Goal: Task Accomplishment & Management: Manage account settings

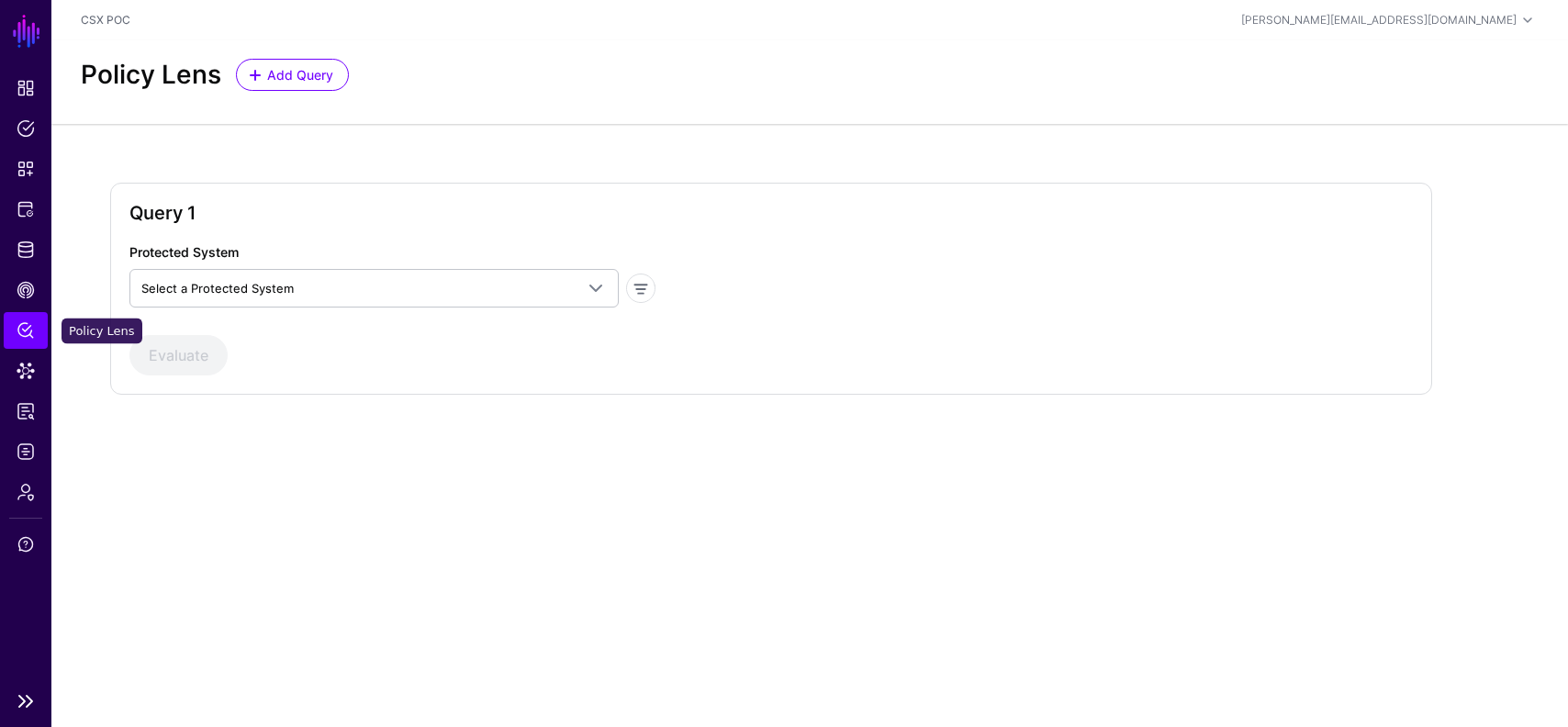
click at [21, 333] on span "Policy Lens" at bounding box center [26, 331] width 19 height 19
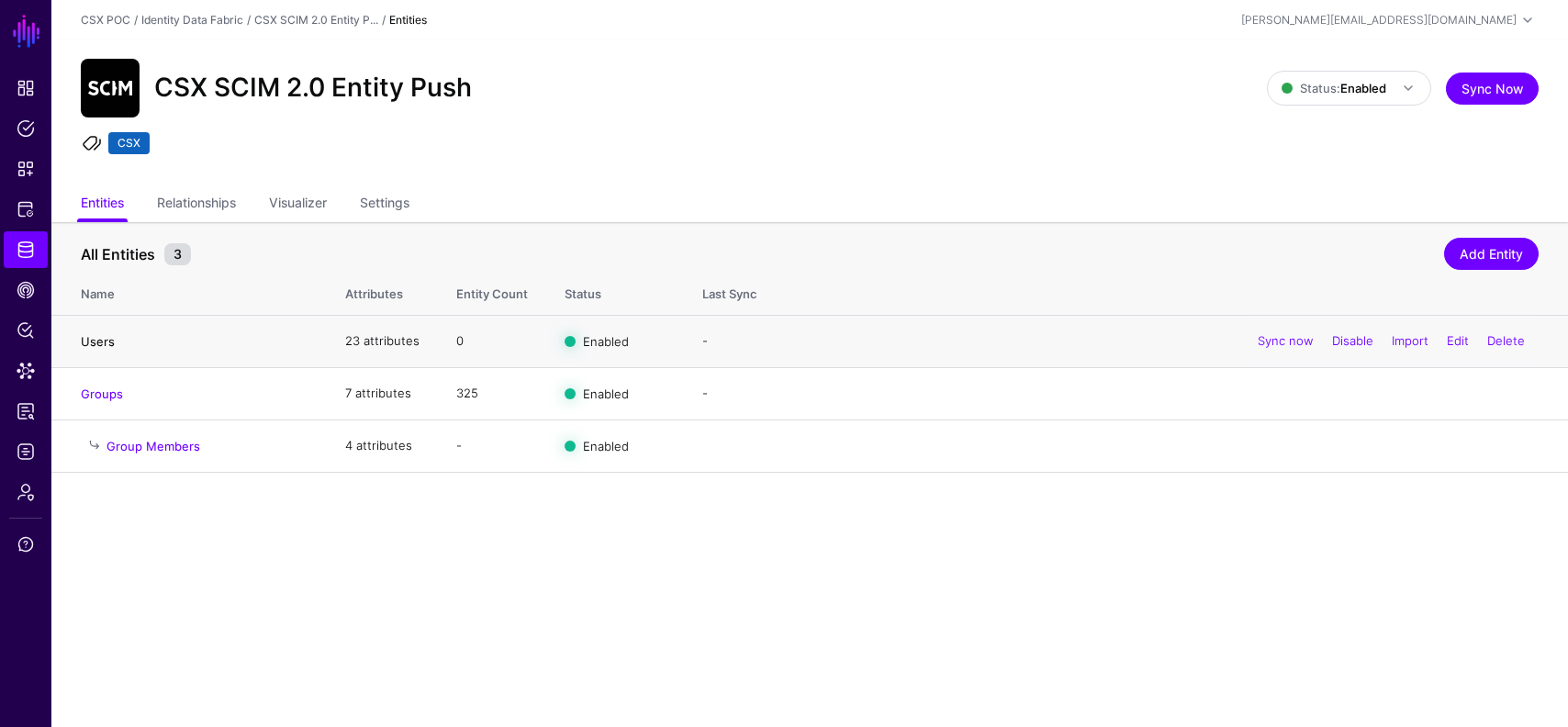
click at [96, 339] on link "Users" at bounding box center [98, 341] width 34 height 15
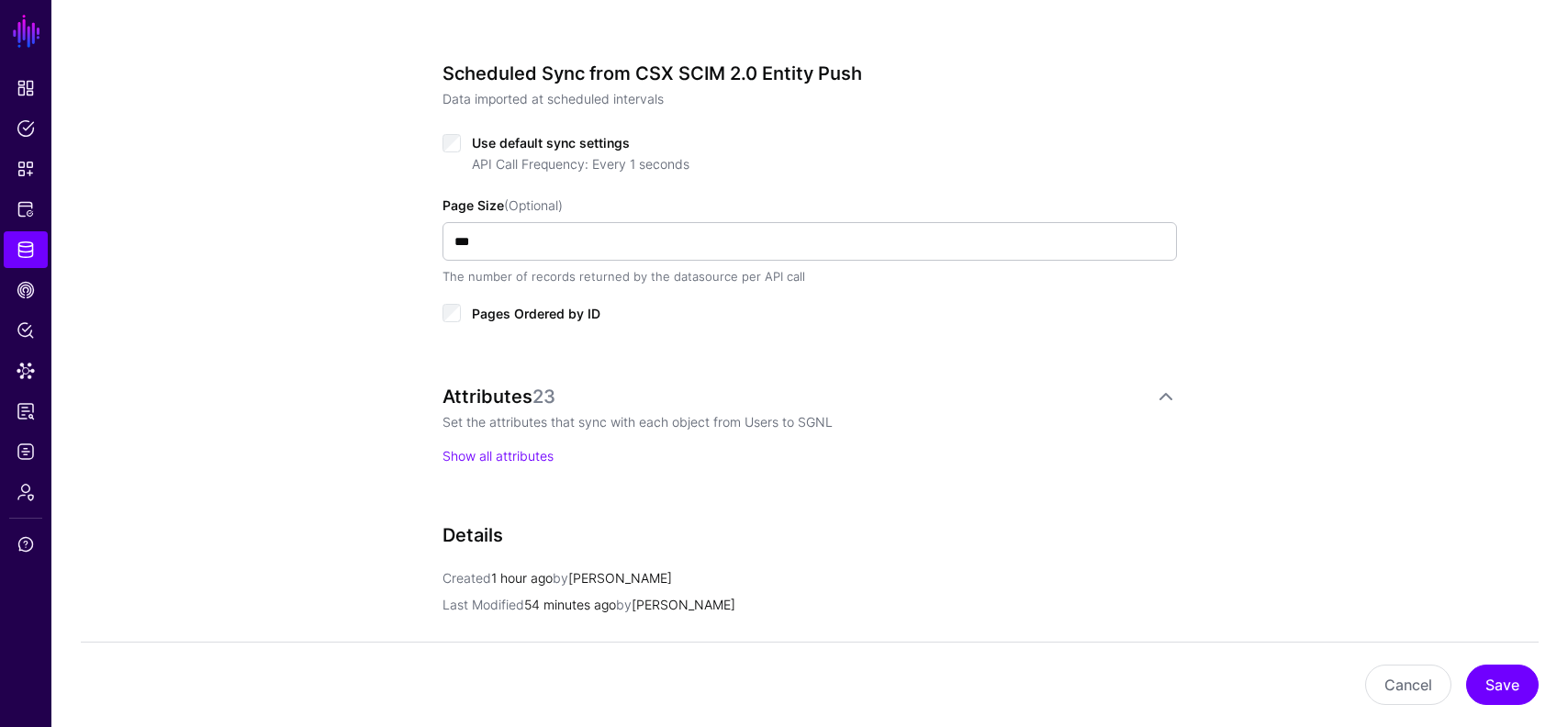
scroll to position [1262, 0]
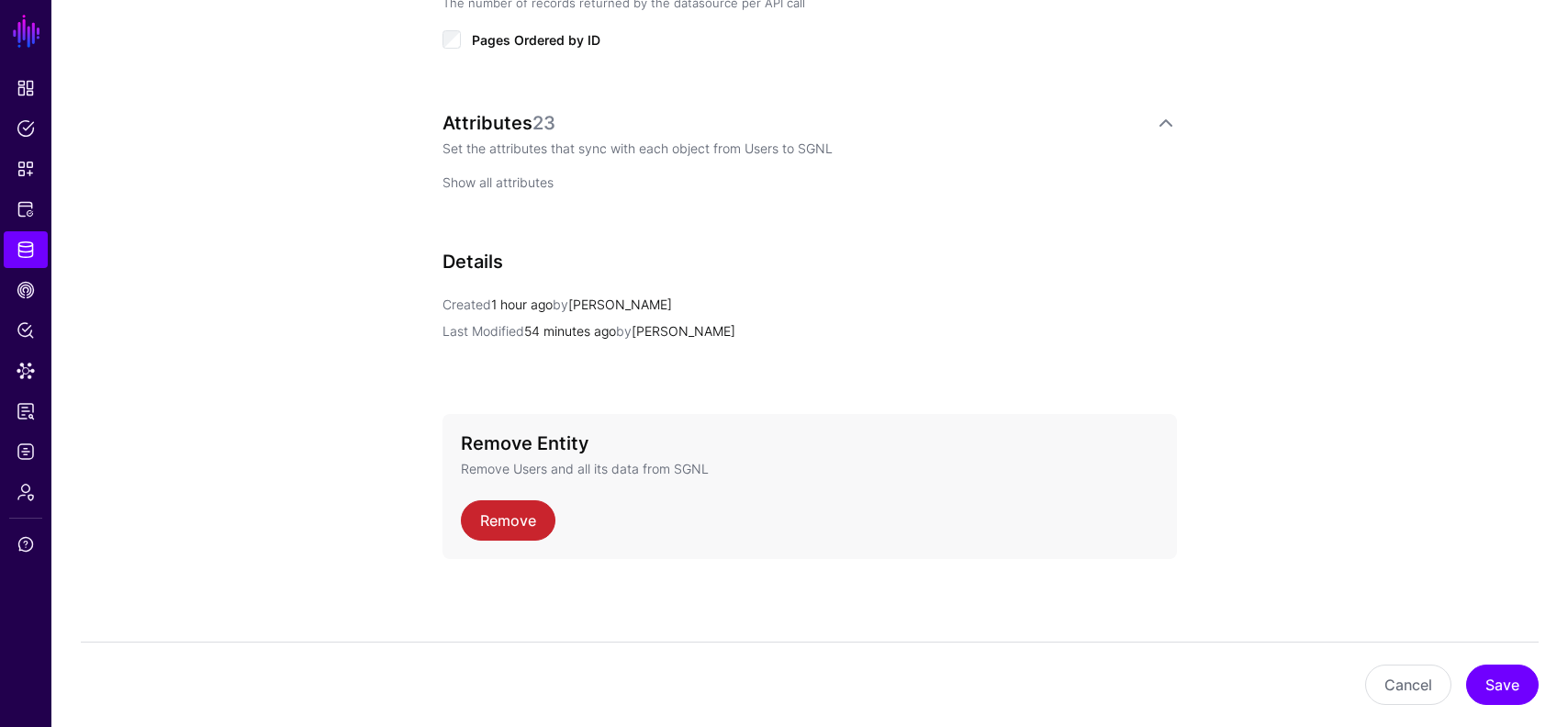
click at [513, 185] on link "Show all attributes" at bounding box center [498, 182] width 111 height 16
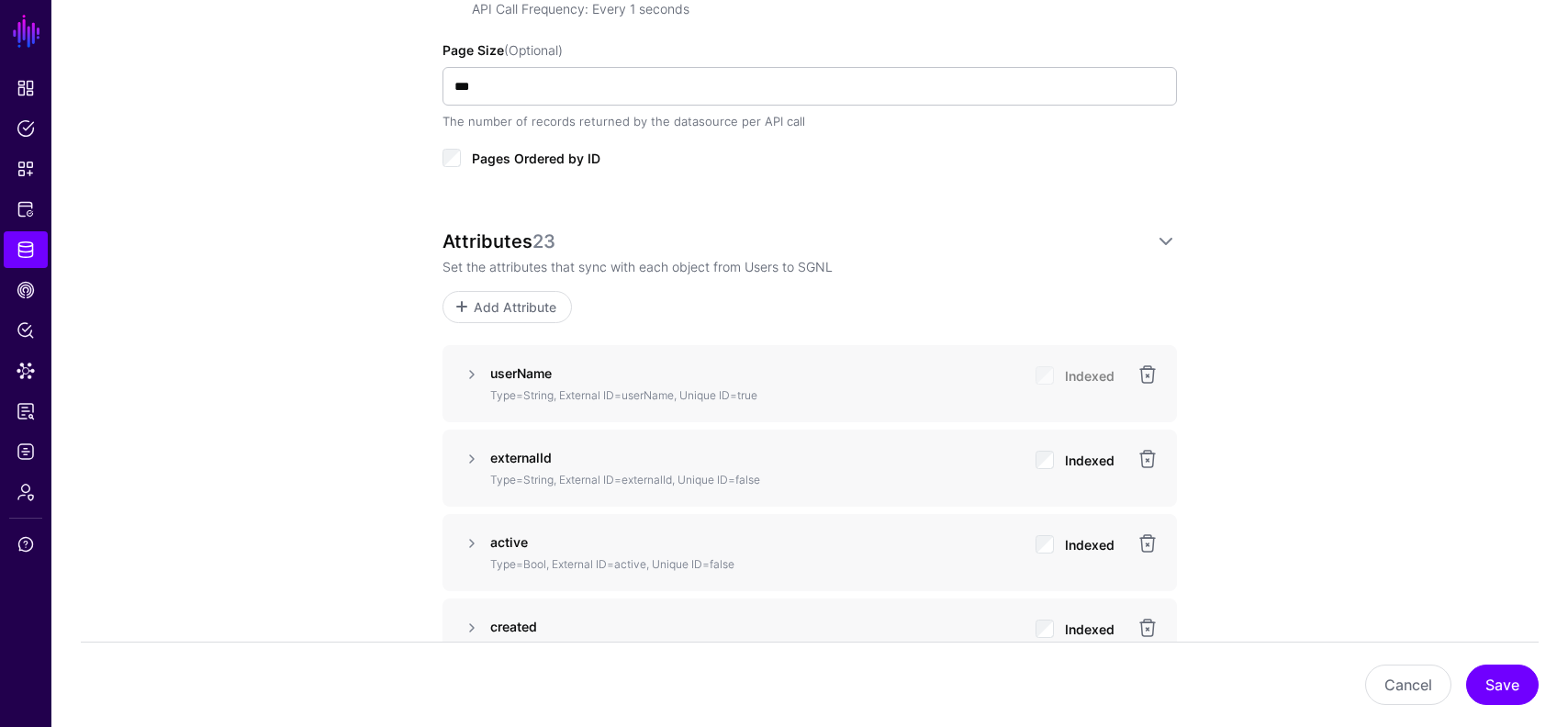
scroll to position [1217, 0]
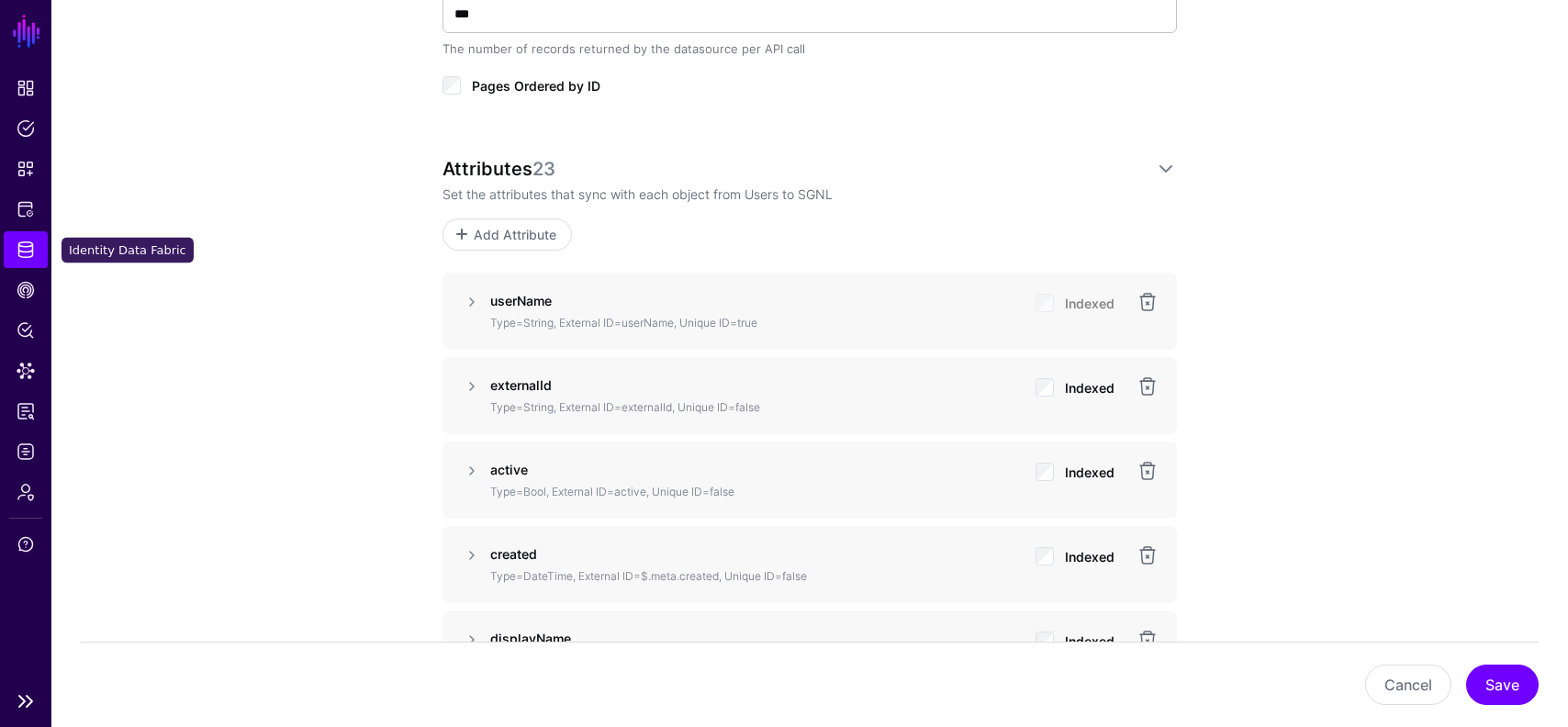
click at [23, 252] on span "Identity Data Fabric" at bounding box center [26, 250] width 19 height 19
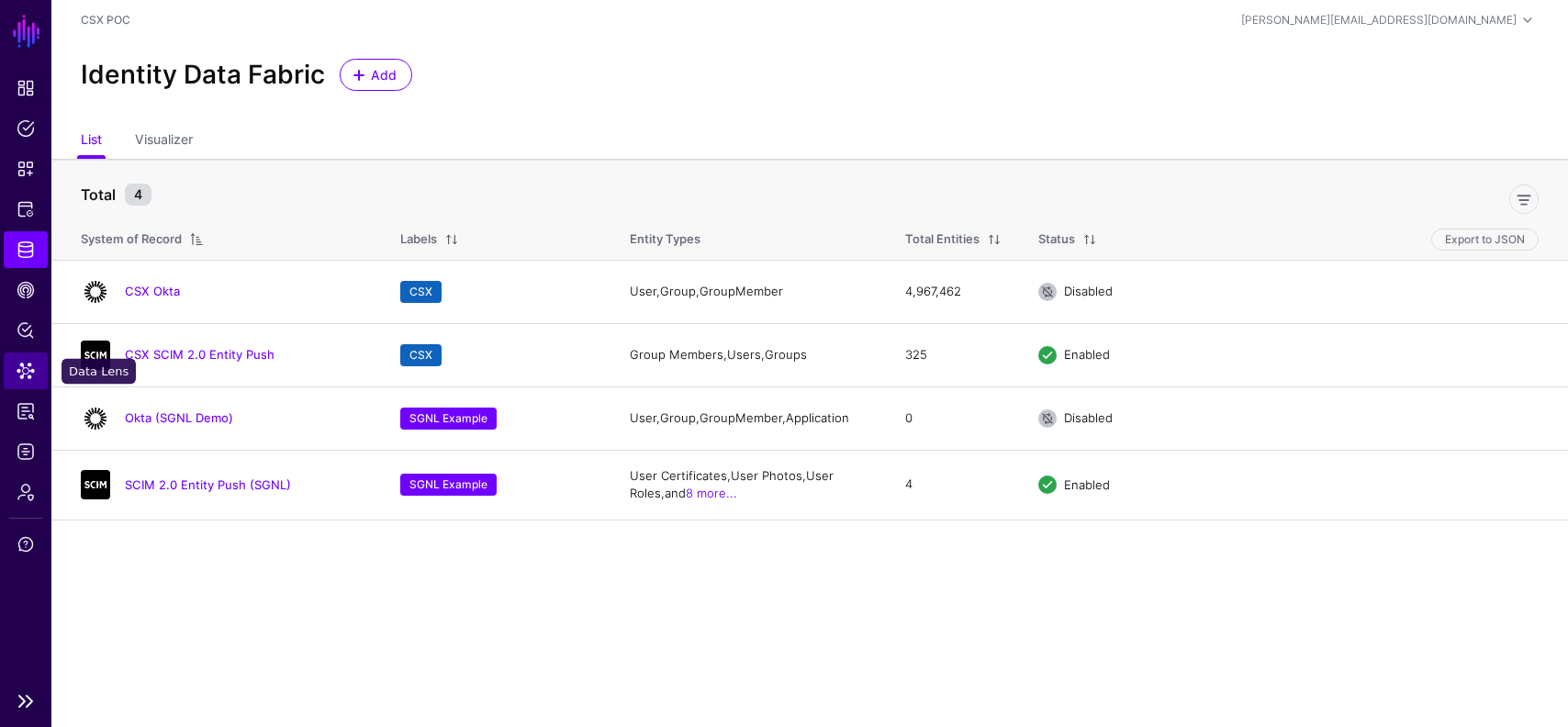
click at [25, 370] on span "Data Lens" at bounding box center [26, 371] width 19 height 19
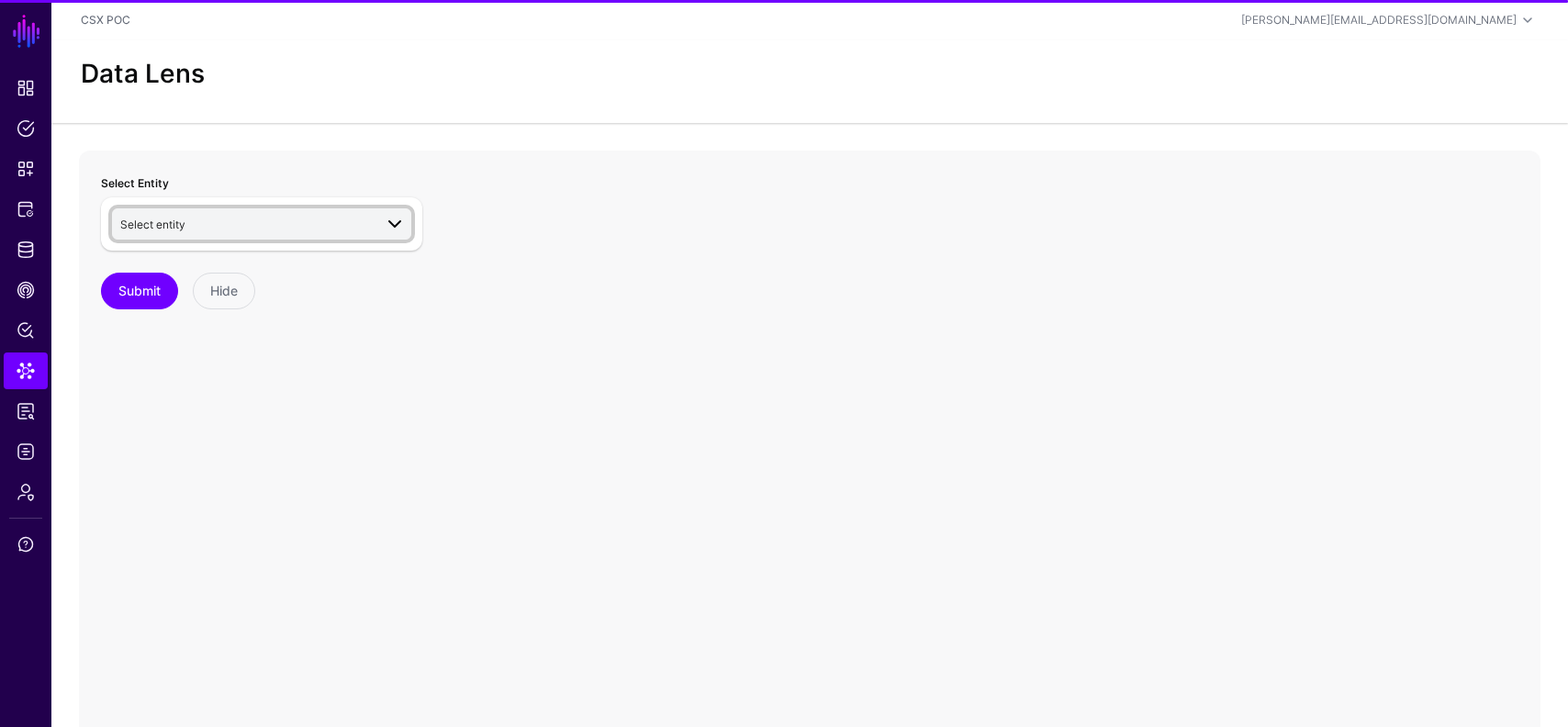
click at [240, 235] on link "Select entity" at bounding box center [261, 224] width 299 height 32
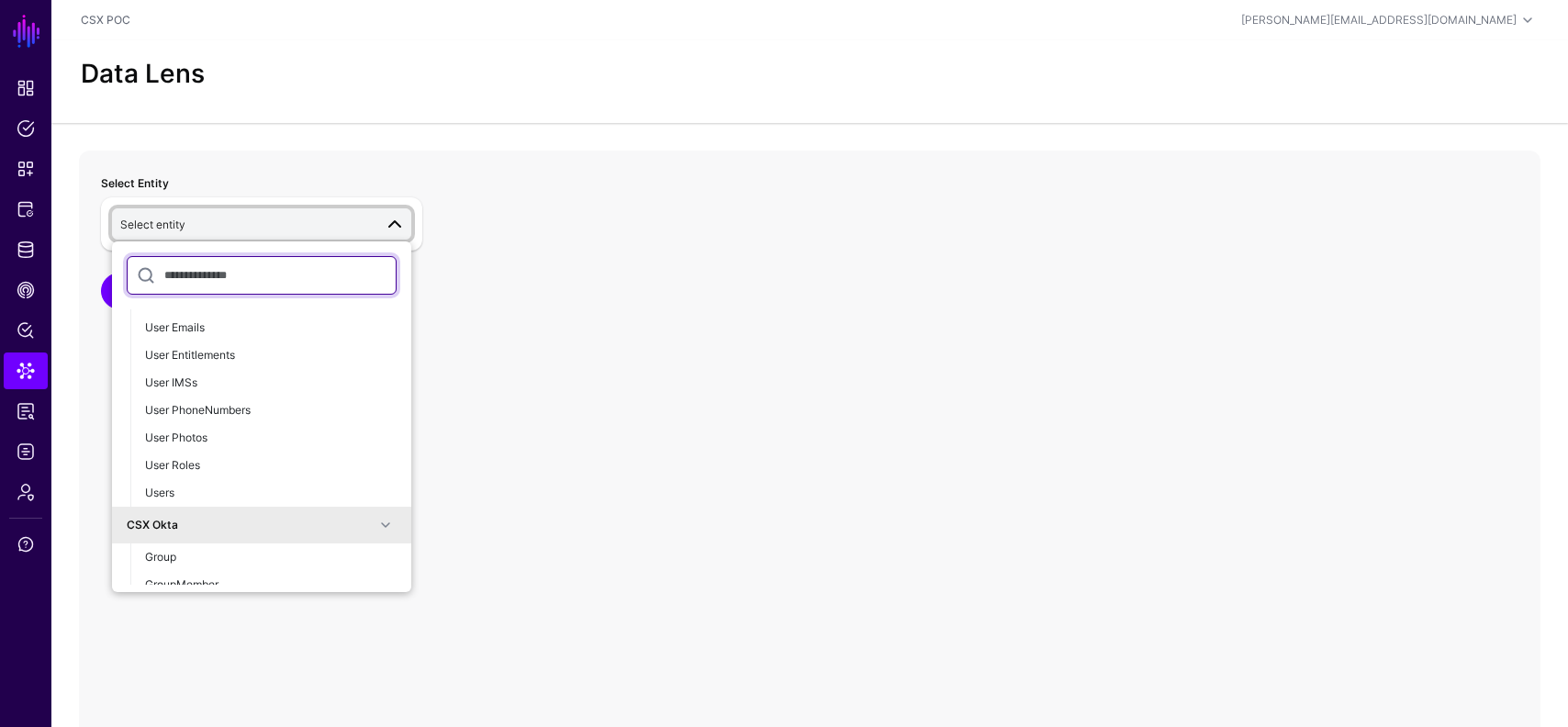
scroll to position [296, 0]
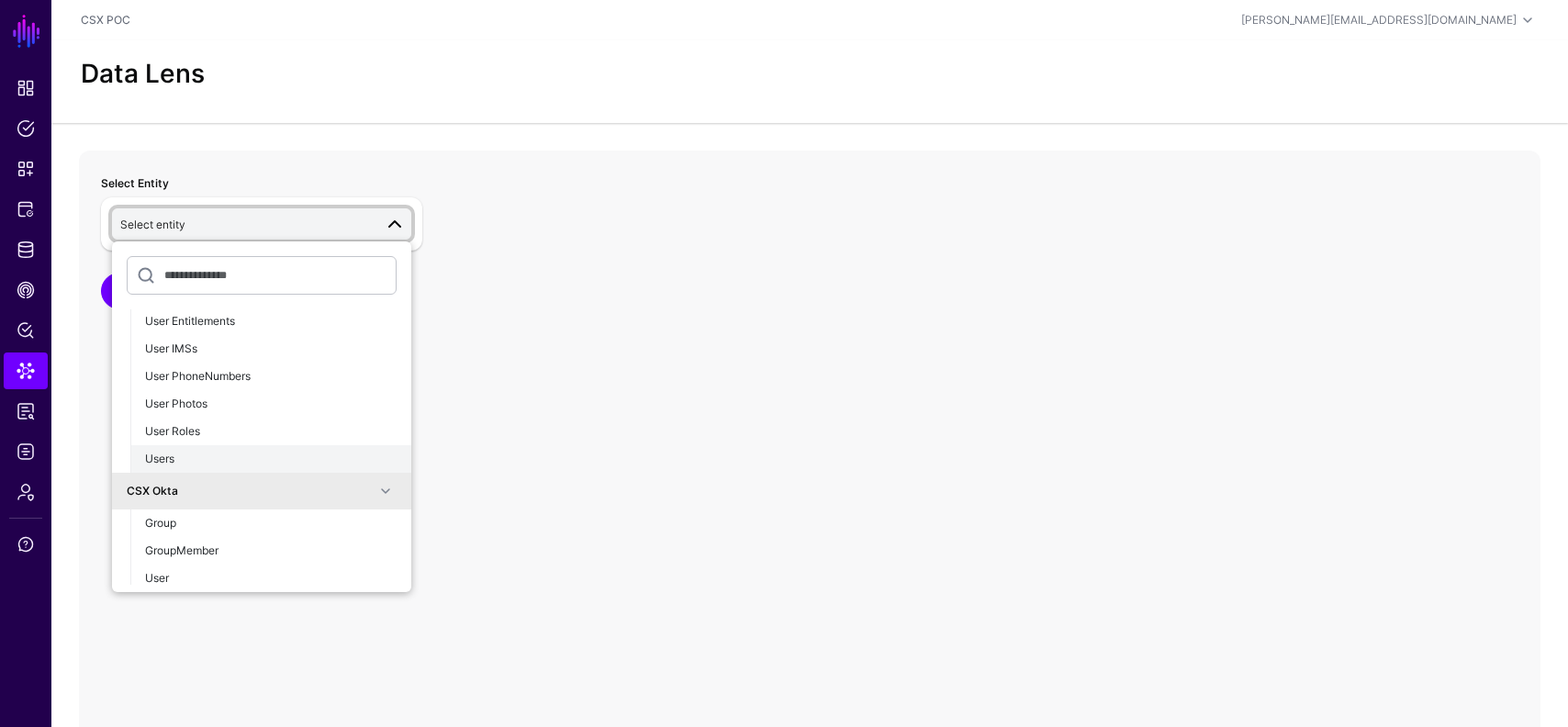
click at [195, 464] on div "Users" at bounding box center [271, 459] width 251 height 17
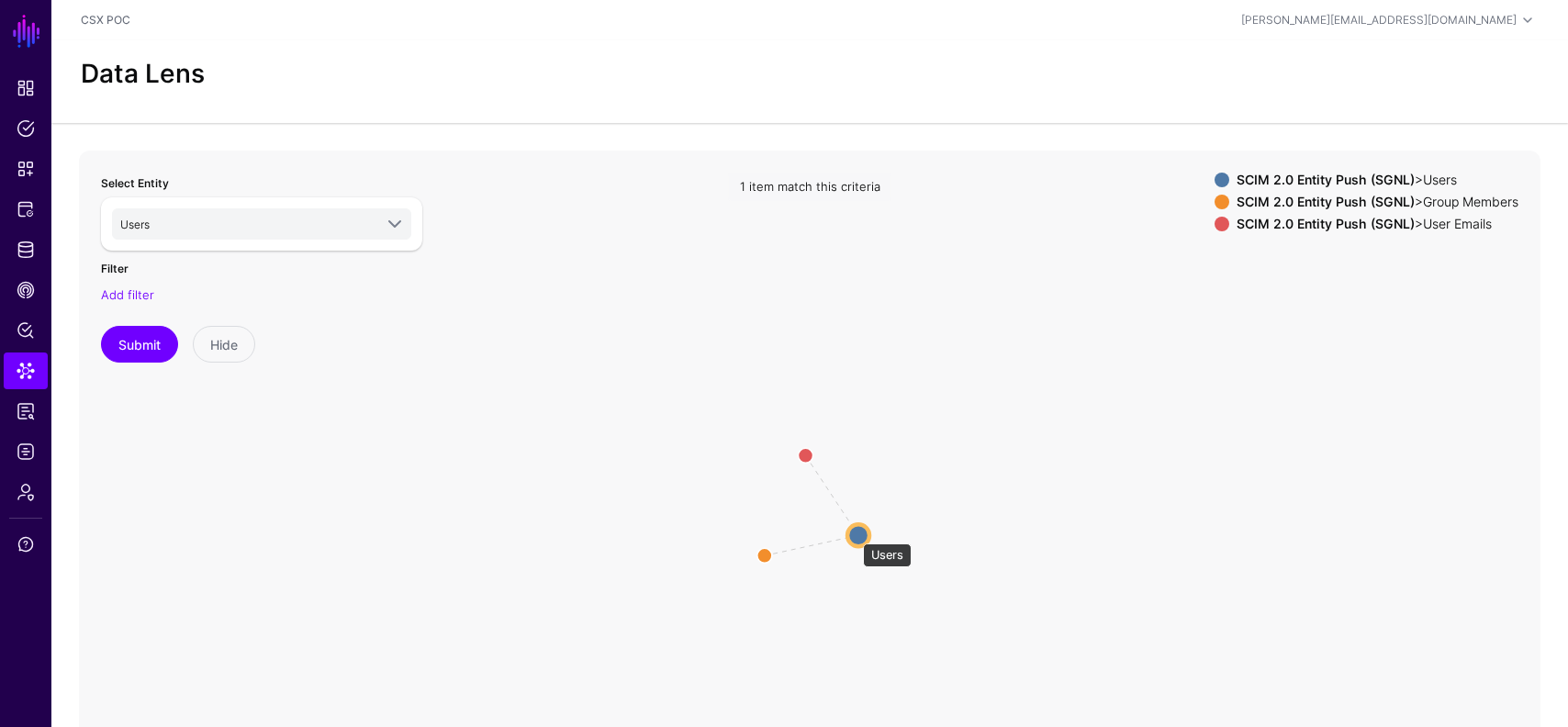
click at [854, 535] on circle at bounding box center [858, 535] width 22 height 22
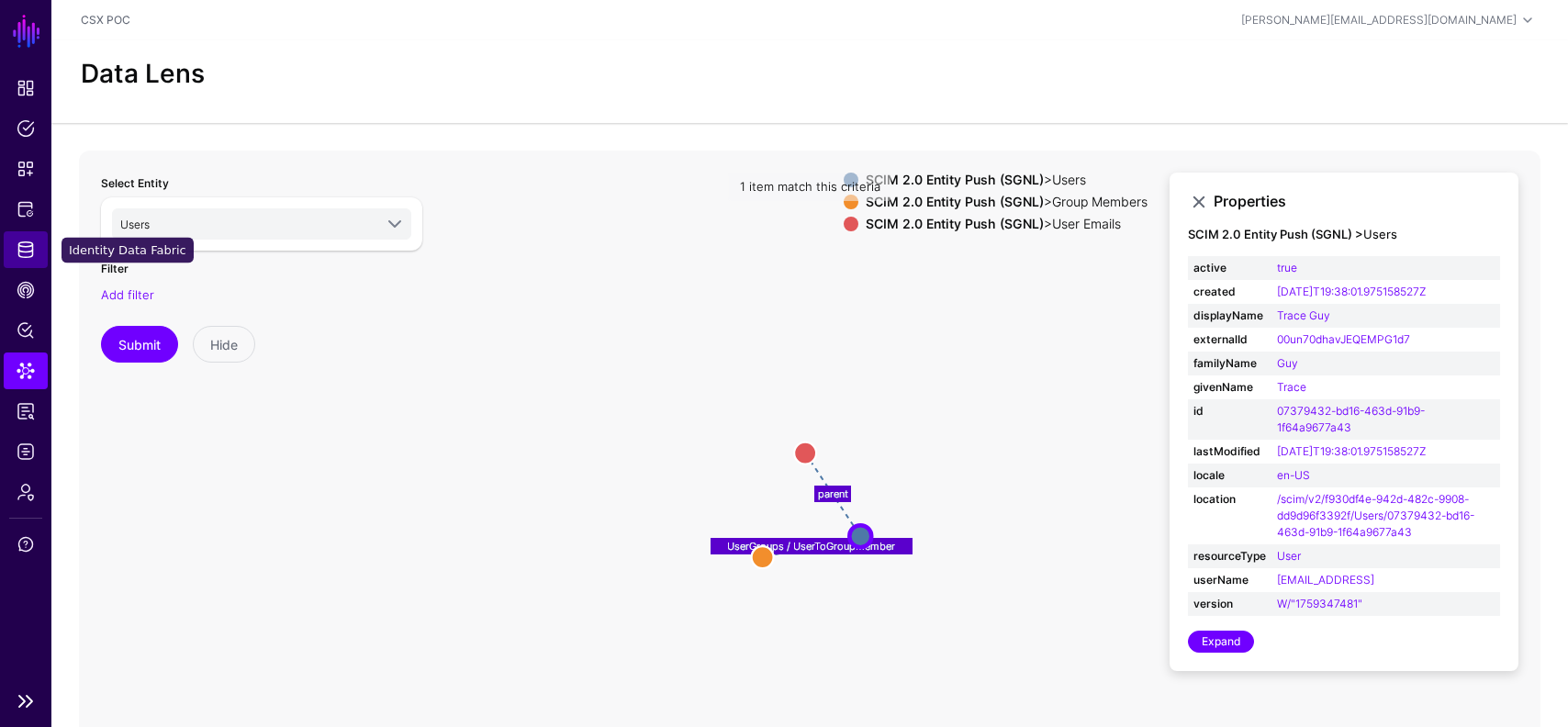
click at [31, 251] on span "Identity Data Fabric" at bounding box center [26, 250] width 19 height 19
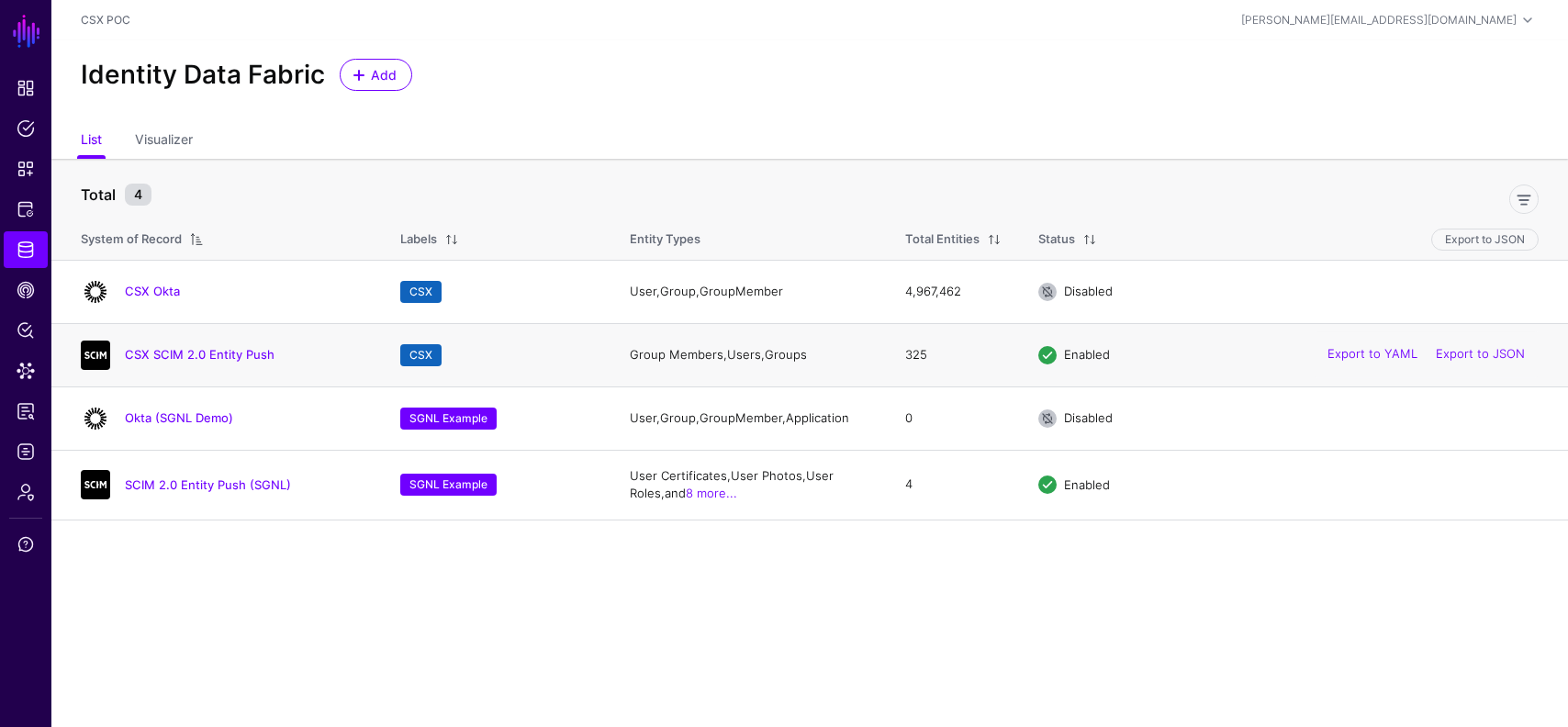
click at [157, 343] on div "CSX SCIM 2.0 Entity Push" at bounding box center [222, 355] width 298 height 30
click at [178, 355] on link "CSX SCIM 2.0 Entity Push" at bounding box center [199, 354] width 150 height 15
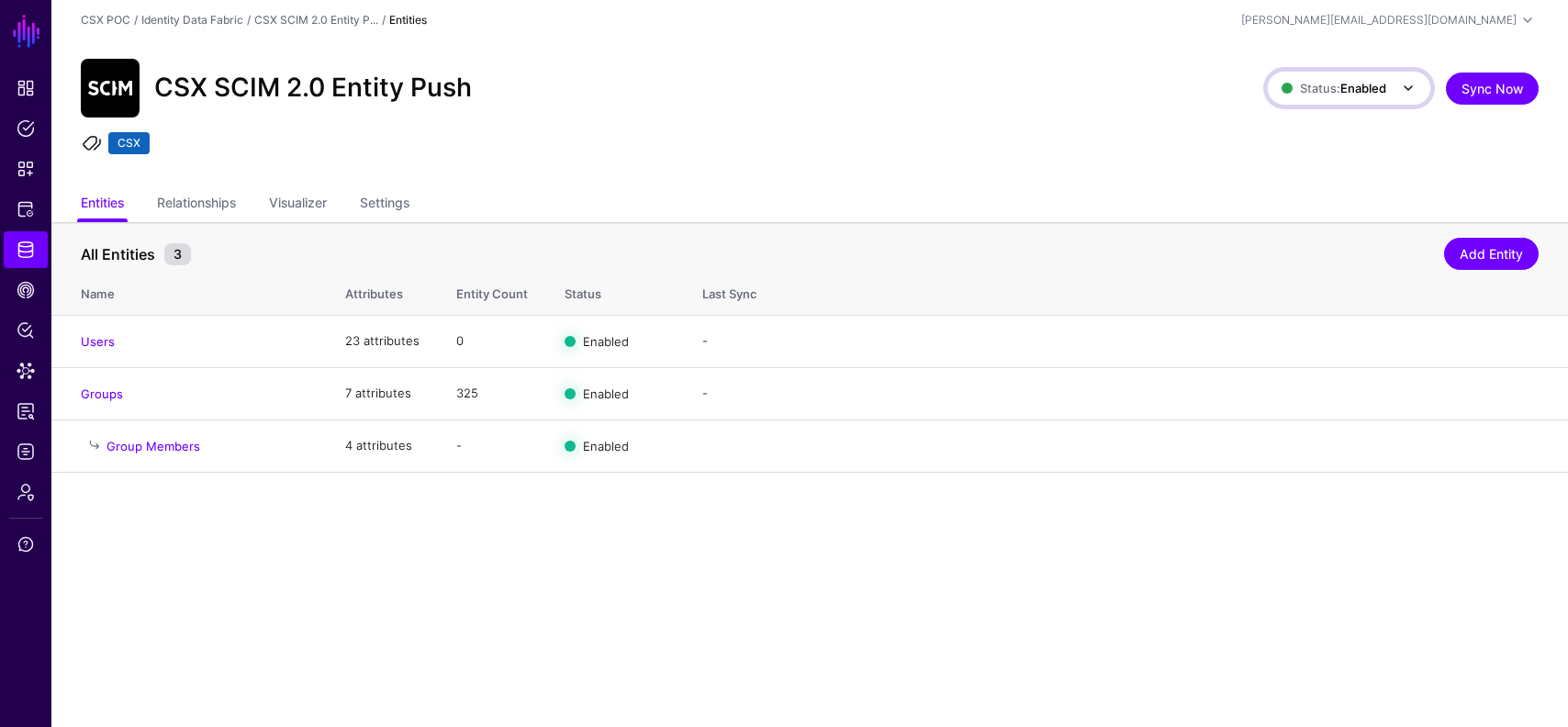
click at [1389, 94] on span at bounding box center [1403, 88] width 33 height 22
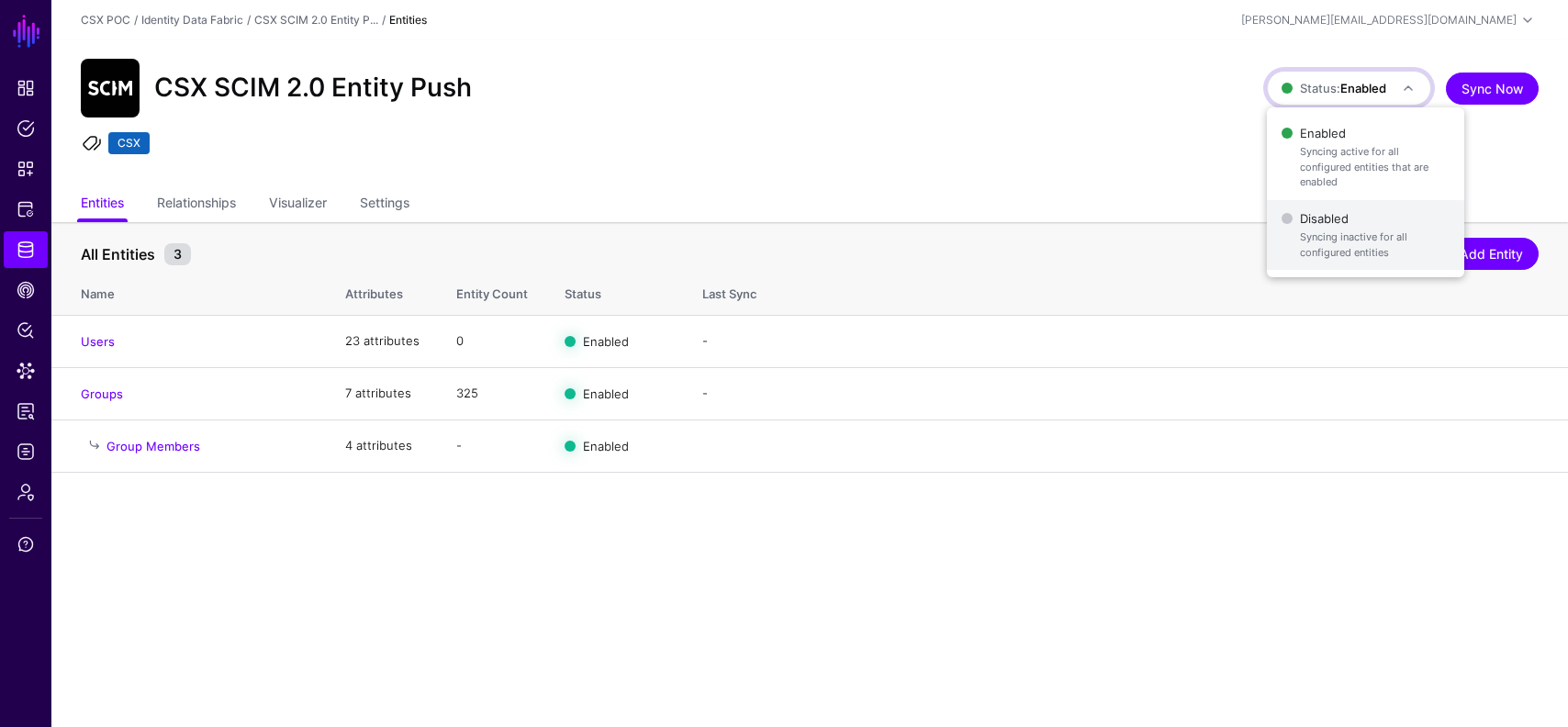
click at [1324, 205] on span "Disabled Syncing inactive for all configured entities" at bounding box center [1365, 235] width 168 height 59
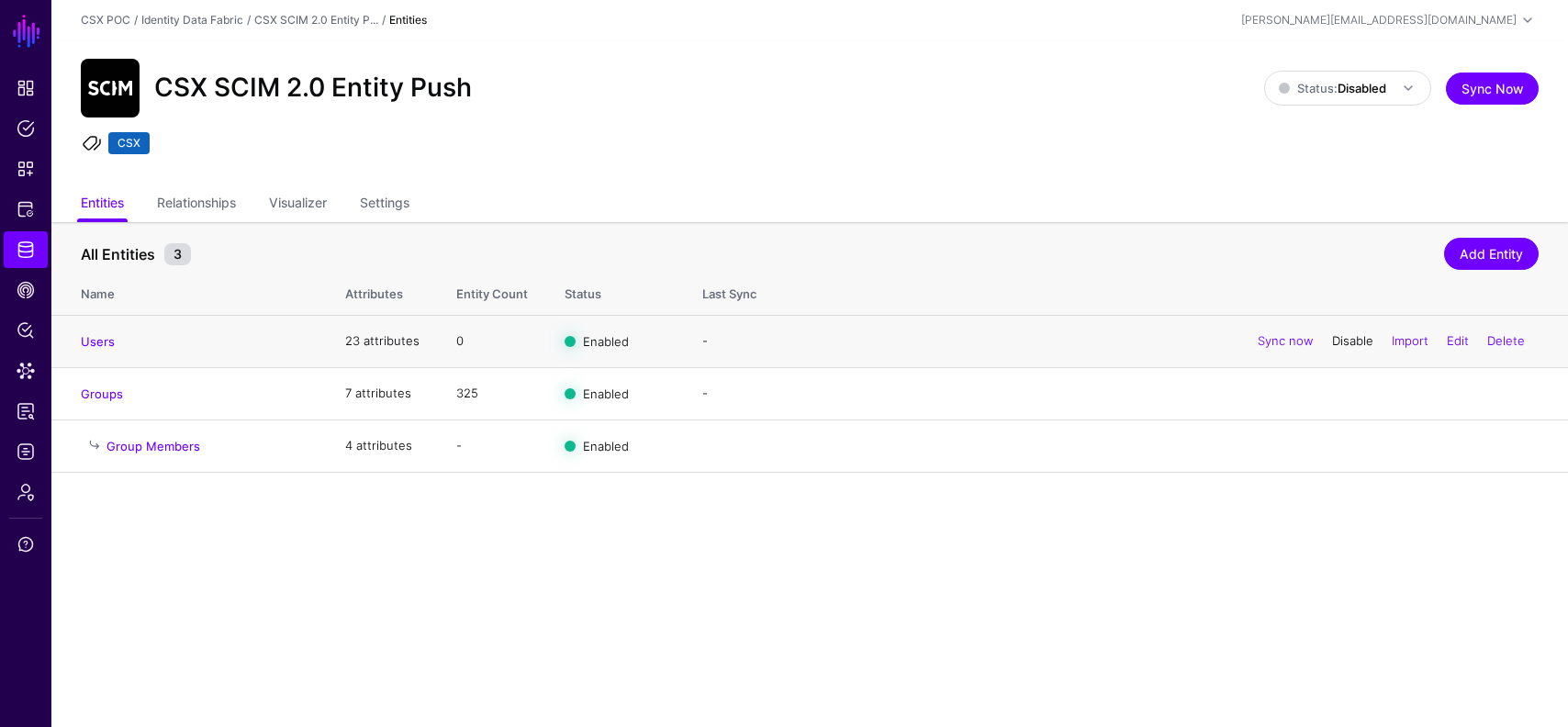
click at [1345, 348] on link "Disable" at bounding box center [1352, 340] width 41 height 15
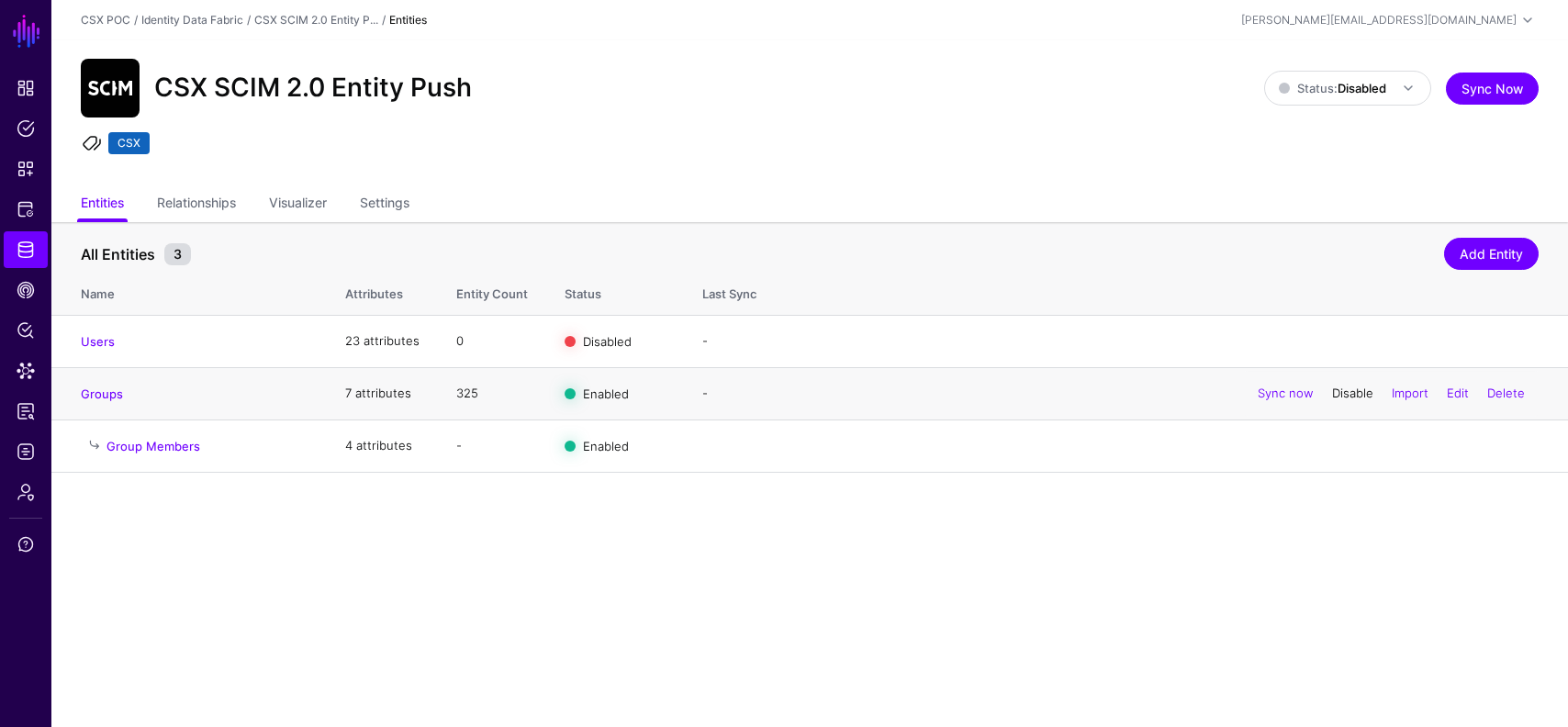
click at [1348, 395] on link "Disable" at bounding box center [1352, 393] width 41 height 15
click at [390, 190] on link "Settings" at bounding box center [384, 205] width 49 height 35
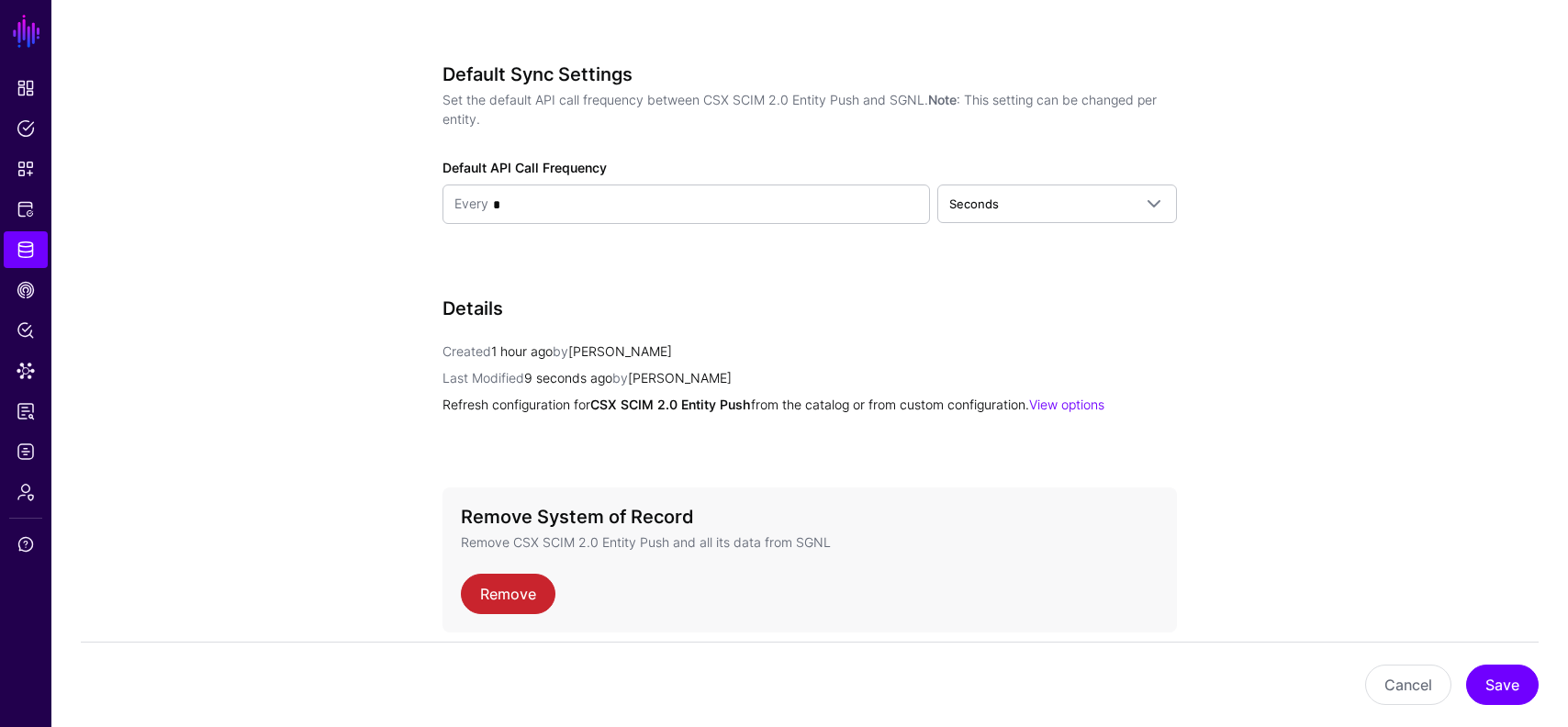
scroll to position [2667, 0]
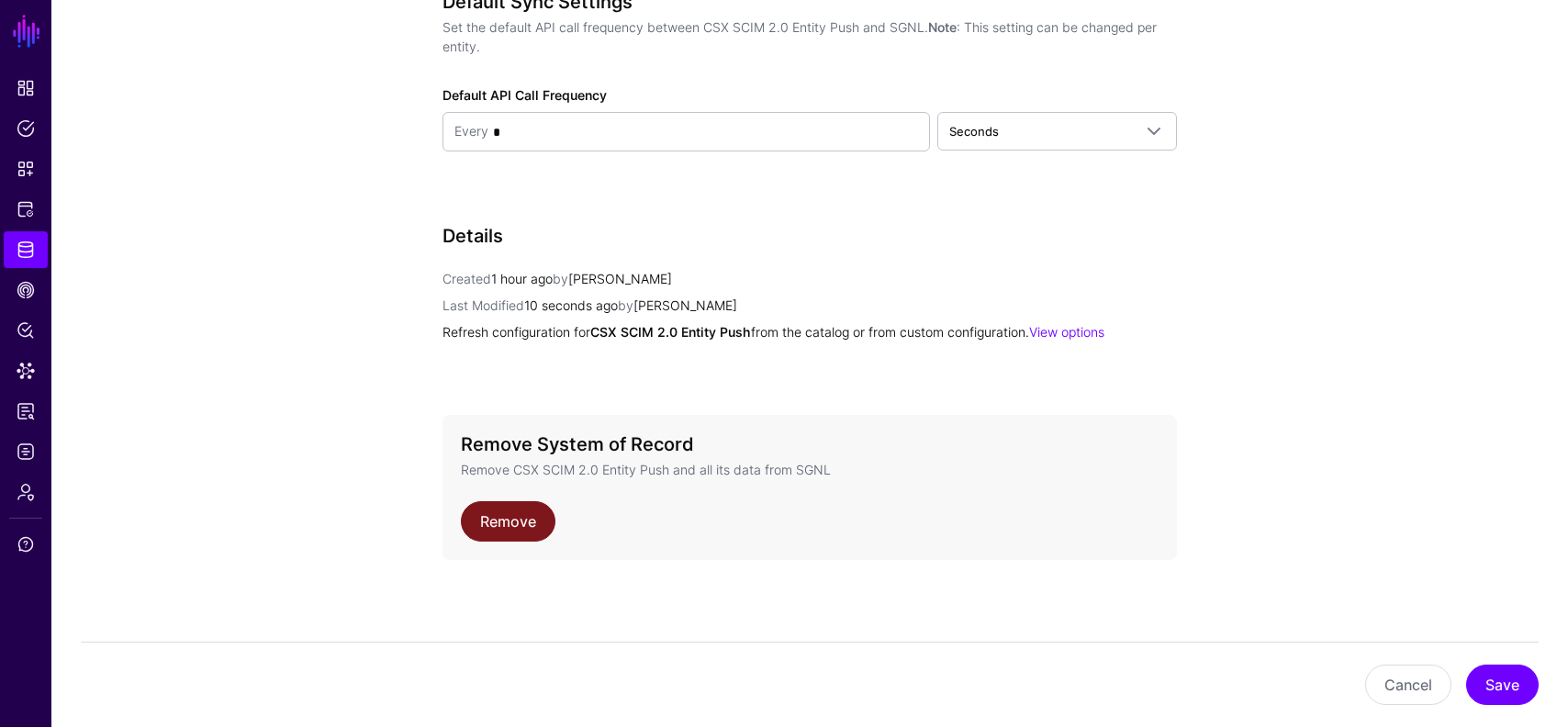
click at [536, 514] on link "Remove" at bounding box center [509, 521] width 95 height 40
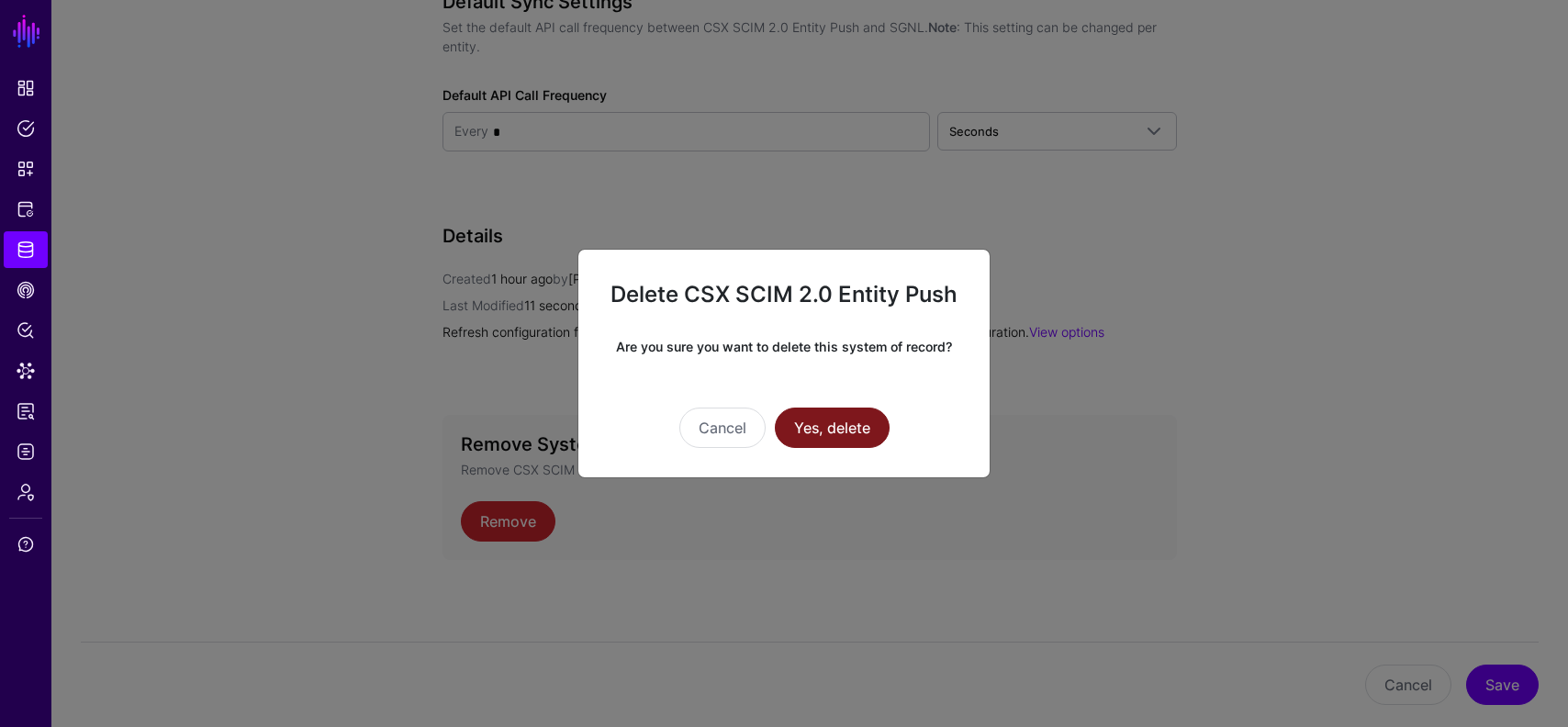
click at [841, 435] on button "Yes, delete" at bounding box center [831, 427] width 114 height 40
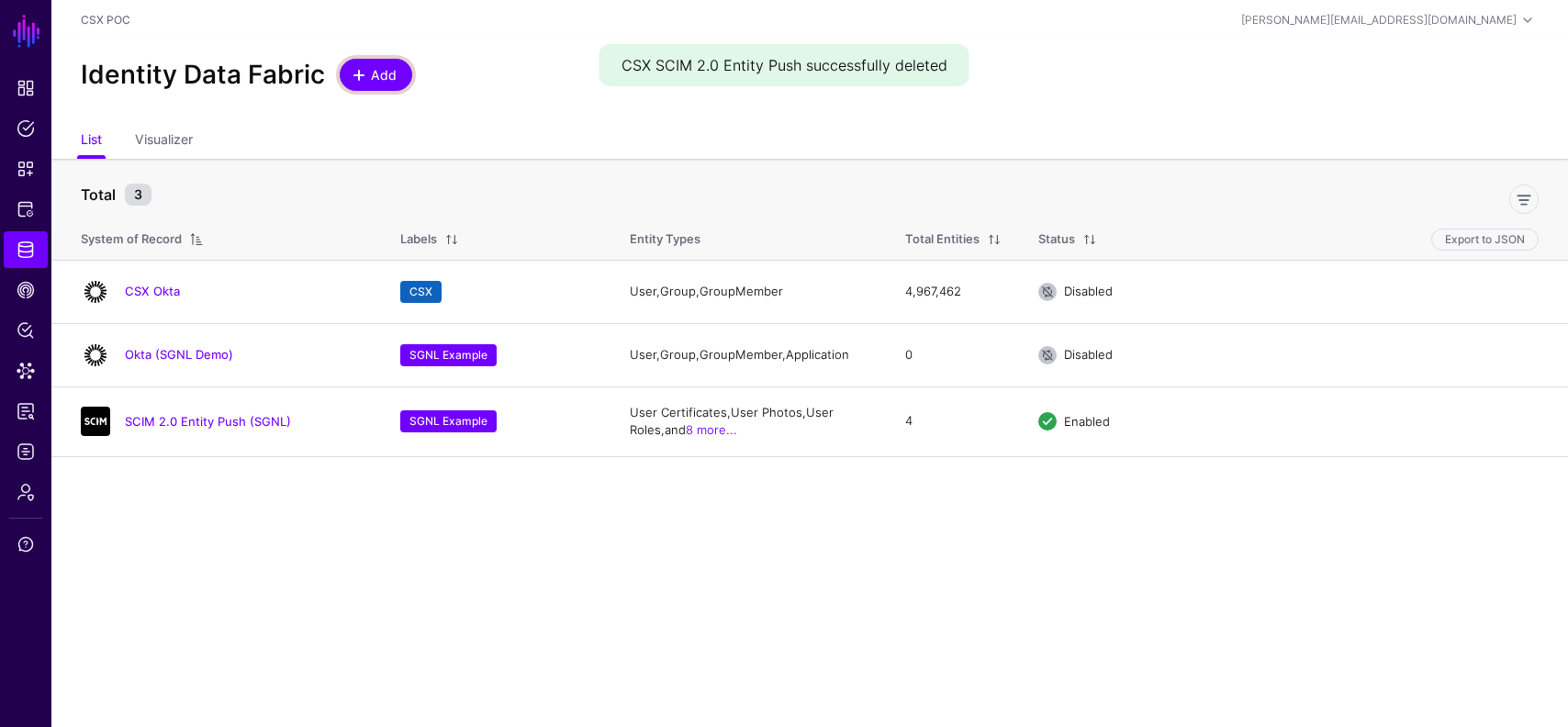
click at [386, 73] on span "Add" at bounding box center [384, 74] width 31 height 20
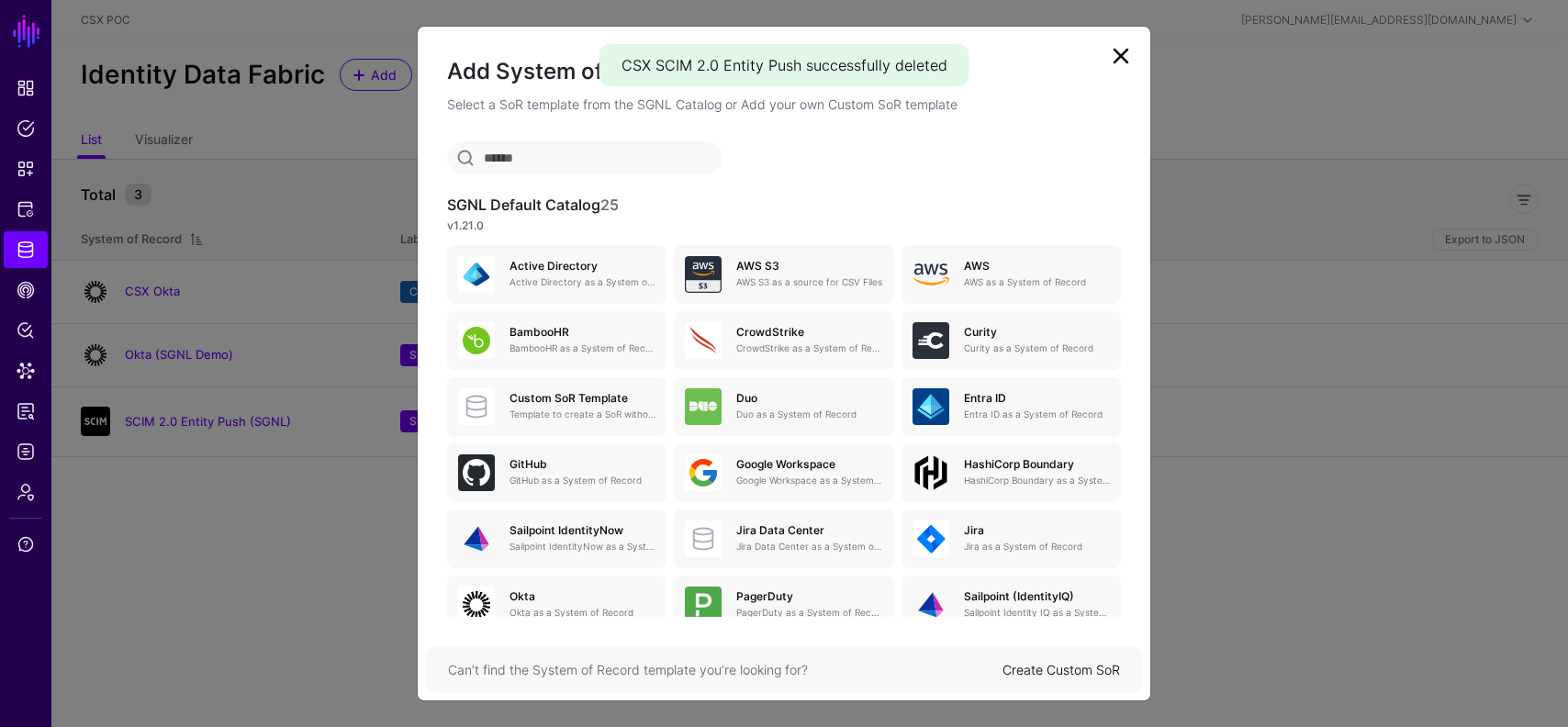
click at [1051, 668] on link "Create Custom SoR" at bounding box center [1061, 669] width 117 height 16
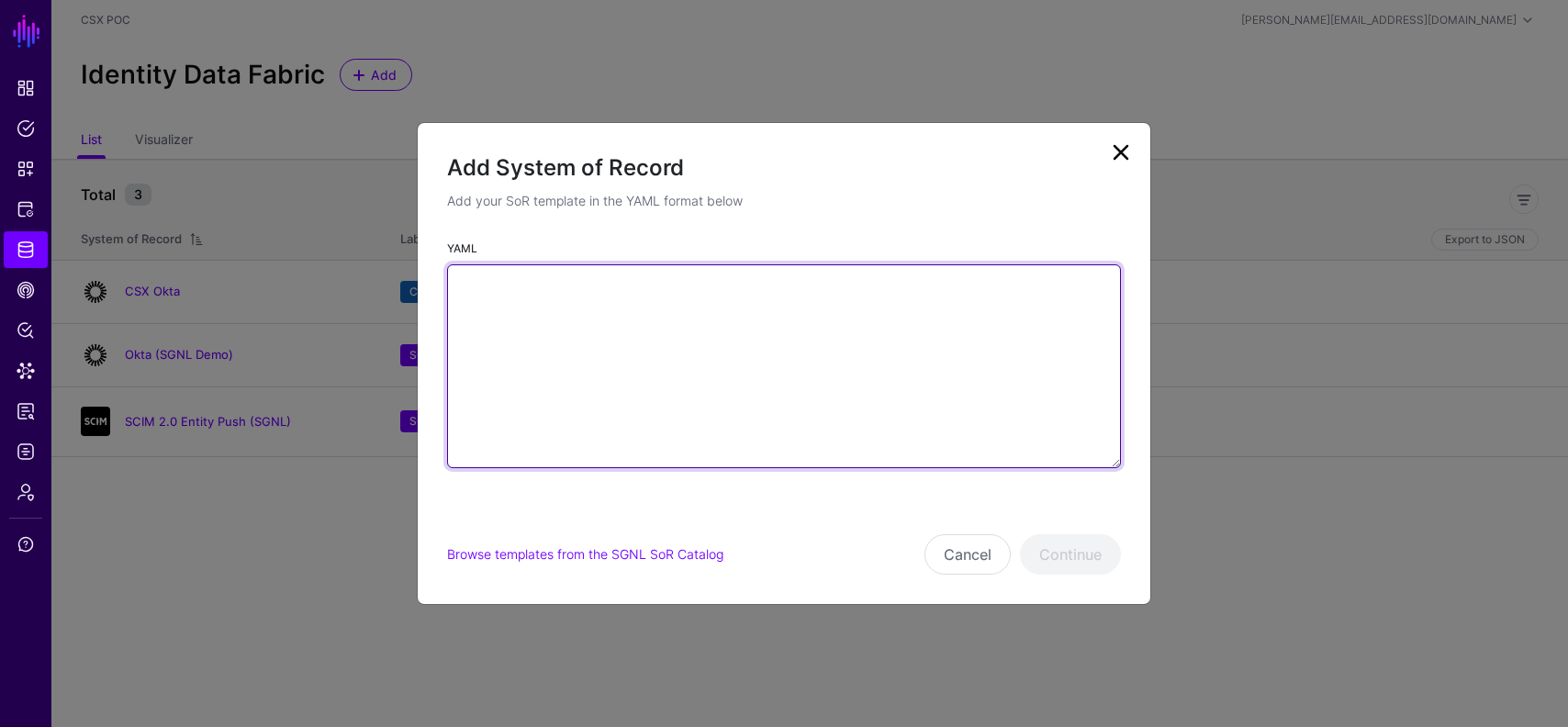
click at [764, 402] on textarea "YAML" at bounding box center [784, 365] width 674 height 204
paste textarea "**********"
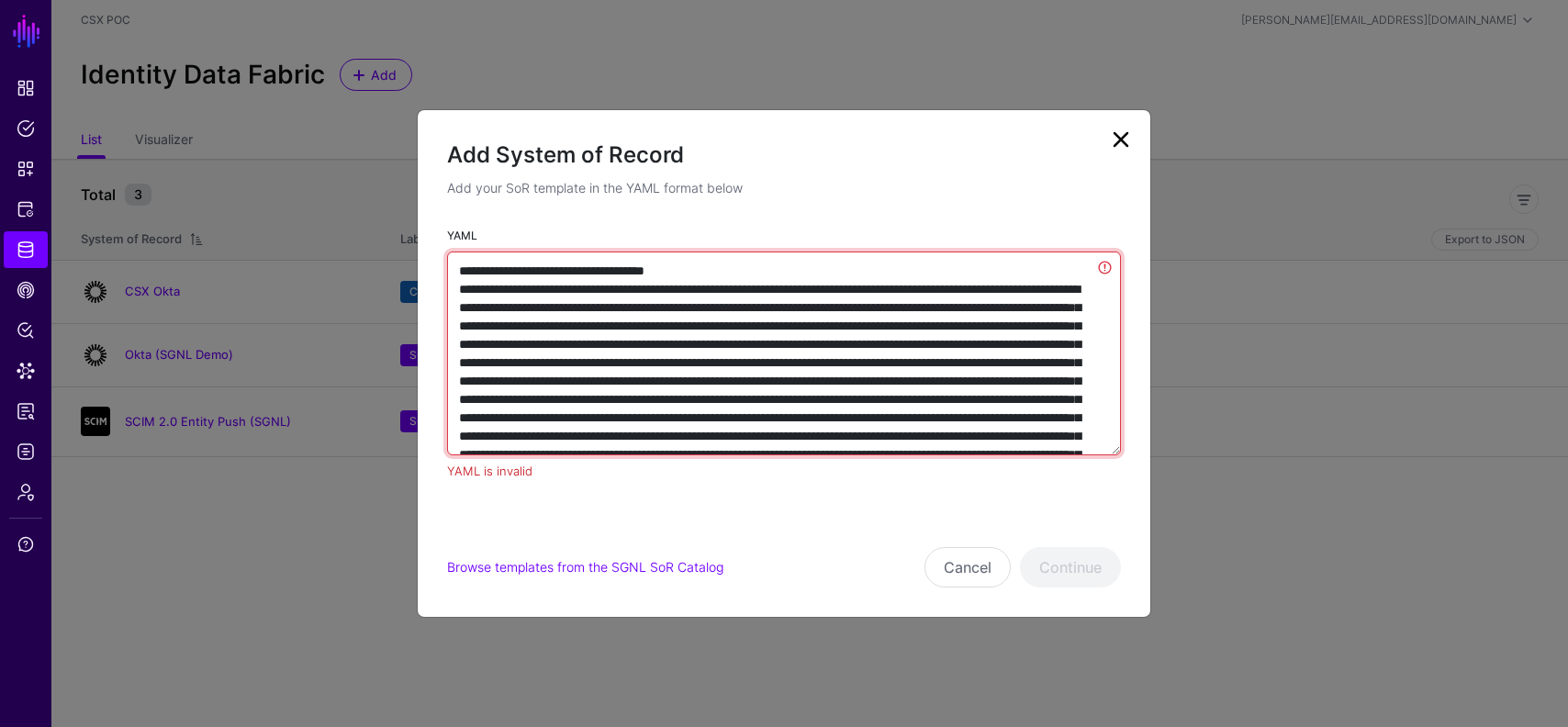
click at [912, 432] on textarea "YAML" at bounding box center [784, 352] width 674 height 204
click at [548, 265] on textarea "YAML" at bounding box center [784, 352] width 674 height 204
type textarea "**********"
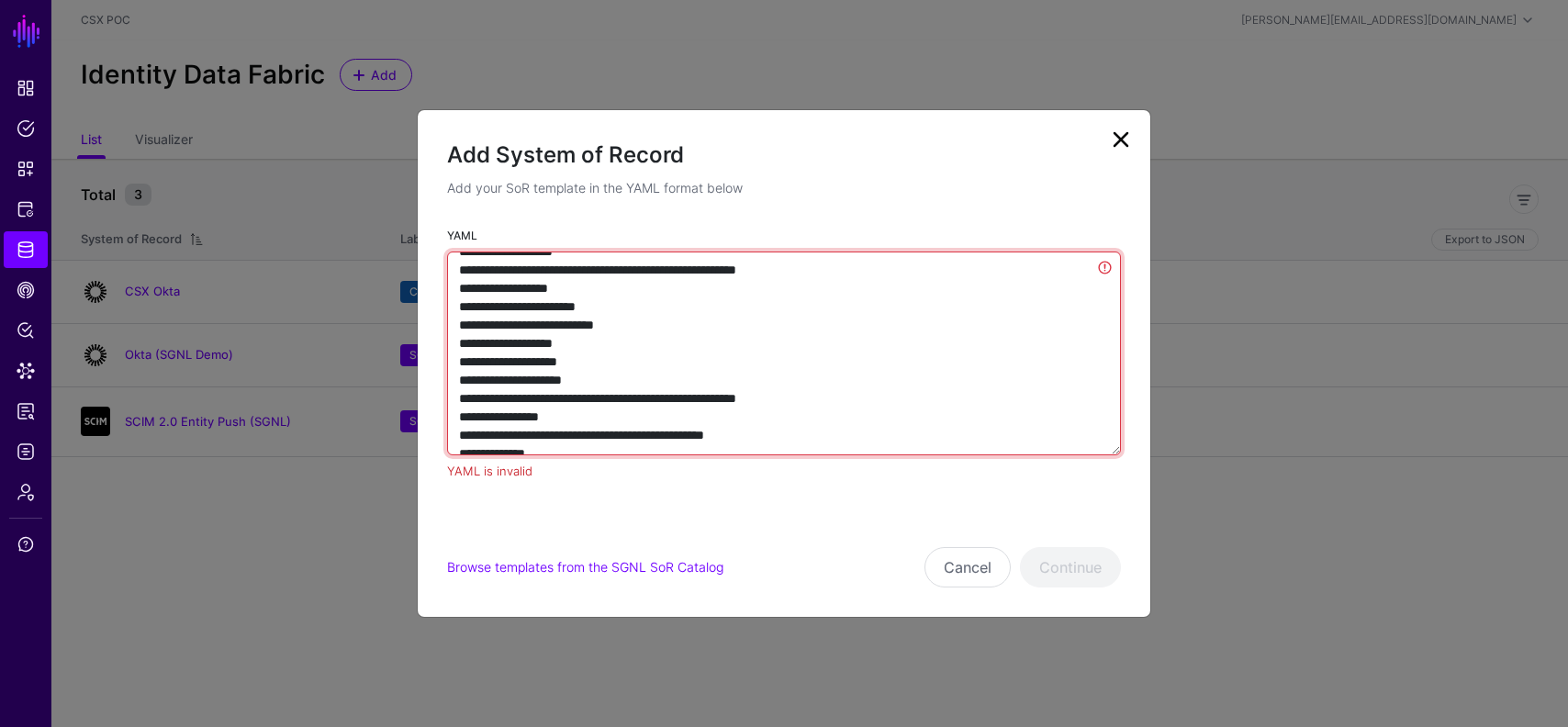
scroll to position [4785, 0]
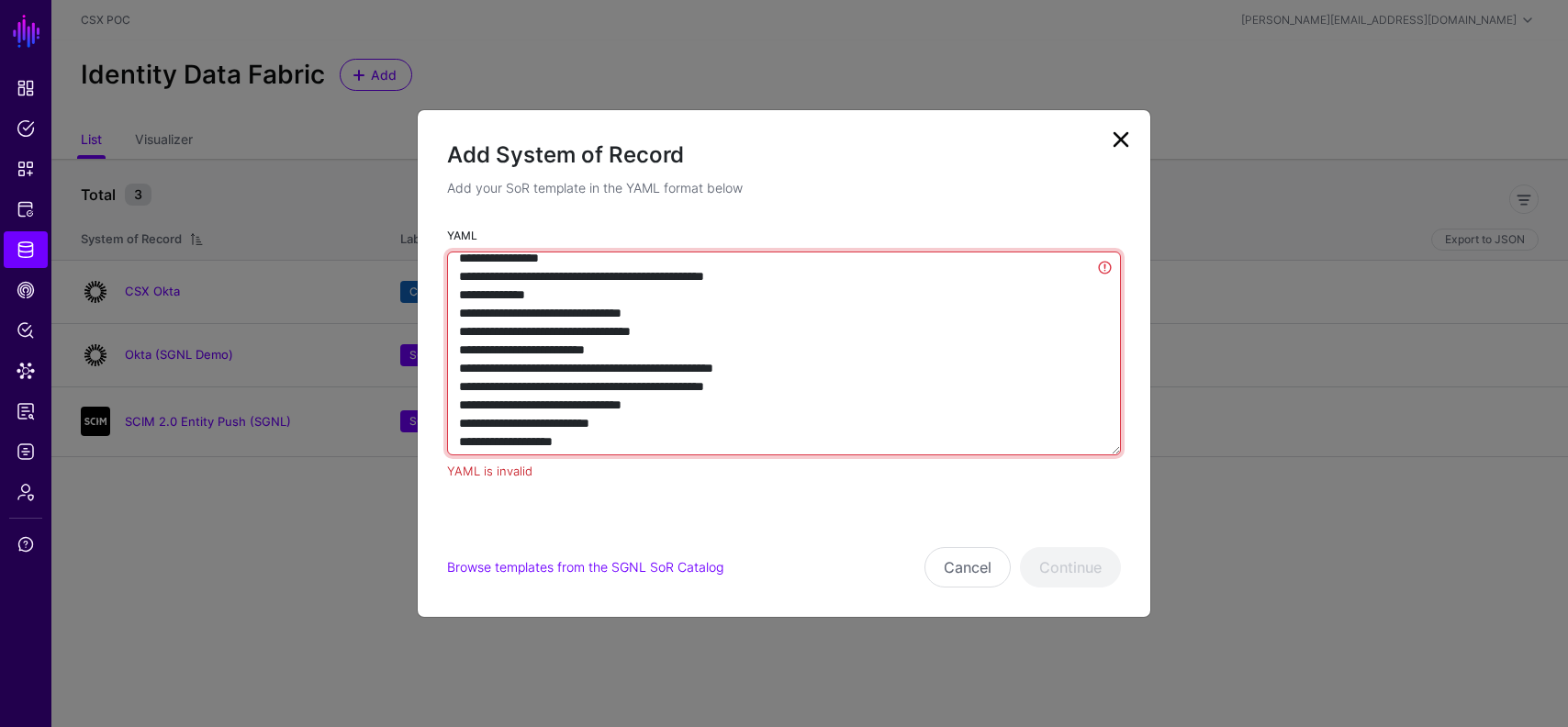
click at [658, 358] on textarea "YAML" at bounding box center [784, 352] width 674 height 204
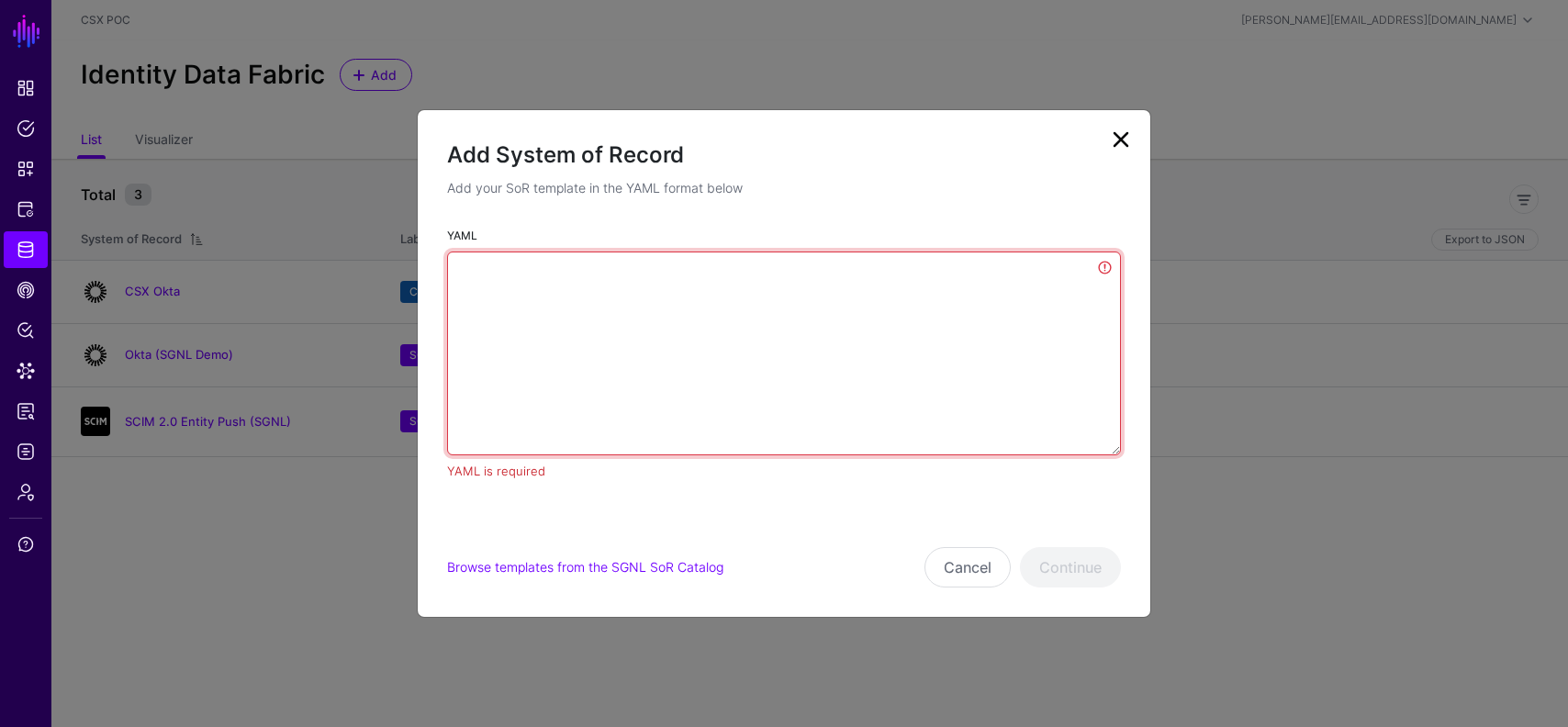
scroll to position [0, 0]
click at [771, 328] on textarea "YAML" at bounding box center [784, 352] width 674 height 204
paste textarea "**********"
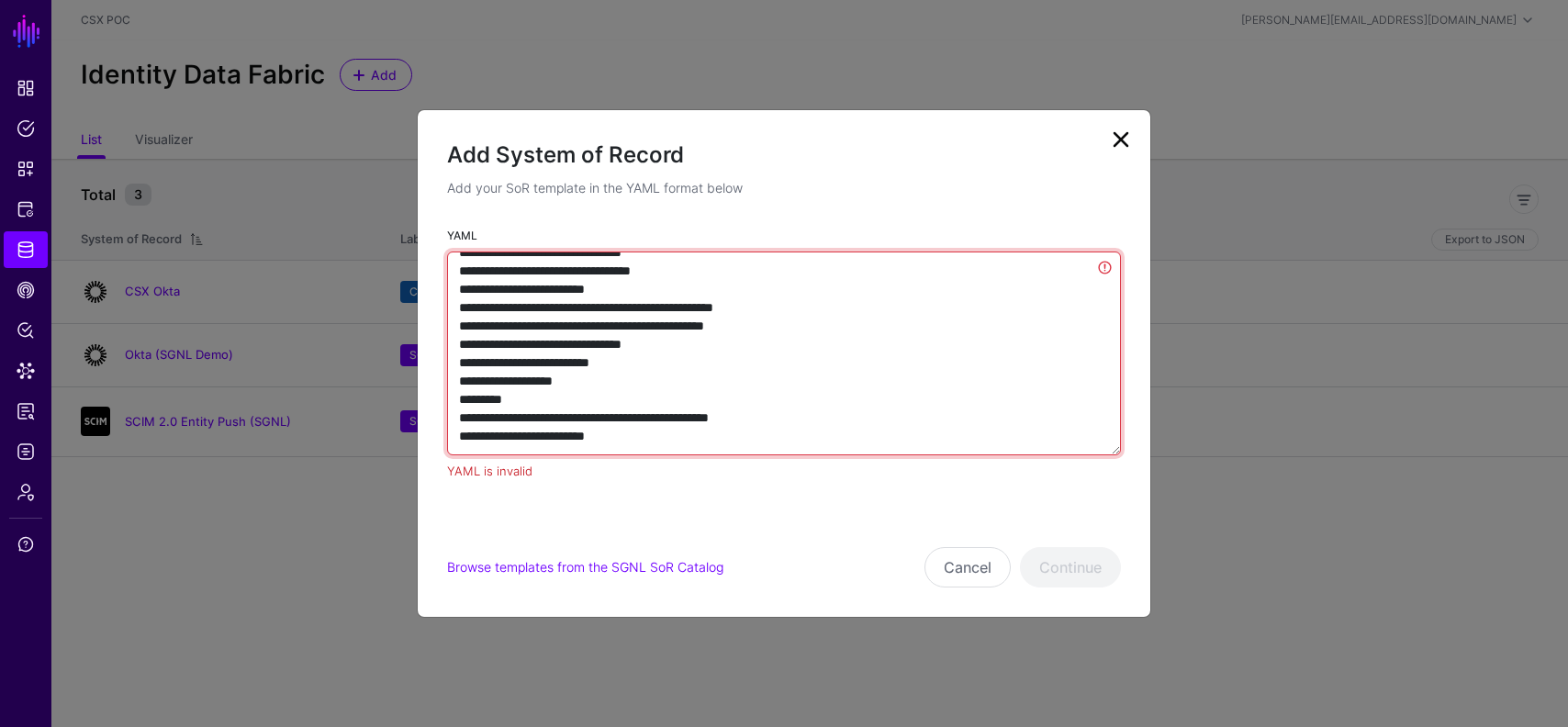
scroll to position [5403, 0]
click at [883, 394] on textarea "YAML" at bounding box center [784, 352] width 674 height 204
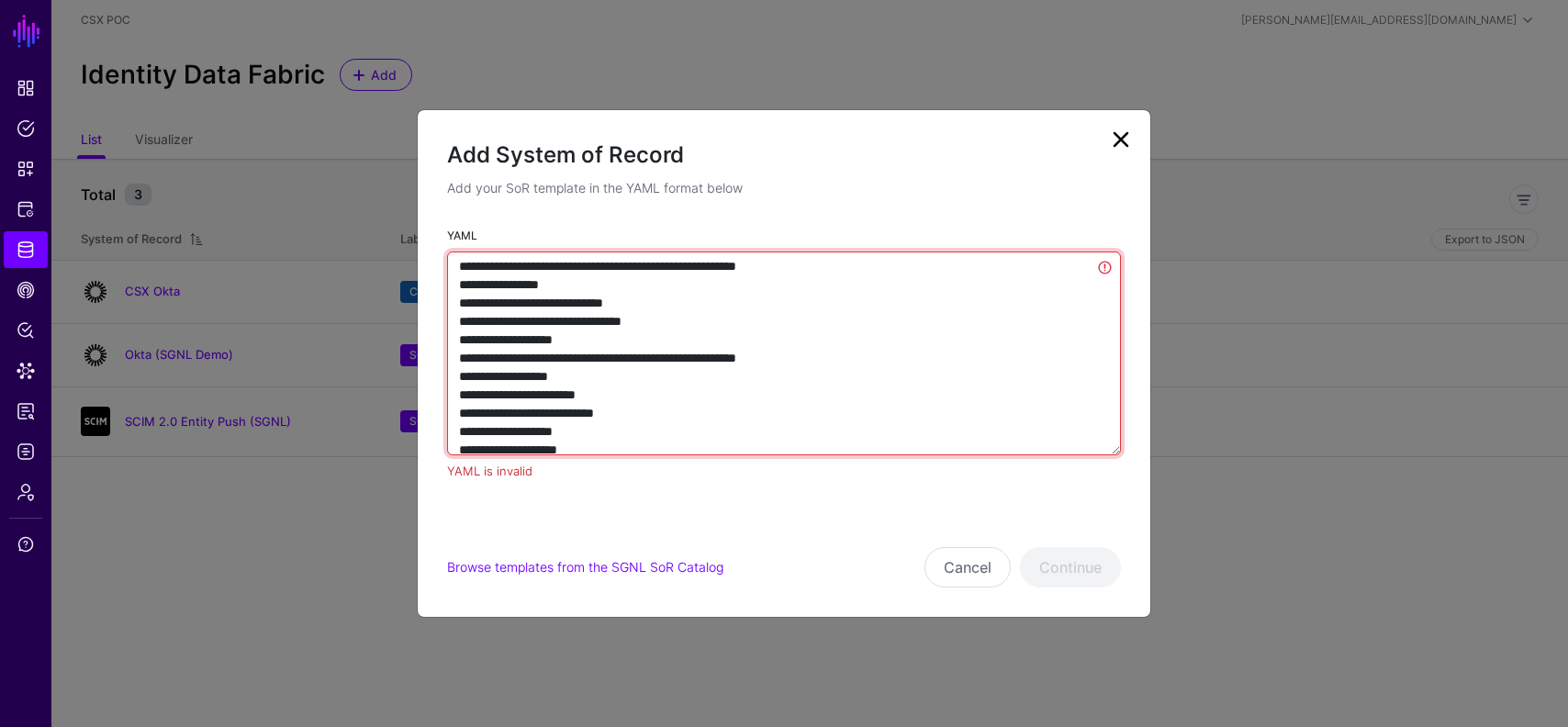
scroll to position [3453, 0]
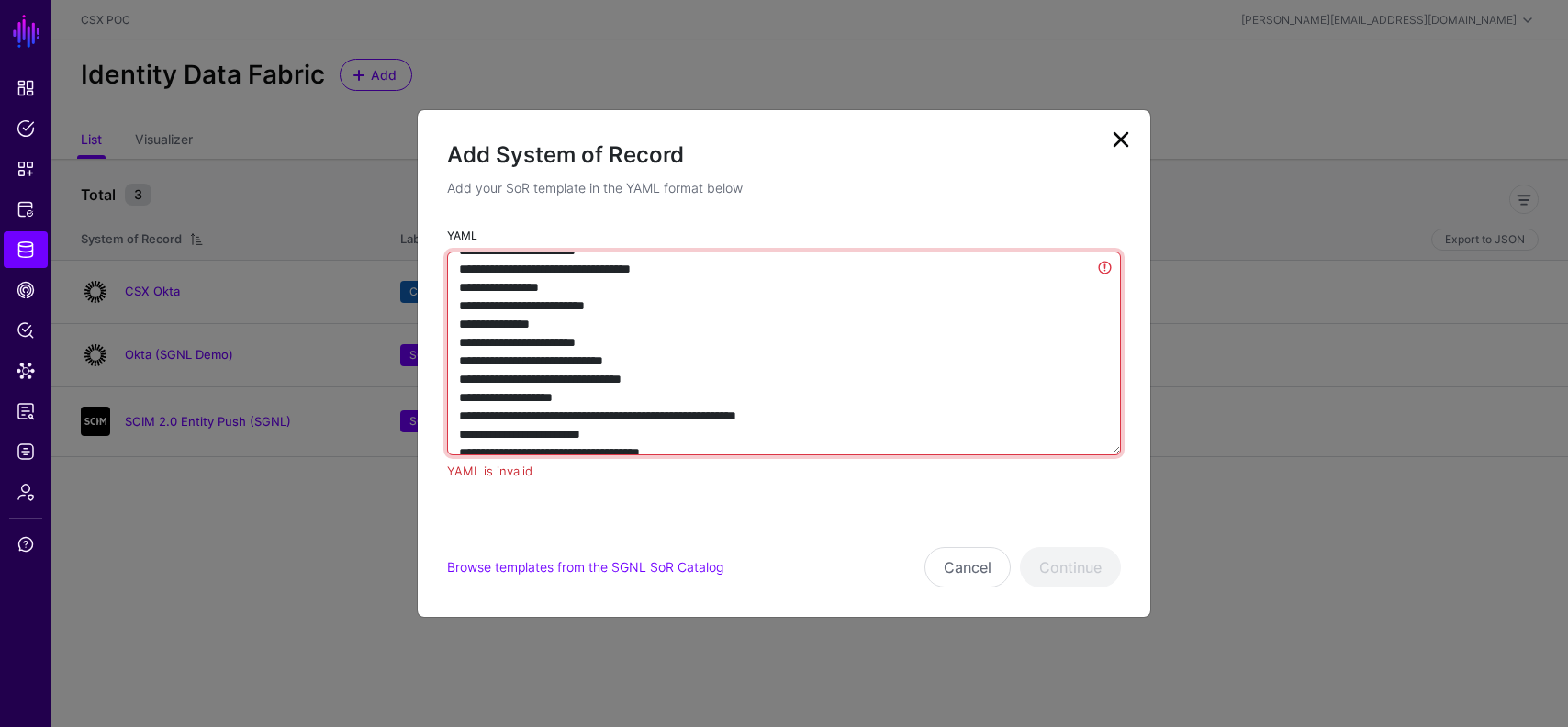
type textarea "**********"
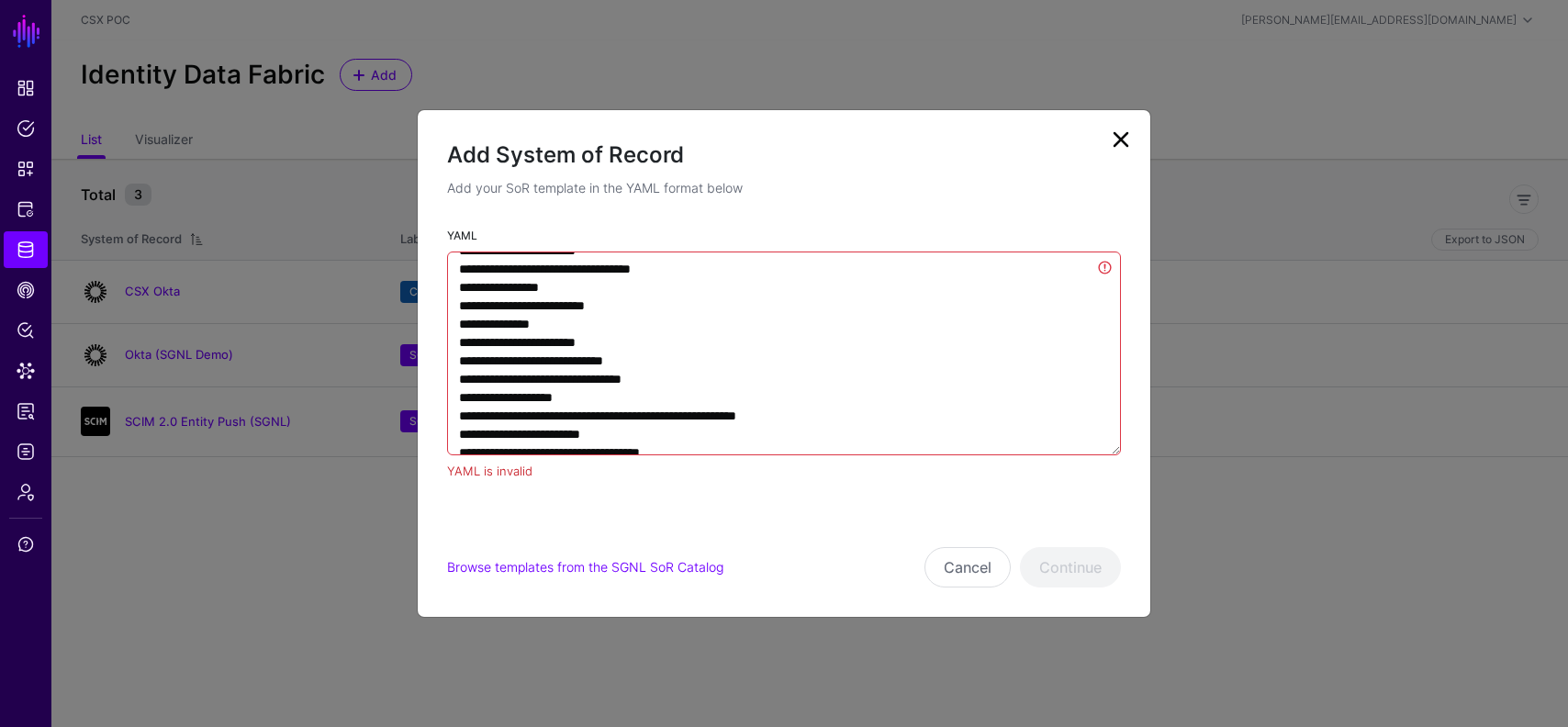
click at [1119, 143] on link at bounding box center [1122, 139] width 30 height 30
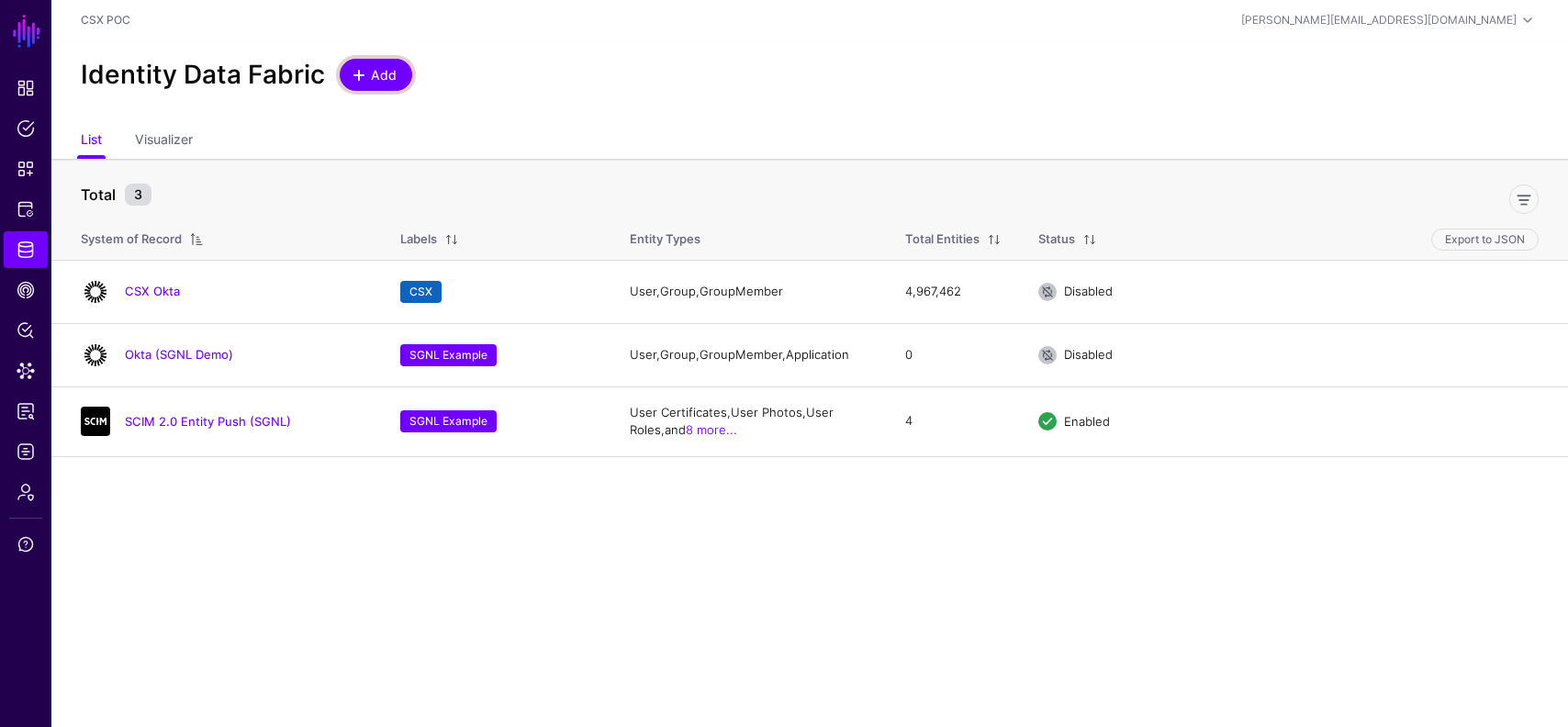
click at [380, 78] on span "Add" at bounding box center [384, 74] width 31 height 20
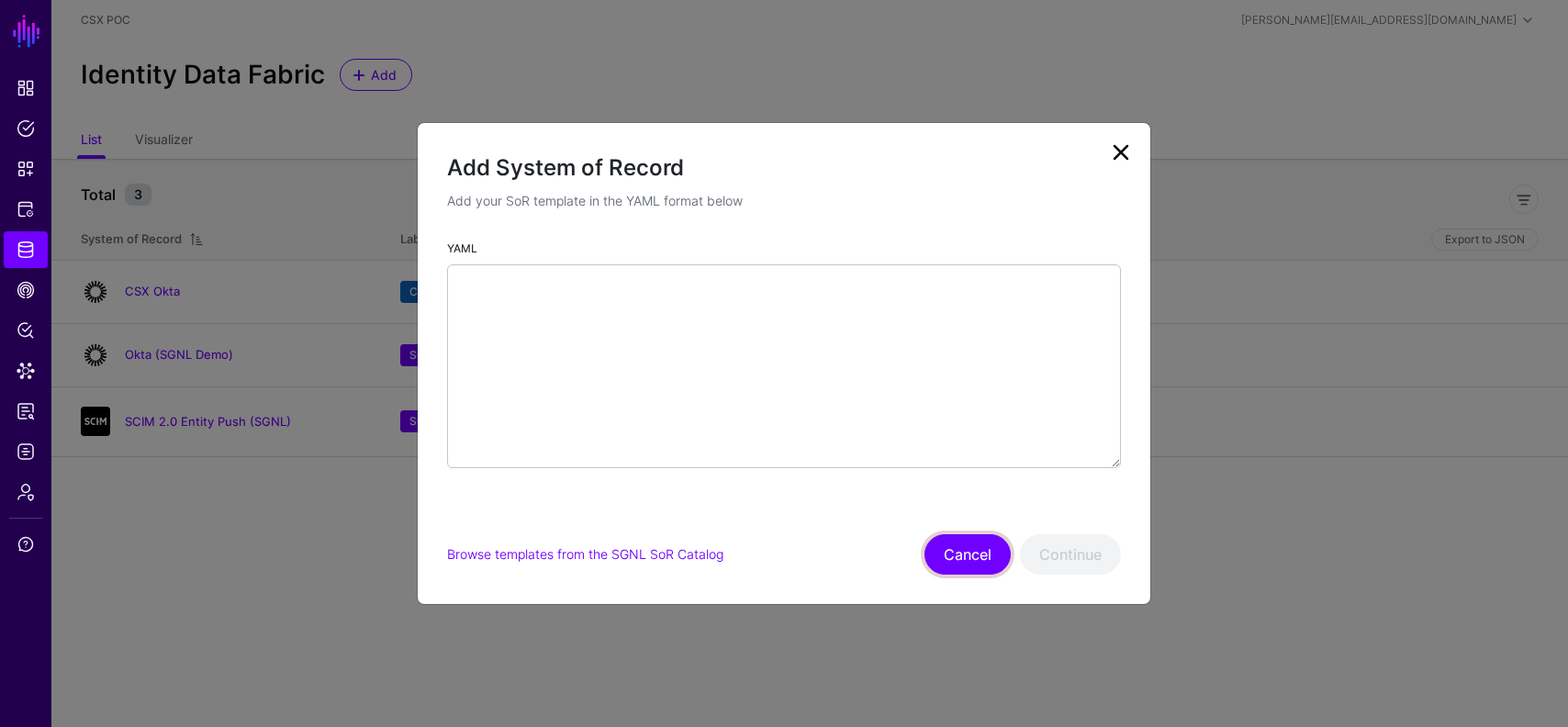
click at [937, 563] on button "Cancel" at bounding box center [967, 554] width 86 height 40
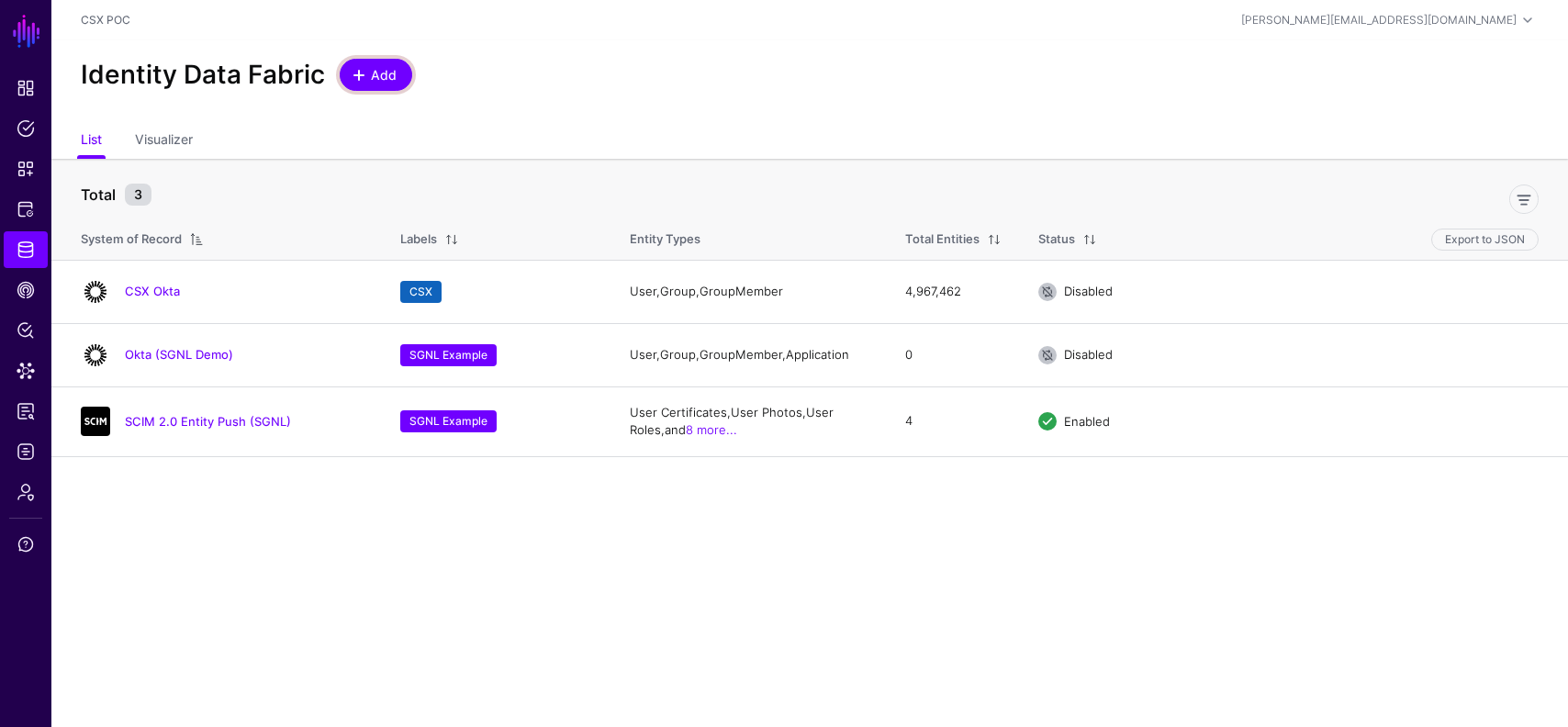
click at [383, 68] on span "Add" at bounding box center [384, 74] width 31 height 20
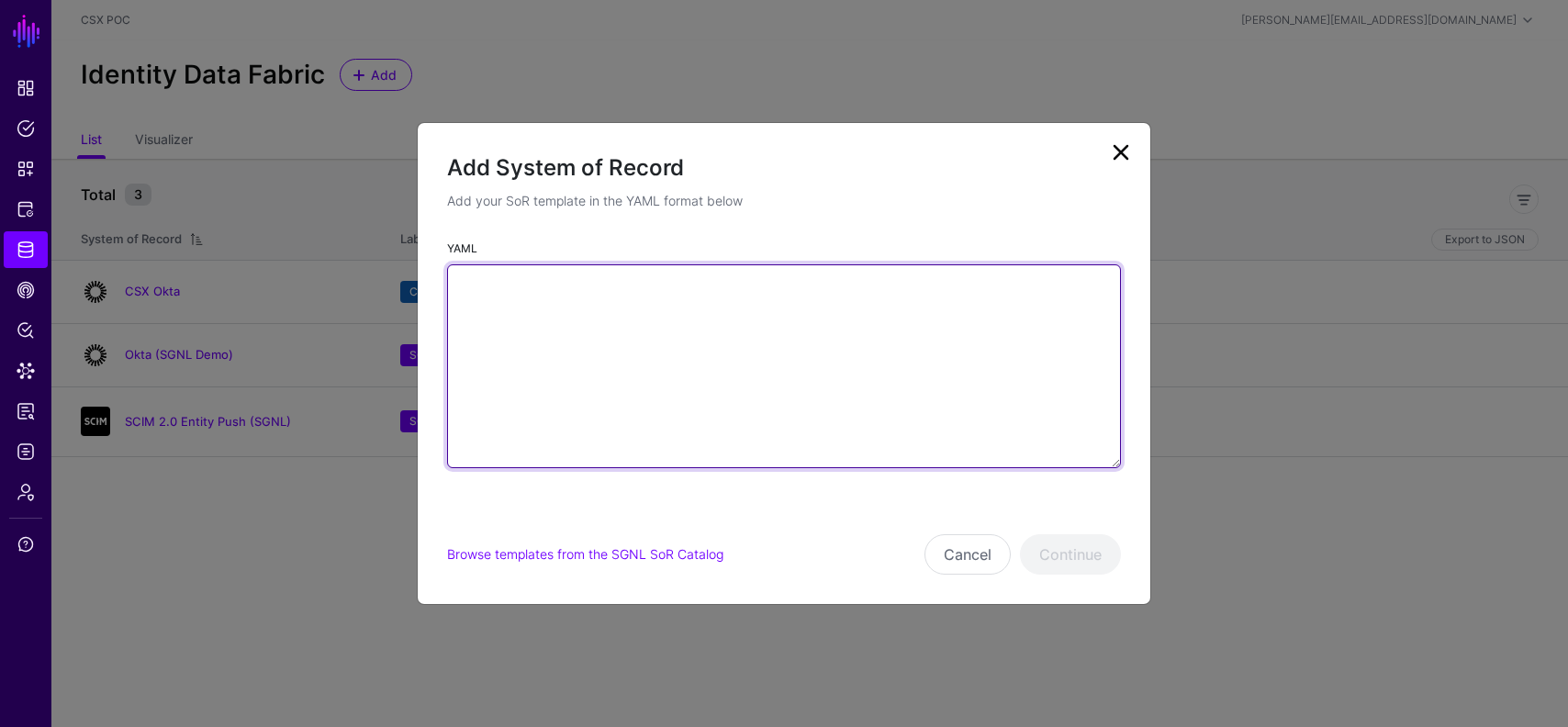
click at [576, 315] on textarea "YAML" at bounding box center [784, 365] width 674 height 204
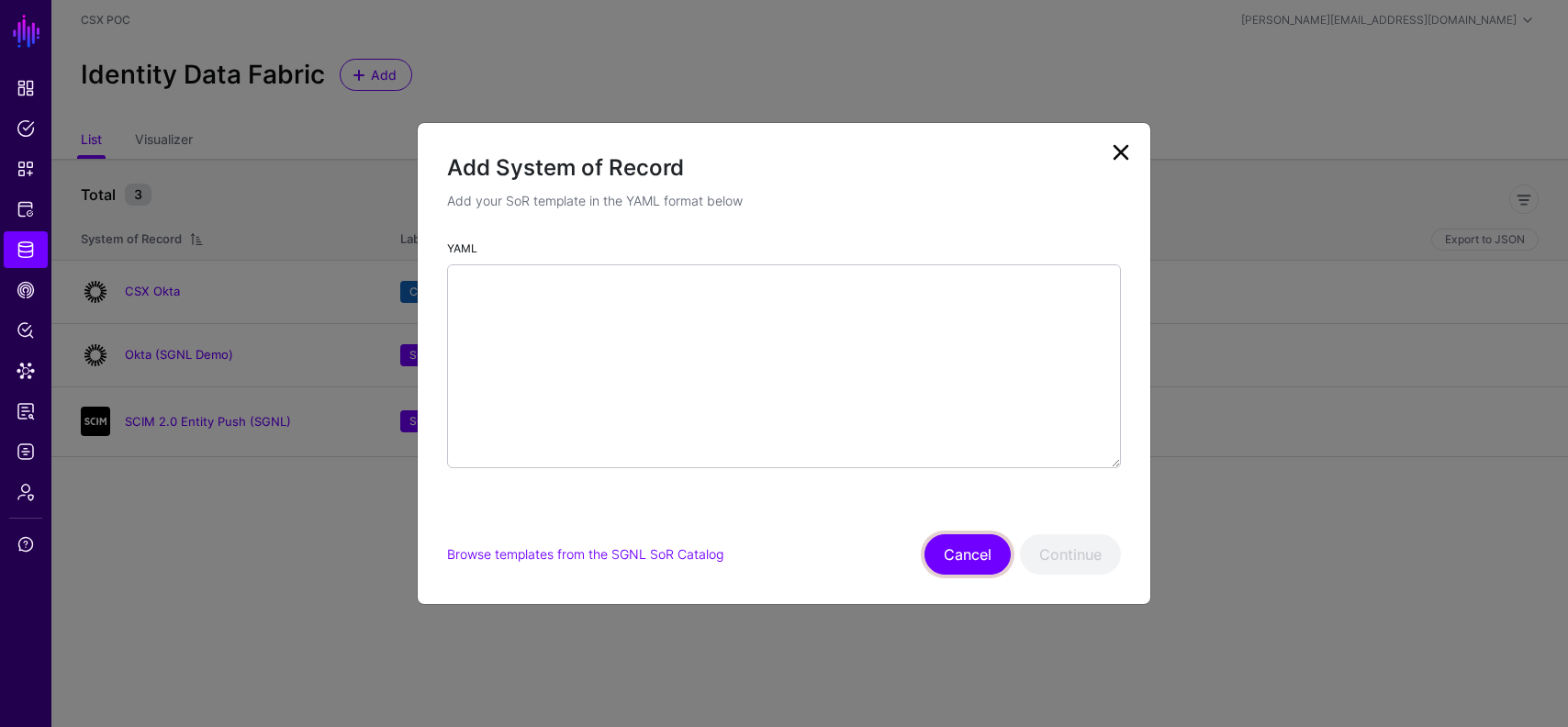
click at [965, 549] on button "Cancel" at bounding box center [967, 554] width 86 height 40
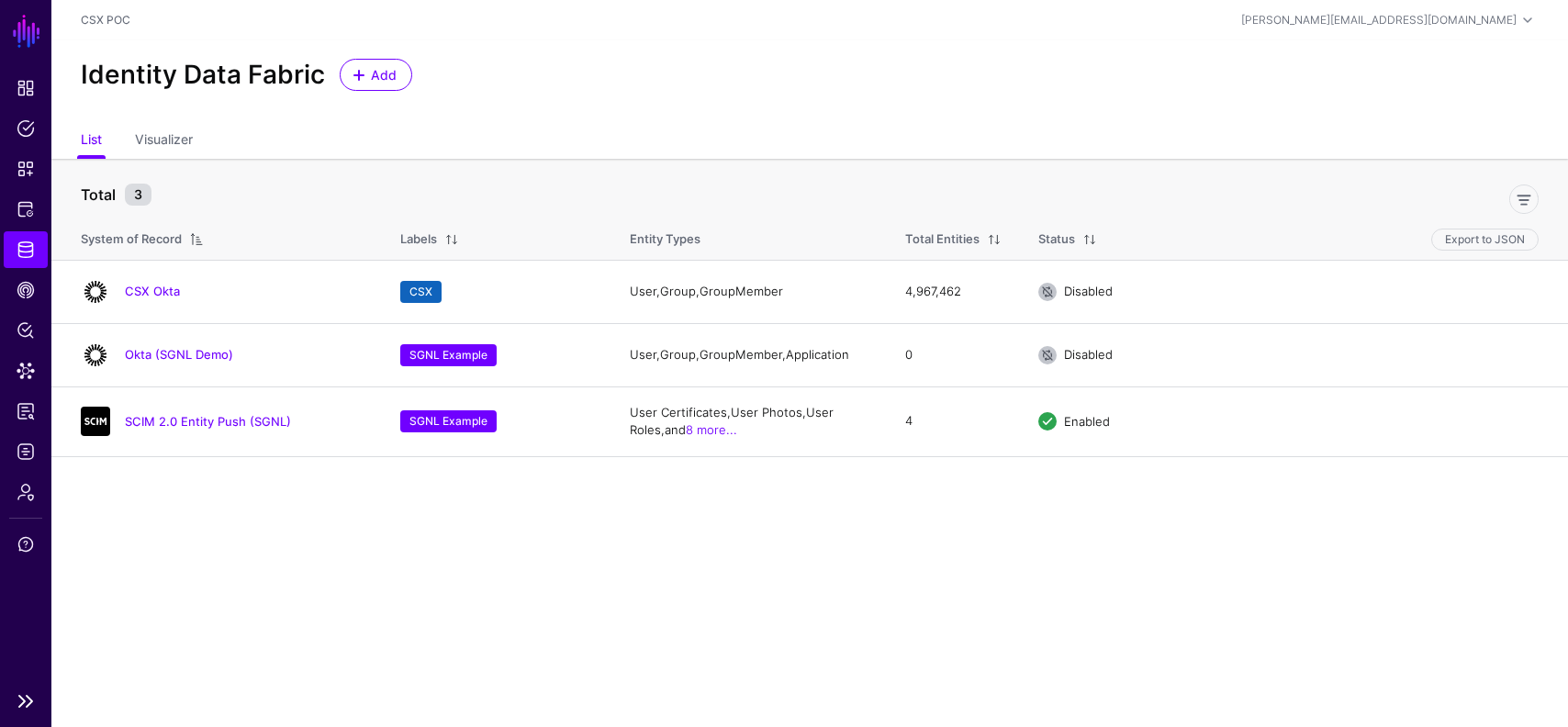
click at [32, 250] on span "Identity Data Fabric" at bounding box center [26, 250] width 19 height 19
click at [390, 90] on div "Identity Data Fabric Add" at bounding box center [809, 82] width 1517 height 84
click at [386, 75] on span "Add" at bounding box center [384, 74] width 31 height 20
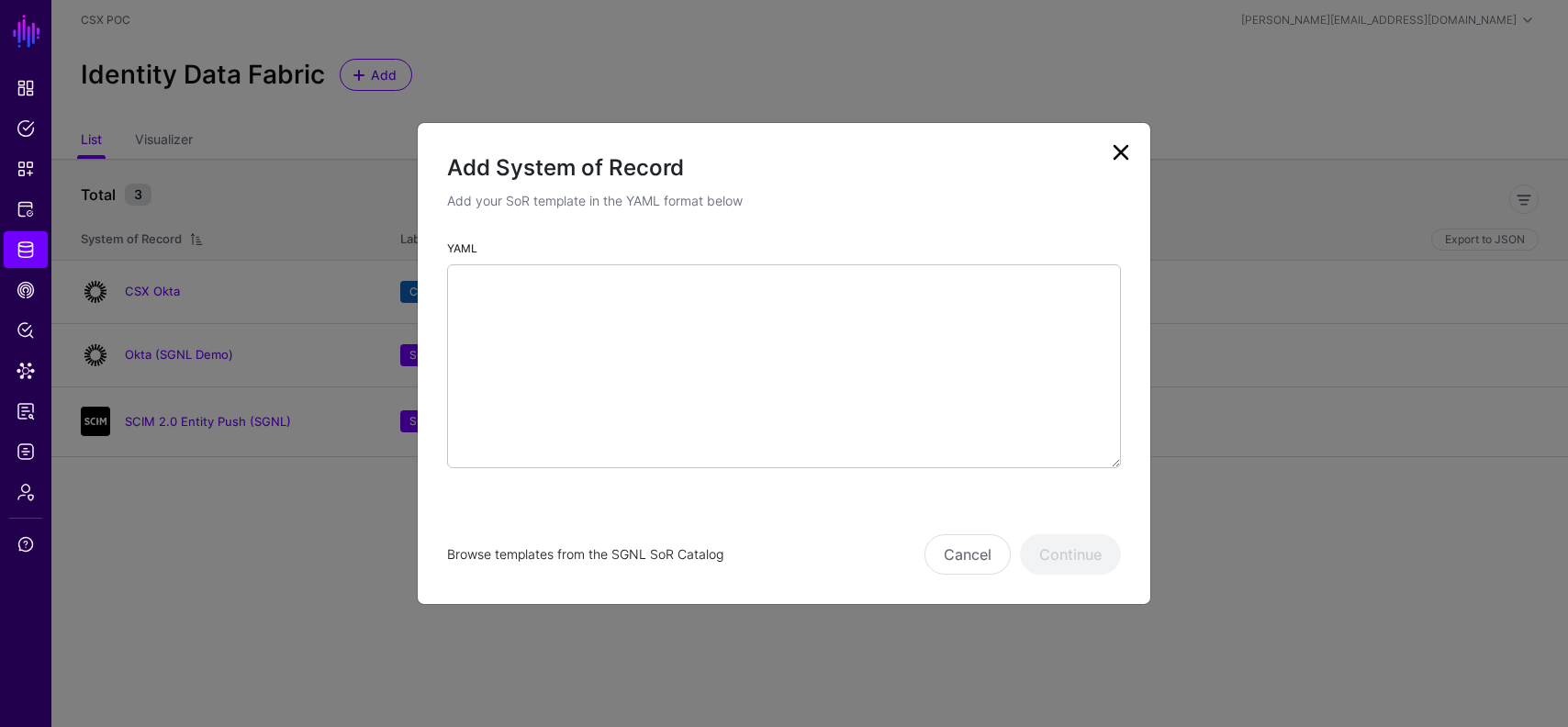
click at [613, 558] on link "Browse templates from the SGNL SoR Catalog" at bounding box center [585, 553] width 276 height 16
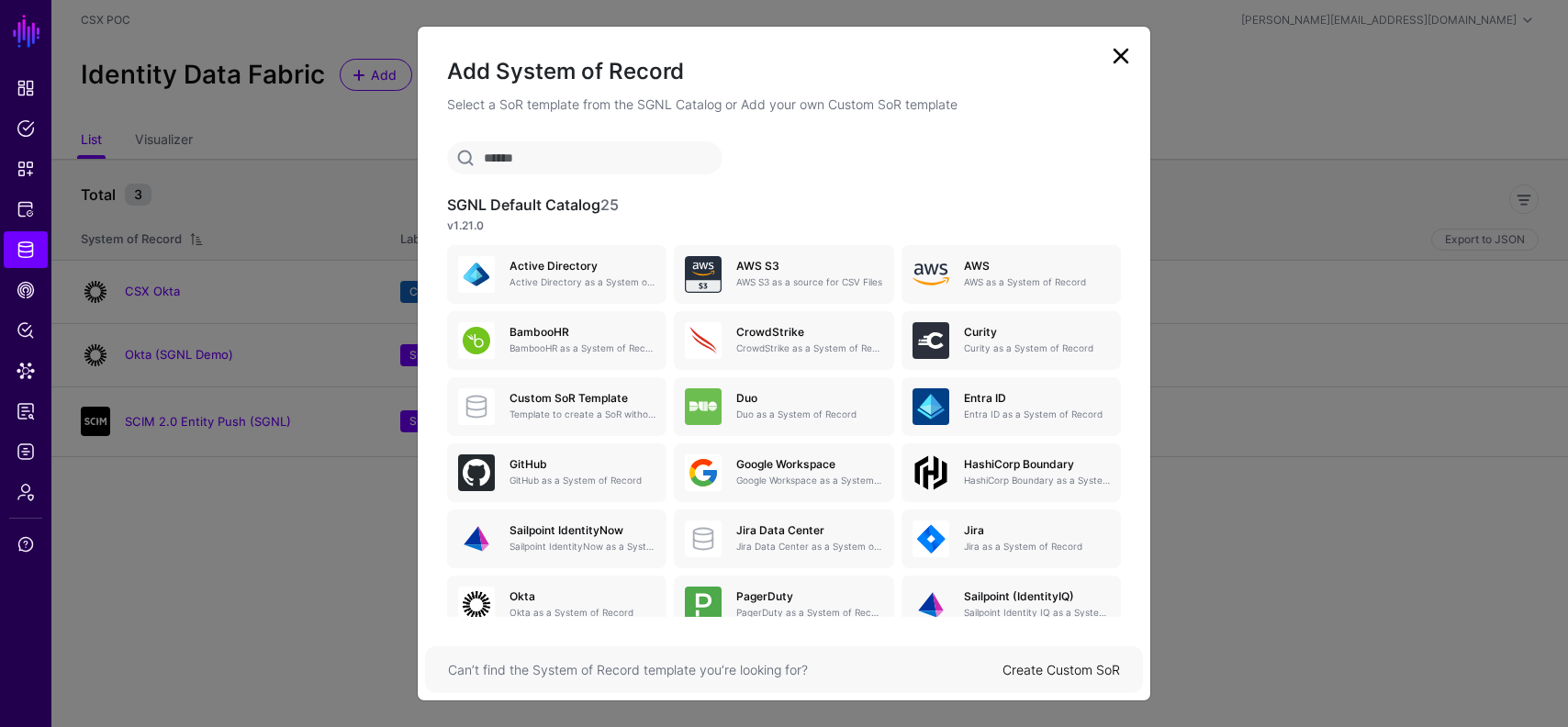
click at [1041, 669] on link "Create Custom SoR" at bounding box center [1061, 669] width 117 height 16
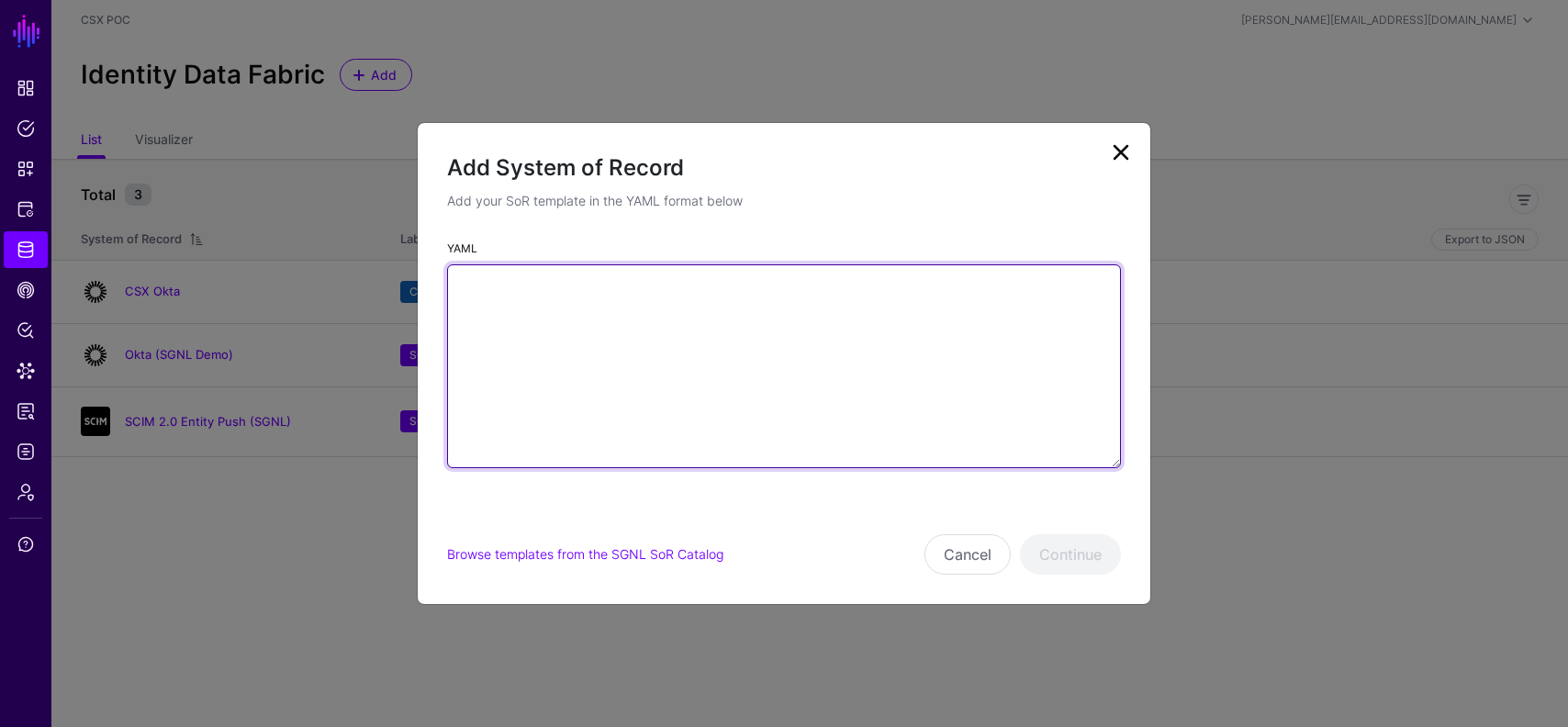
click at [855, 447] on textarea "YAML" at bounding box center [784, 365] width 674 height 204
paste textarea "**********"
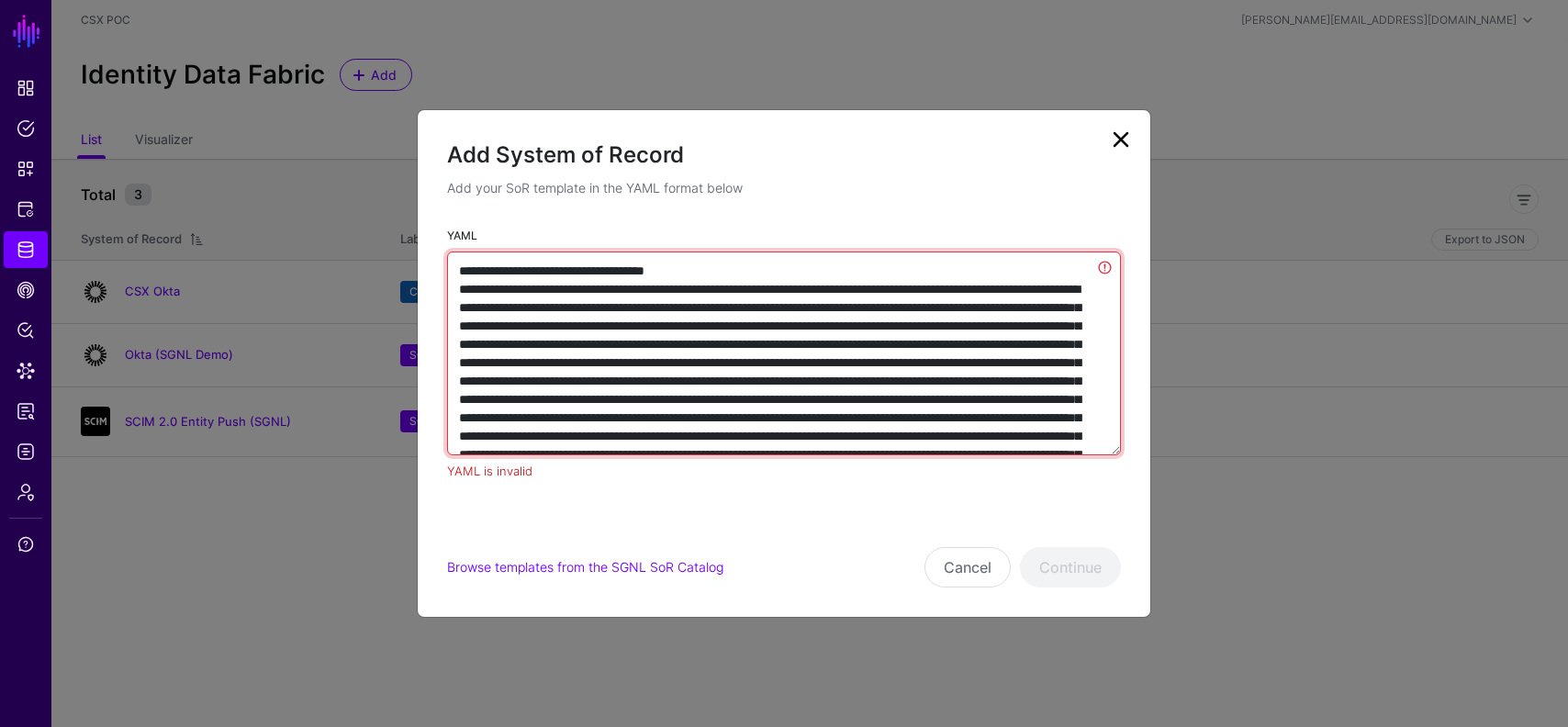
click at [545, 267] on textarea "YAML" at bounding box center [784, 352] width 674 height 204
type textarea "**********"
click at [674, 337] on textarea "YAML" at bounding box center [784, 352] width 674 height 204
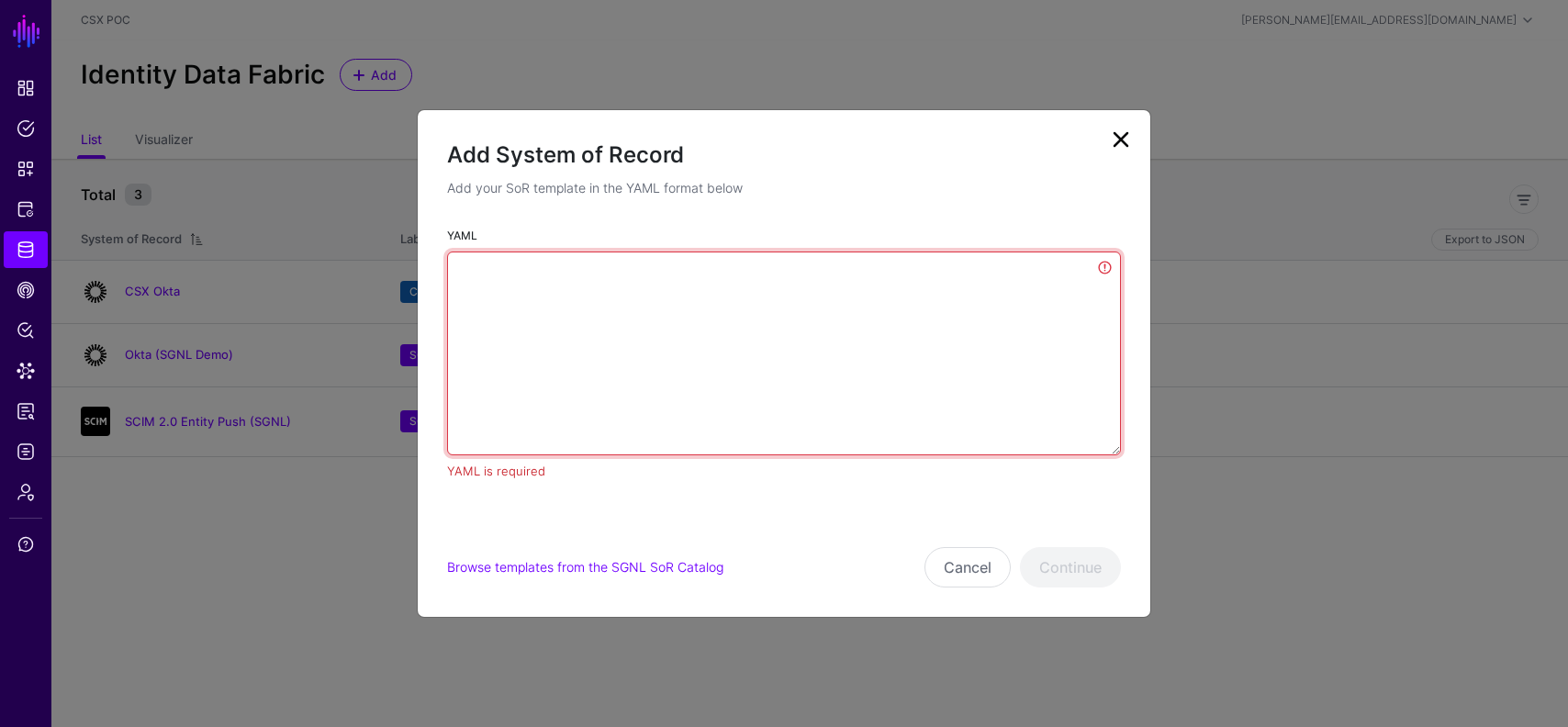
paste textarea "**********"
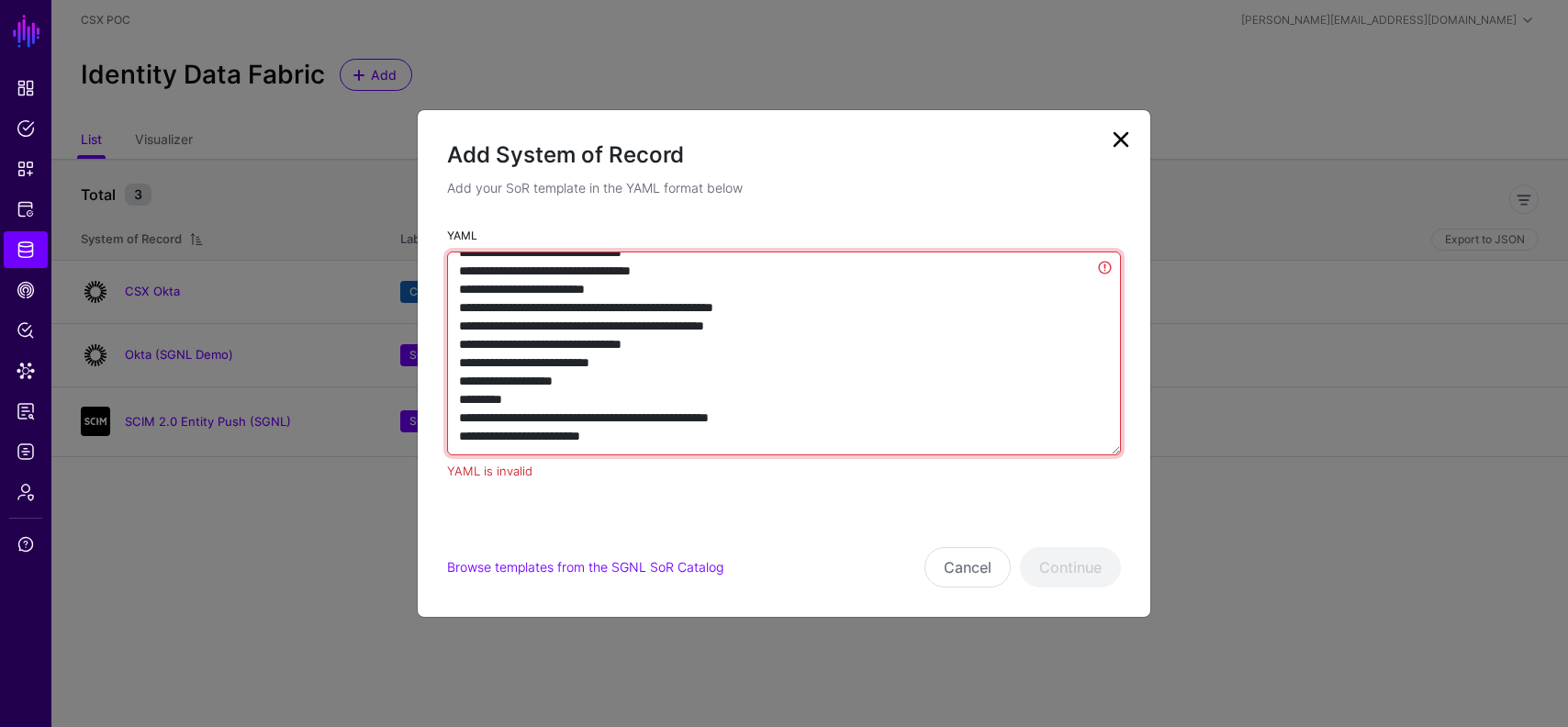
scroll to position [5396, 0]
type textarea "**********"
click at [708, 379] on textarea "YAML" at bounding box center [784, 352] width 674 height 204
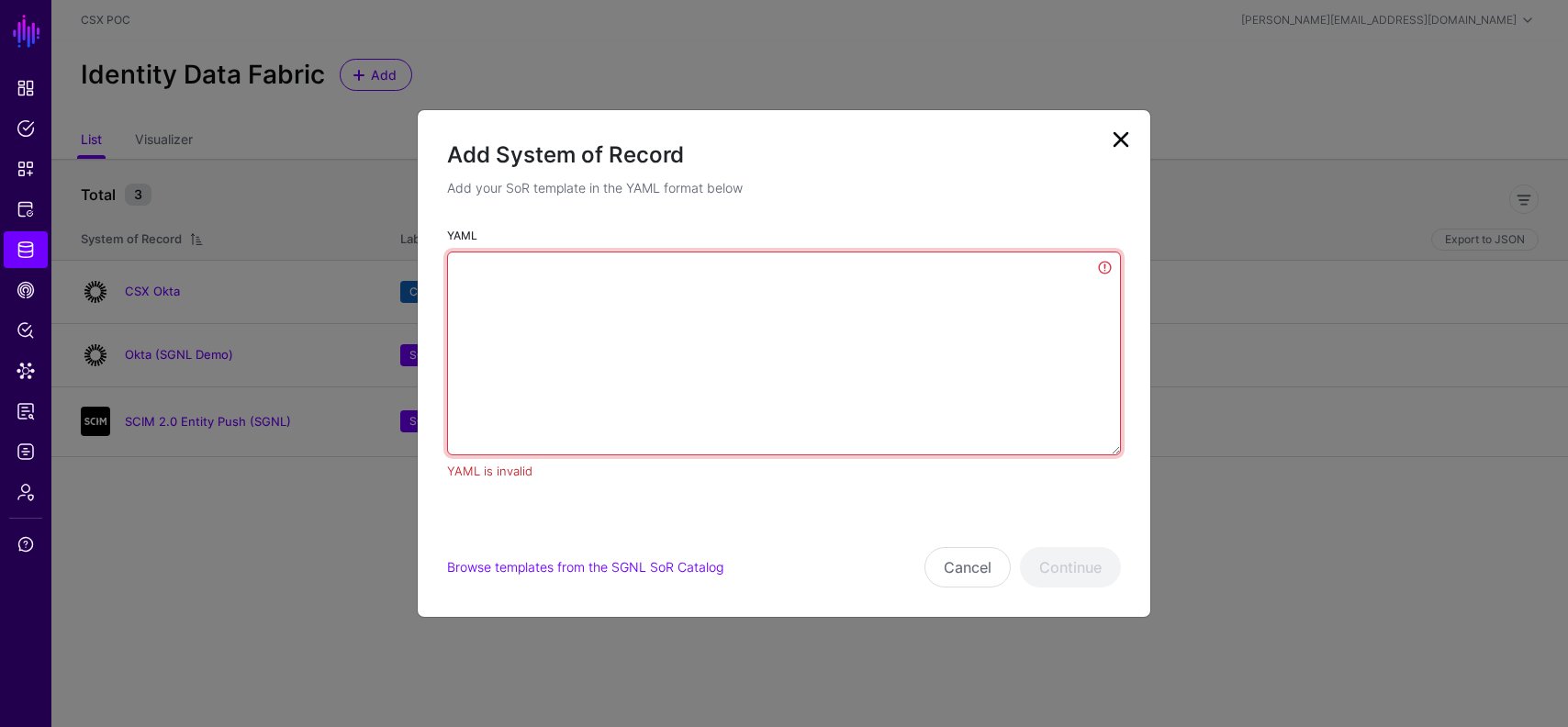
scroll to position [0, 0]
paste textarea "**********"
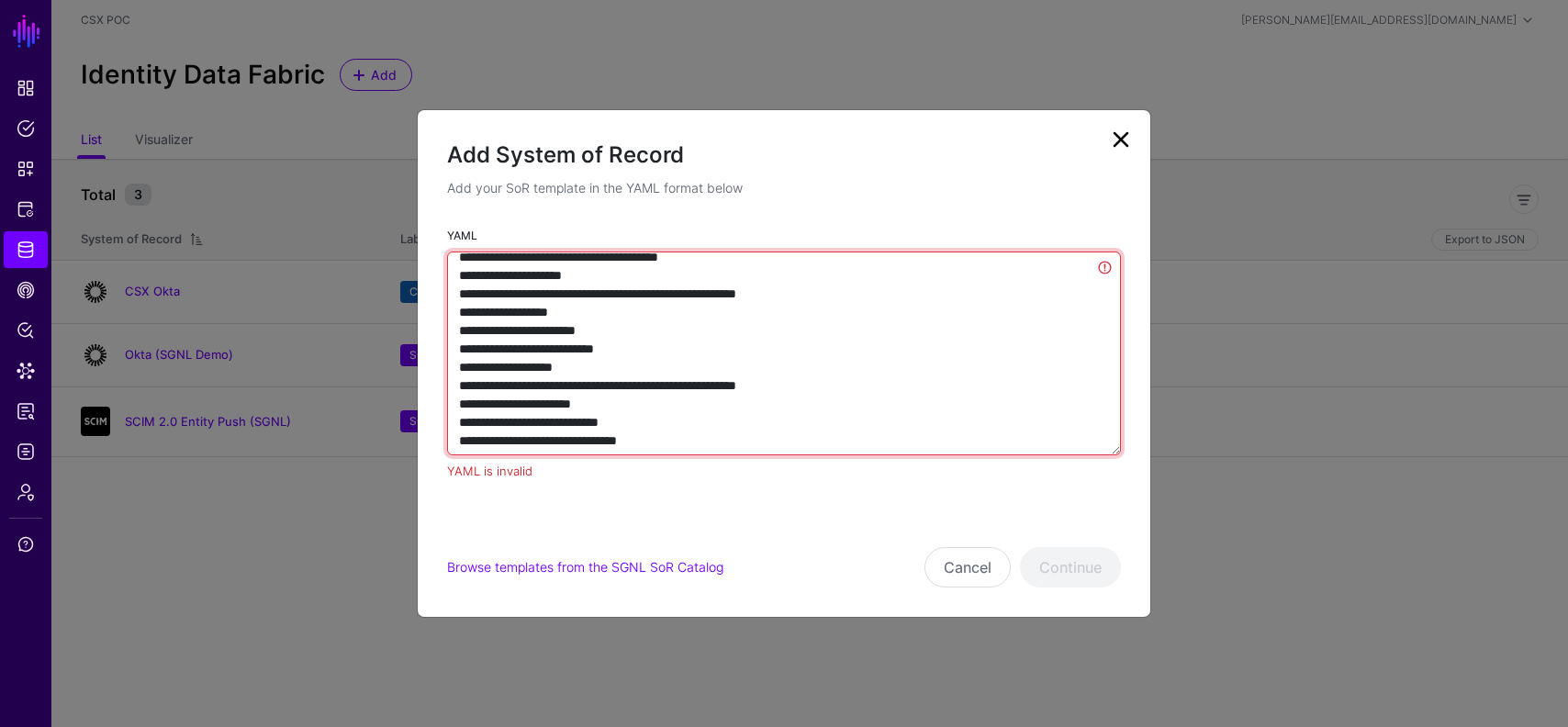
scroll to position [2399, 0]
click at [685, 403] on textarea "YAML" at bounding box center [784, 352] width 674 height 204
click at [676, 425] on textarea "YAML" at bounding box center [784, 352] width 674 height 204
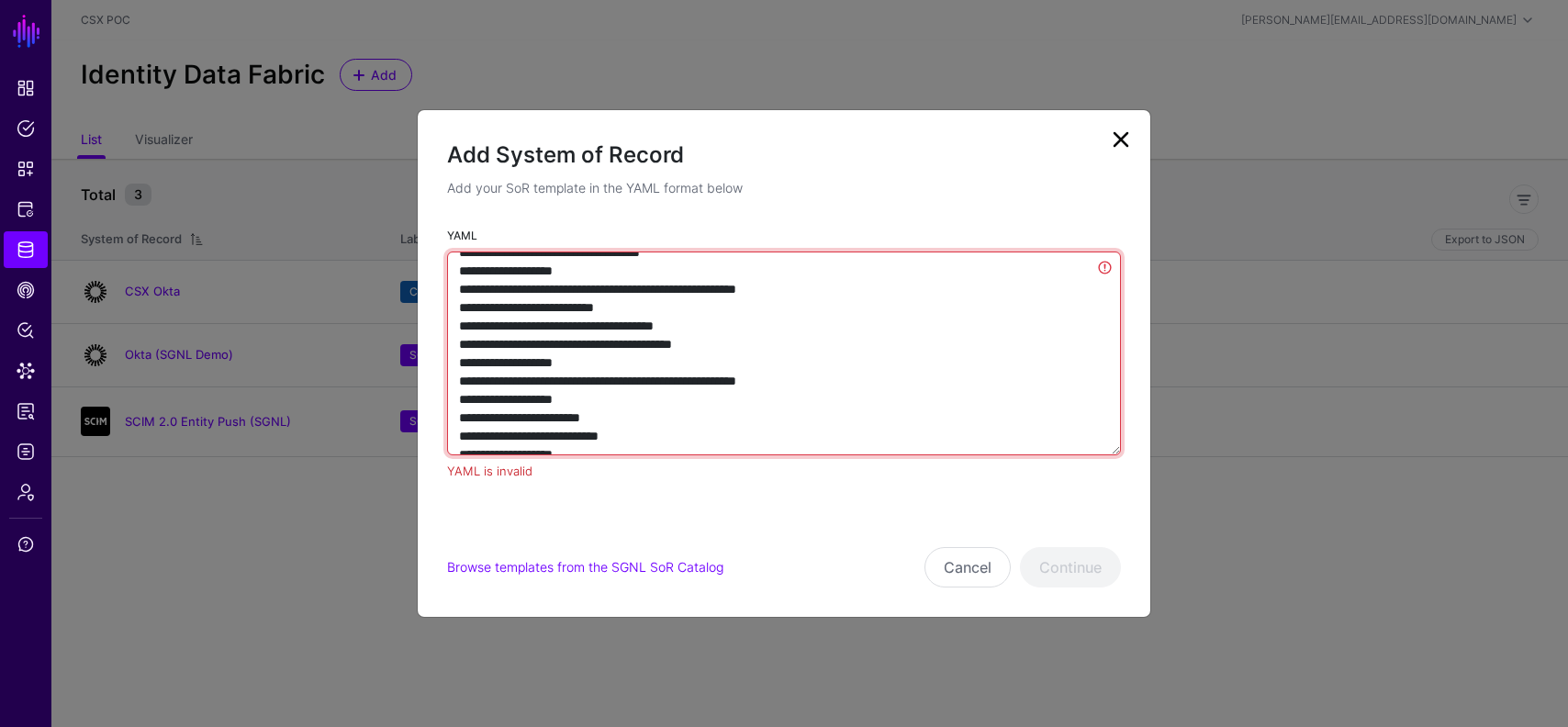
scroll to position [2684, 0]
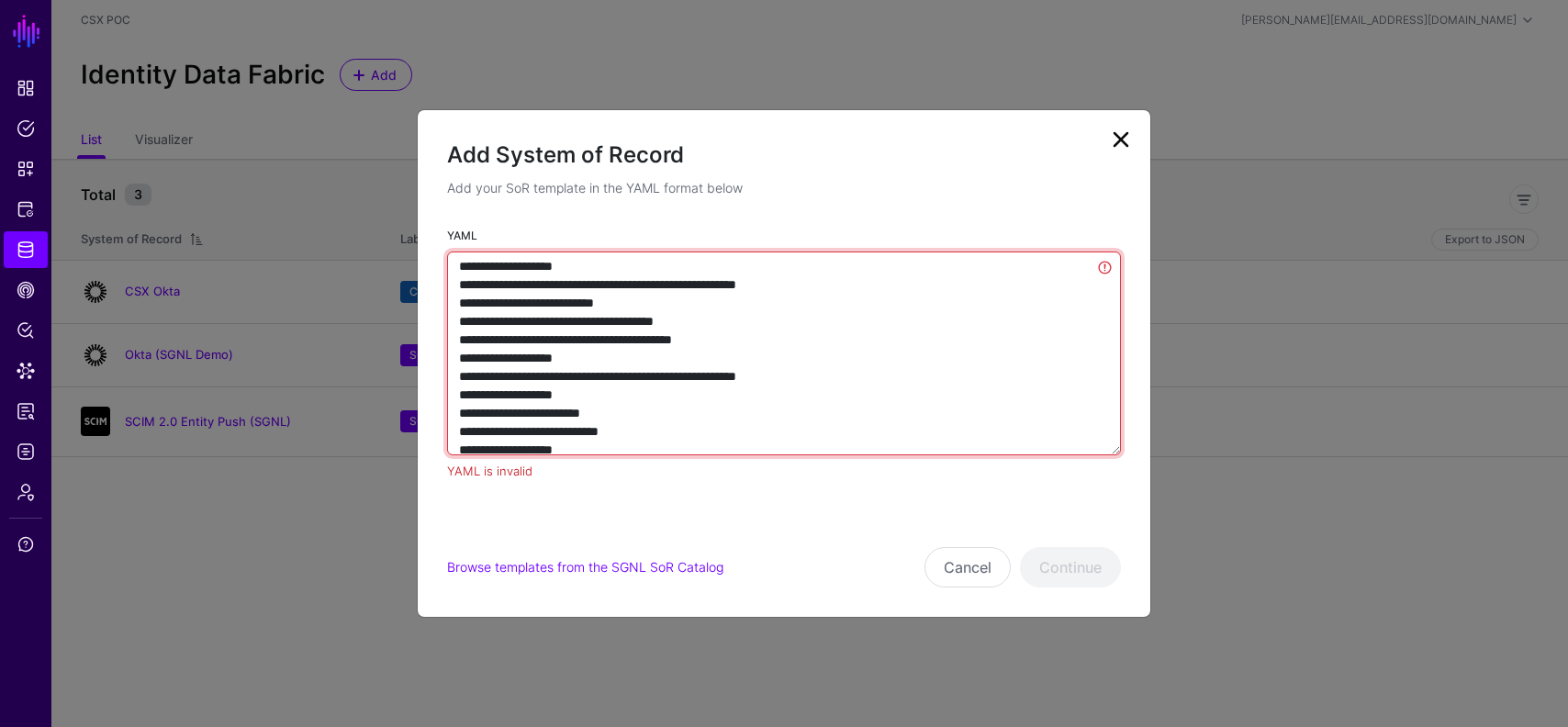
click at [1108, 272] on textarea "YAML" at bounding box center [784, 352] width 674 height 204
type textarea "**********"
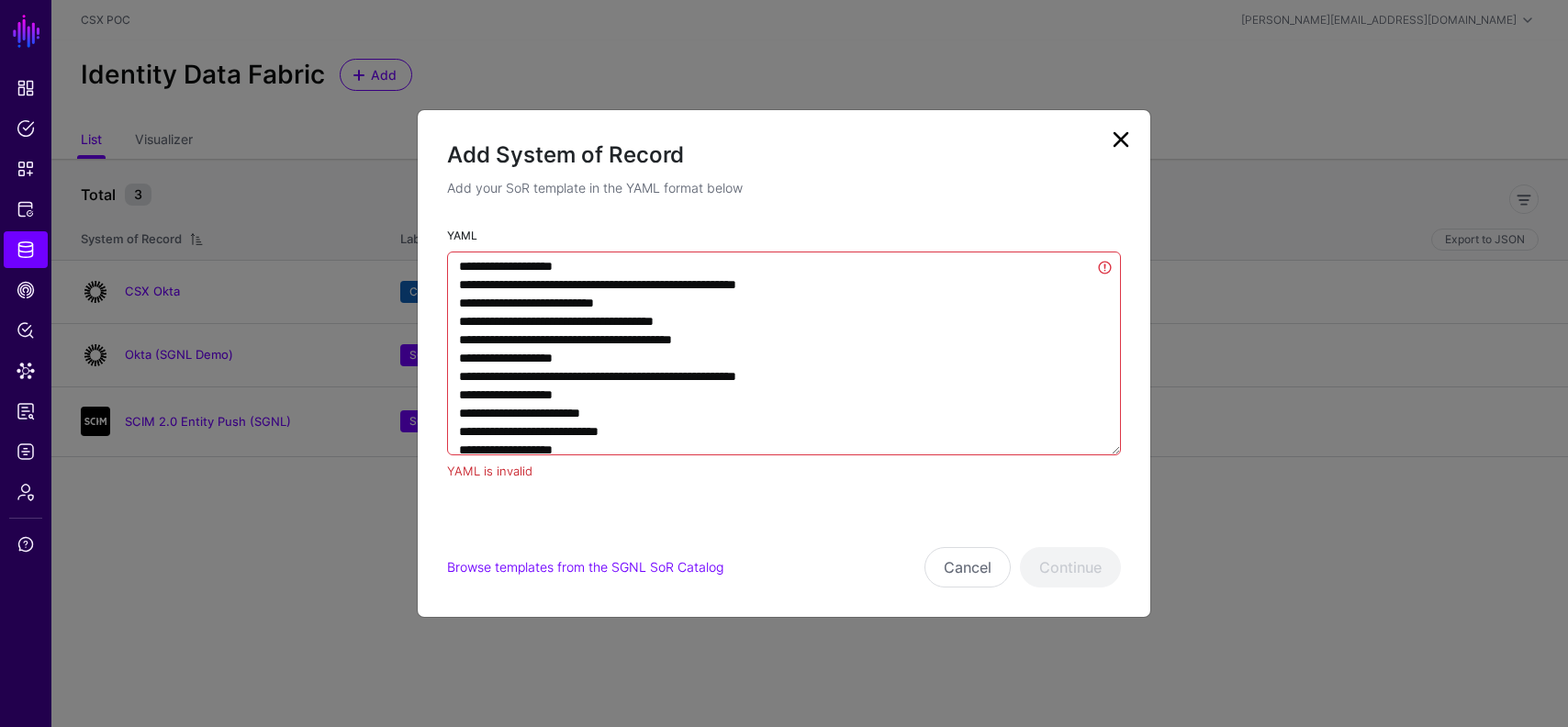
click at [1123, 127] on link at bounding box center [1122, 139] width 30 height 30
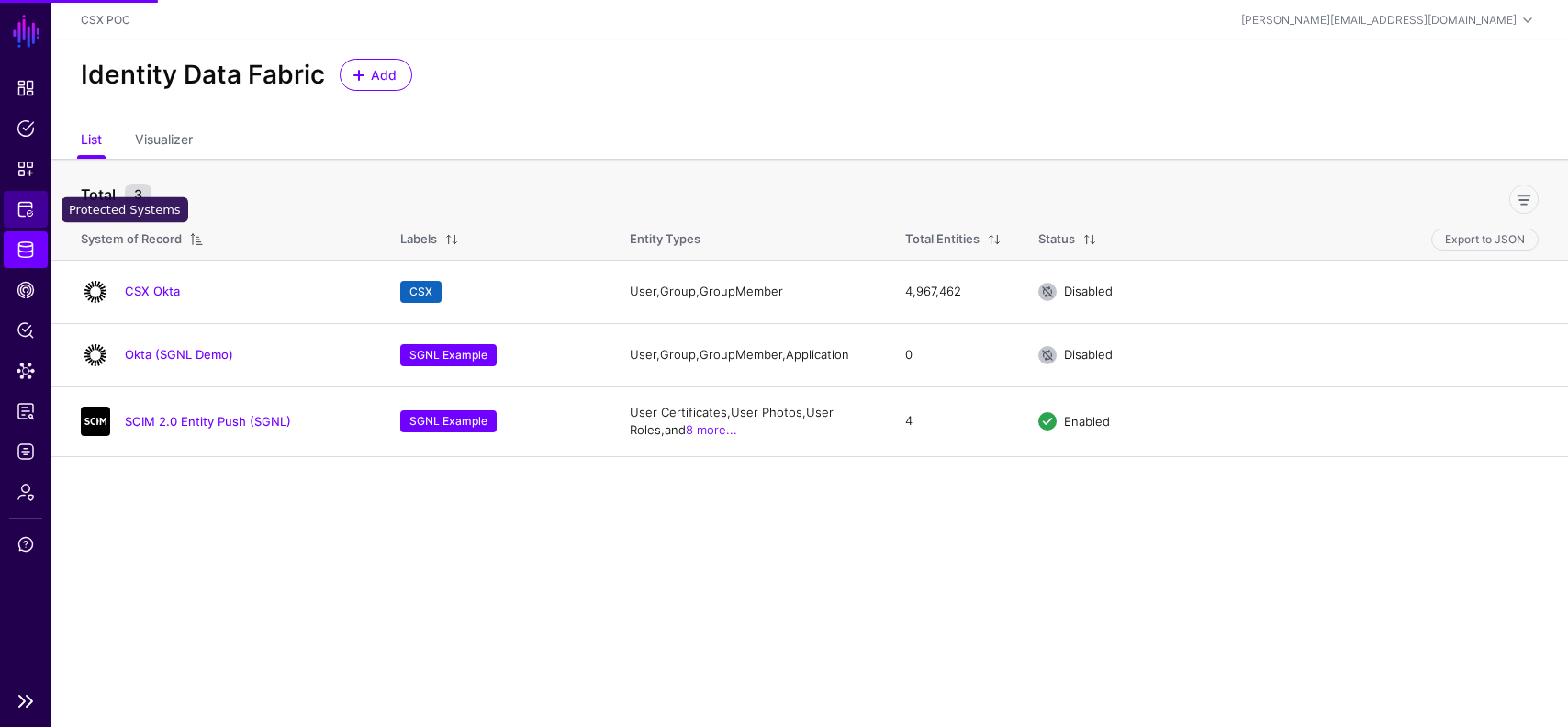
click at [30, 205] on span "Protected Systems" at bounding box center [26, 209] width 19 height 19
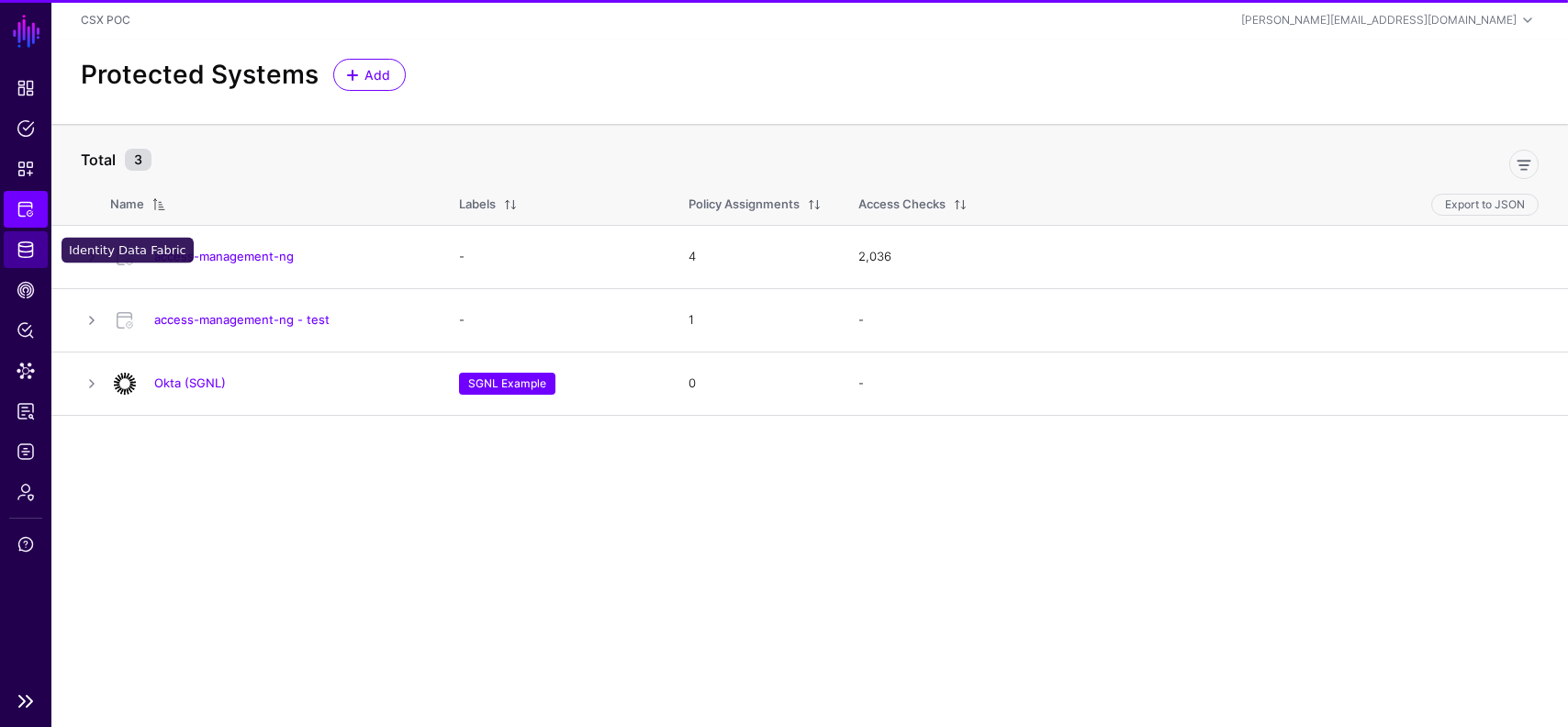
click at [21, 251] on span "Identity Data Fabric" at bounding box center [26, 250] width 19 height 19
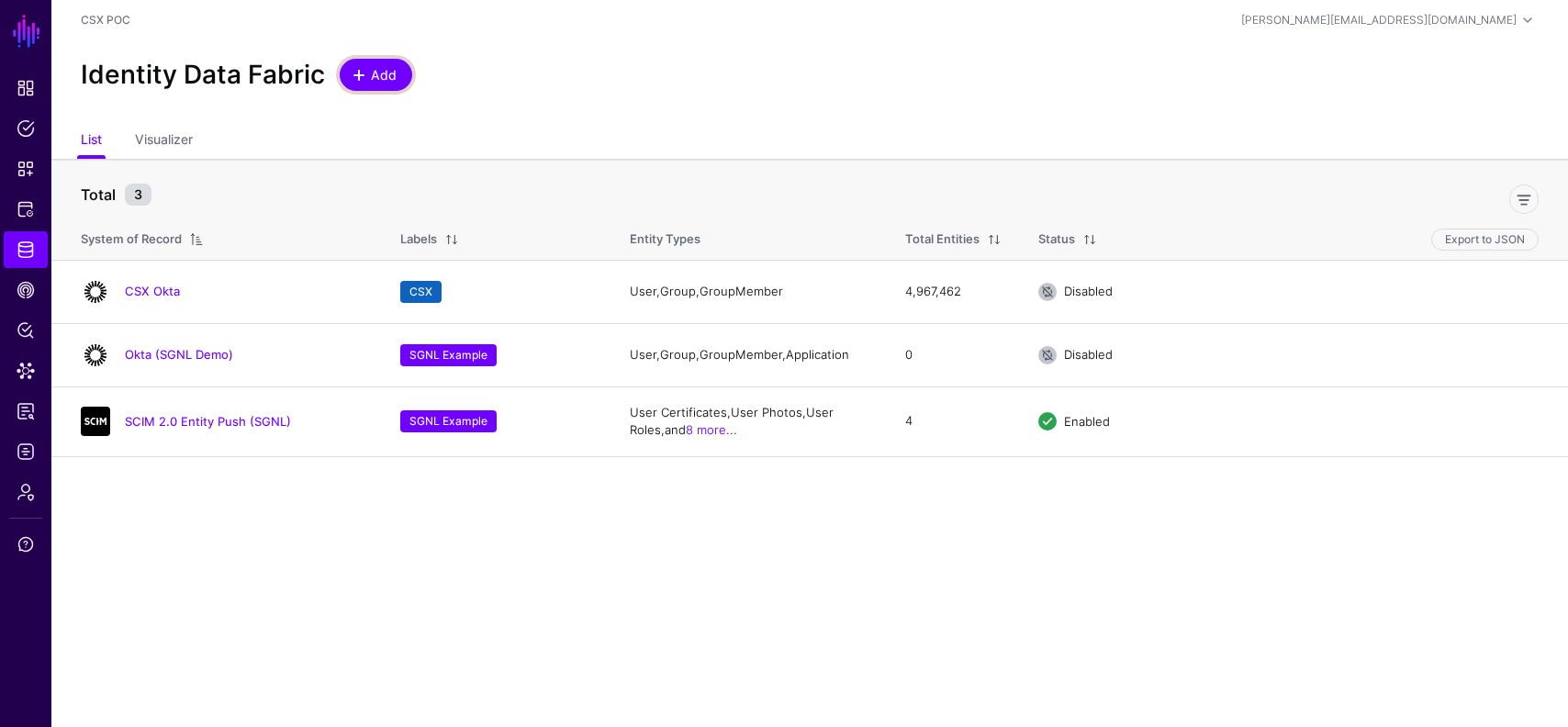
click at [360, 87] on link "Add" at bounding box center [376, 74] width 73 height 33
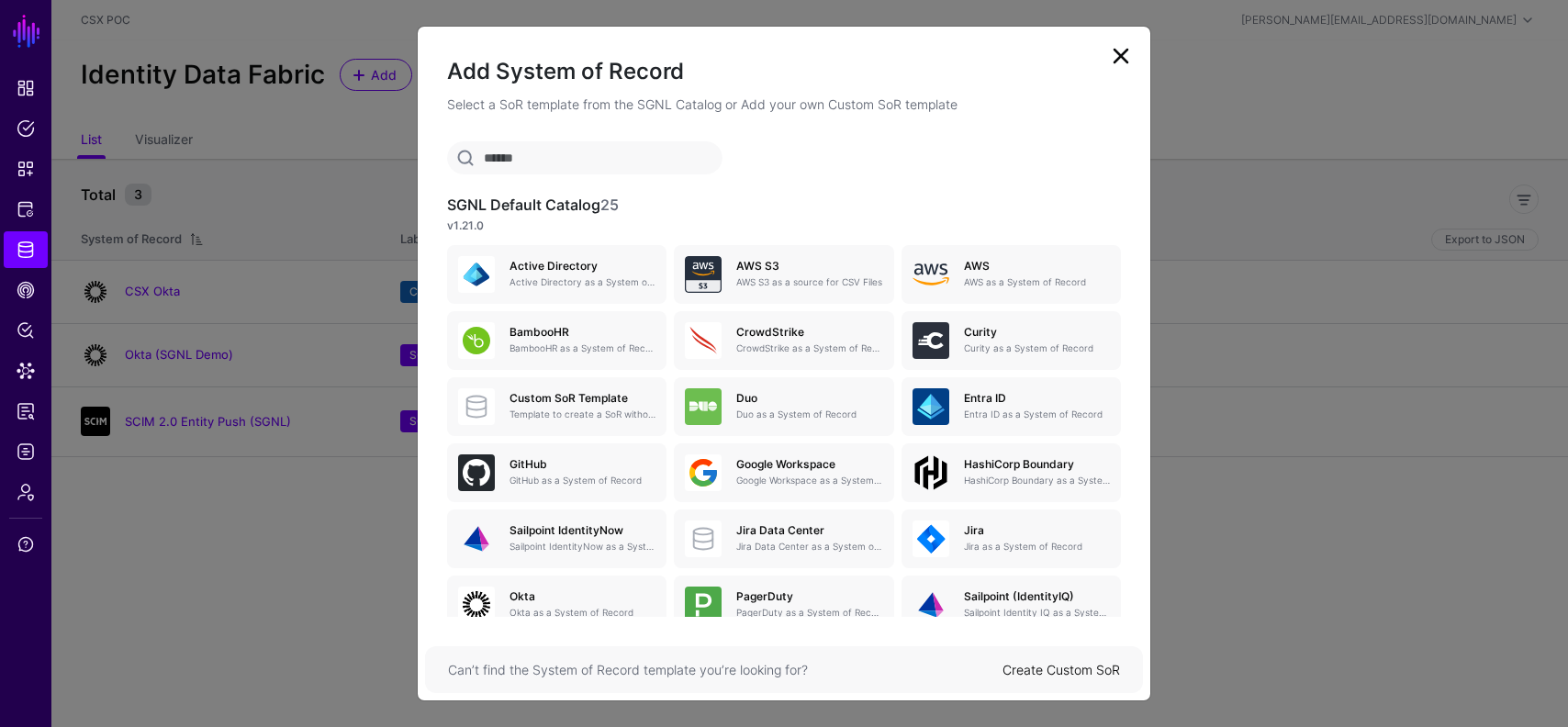
click at [1056, 675] on link "Create Custom SoR" at bounding box center [1061, 669] width 117 height 16
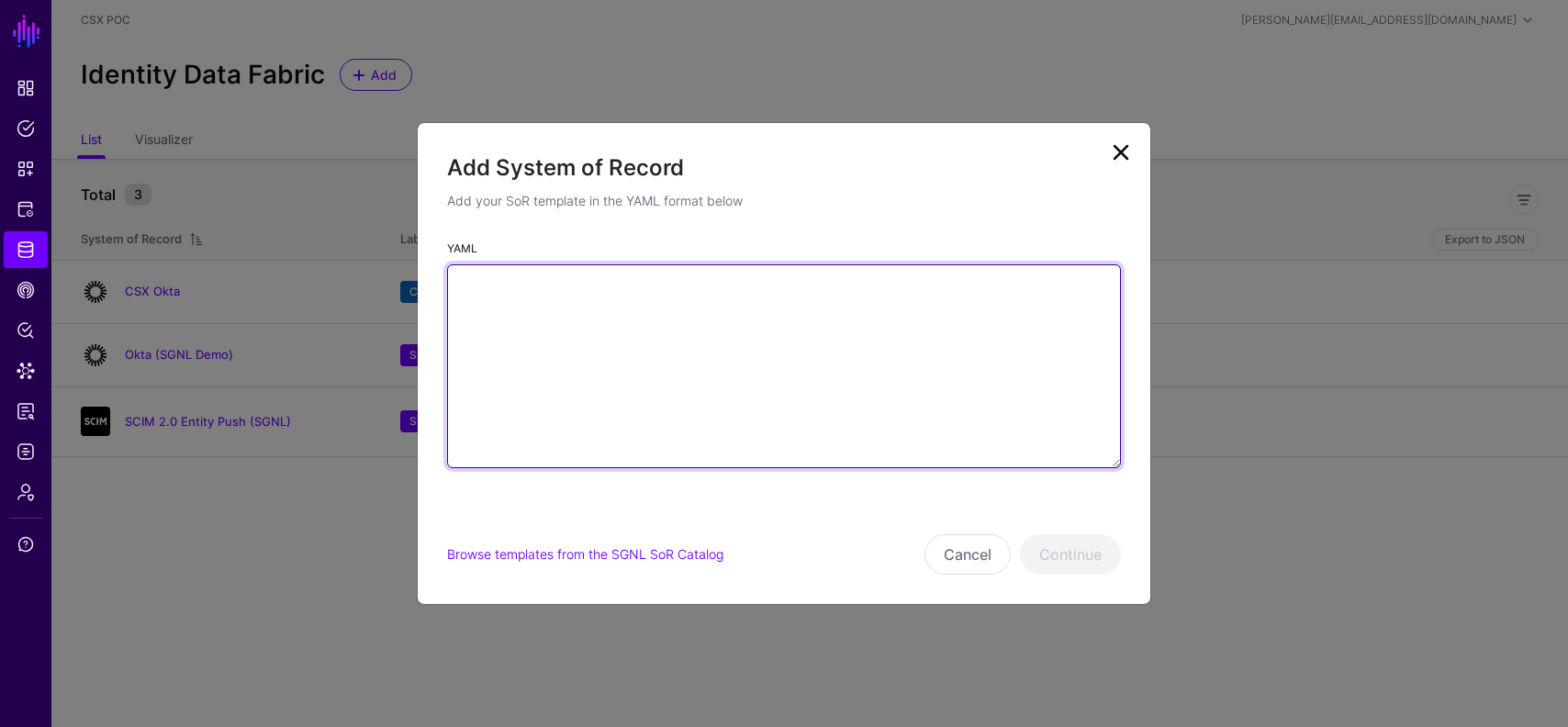
click at [845, 430] on textarea "YAML" at bounding box center [784, 365] width 674 height 204
paste textarea "**********"
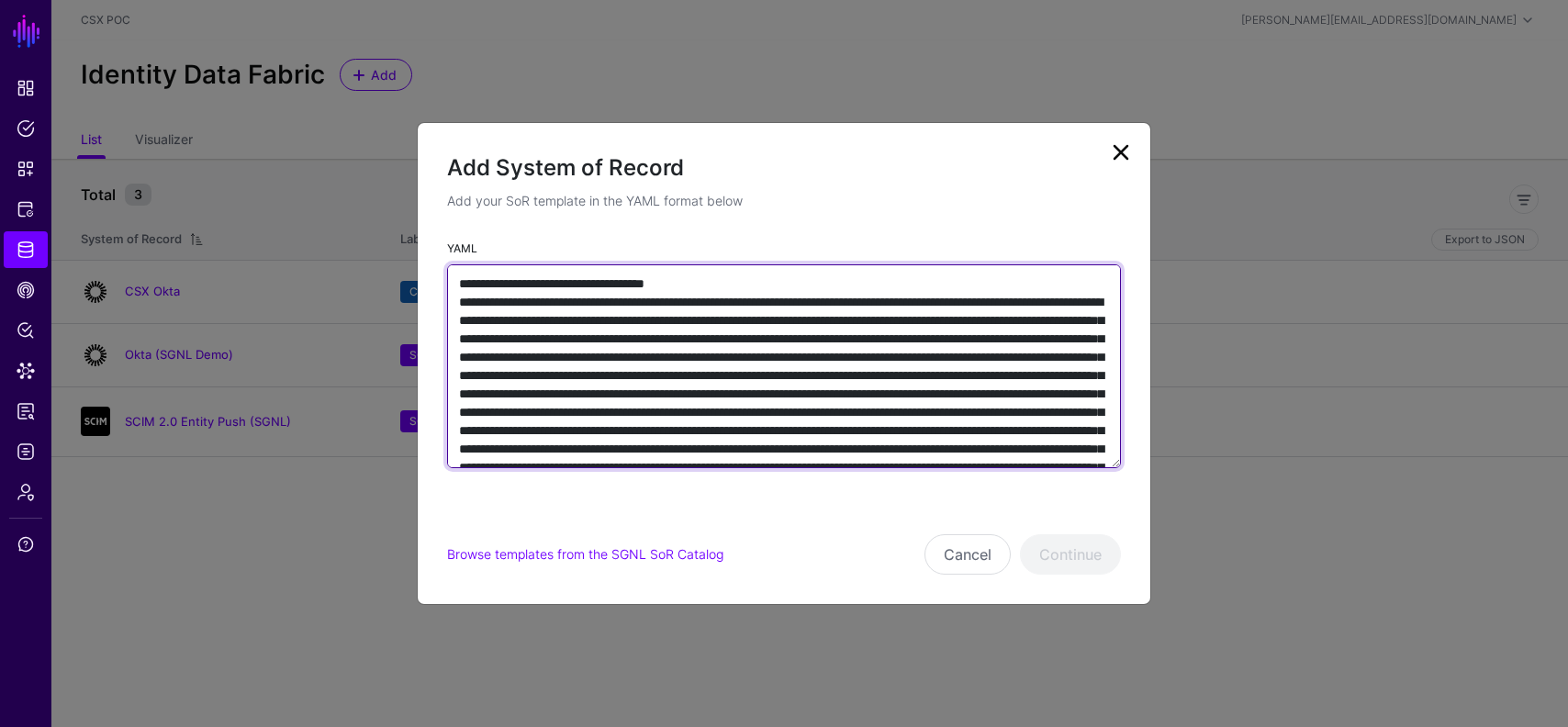
scroll to position [5403, 0]
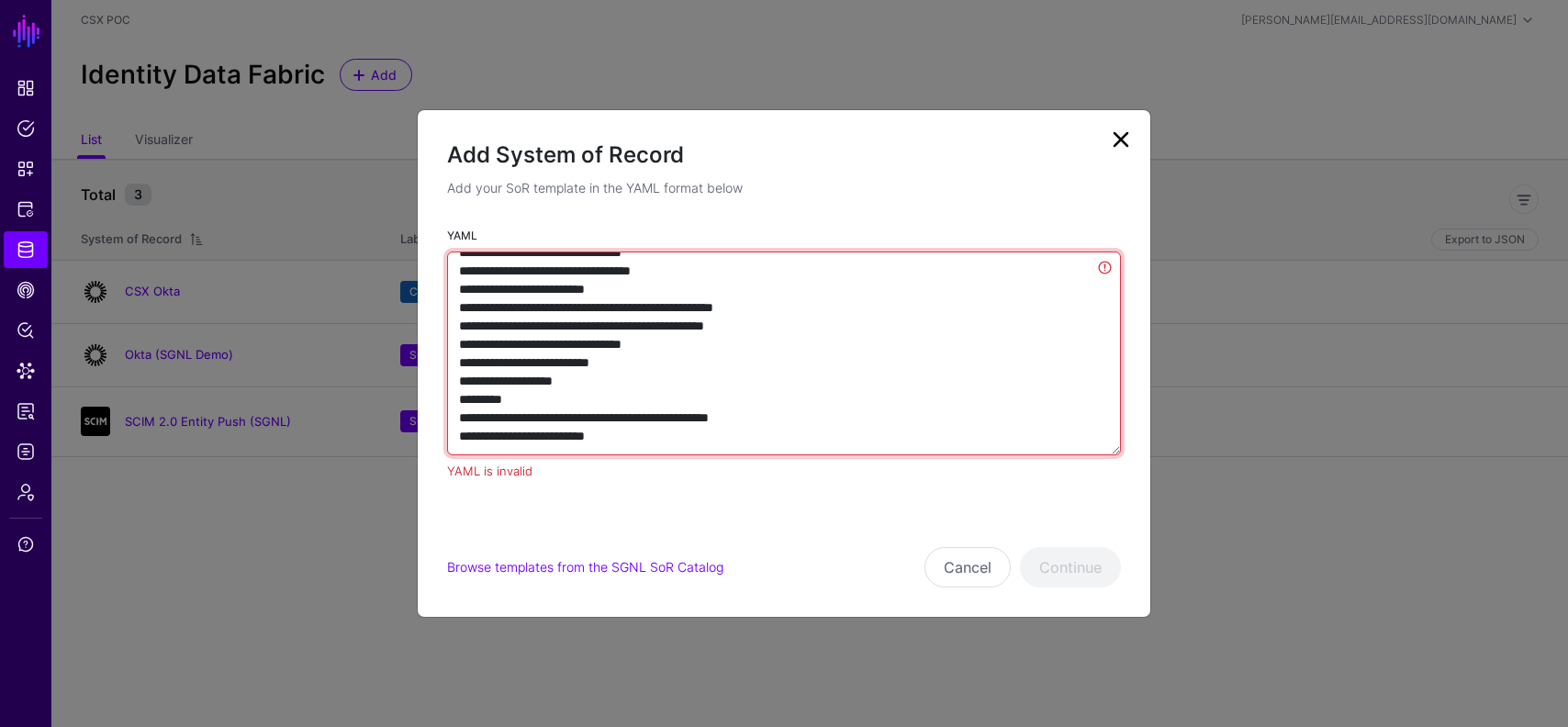
click at [1108, 267] on textarea "YAML" at bounding box center [784, 352] width 674 height 204
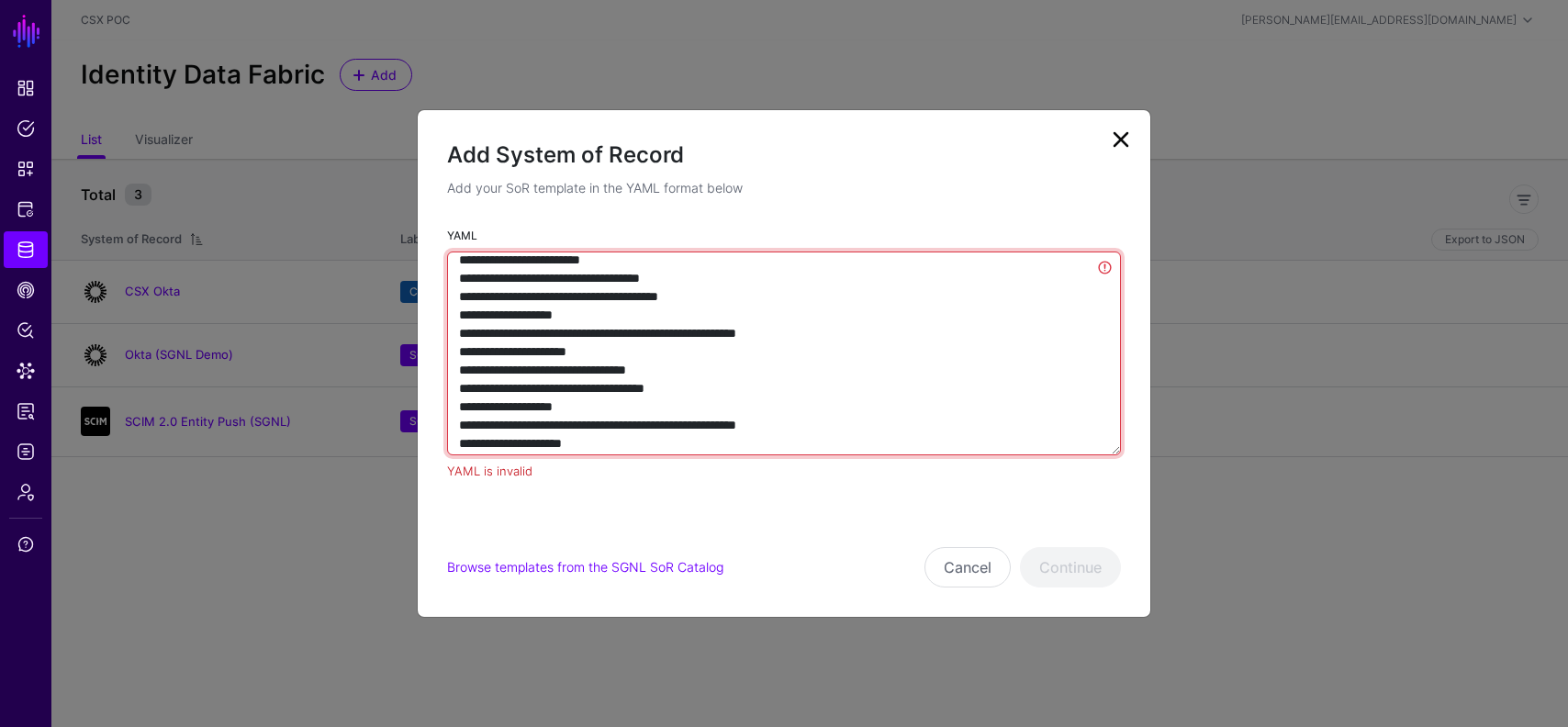
scroll to position [0, 0]
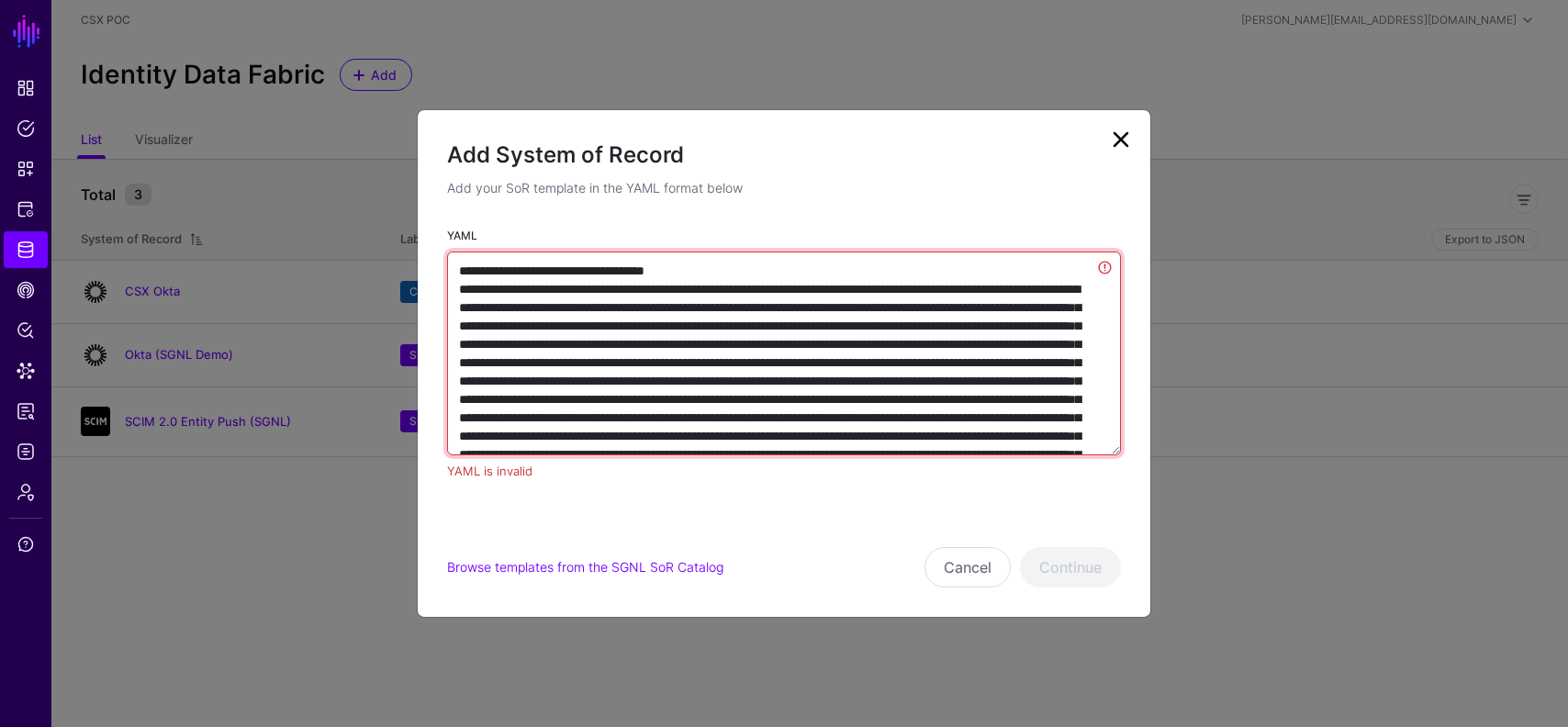
type textarea "**********"
click at [807, 308] on textarea "YAML" at bounding box center [784, 352] width 674 height 204
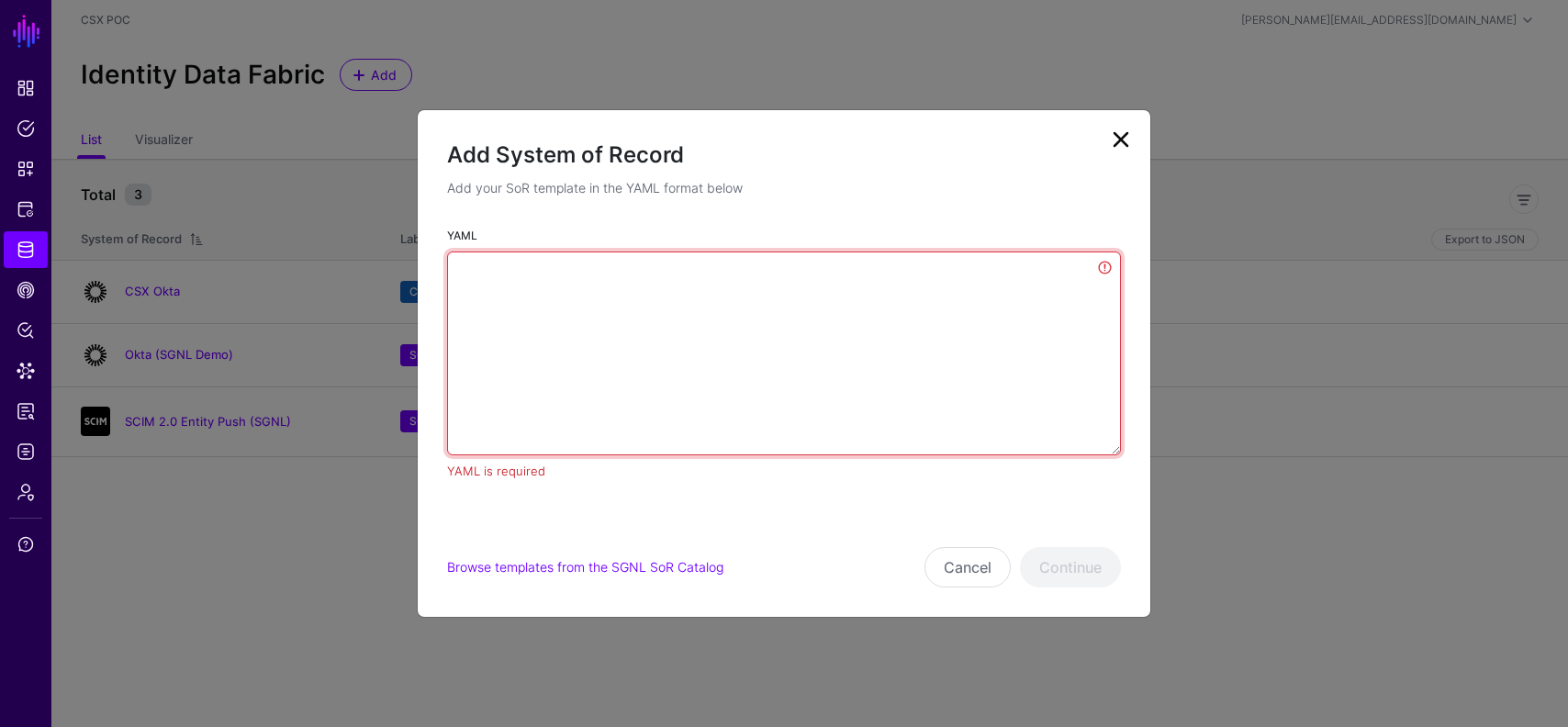
paste textarea "**********"
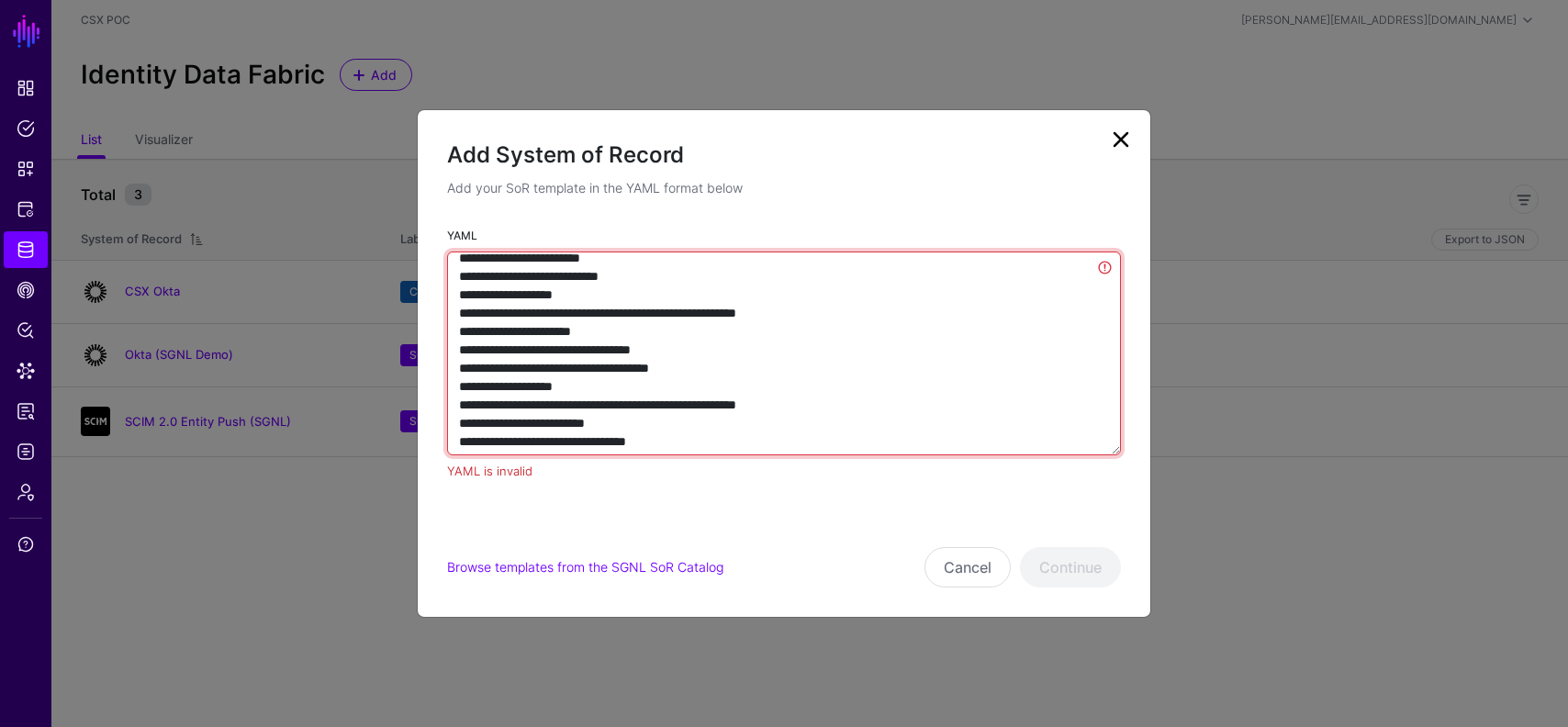
scroll to position [2784, 0]
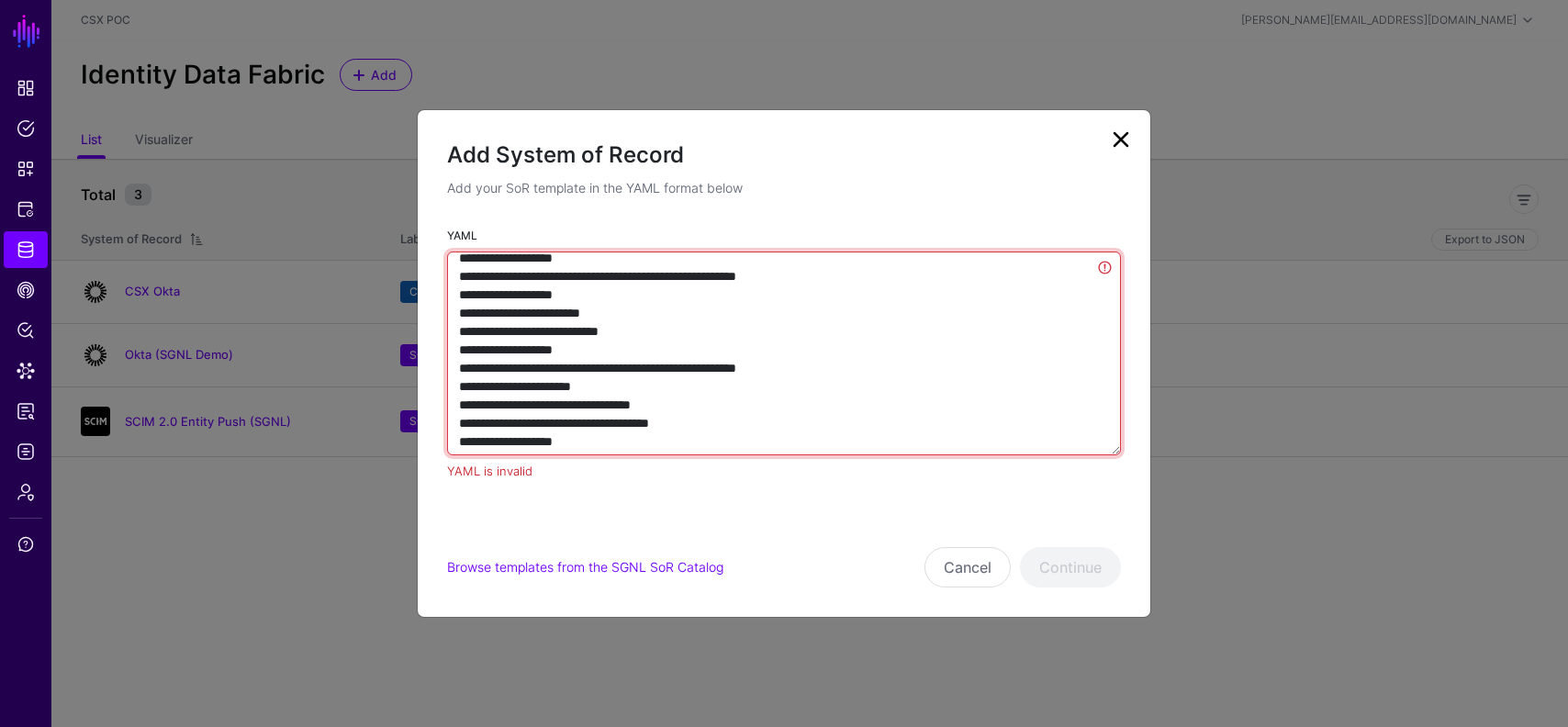
click at [1102, 266] on textarea "YAML" at bounding box center [784, 352] width 674 height 204
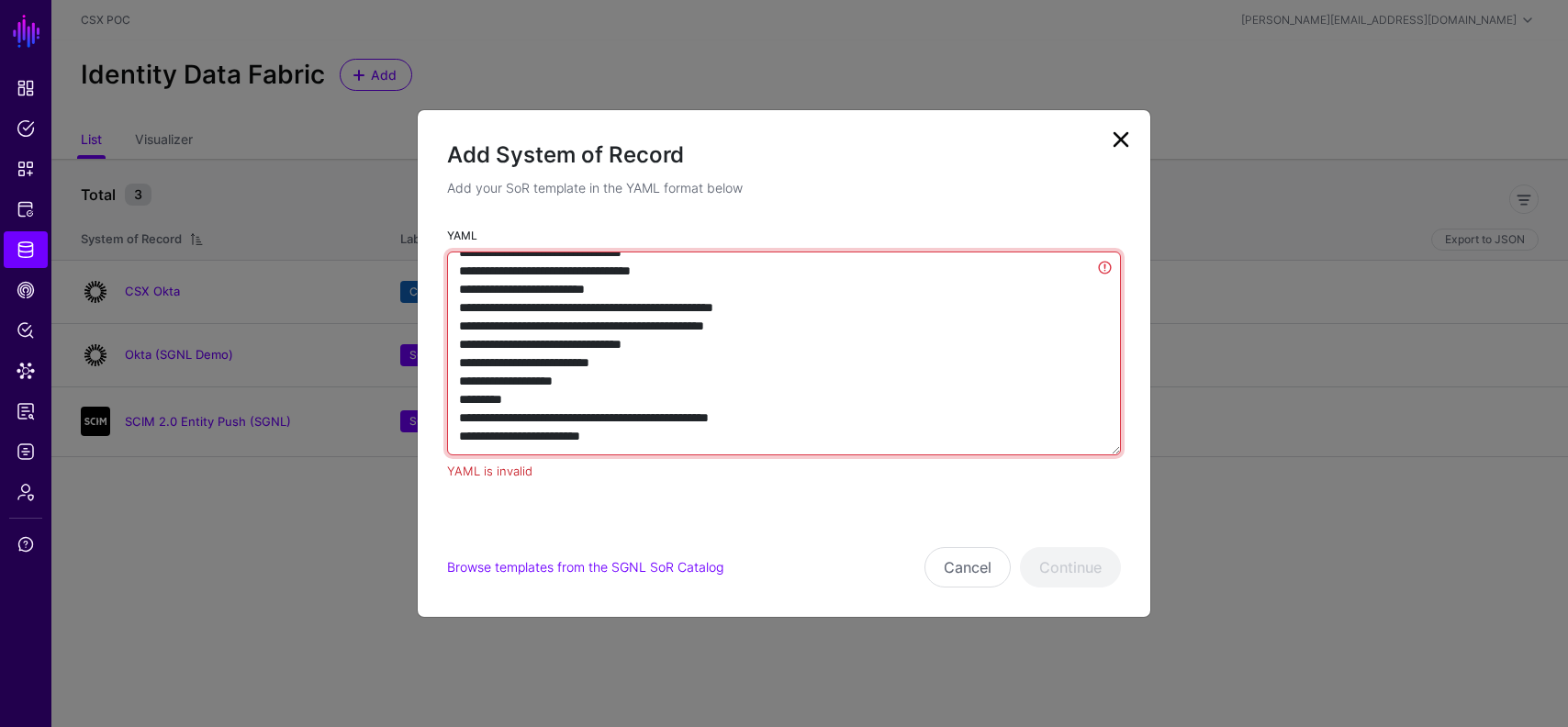
scroll to position [5396, 0]
click at [992, 420] on textarea "YAML" at bounding box center [784, 352] width 674 height 204
click at [969, 439] on textarea "YAML" at bounding box center [784, 352] width 674 height 204
type textarea "**********"
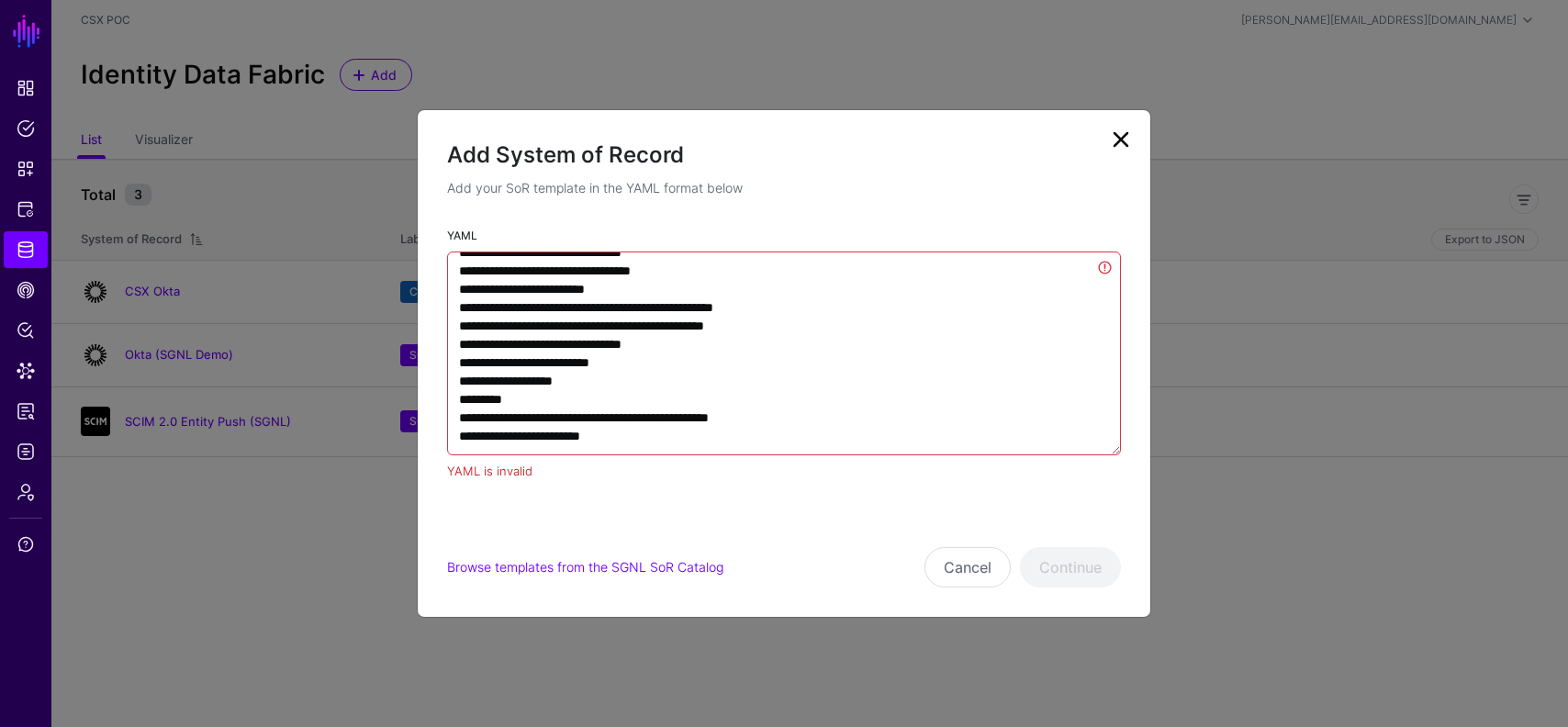
click at [1071, 557] on div "Cancel Continue" at bounding box center [1022, 566] width 196 height 40
click at [967, 563] on button "Cancel" at bounding box center [967, 566] width 86 height 40
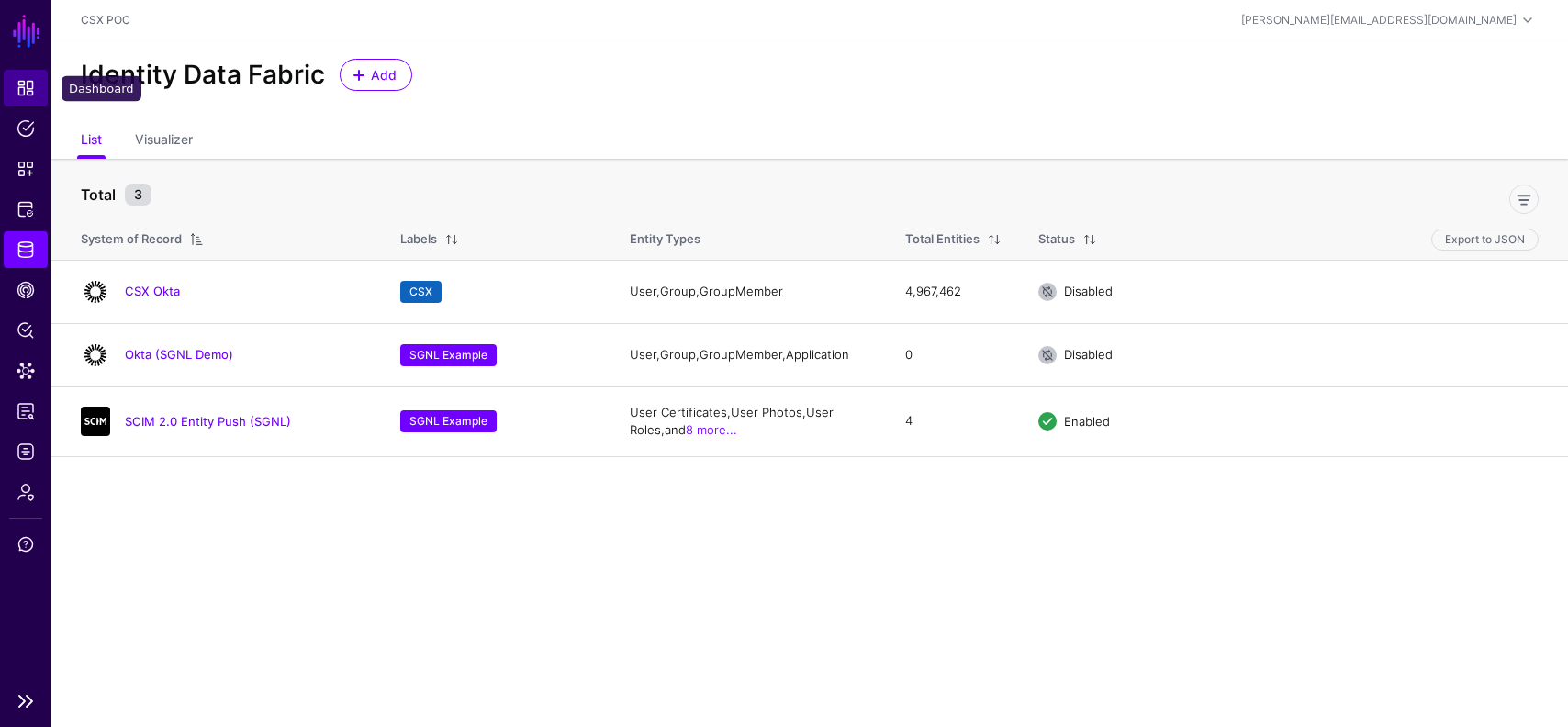
click at [26, 89] on span "Dashboard" at bounding box center [26, 88] width 19 height 19
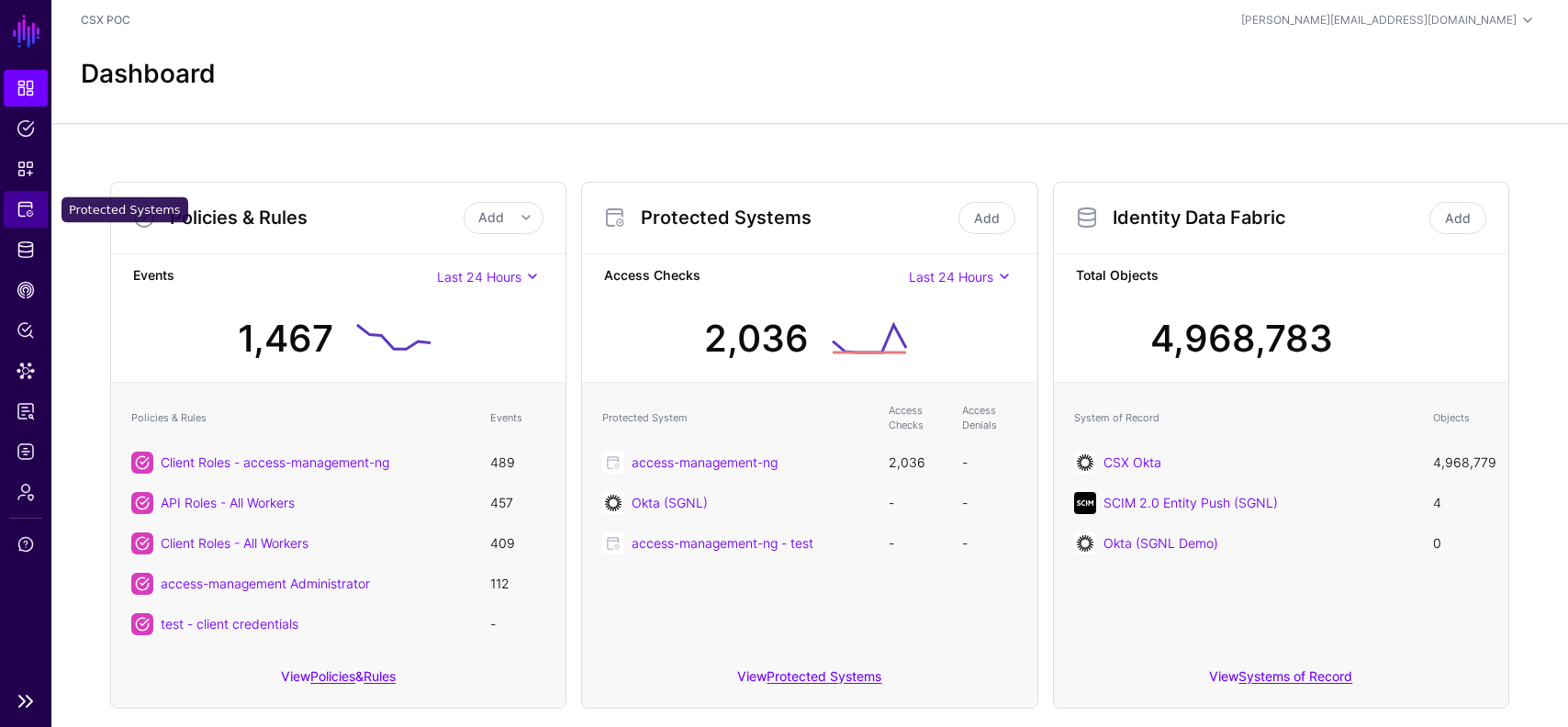
click at [24, 215] on span "Protected Systems" at bounding box center [26, 209] width 19 height 19
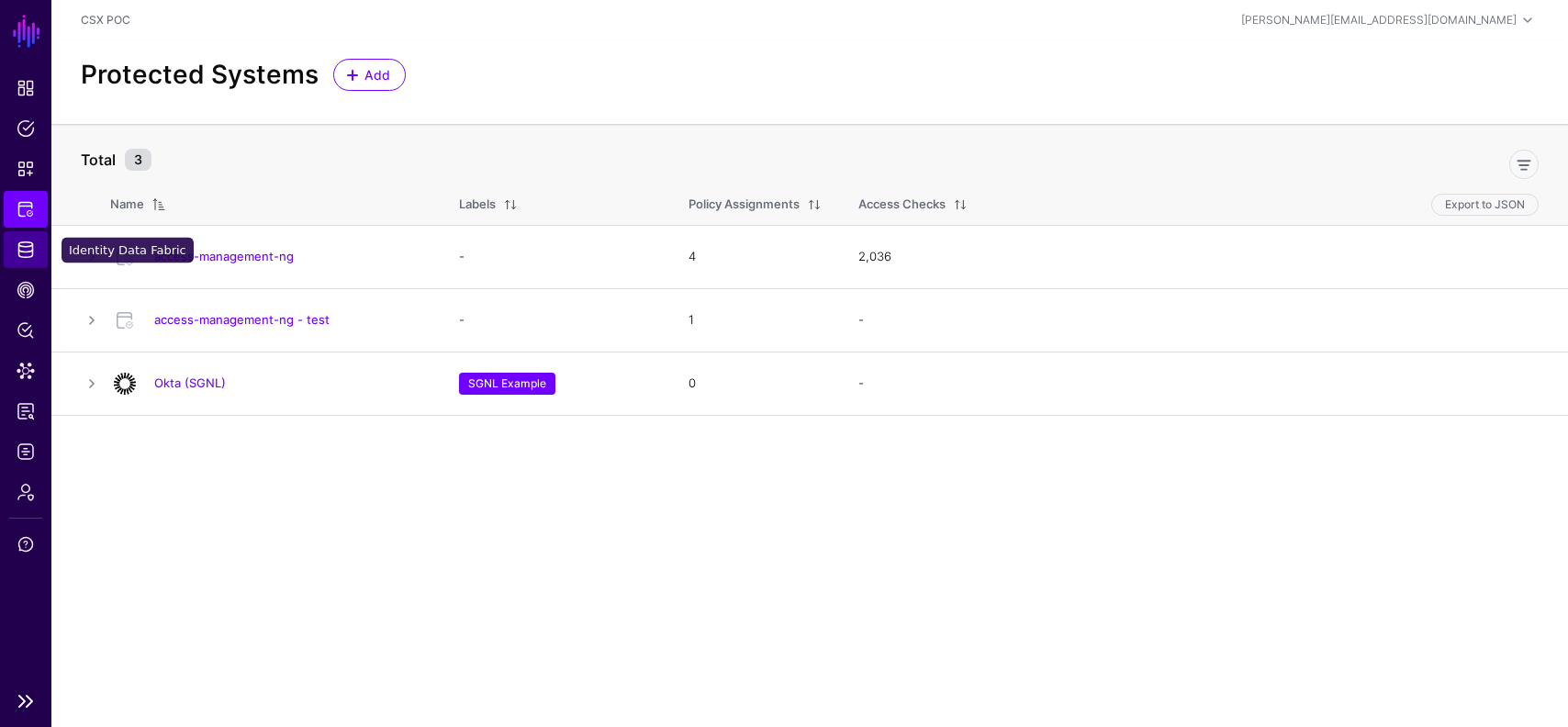
click at [26, 253] on span "Identity Data Fabric" at bounding box center [26, 250] width 19 height 19
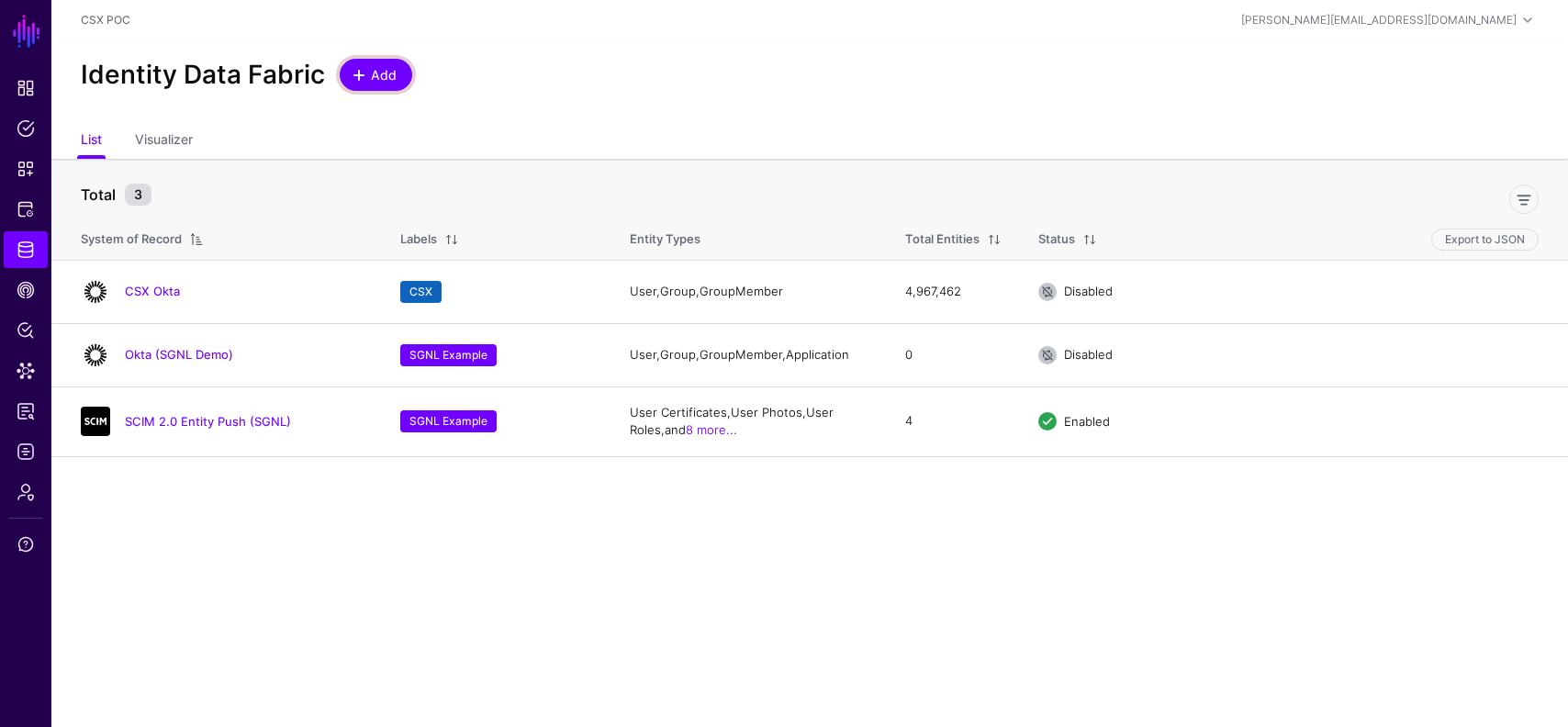
click at [369, 75] on span "Add" at bounding box center [384, 74] width 31 height 20
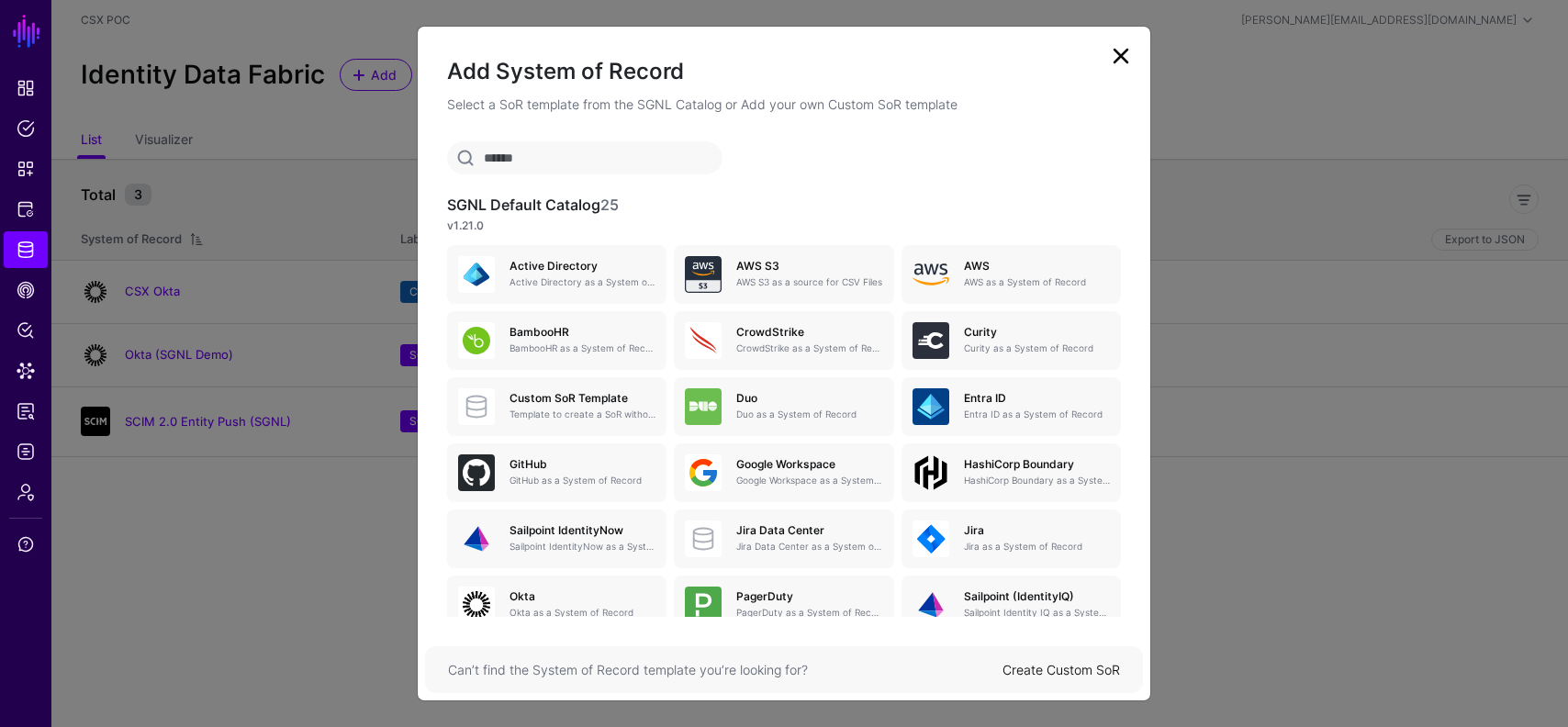
click at [1033, 666] on link "Create Custom SoR" at bounding box center [1061, 669] width 117 height 16
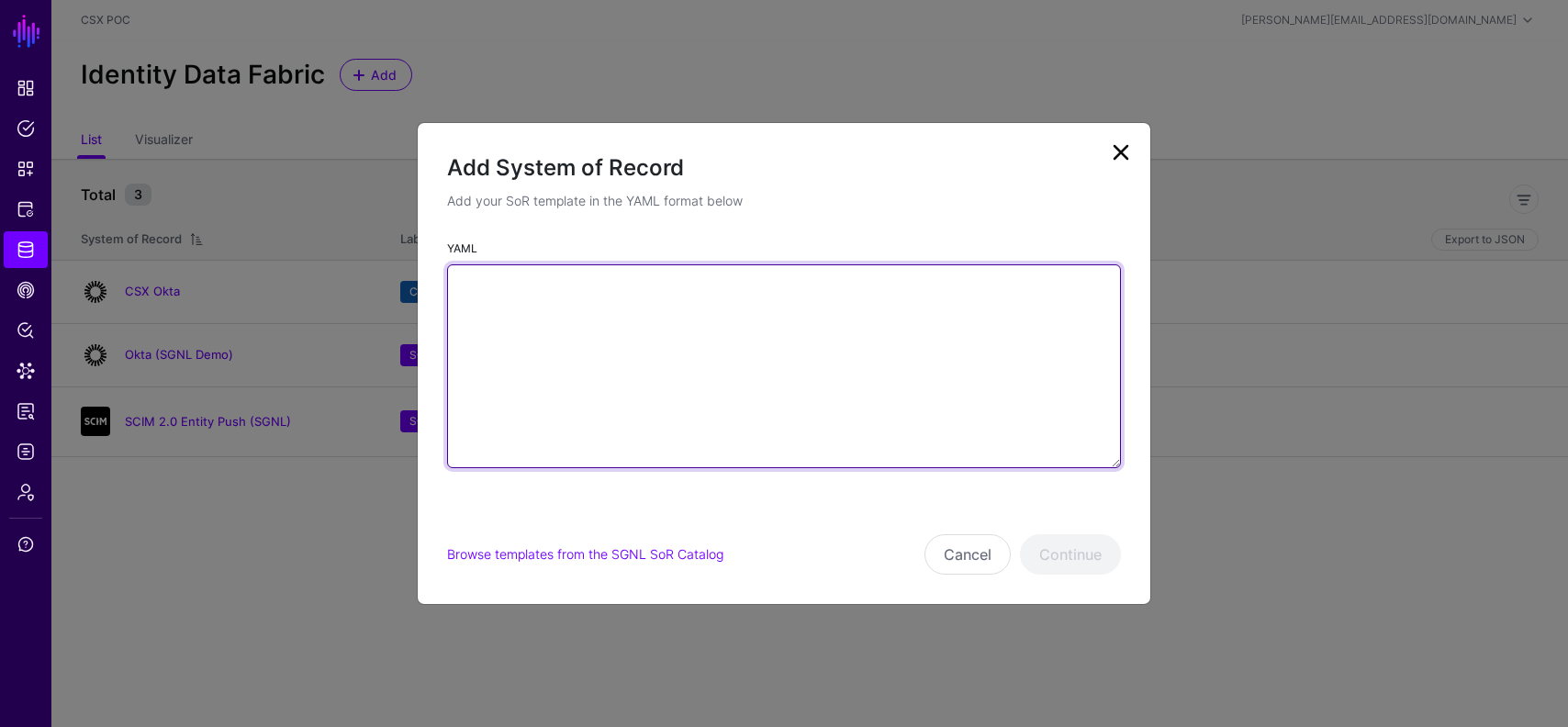
click at [719, 399] on textarea "YAML" at bounding box center [784, 365] width 674 height 204
paste textarea "**********"
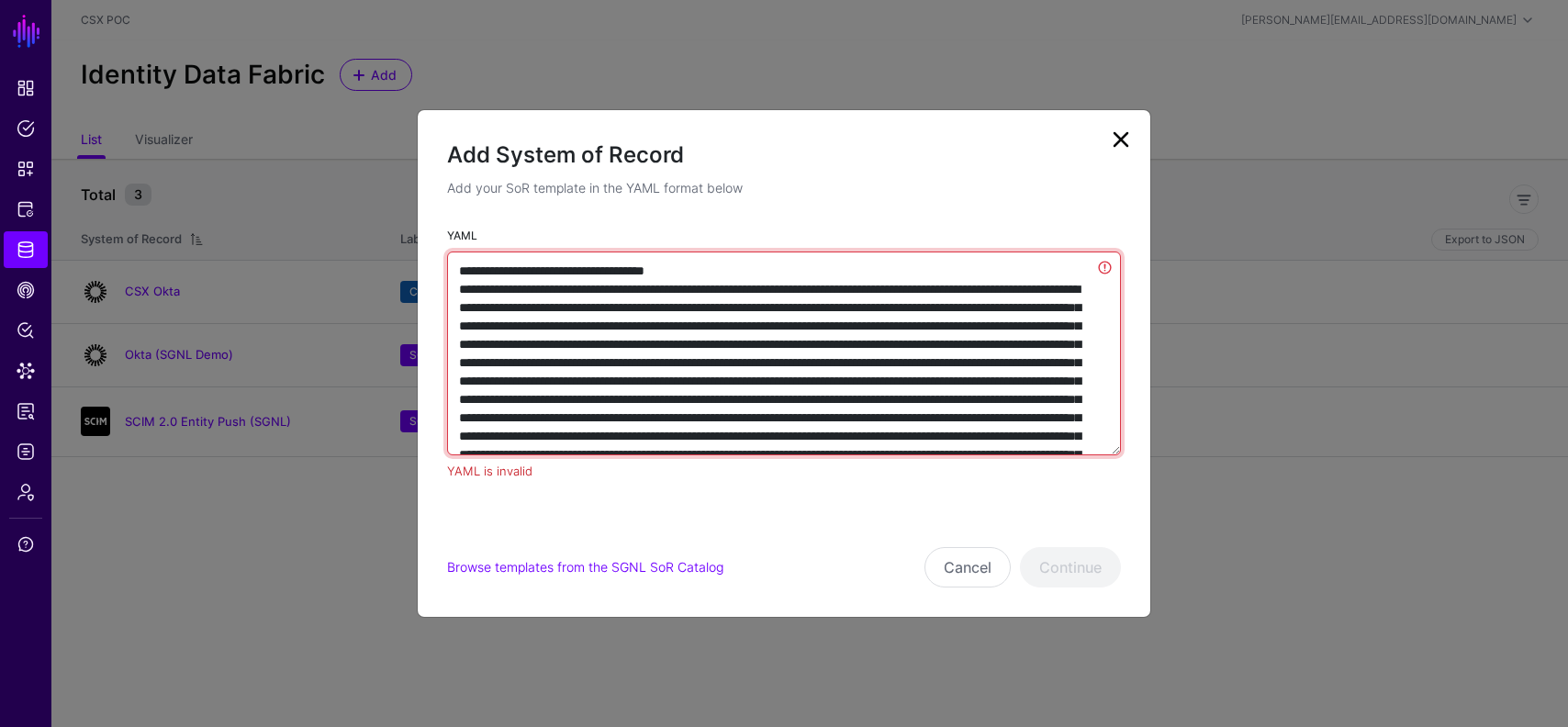
scroll to position [5403, 0]
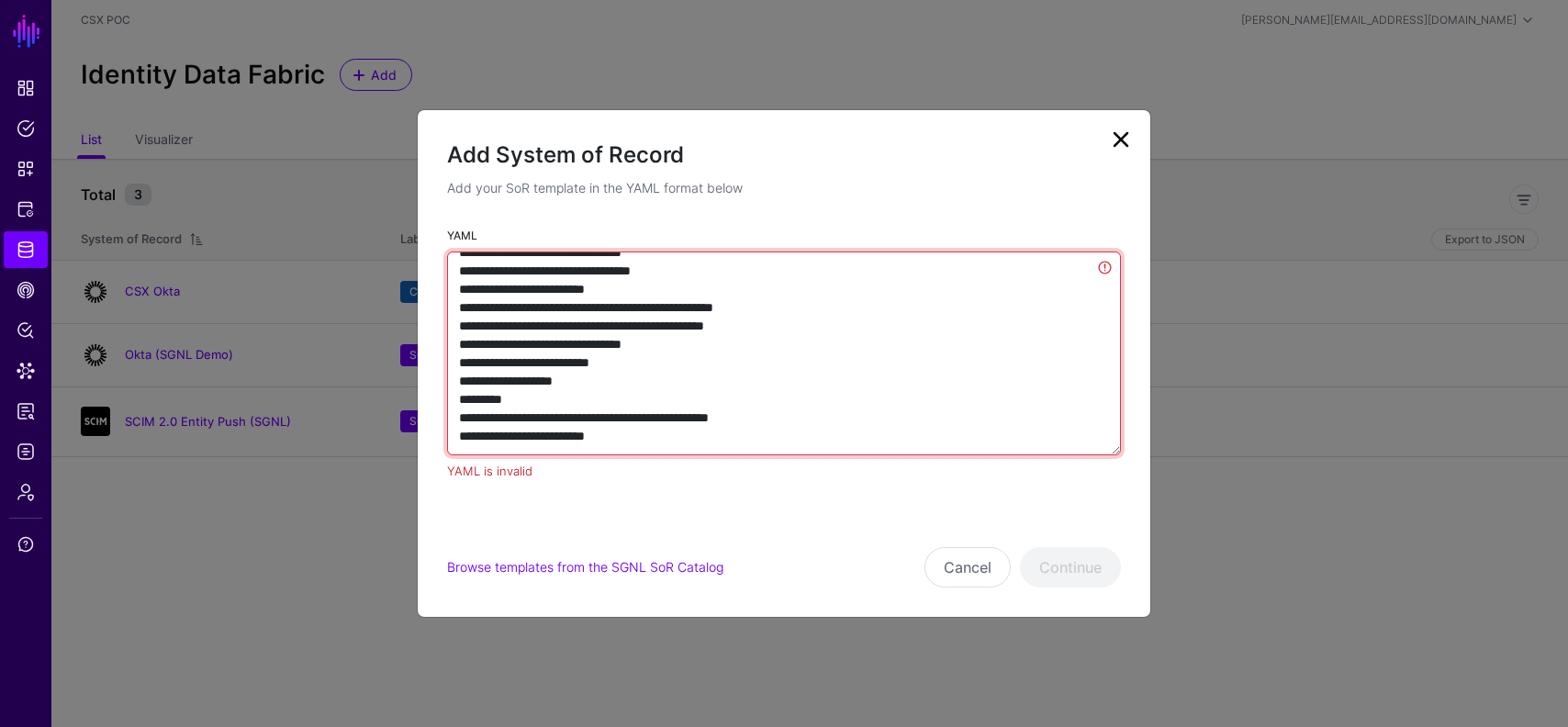
type textarea "**********"
click at [747, 366] on textarea "YAML" at bounding box center [784, 352] width 674 height 204
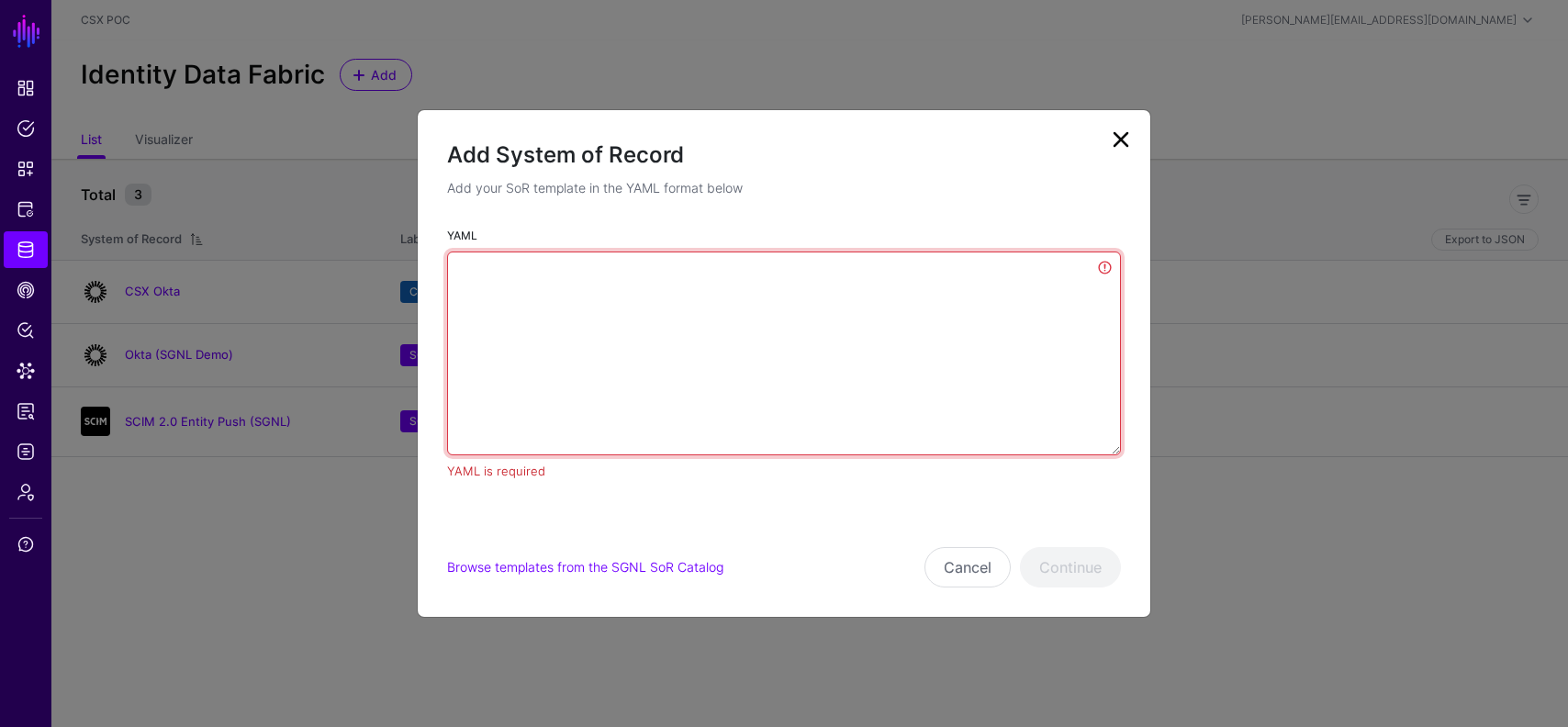
scroll to position [0, 0]
paste textarea "**********"
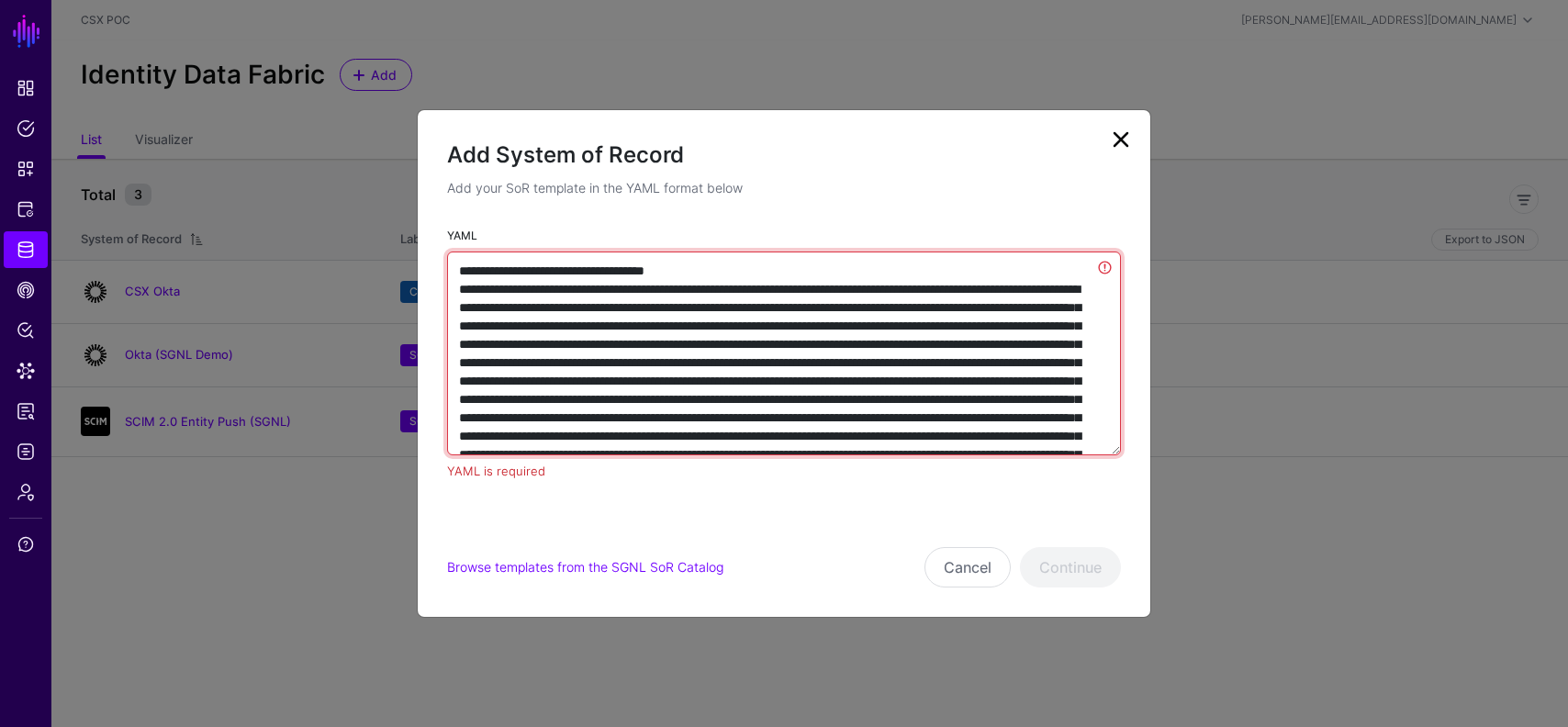
scroll to position [5368, 0]
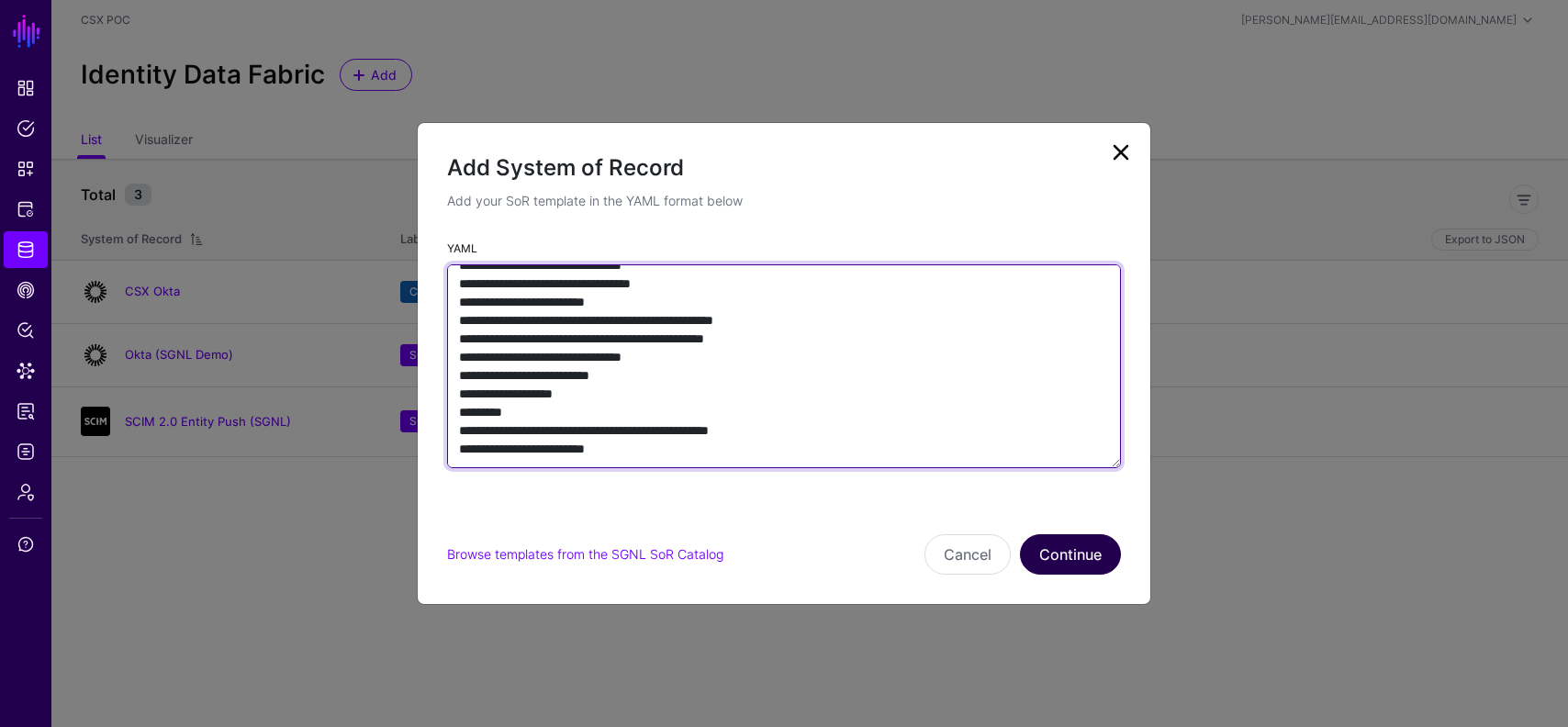
type textarea "**********"
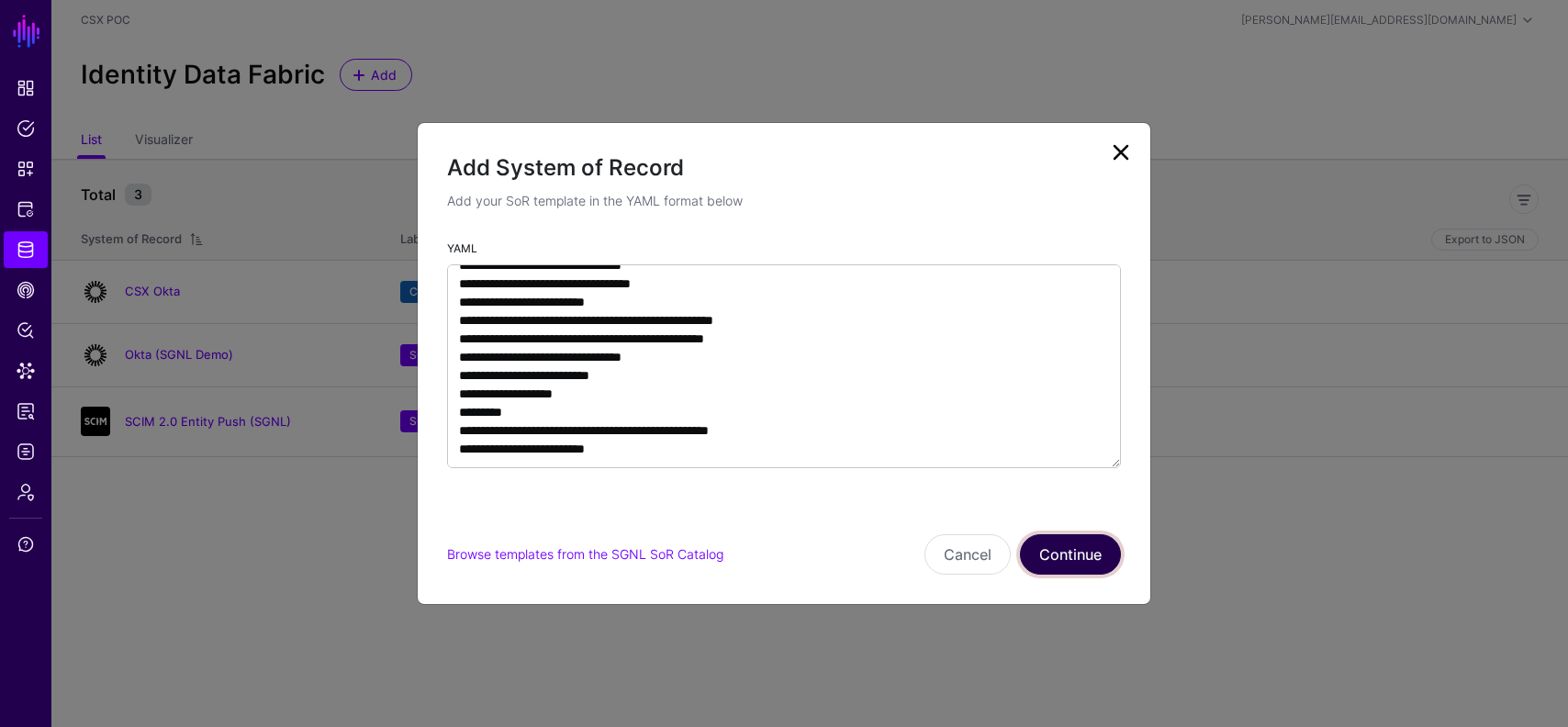
click at [1070, 553] on button "Continue" at bounding box center [1070, 554] width 101 height 40
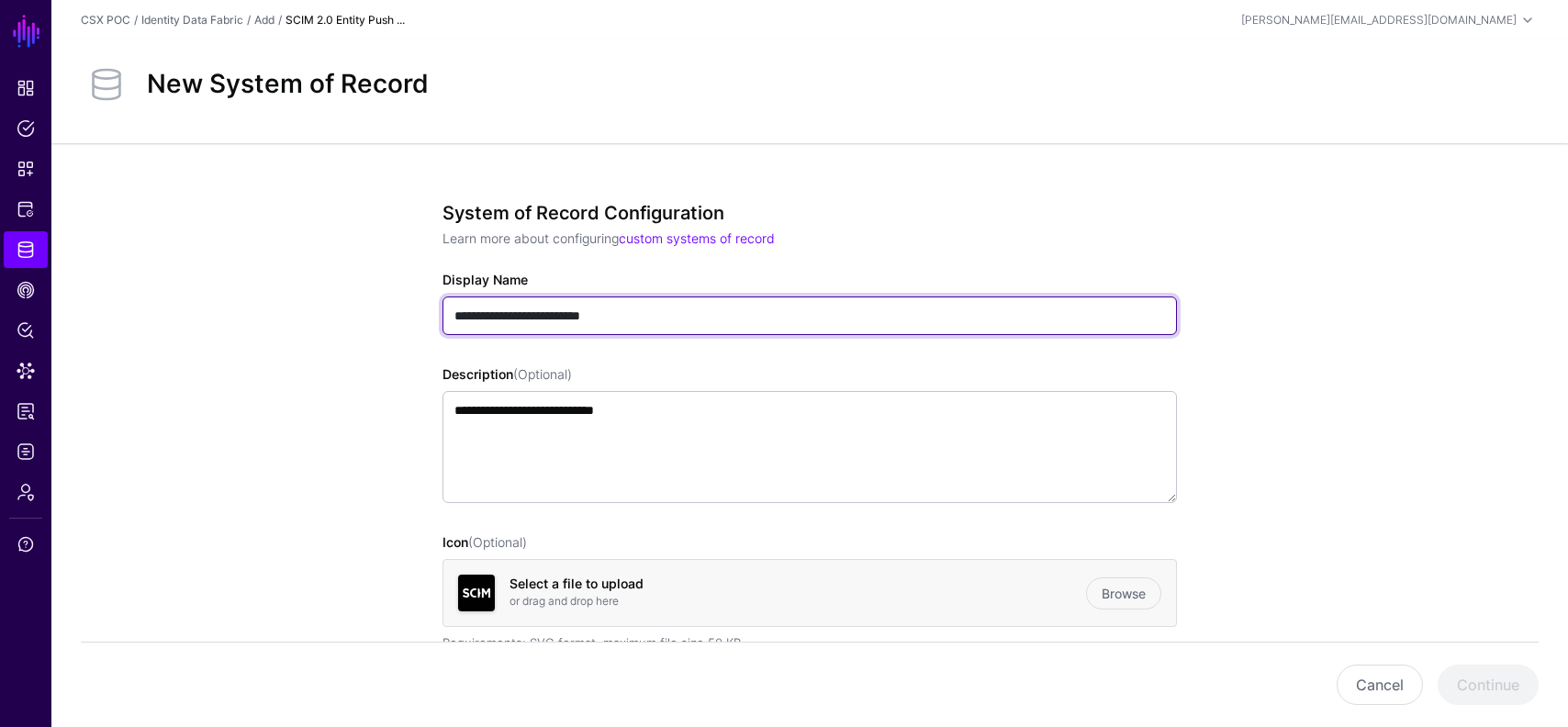
click at [460, 313] on input "**********" at bounding box center [810, 315] width 735 height 38
drag, startPoint x: 616, startPoint y: 311, endPoint x: 762, endPoint y: 312, distance: 146.0
click at [762, 312] on input "**********" at bounding box center [810, 315] width 735 height 38
type input "**********"
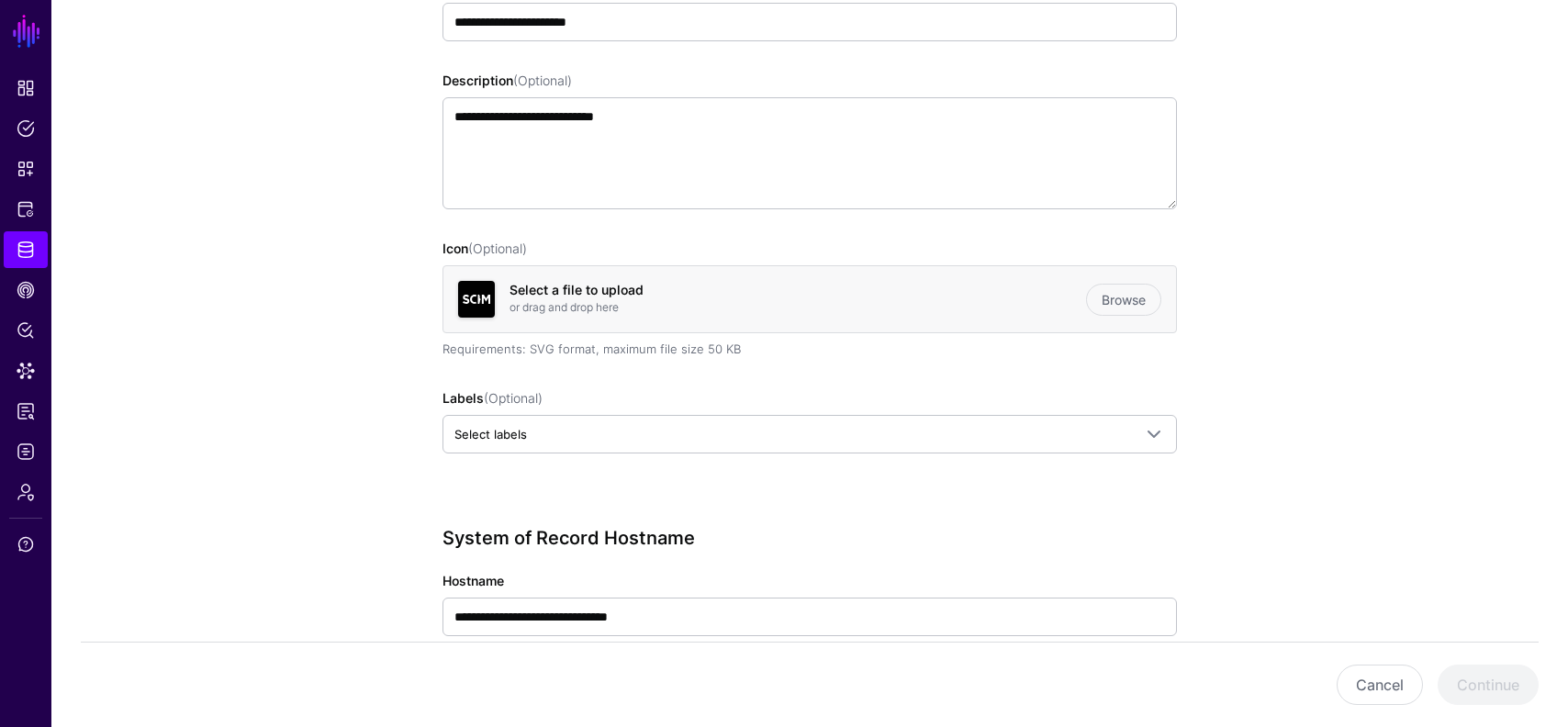
scroll to position [464, 0]
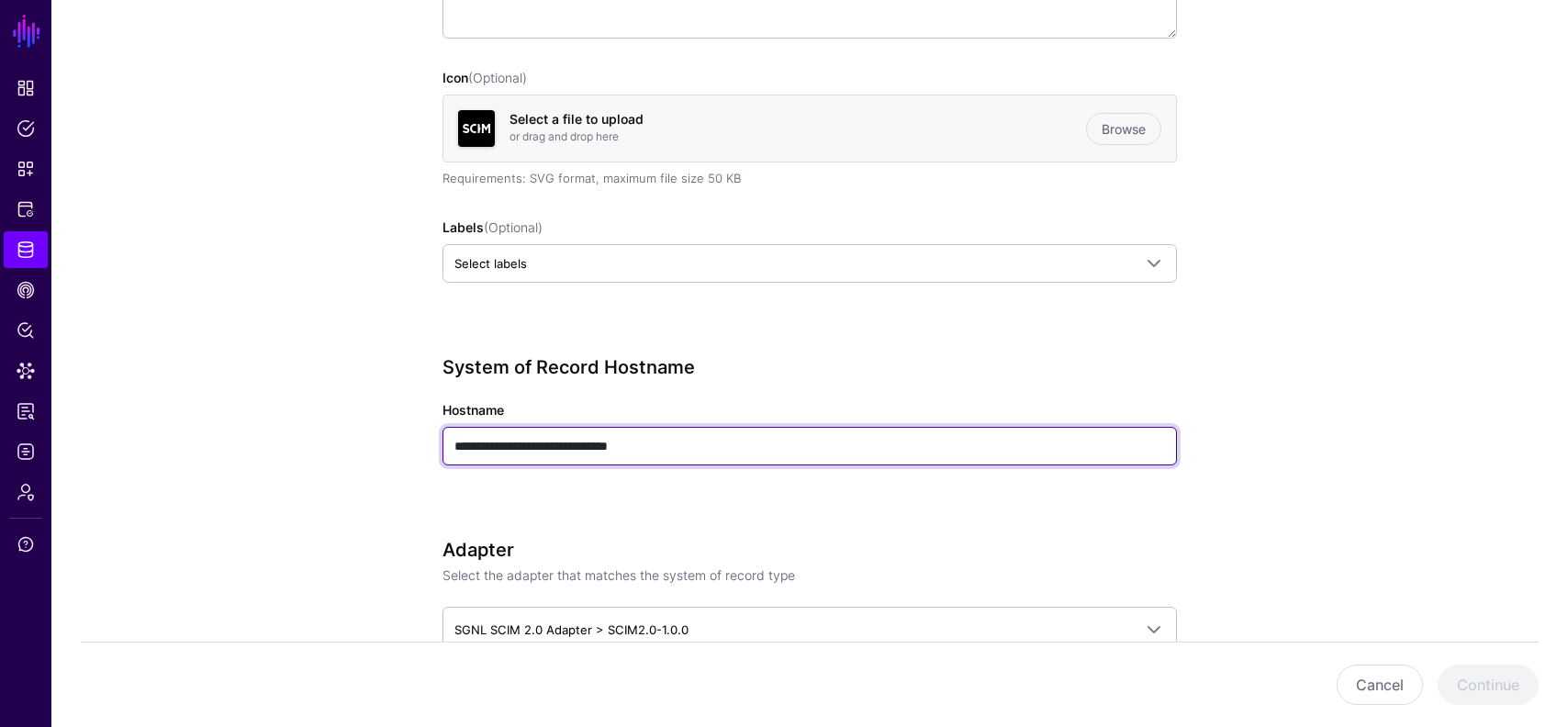
drag, startPoint x: 623, startPoint y: 444, endPoint x: 301, endPoint y: 429, distance: 322.3
paste input "**********"
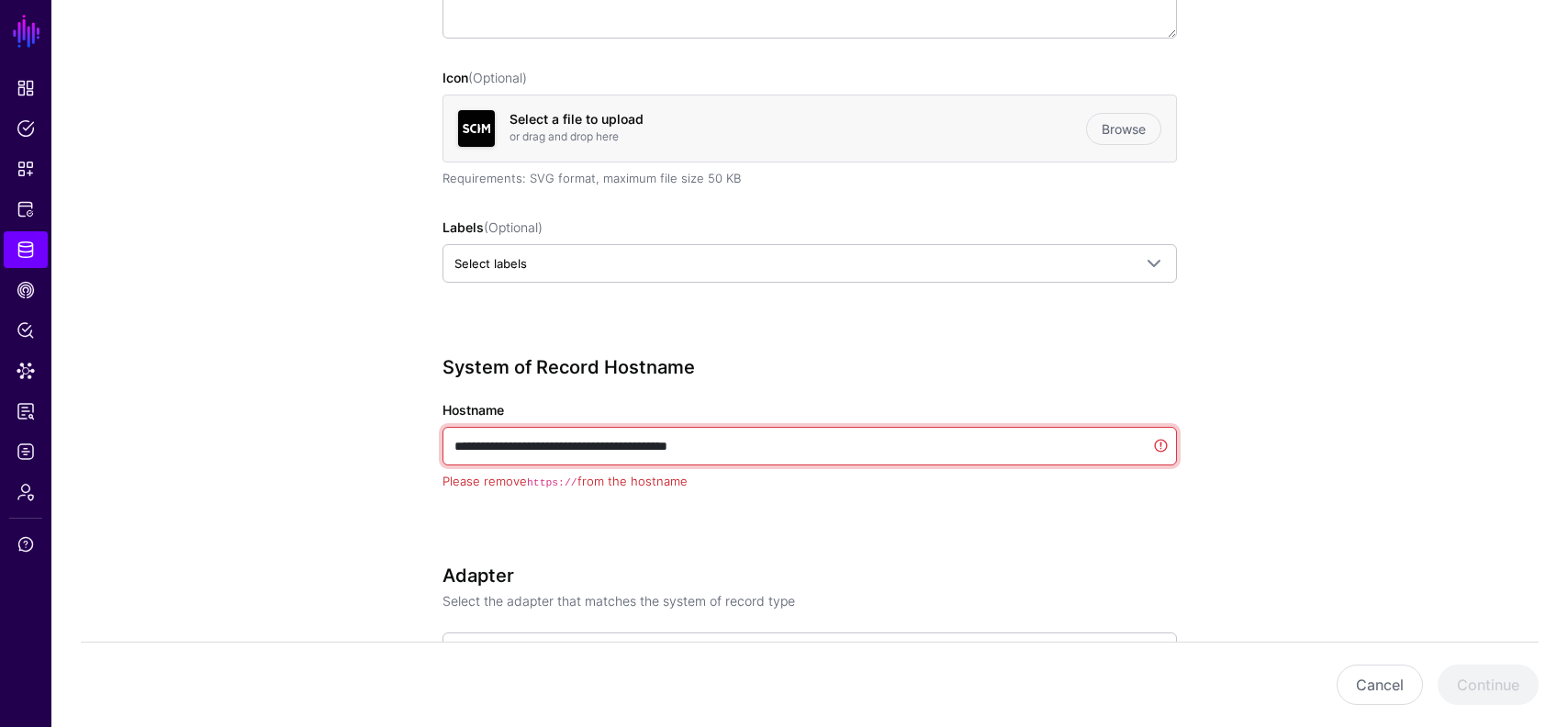
drag, startPoint x: 499, startPoint y: 445, endPoint x: 375, endPoint y: 443, distance: 124.0
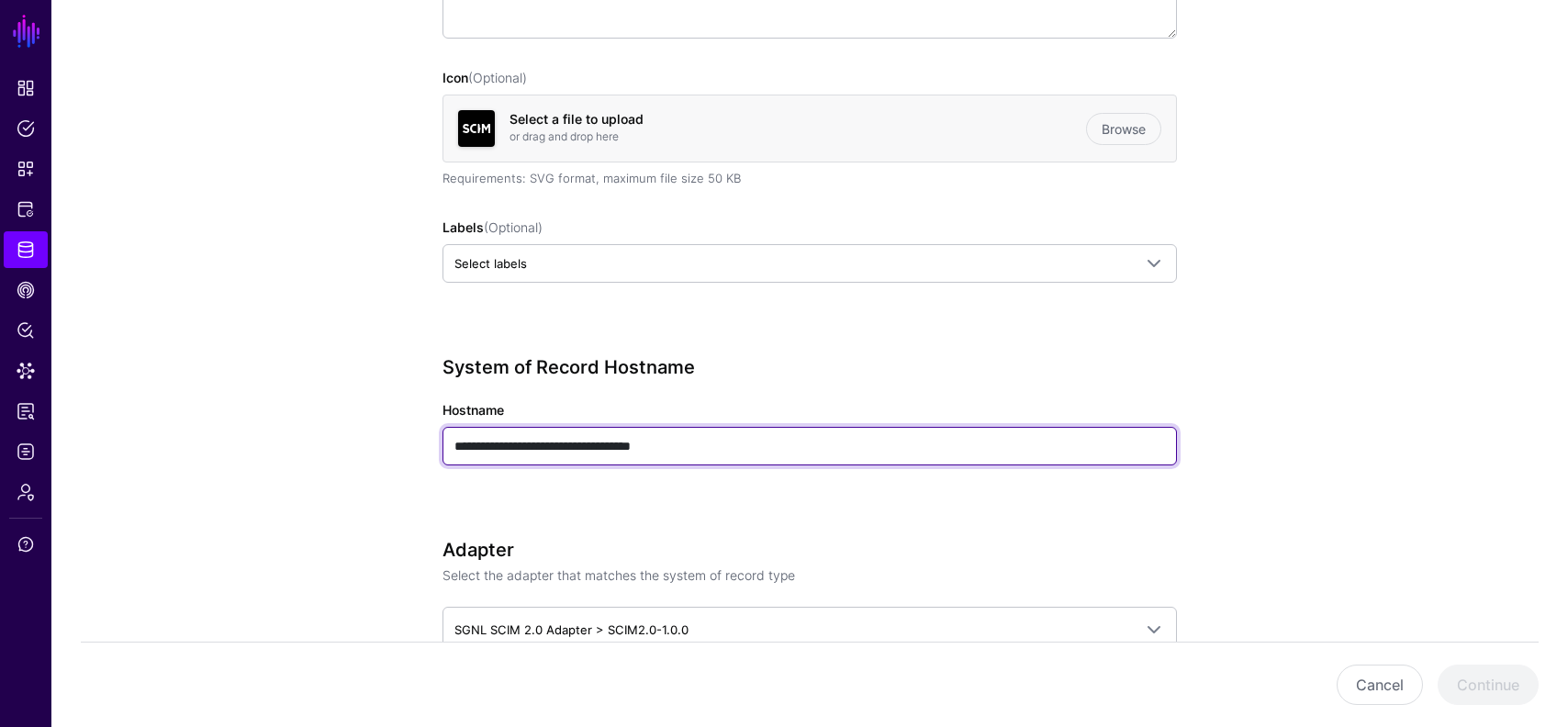
type input "**********"
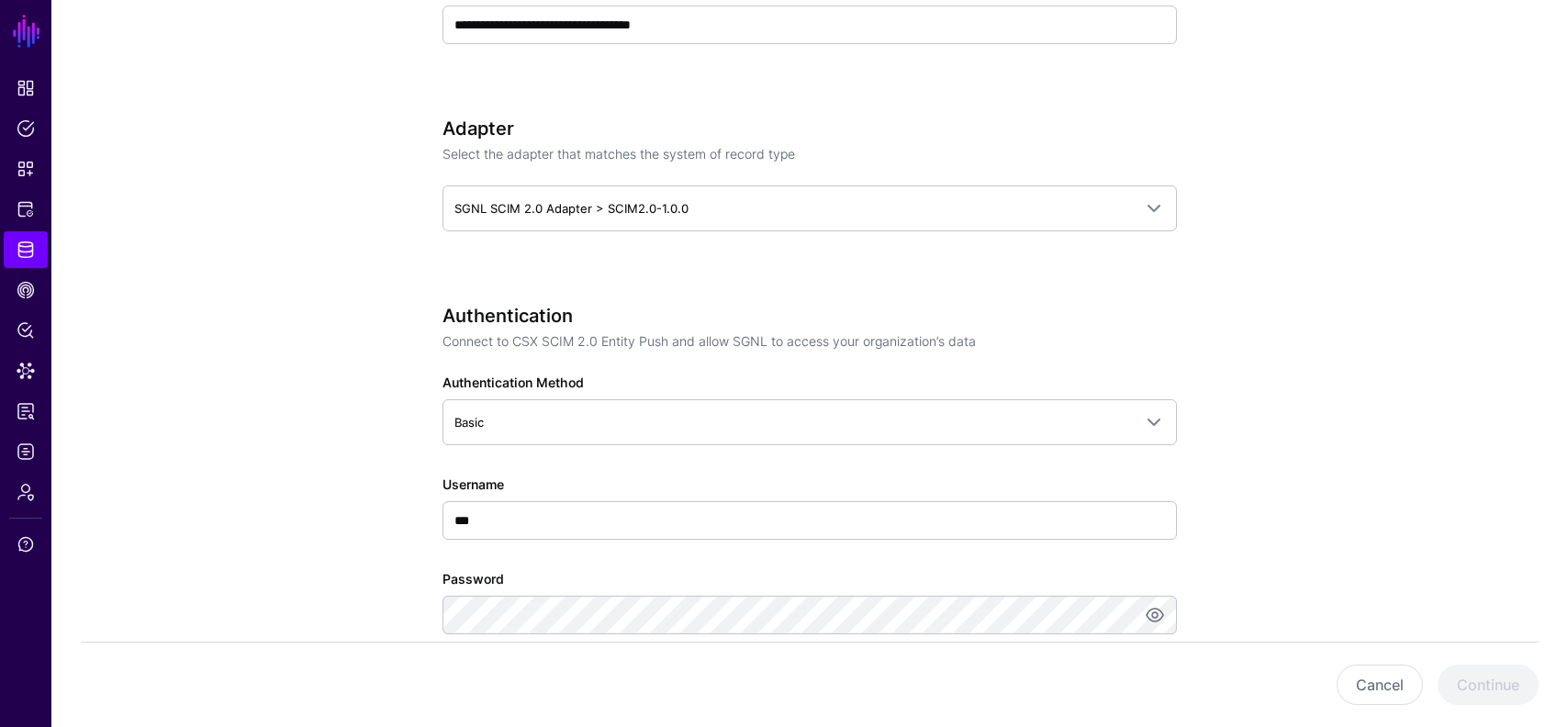
scroll to position [985, 0]
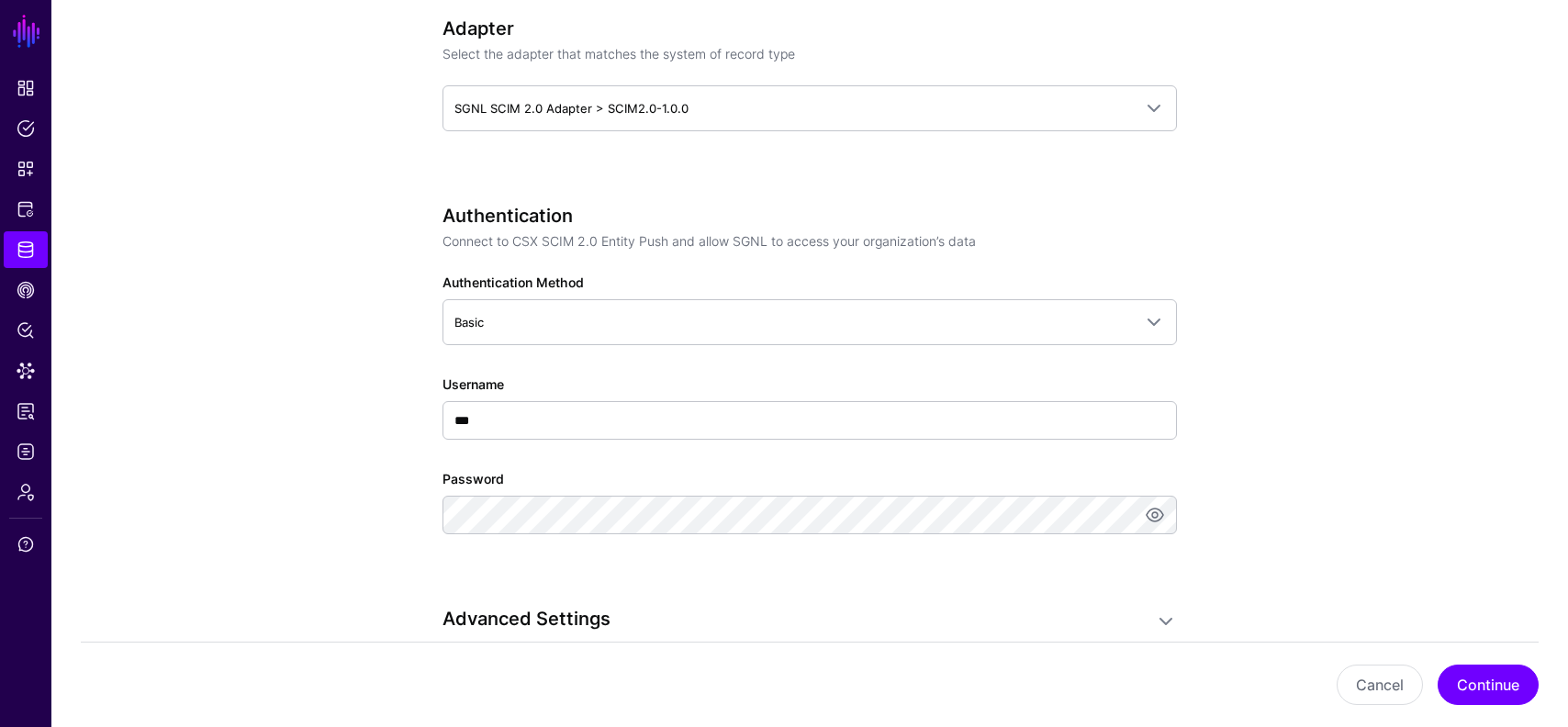
click at [309, 517] on app-datasources-details-form "**********" at bounding box center [809, 232] width 1517 height 2150
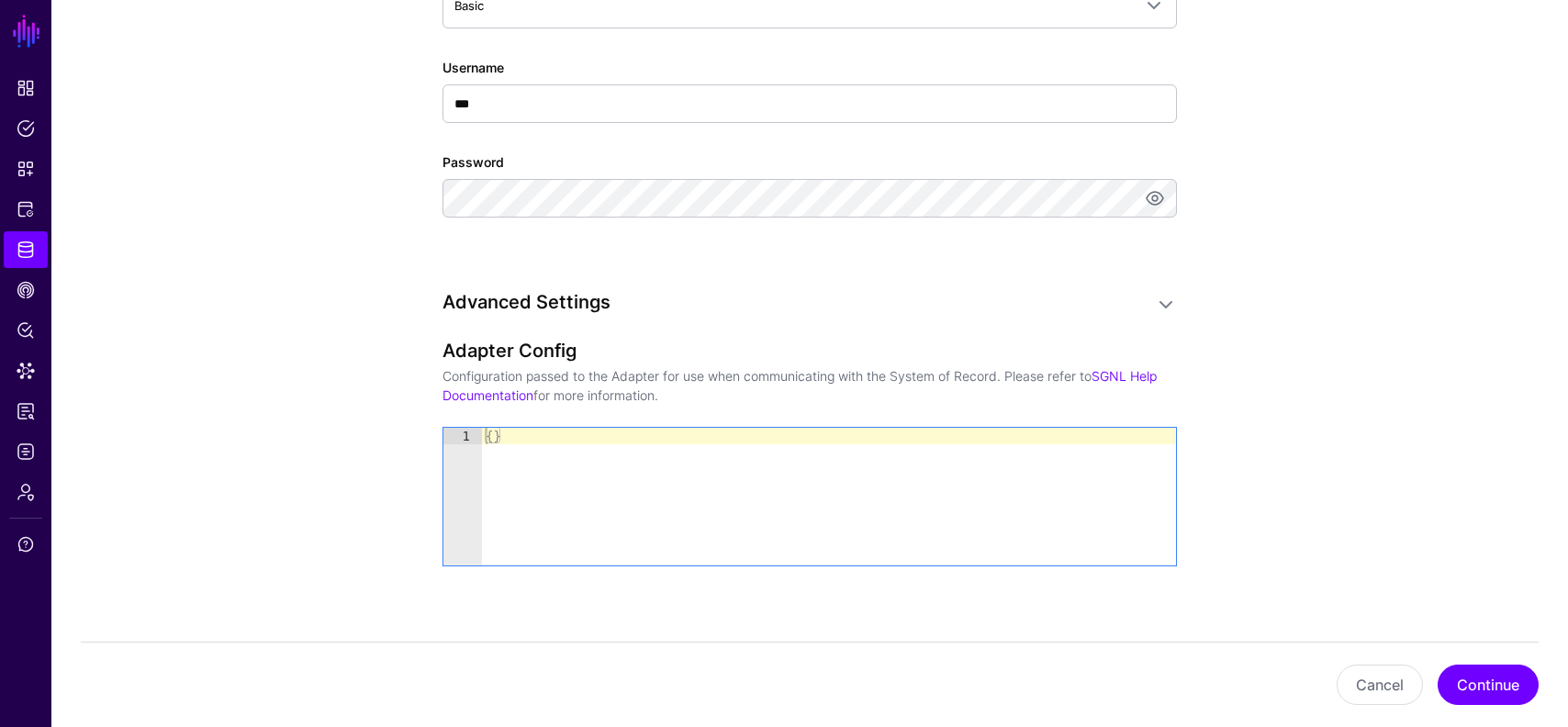
scroll to position [1565, 0]
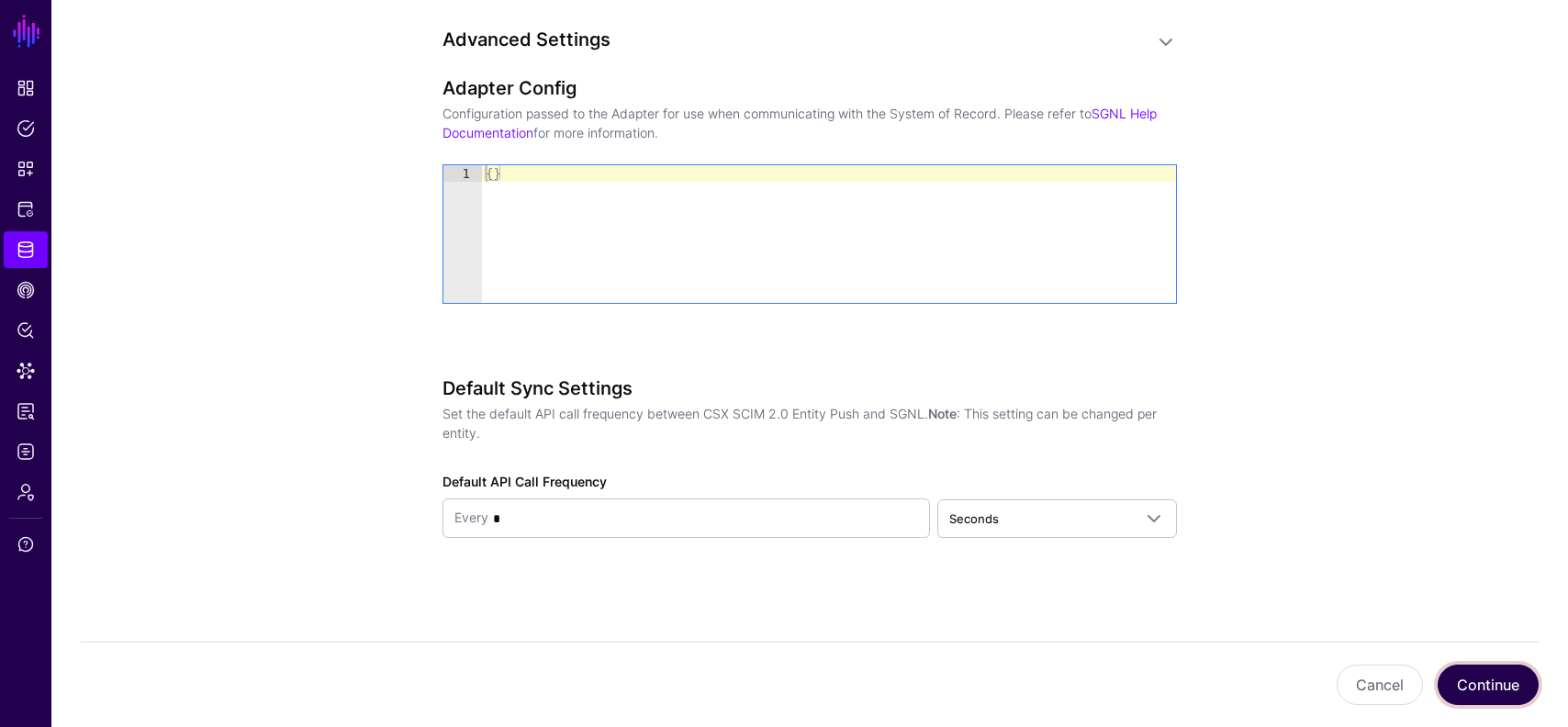
click at [1462, 687] on button "Continue" at bounding box center [1488, 684] width 101 height 40
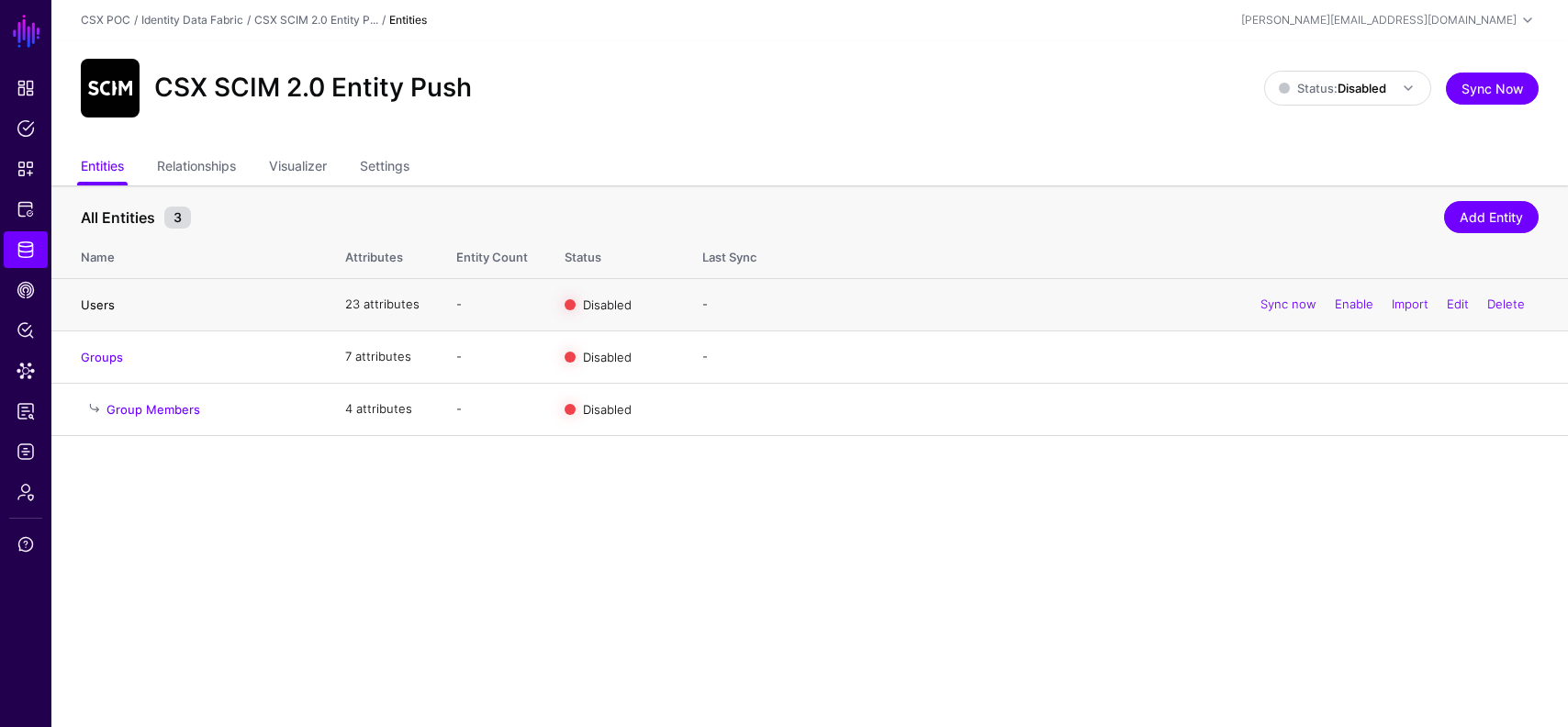
click at [109, 301] on link "Users" at bounding box center [98, 305] width 34 height 15
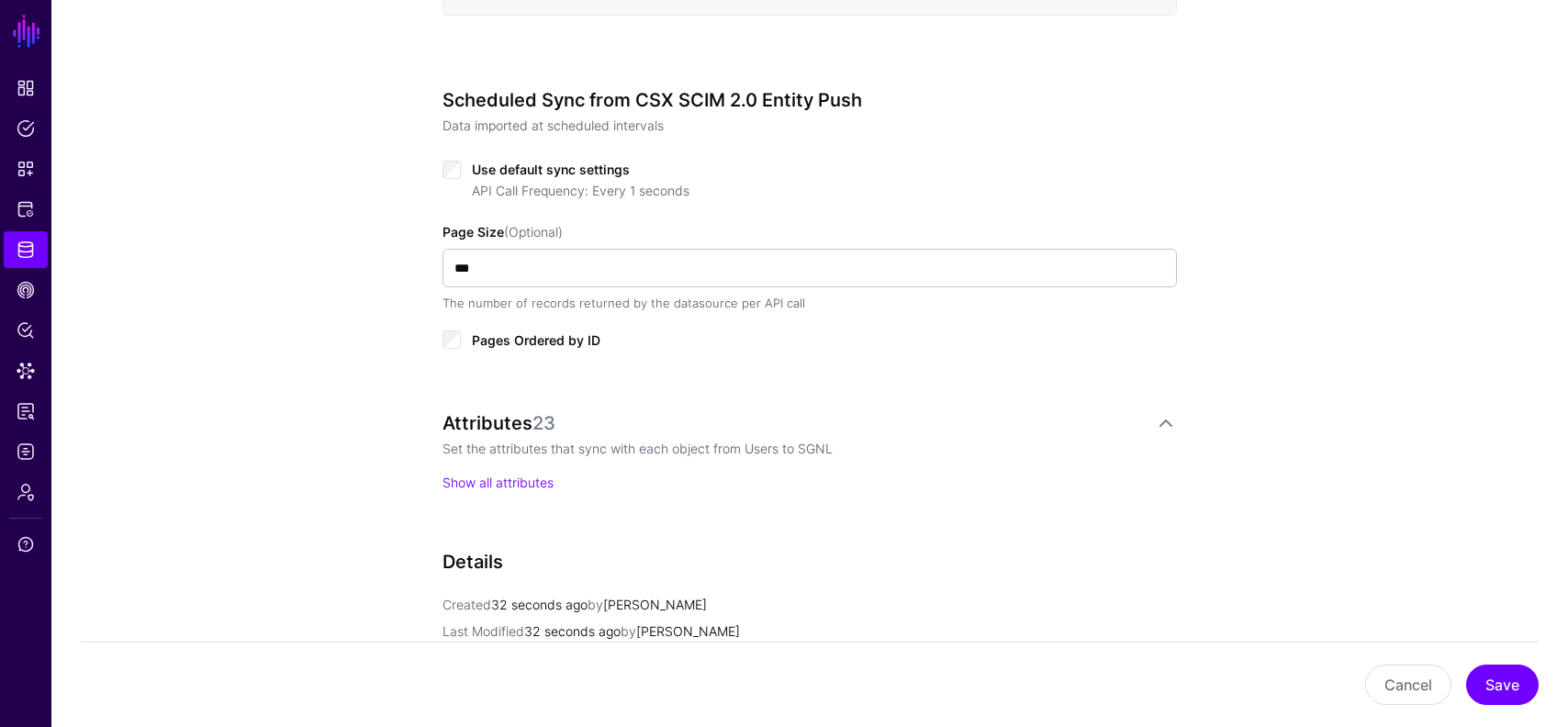
scroll to position [1008, 0]
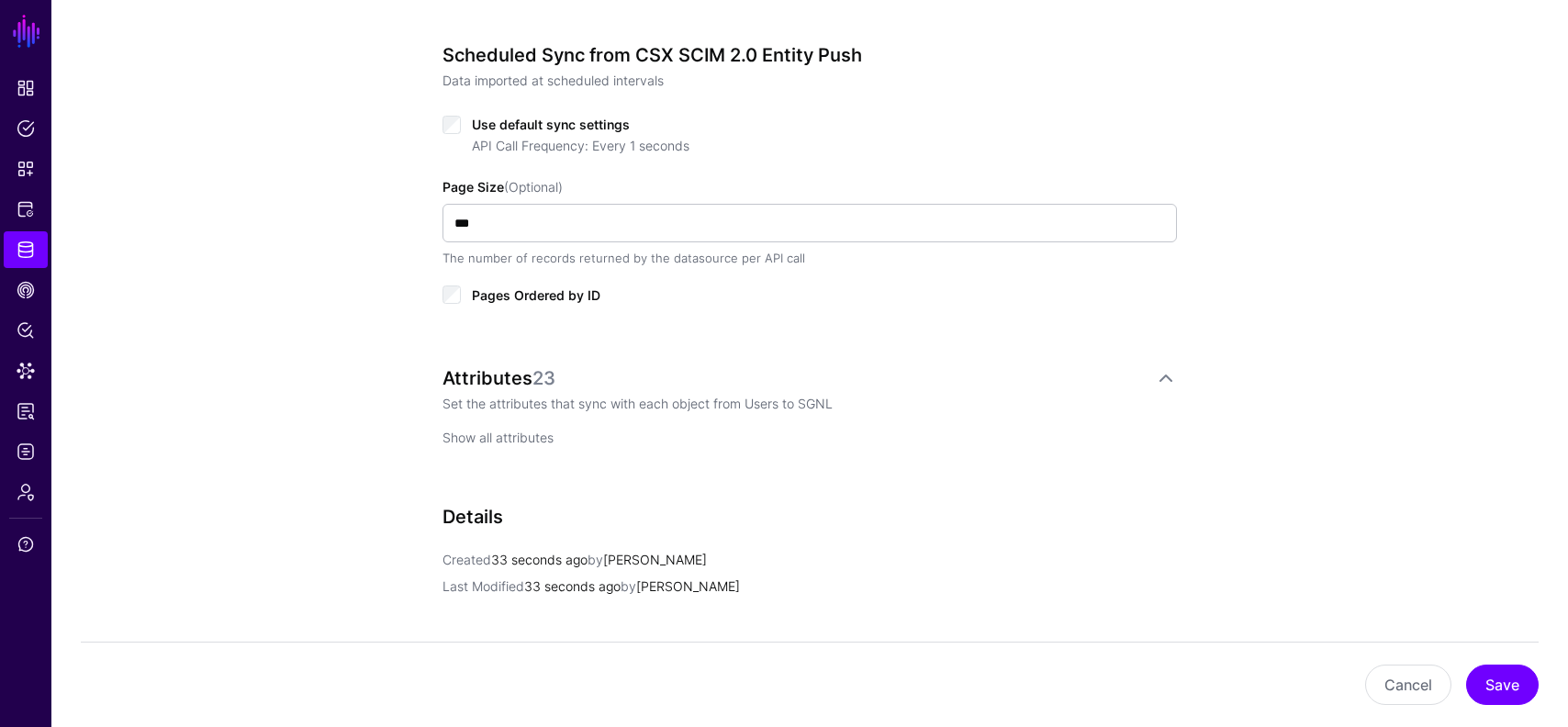
click at [462, 434] on link "Show all attributes" at bounding box center [498, 437] width 111 height 16
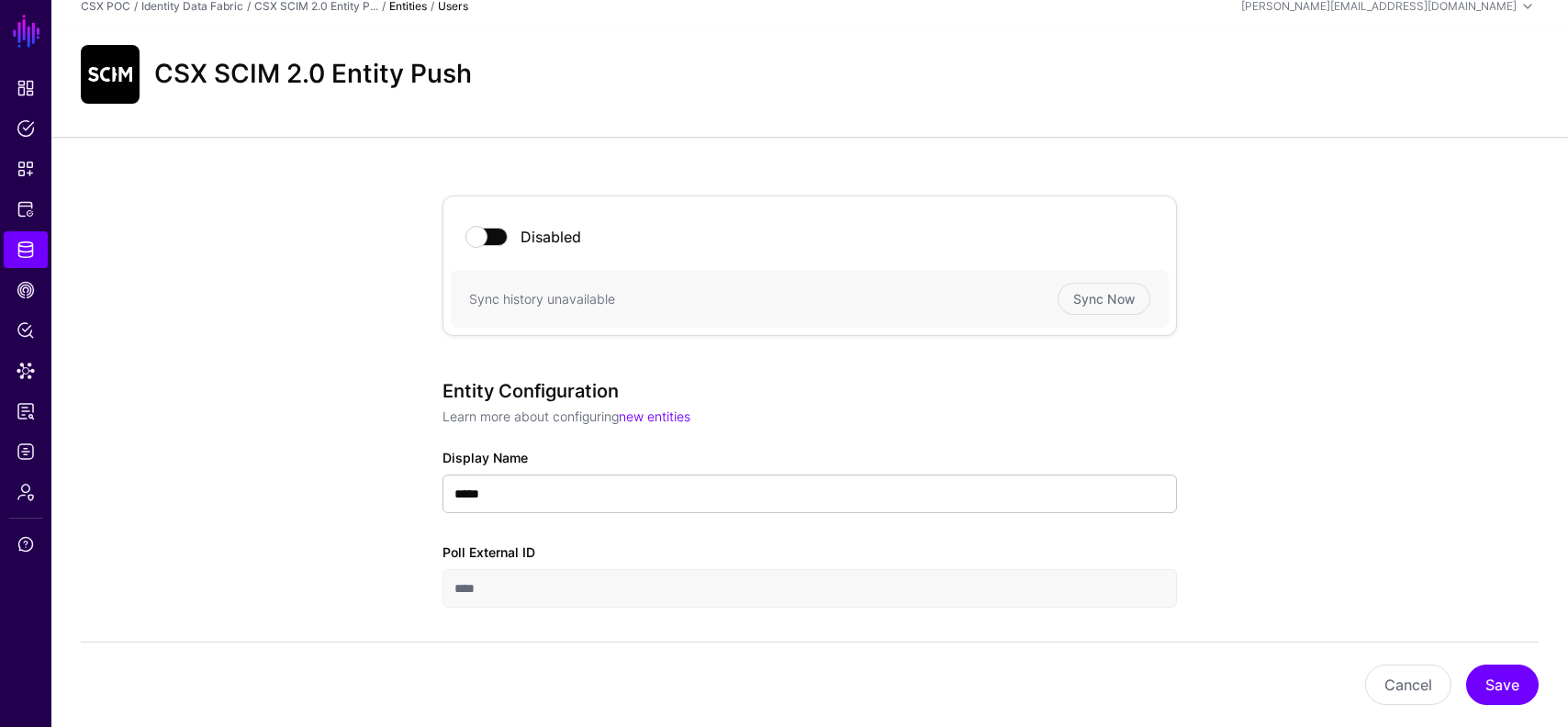
scroll to position [0, 0]
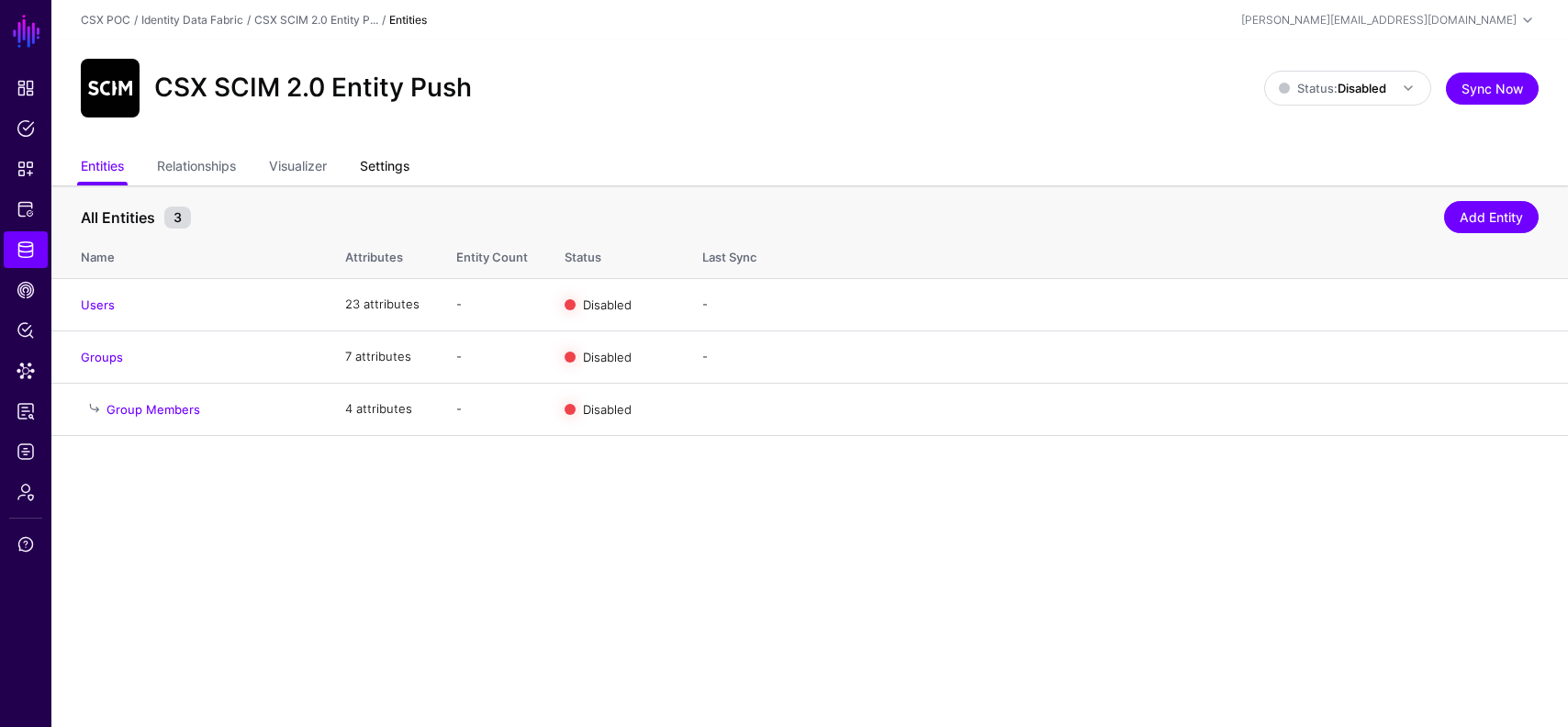
click at [384, 169] on link "Settings" at bounding box center [384, 168] width 49 height 35
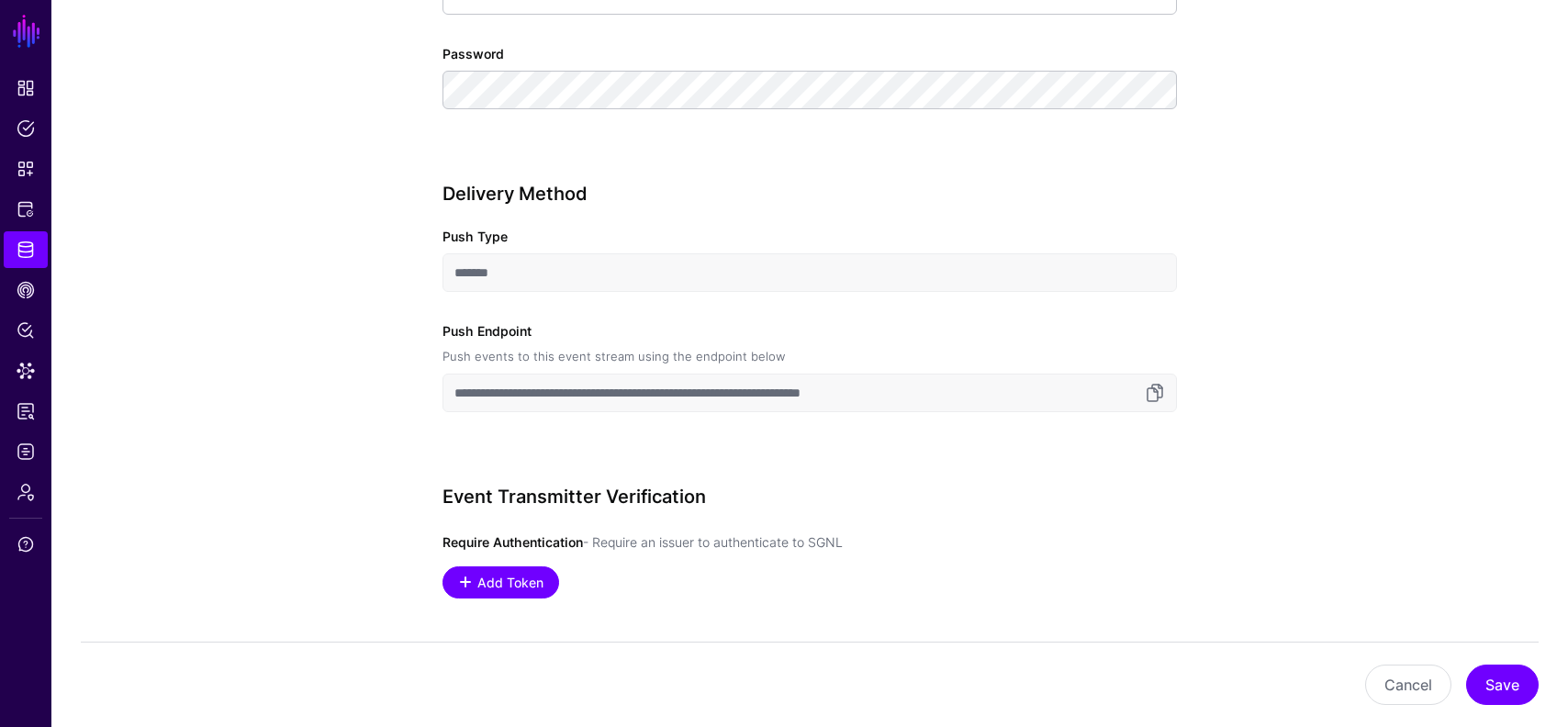
scroll to position [1621, 0]
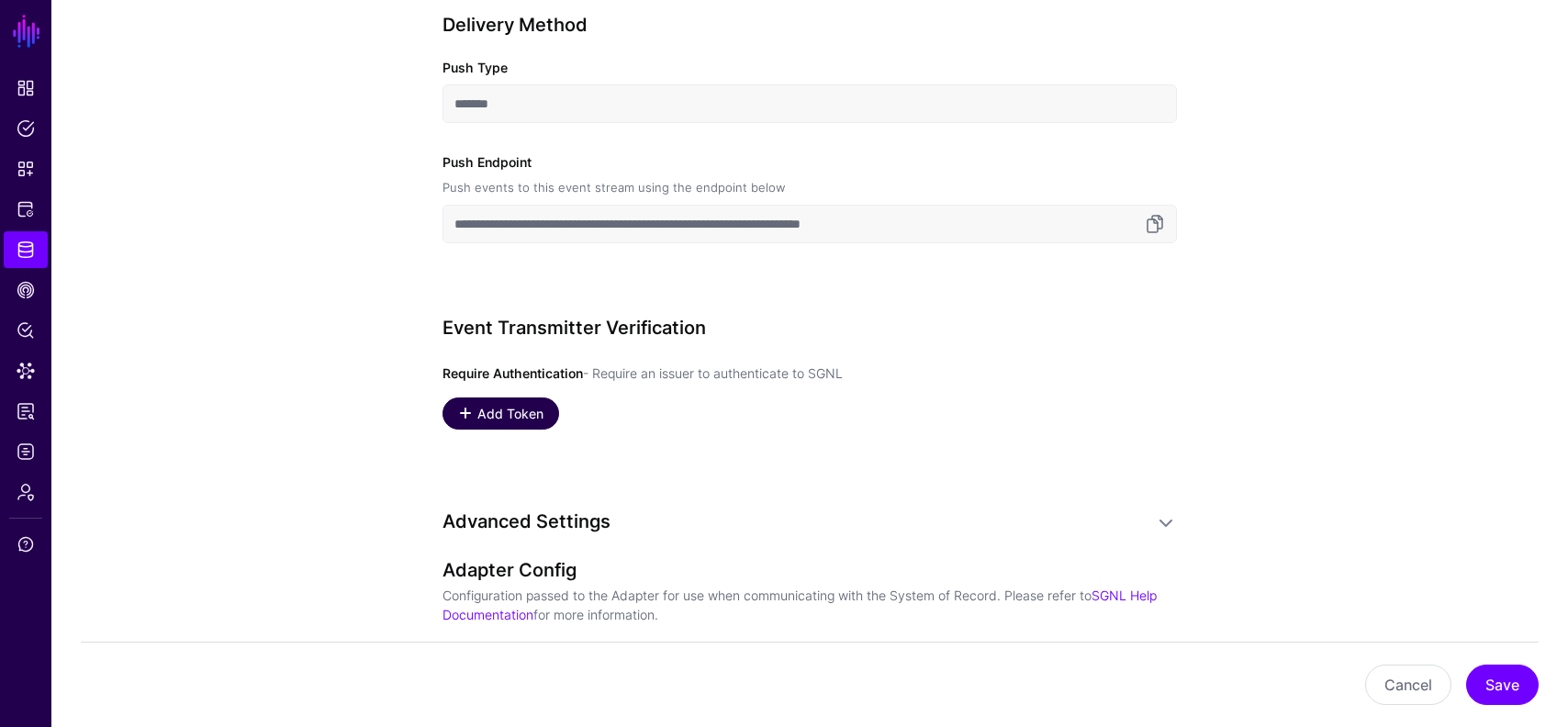
click at [551, 420] on link "Add Token" at bounding box center [500, 413] width 116 height 33
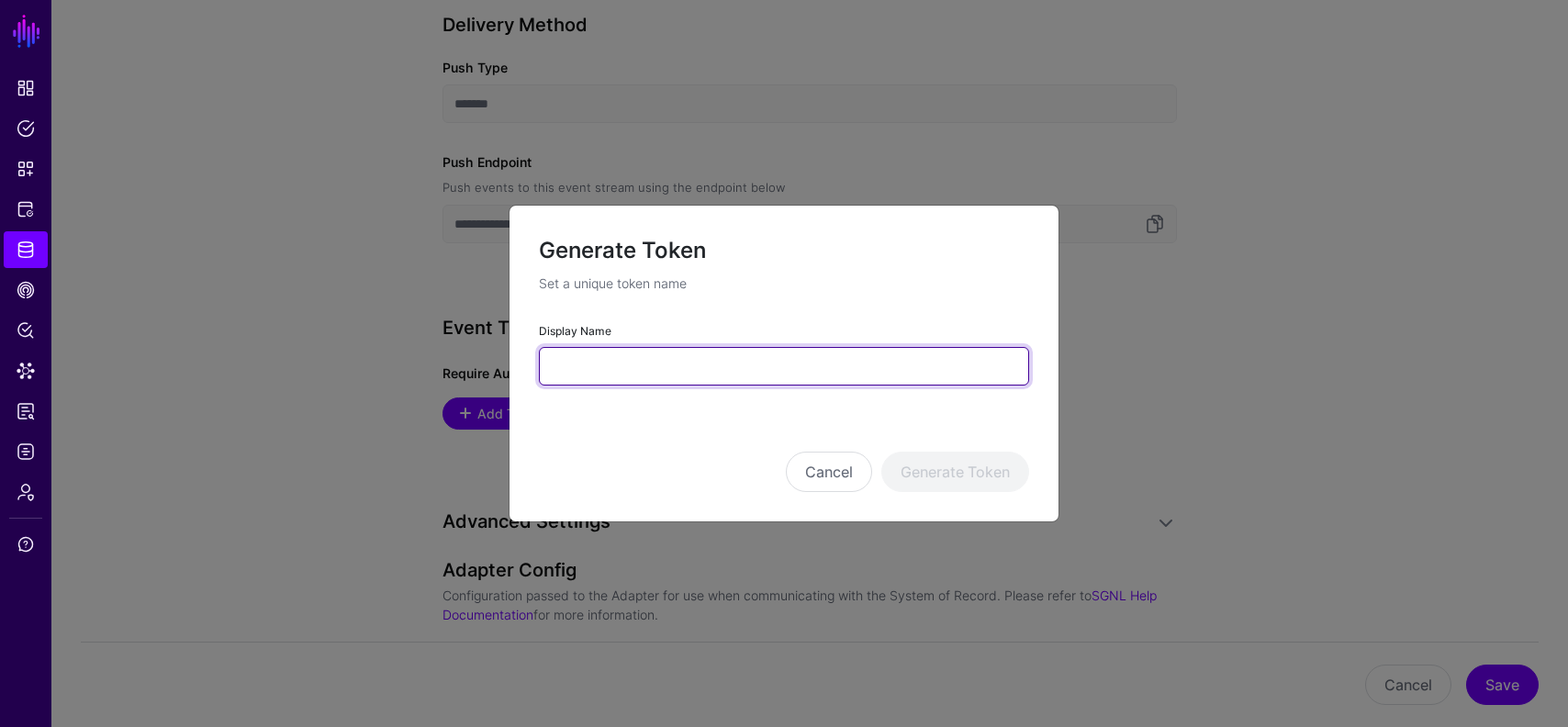
click at [755, 352] on input "Display Name" at bounding box center [783, 365] width 490 height 38
type input "**********"
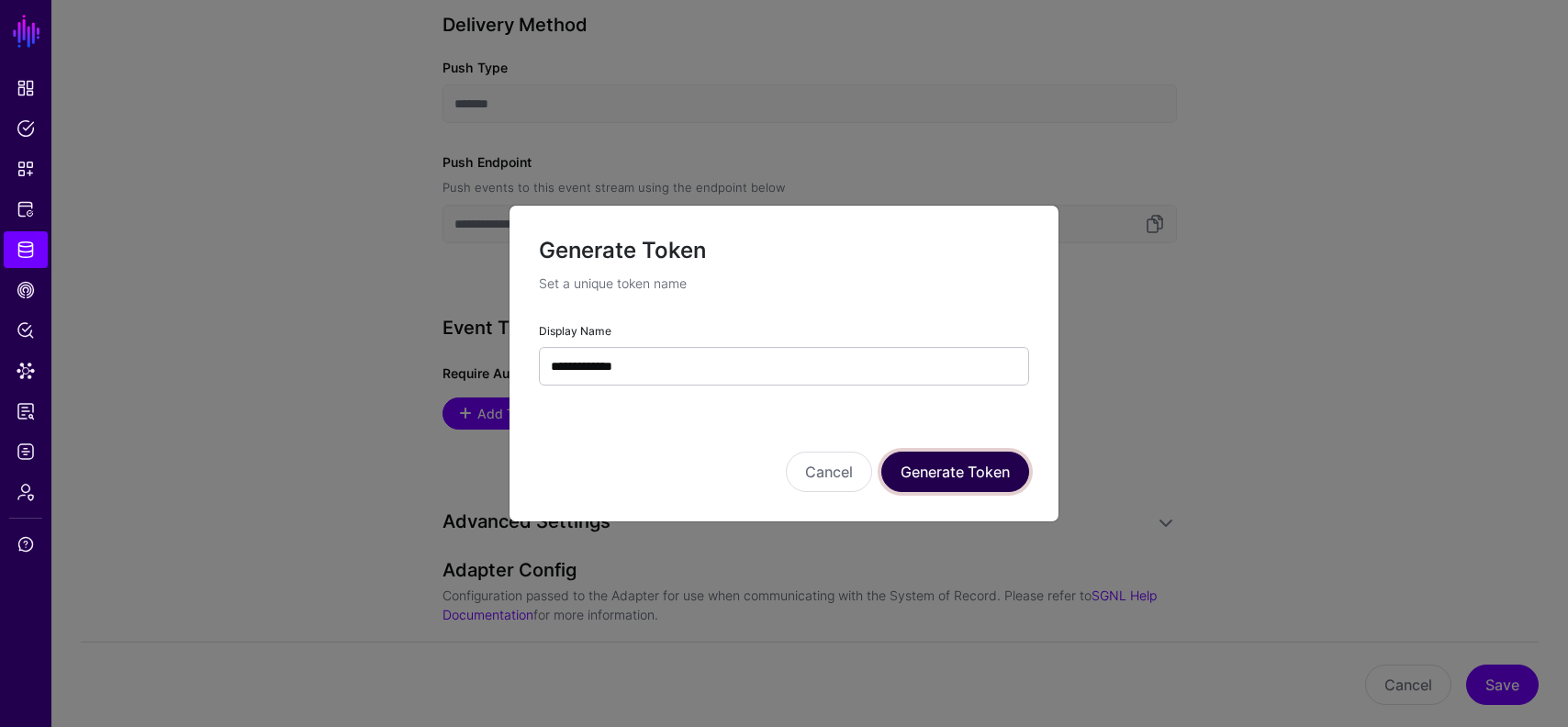
click at [950, 464] on button "Generate Token" at bounding box center [955, 471] width 148 height 40
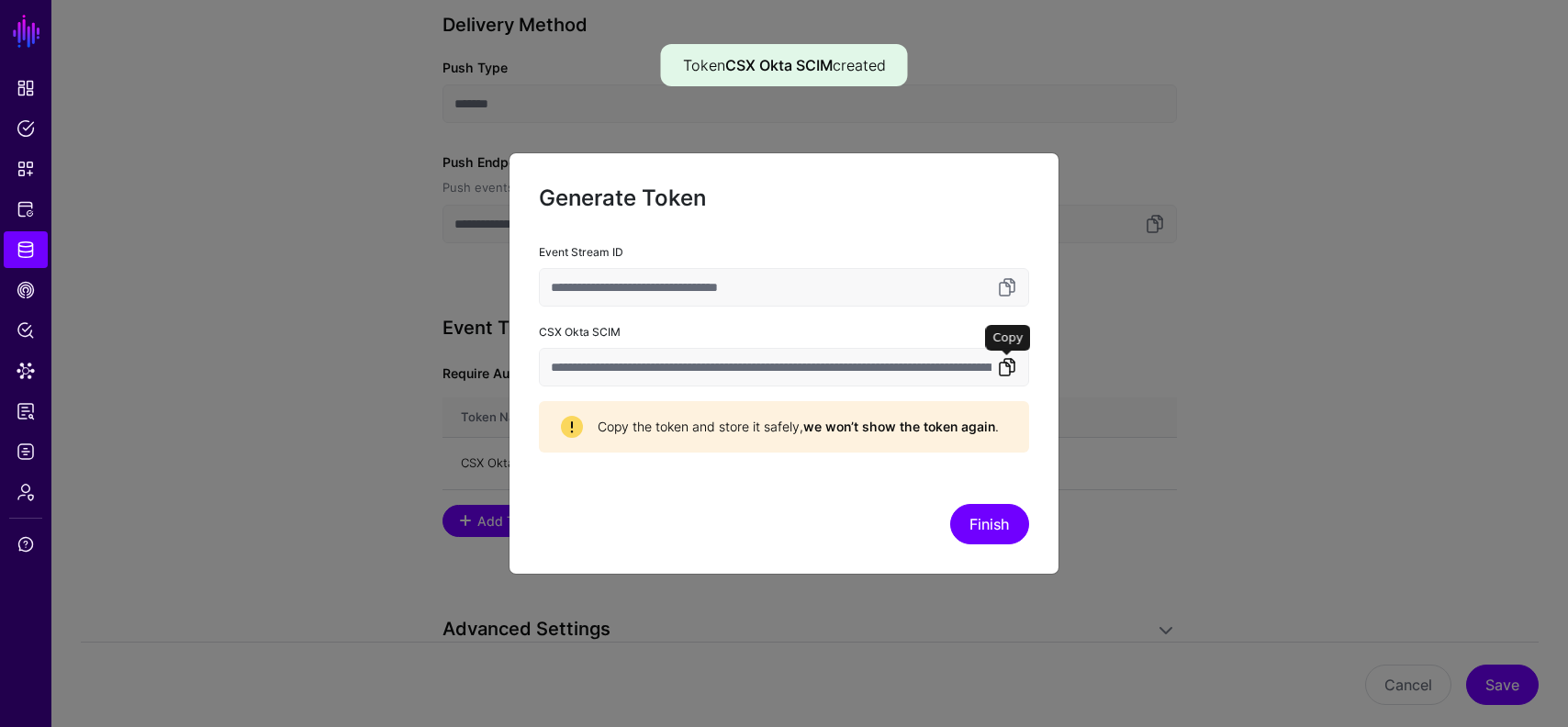
click at [1003, 371] on link at bounding box center [1007, 367] width 22 height 22
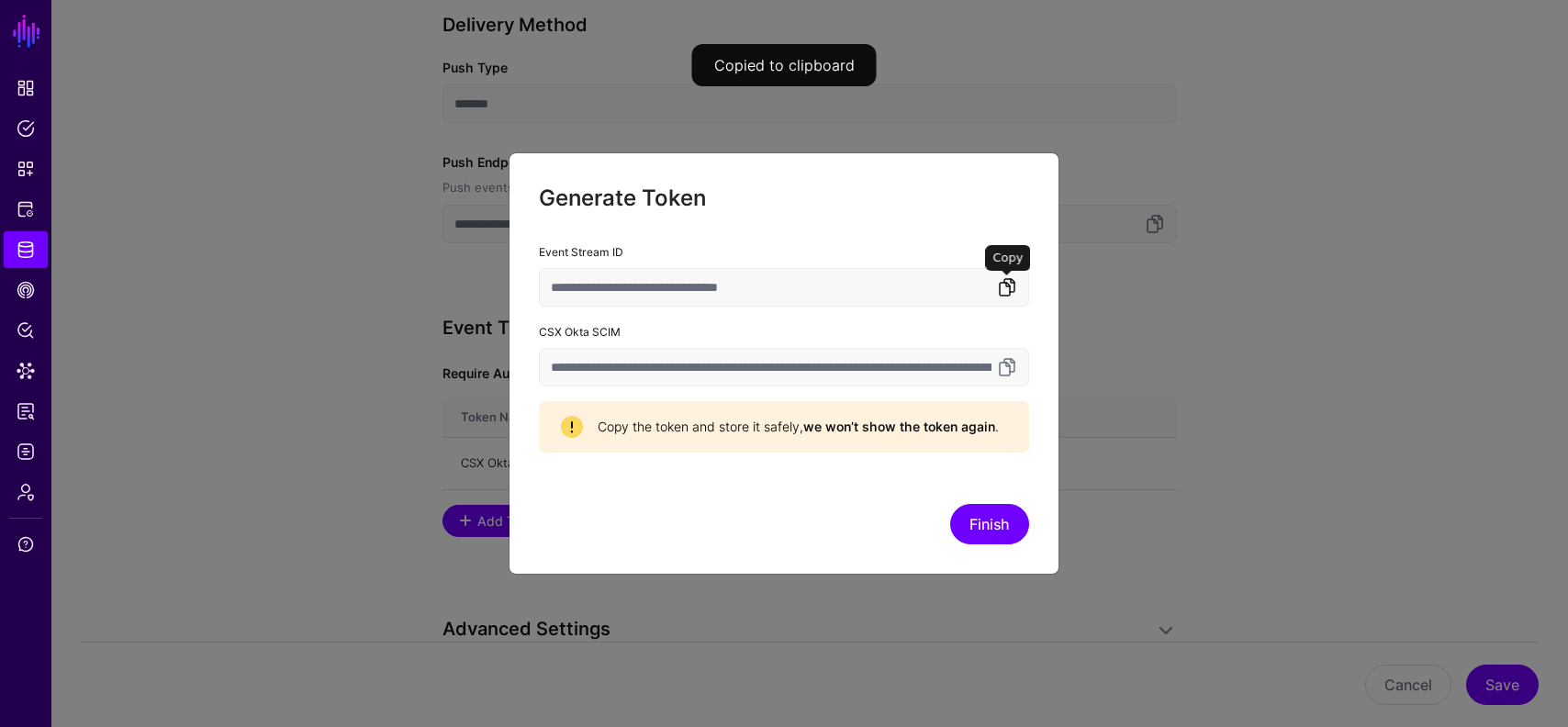
click at [1017, 287] on link at bounding box center [1007, 287] width 22 height 22
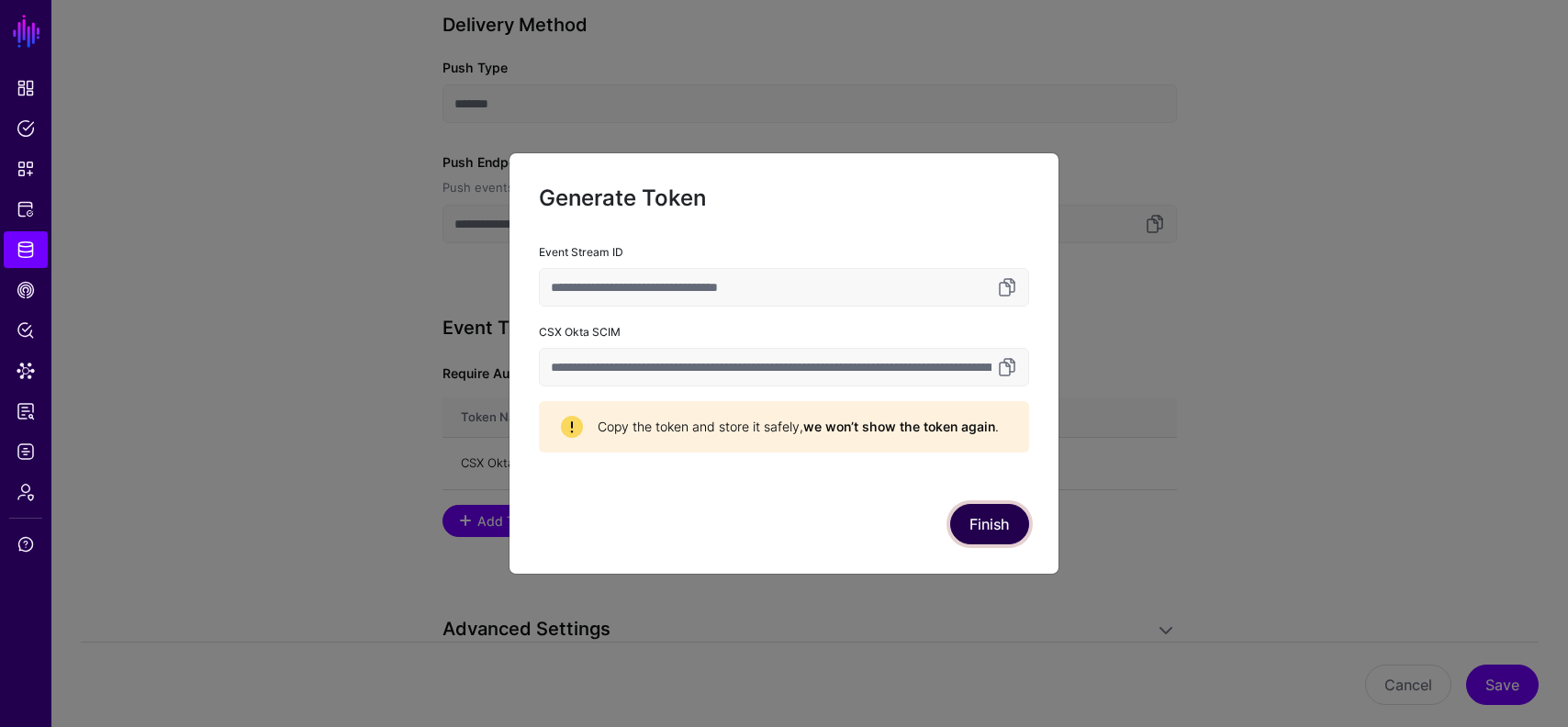
click at [990, 527] on button "Finish" at bounding box center [990, 523] width 79 height 40
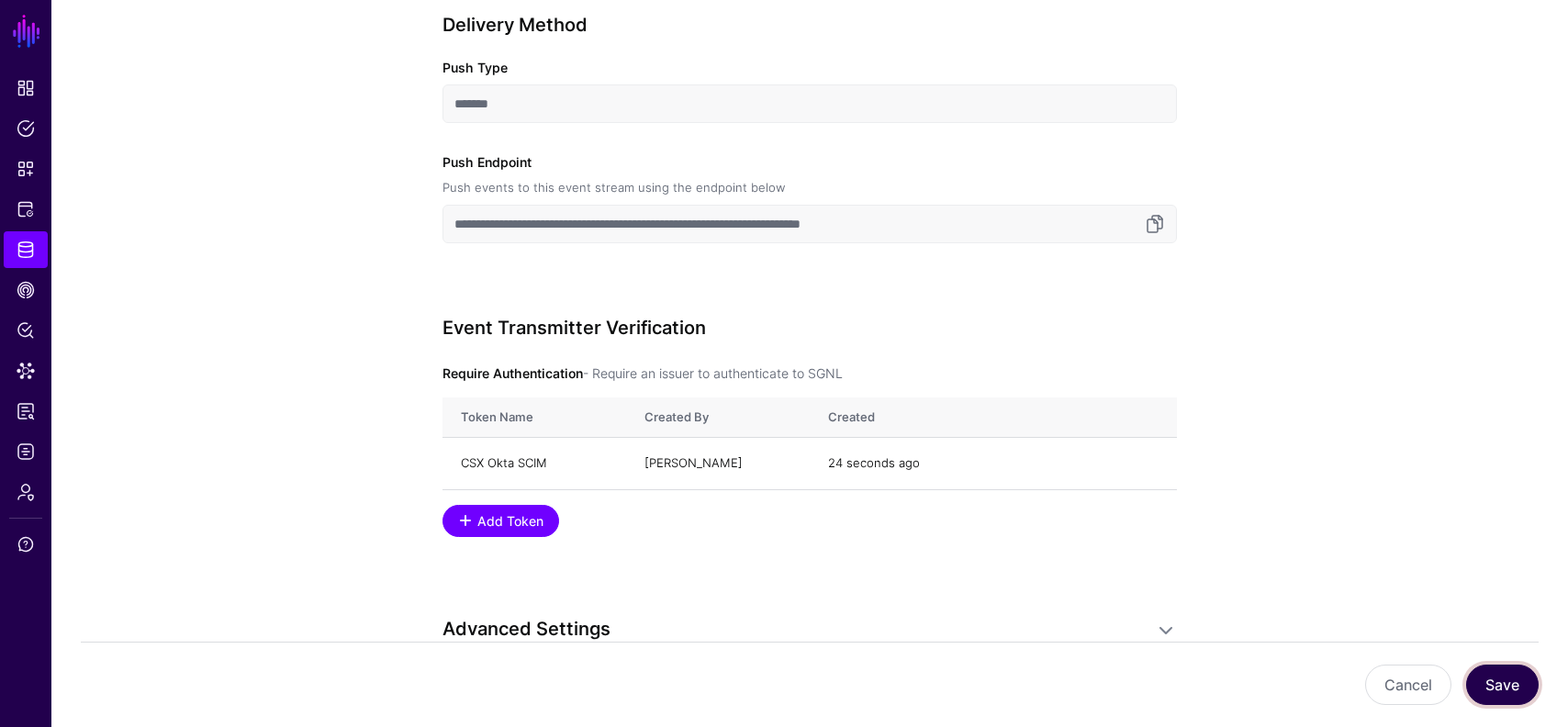
click at [1483, 684] on button "Save" at bounding box center [1502, 684] width 73 height 40
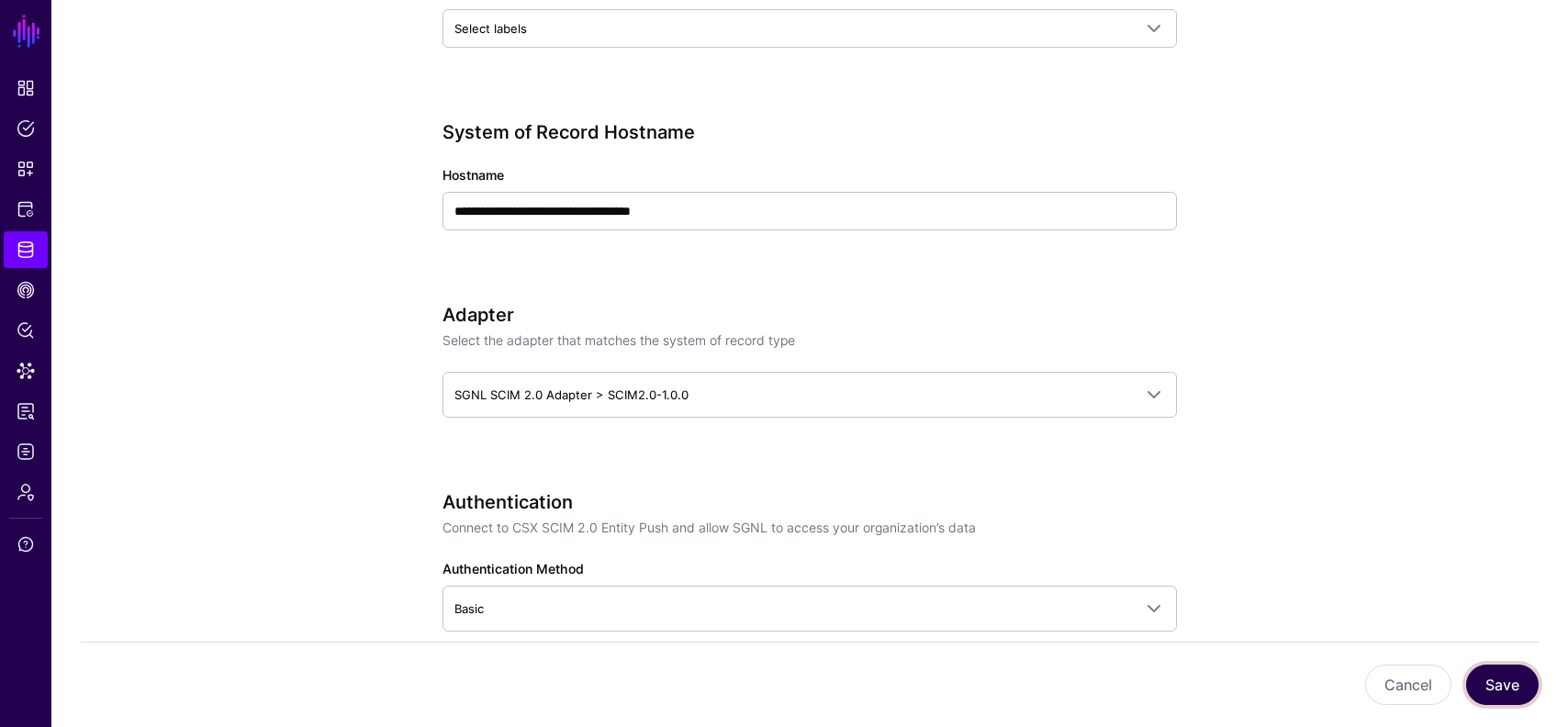
scroll to position [769, 0]
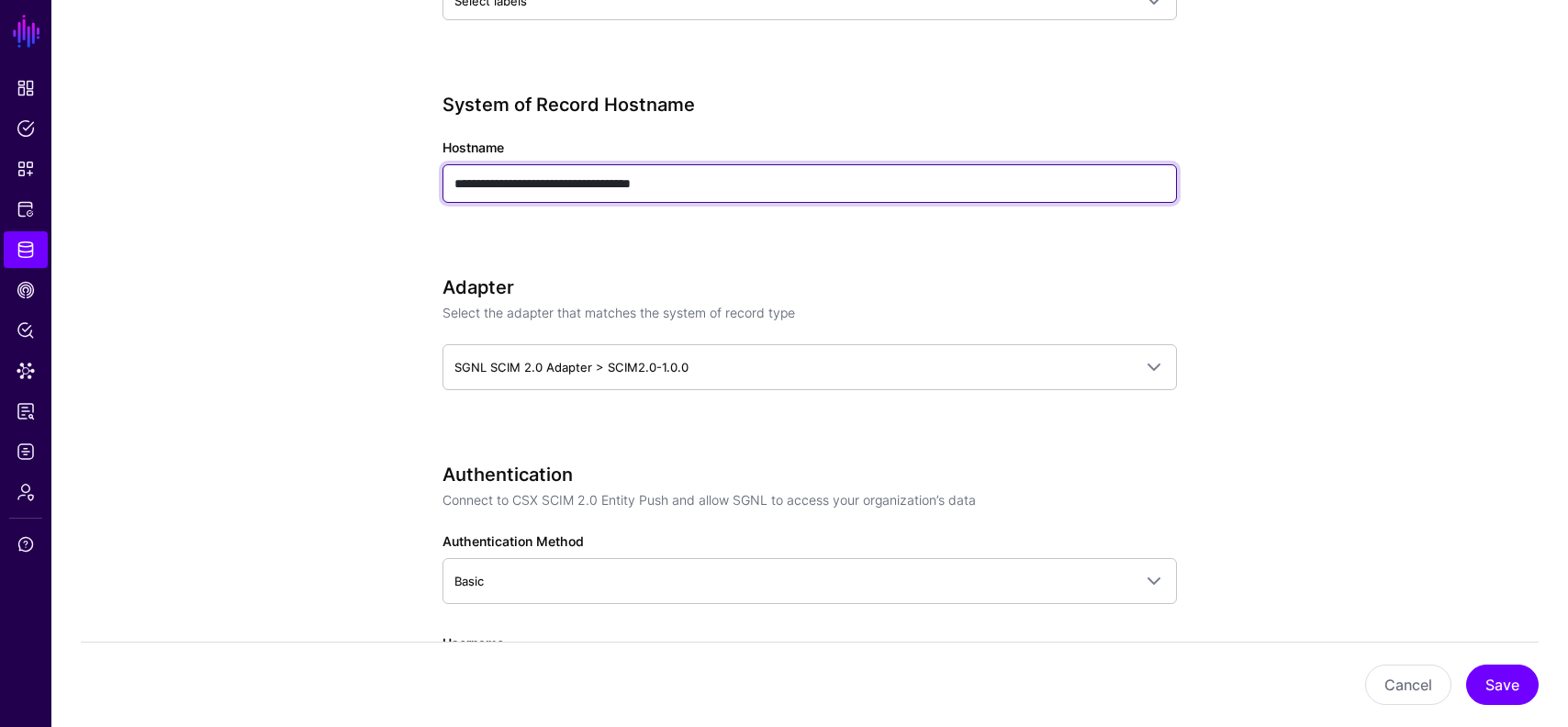
click at [658, 181] on input "**********" at bounding box center [810, 183] width 735 height 38
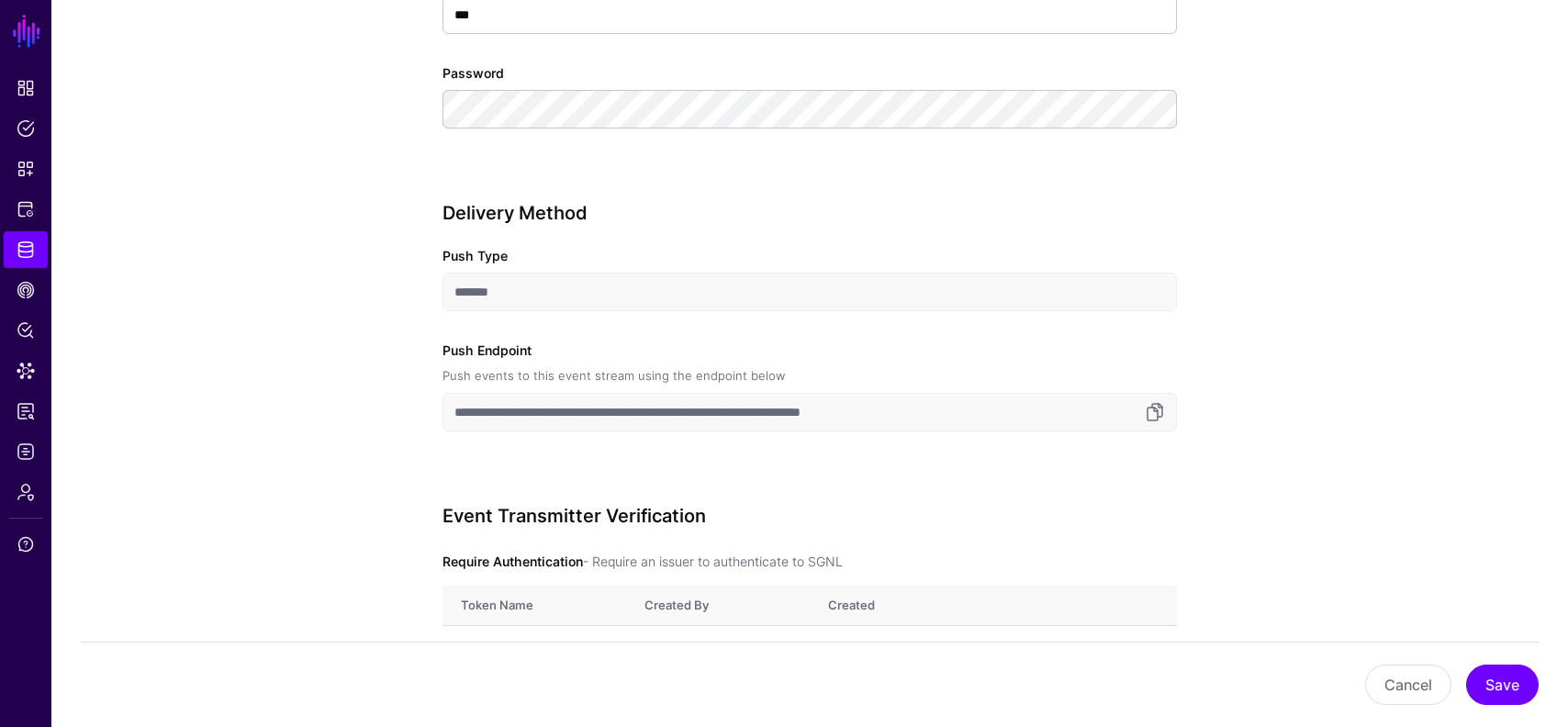
scroll to position [1612, 0]
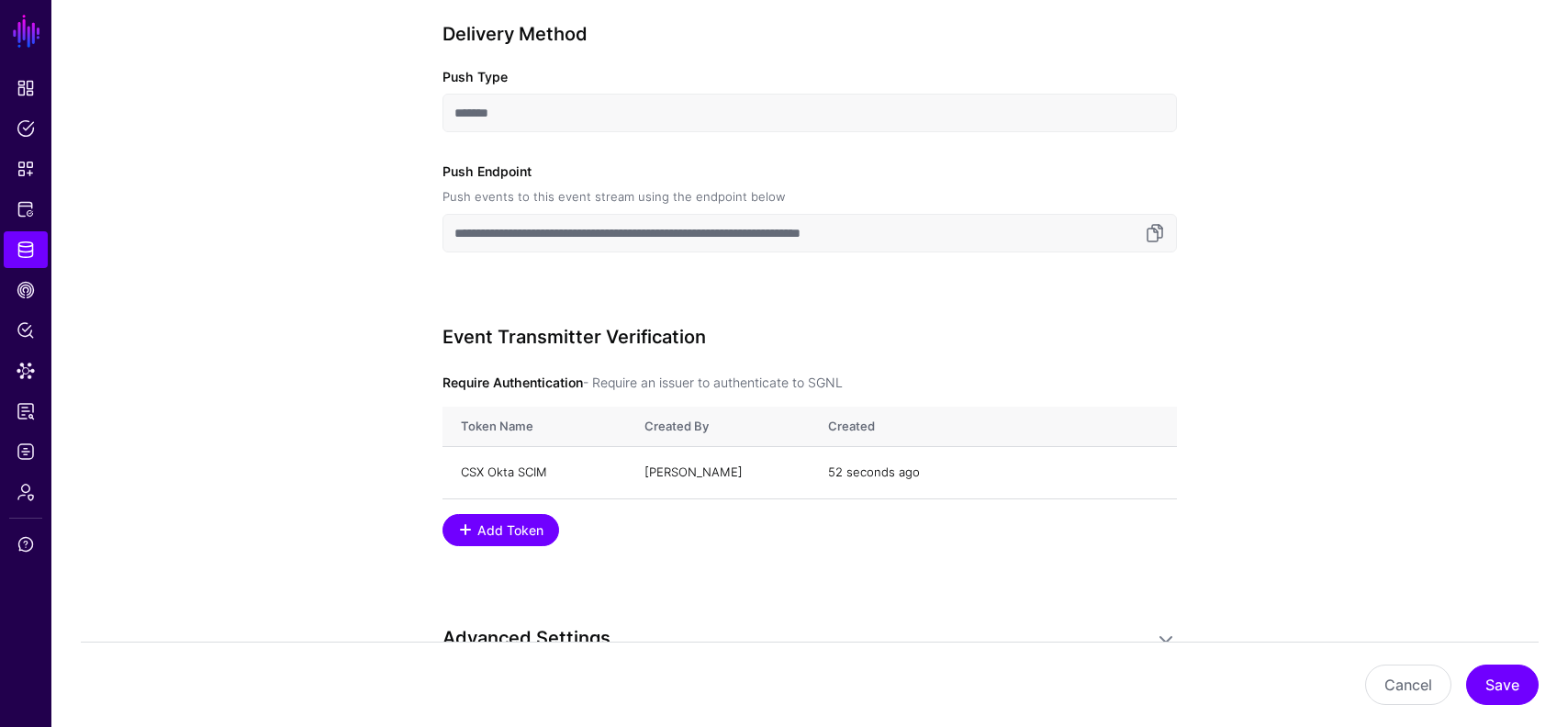
type input "**********"
click at [711, 240] on input "**********" at bounding box center [810, 232] width 735 height 38
click at [1507, 664] on div "Cancel Save" at bounding box center [810, 684] width 1458 height 86
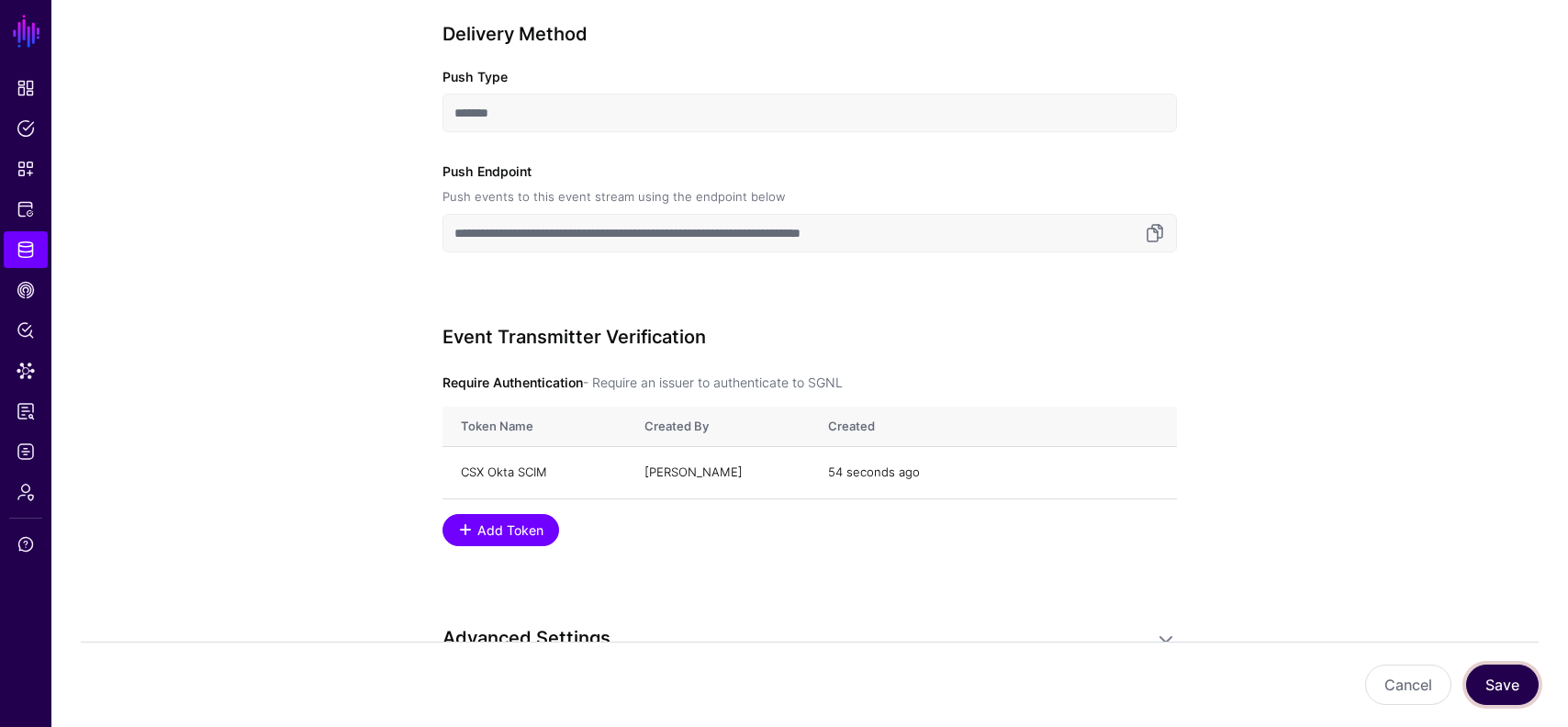
click at [1506, 676] on button "Save" at bounding box center [1502, 684] width 73 height 40
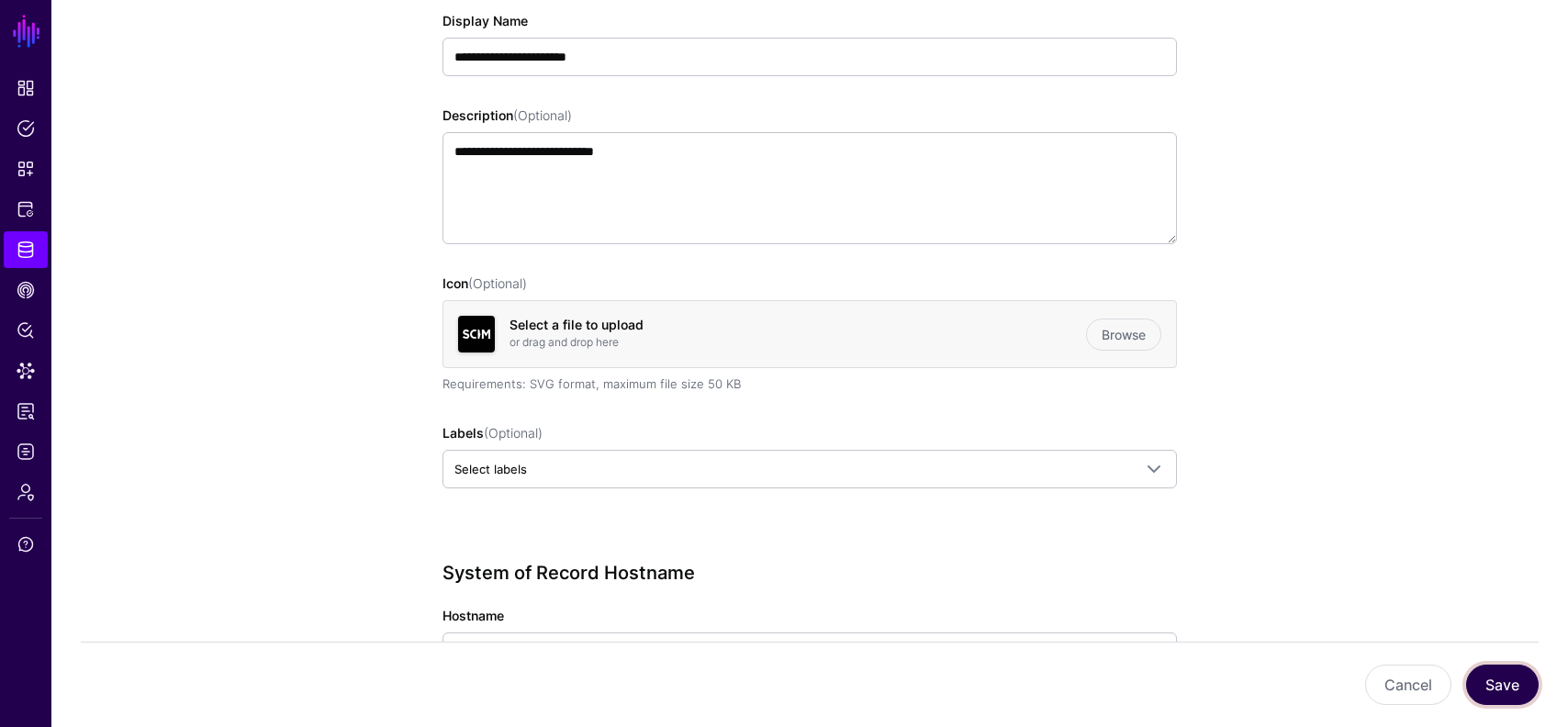
scroll to position [0, 0]
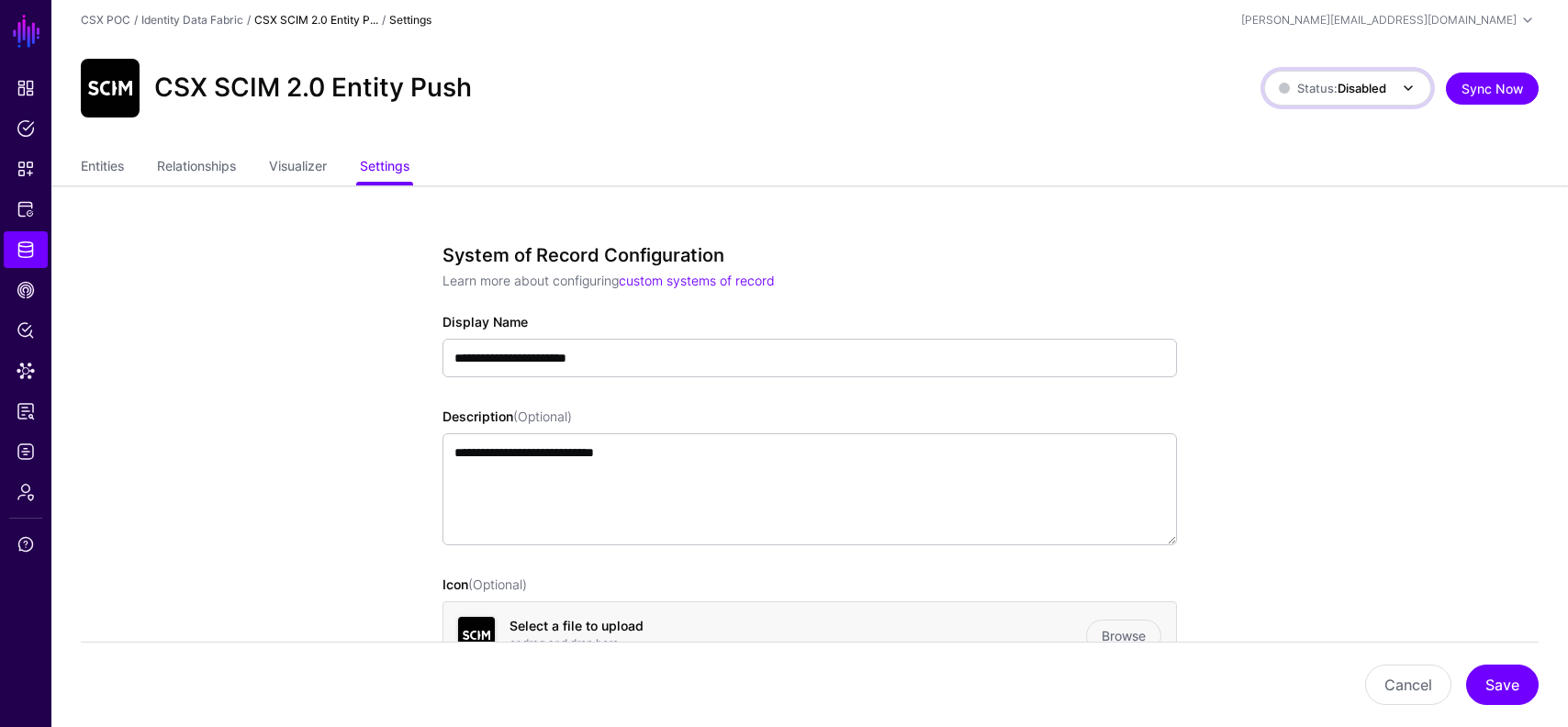
click at [1375, 77] on span "Status: Disabled" at bounding box center [1349, 88] width 140 height 22
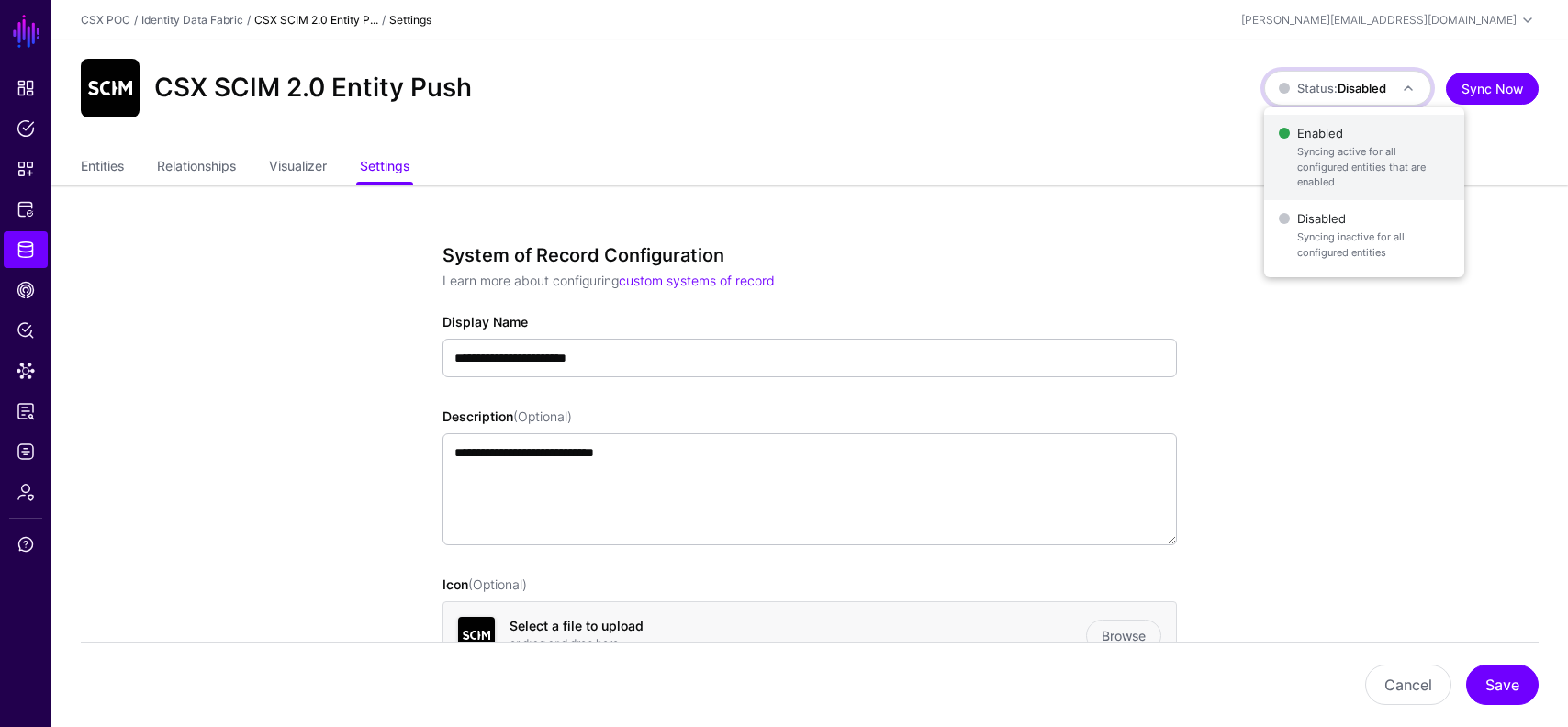
click at [1313, 126] on span "Enabled Syncing active for all configured entities that are enabled" at bounding box center [1364, 157] width 171 height 74
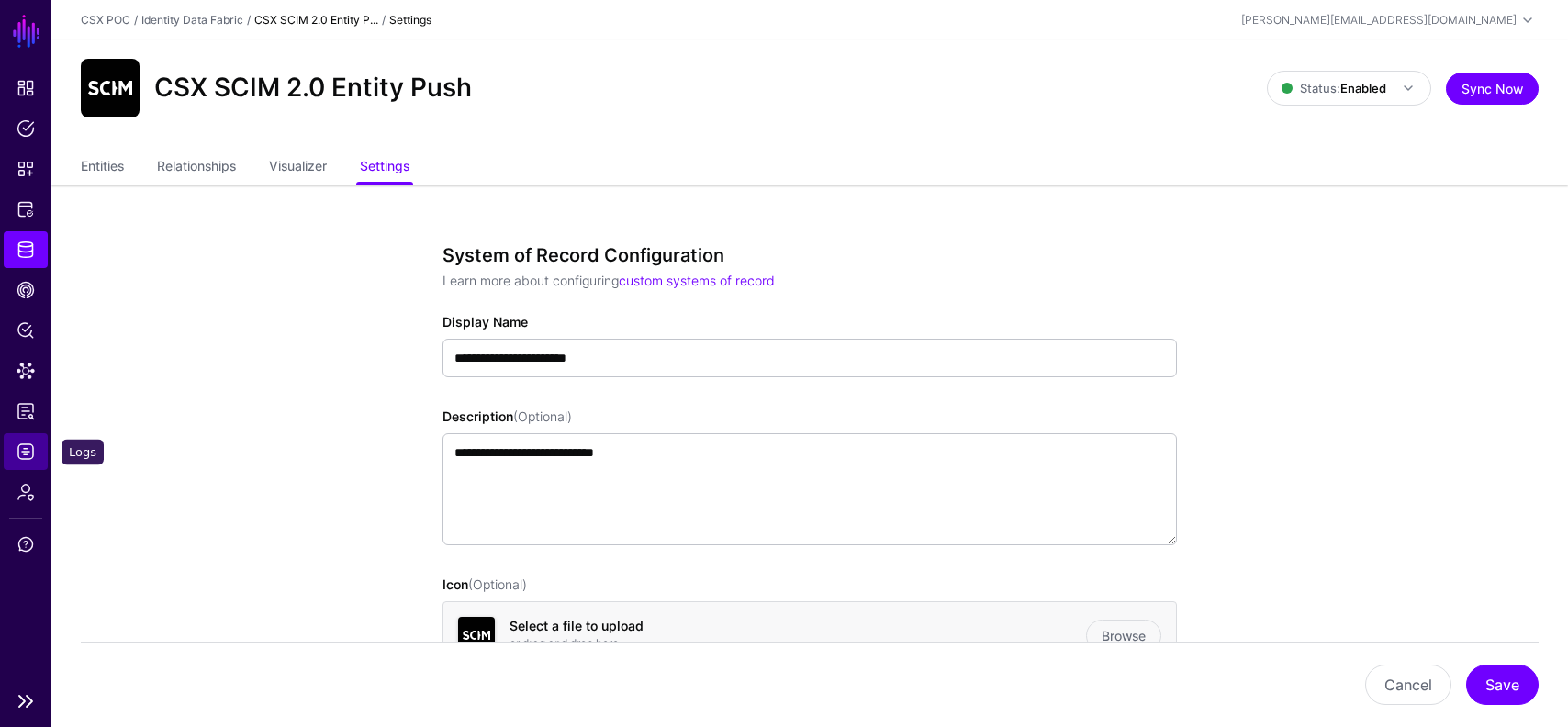
click at [31, 457] on span "Logs" at bounding box center [26, 452] width 19 height 19
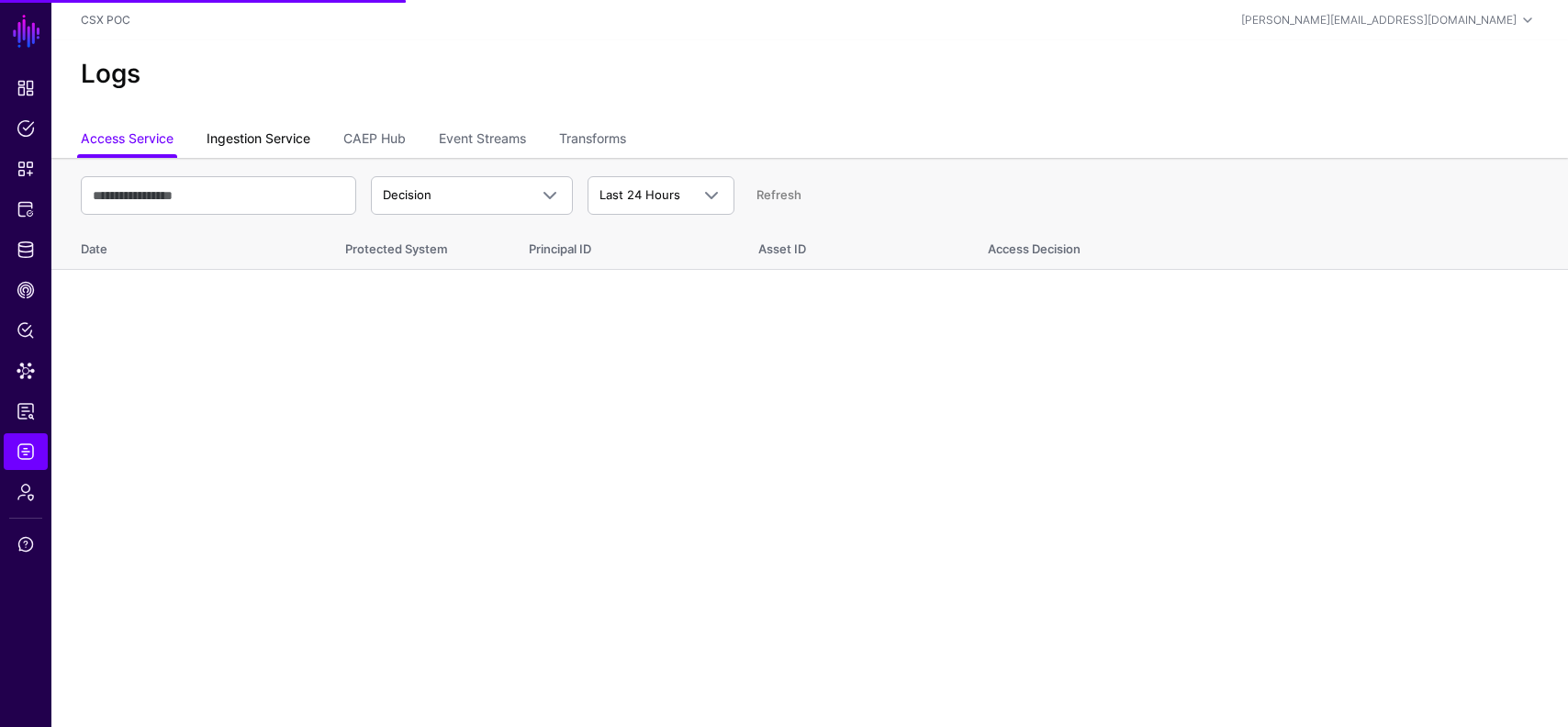
click at [275, 148] on link "Ingestion Service" at bounding box center [259, 140] width 104 height 35
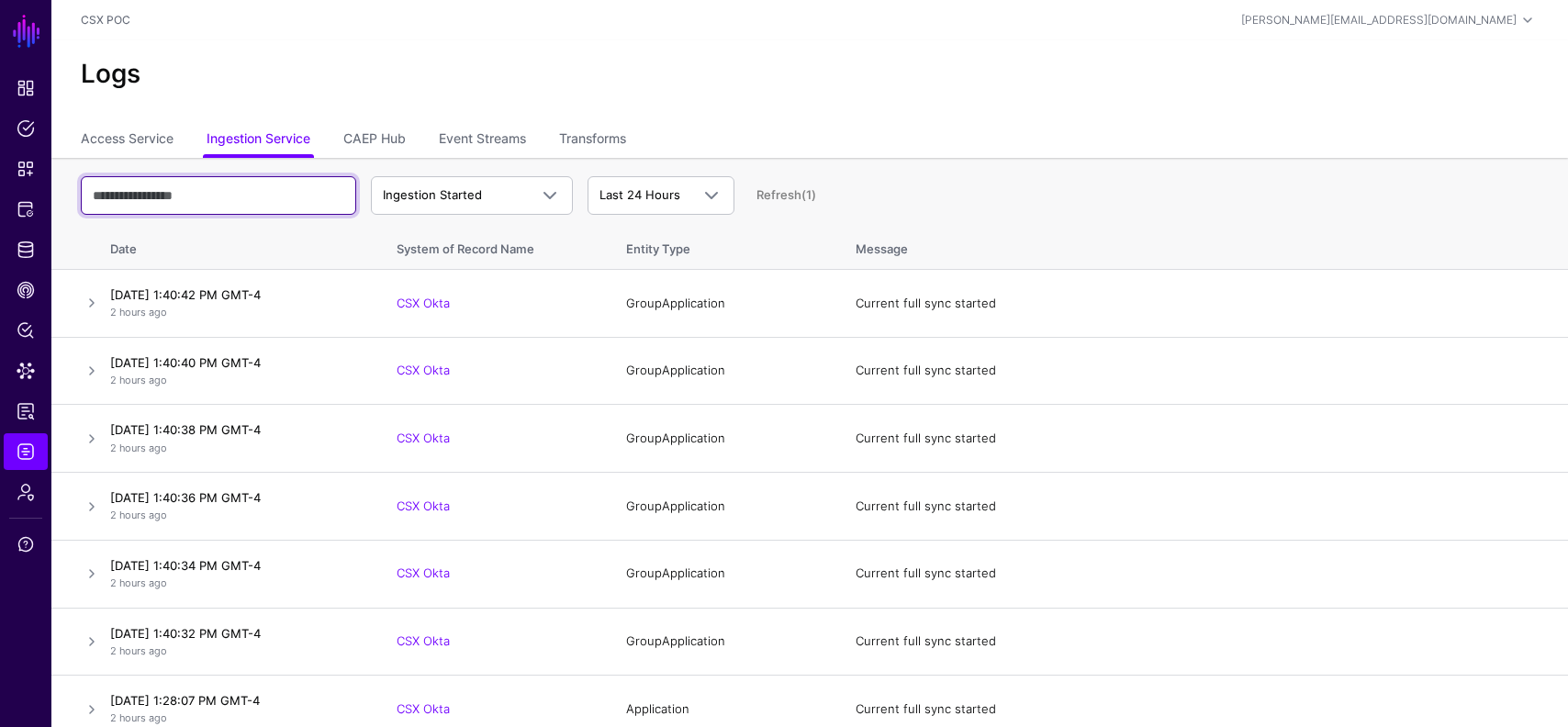
click at [310, 196] on input "text" at bounding box center [219, 195] width 275 height 38
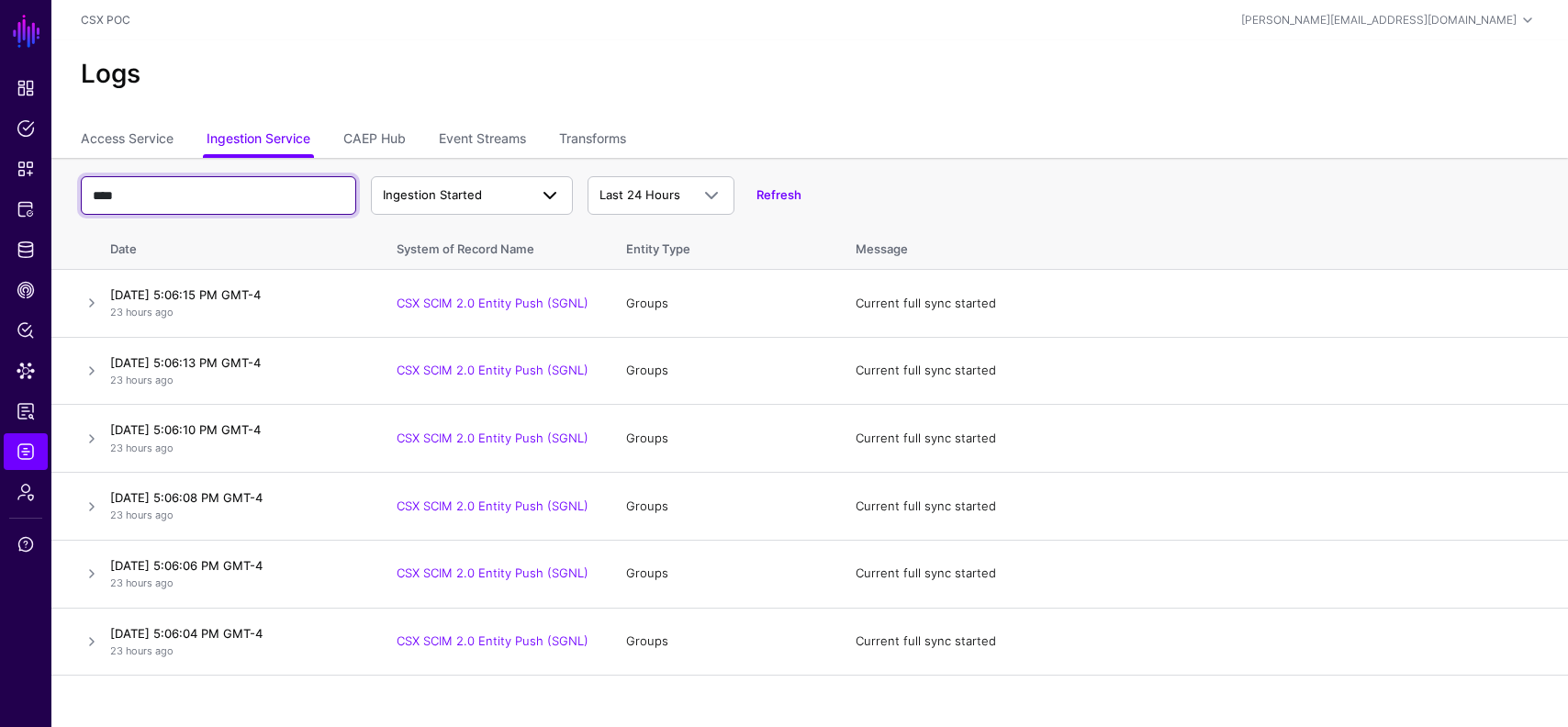
type input "****"
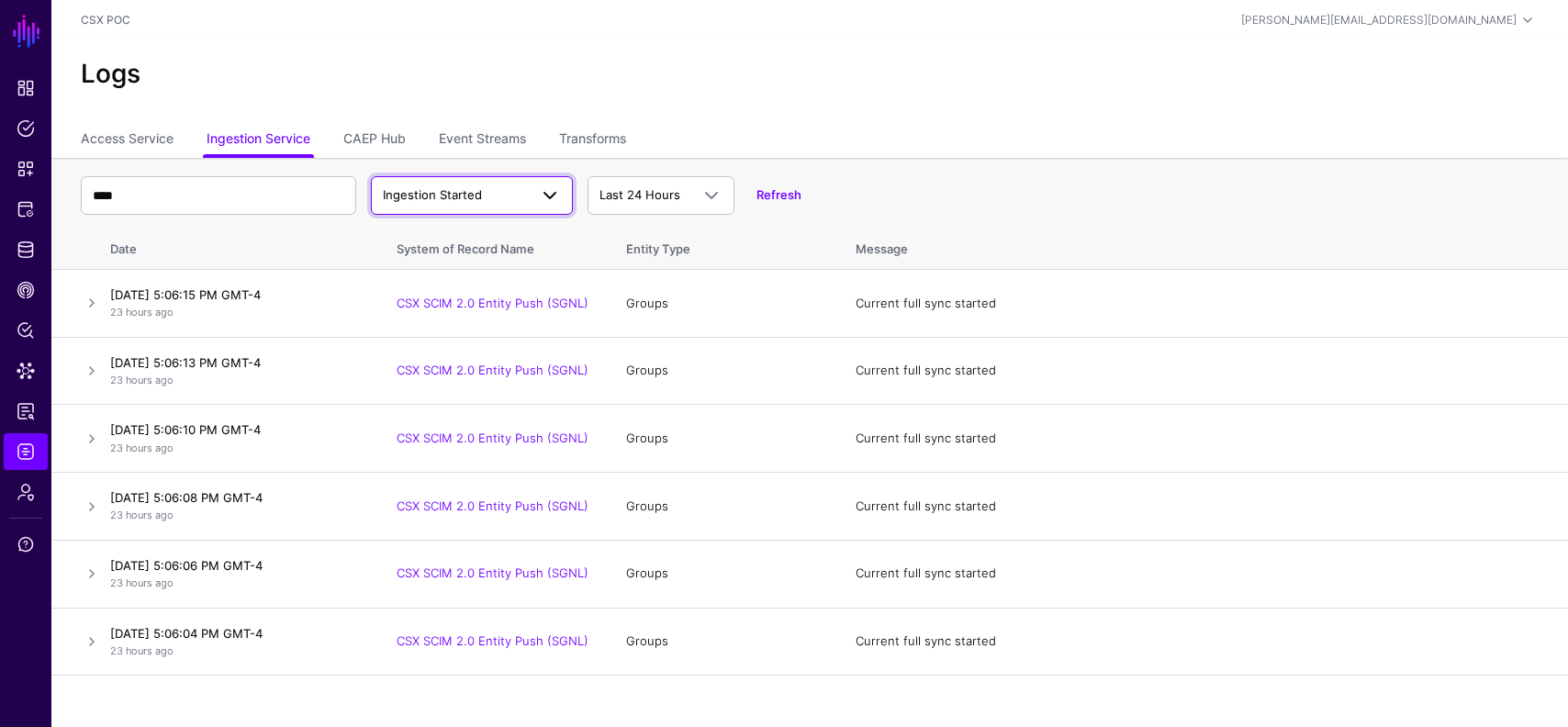
click at [439, 196] on span "Ingestion Started" at bounding box center [432, 194] width 100 height 15
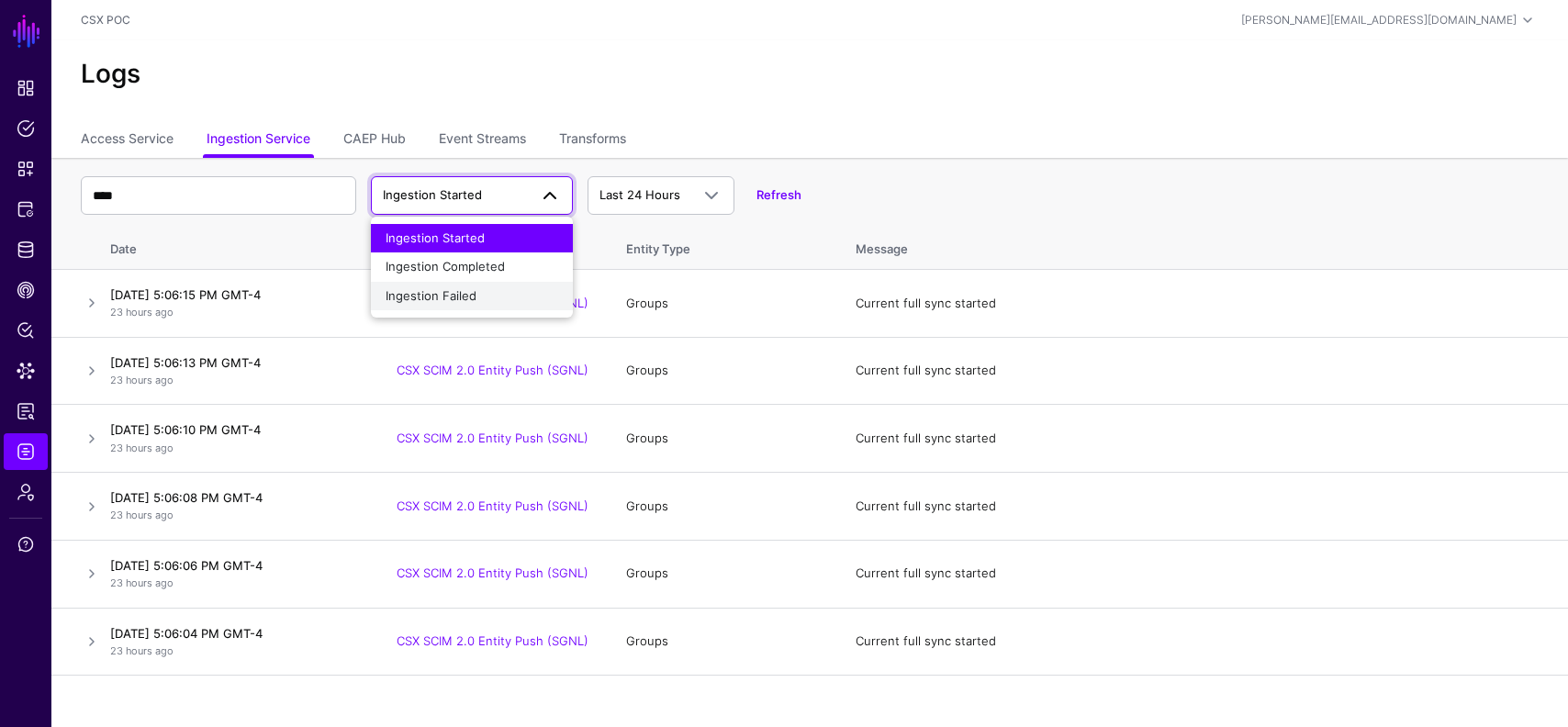
click at [444, 295] on span "Ingestion Failed" at bounding box center [432, 296] width 91 height 15
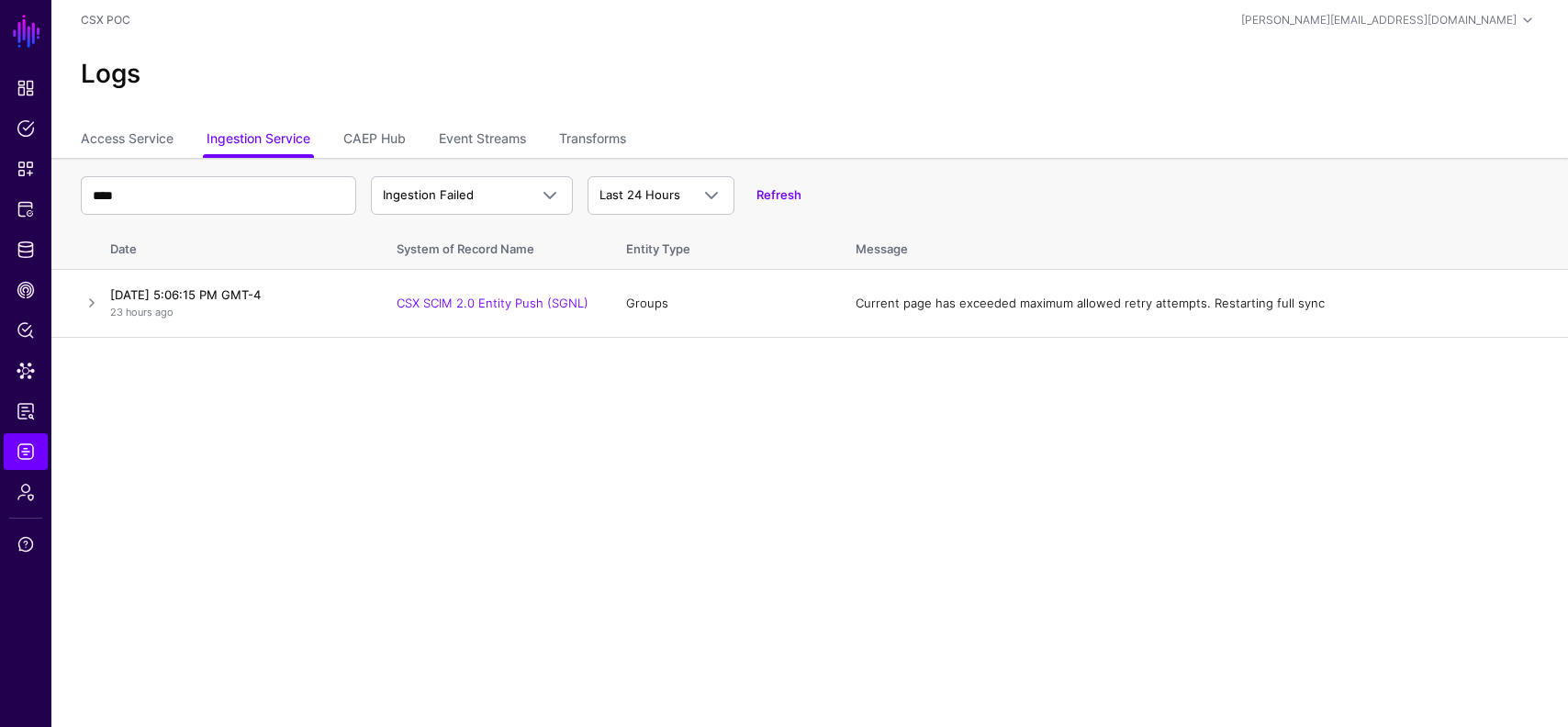
click at [416, 132] on ul "Access Service Ingestion Service CAEP Hub Event Streams Transforms" at bounding box center [810, 140] width 1458 height 35
click at [469, 135] on link "Event Streams" at bounding box center [483, 140] width 87 height 35
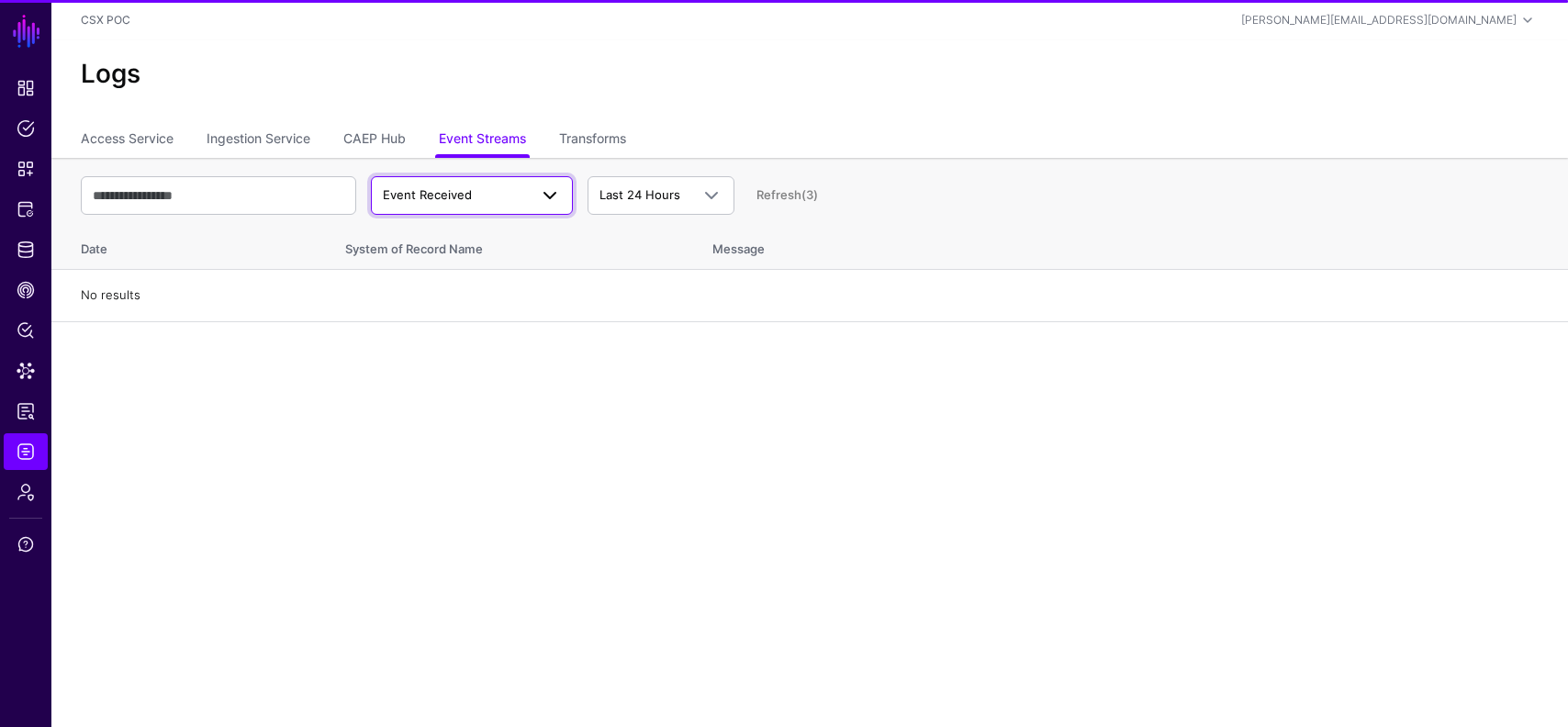
click at [464, 206] on link "Event Received" at bounding box center [472, 195] width 202 height 38
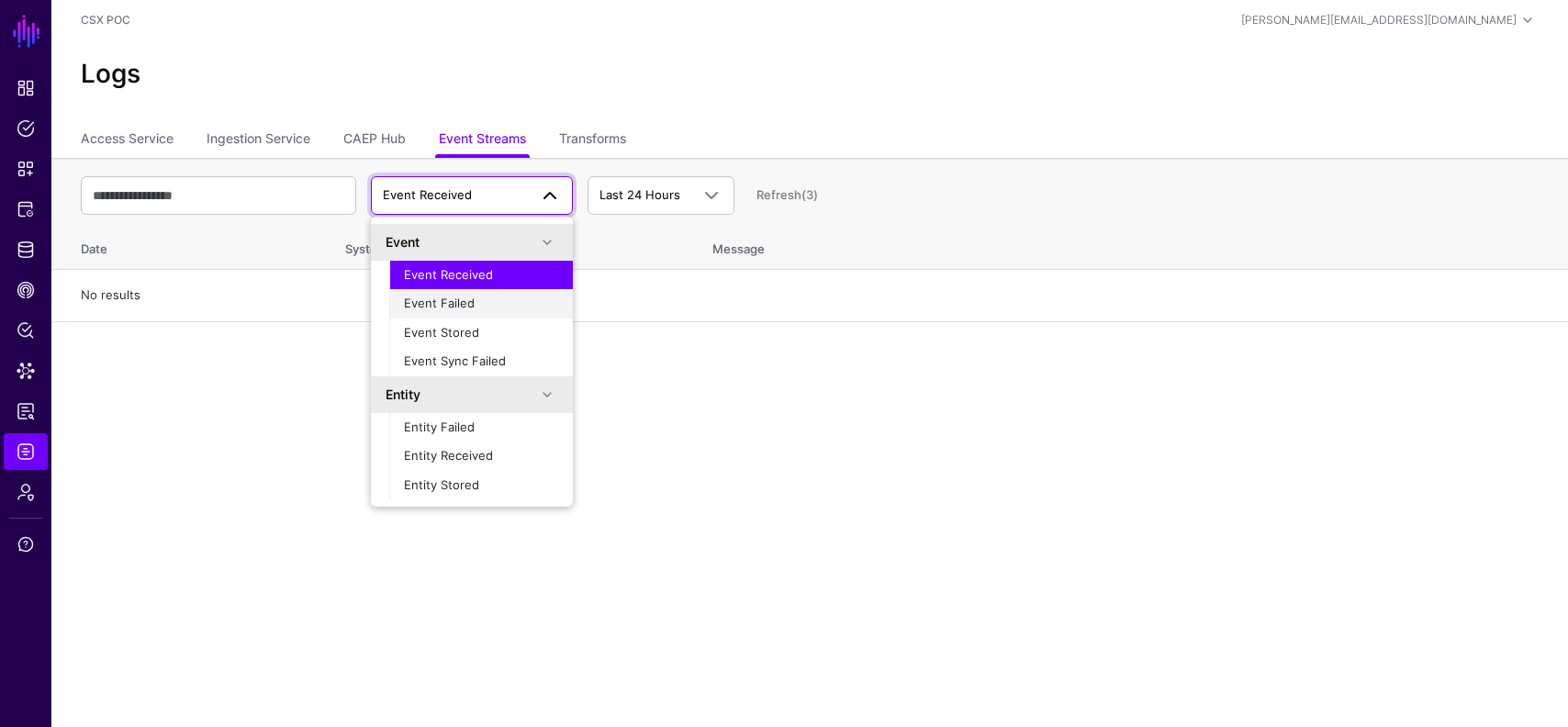
click at [461, 313] on button "Event Failed" at bounding box center [481, 304] width 183 height 30
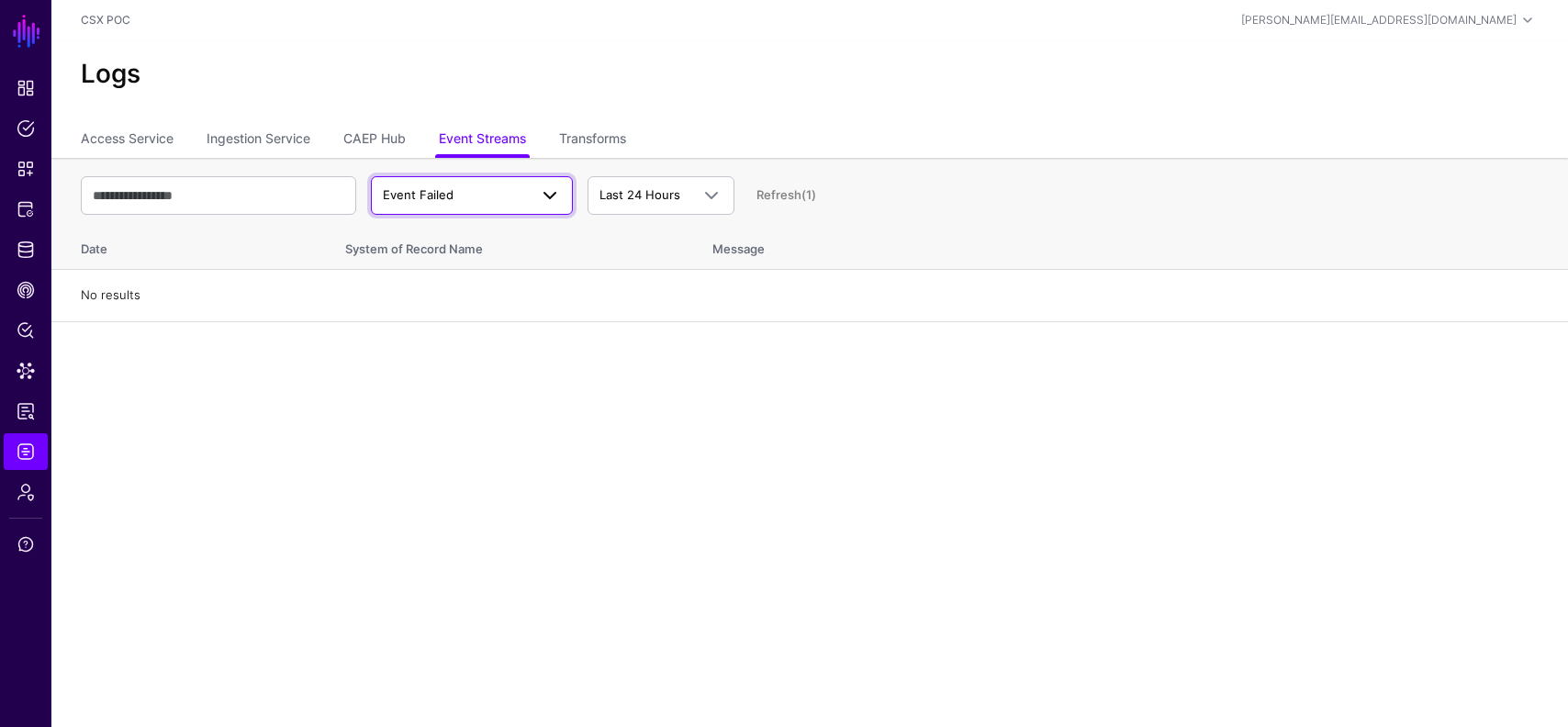
click at [521, 196] on span "Event Failed" at bounding box center [456, 195] width 145 height 19
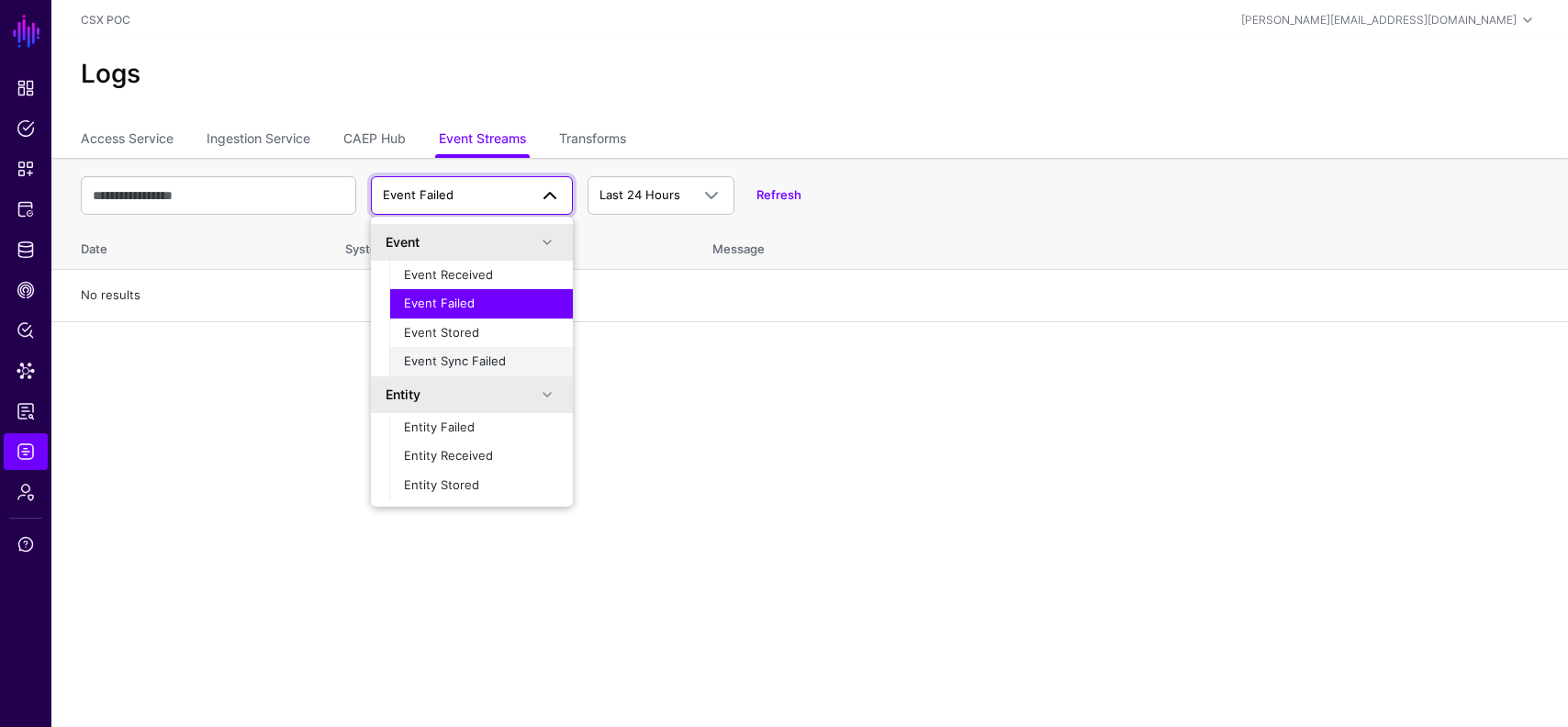
click at [482, 358] on span "Event Sync Failed" at bounding box center [455, 361] width 102 height 15
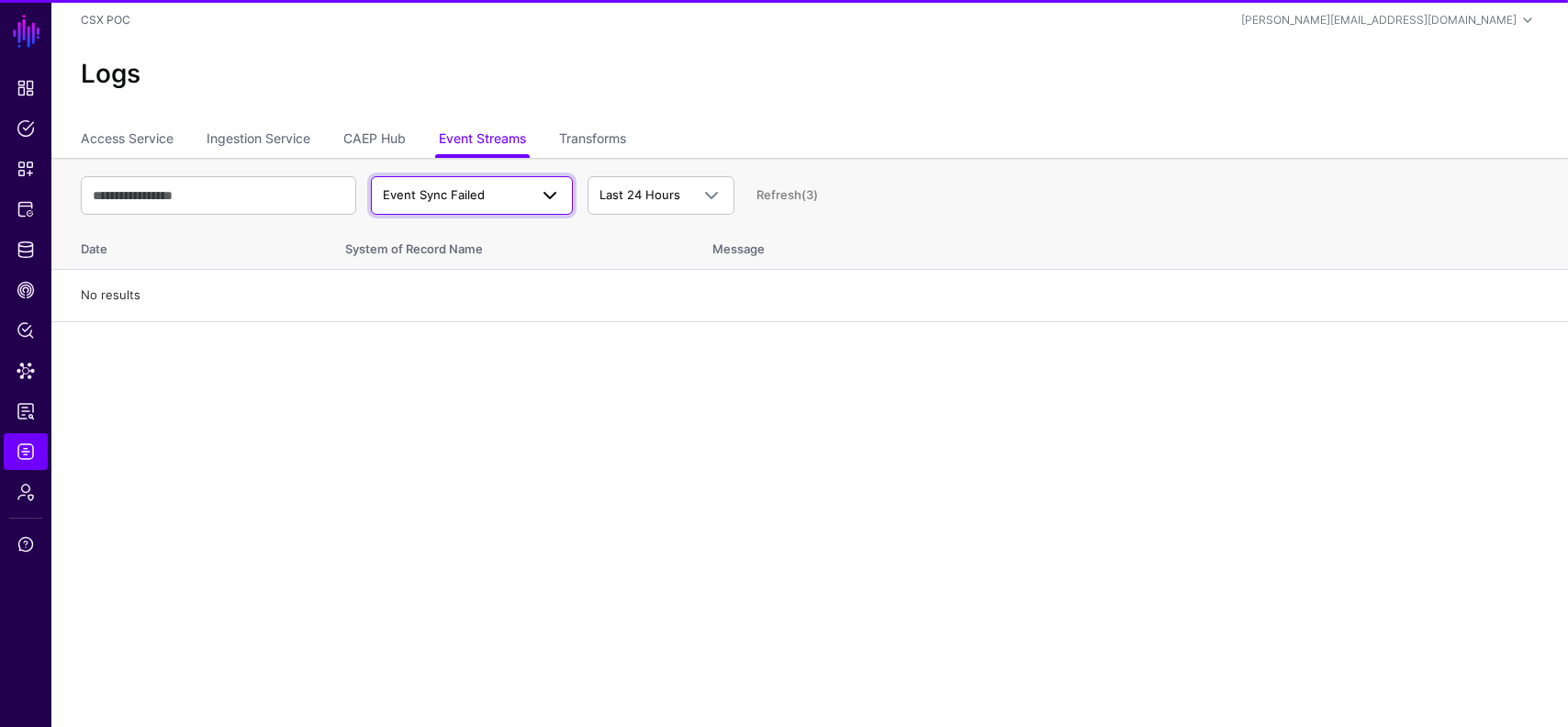
click at [485, 204] on span "Event Sync Failed" at bounding box center [472, 195] width 179 height 22
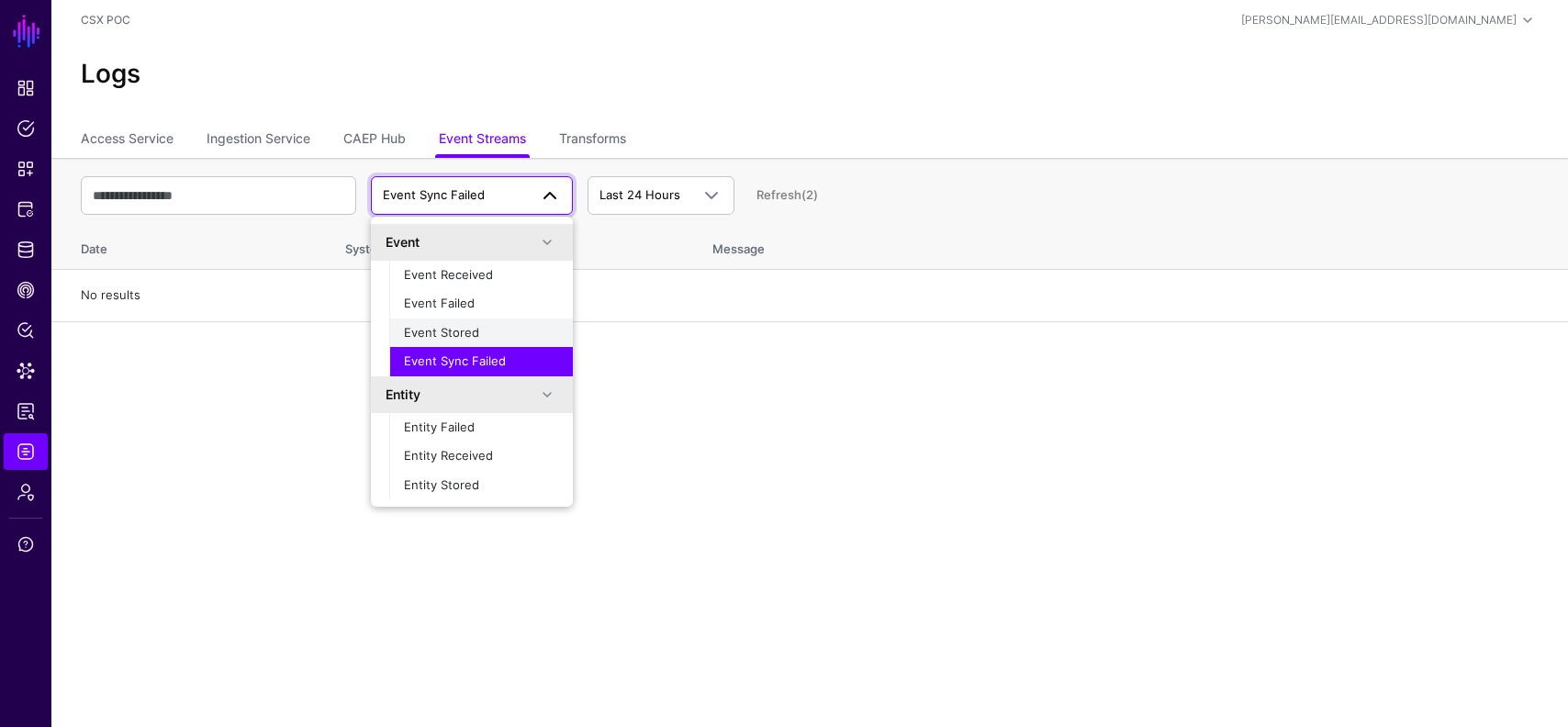
click at [476, 320] on button "Event Stored" at bounding box center [481, 334] width 183 height 30
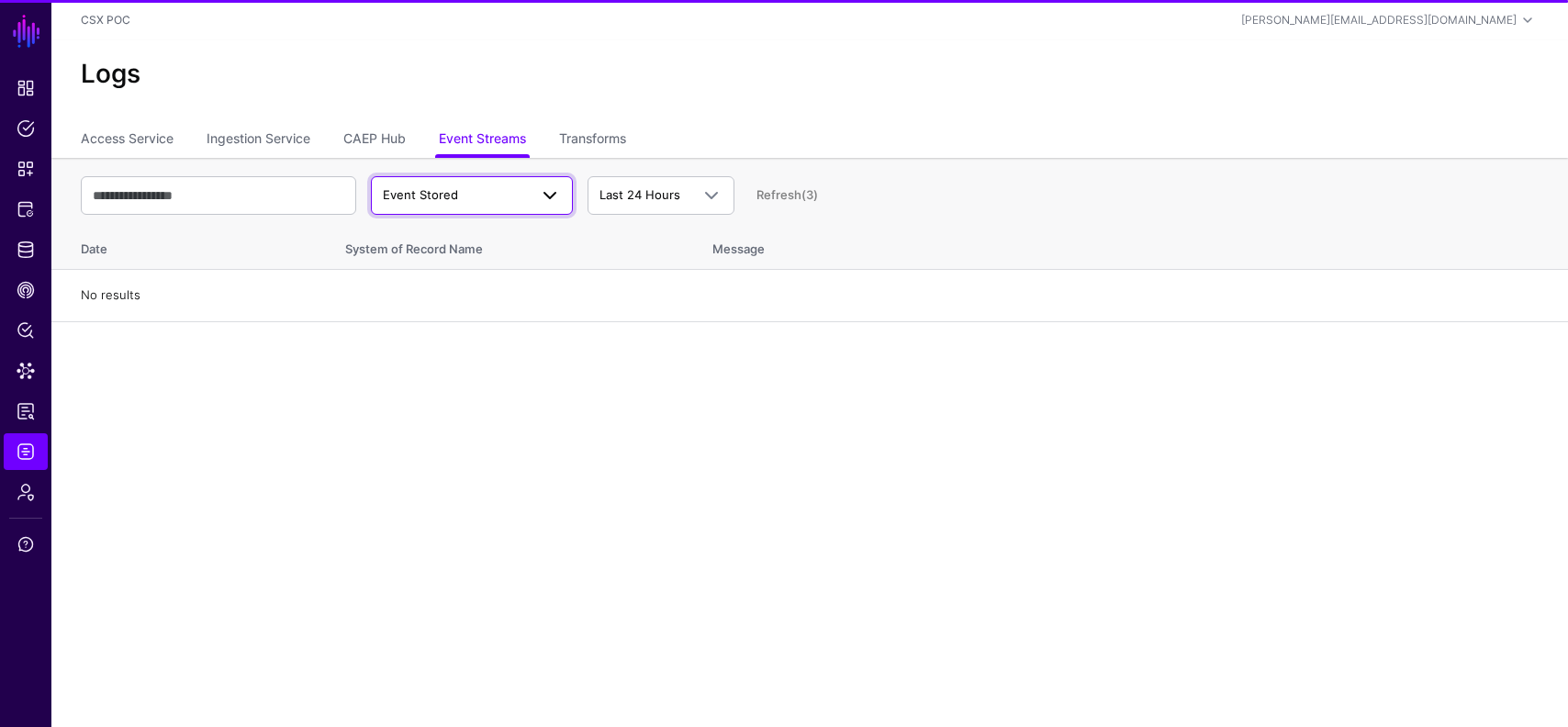
click at [488, 199] on span "Event Stored" at bounding box center [456, 195] width 145 height 19
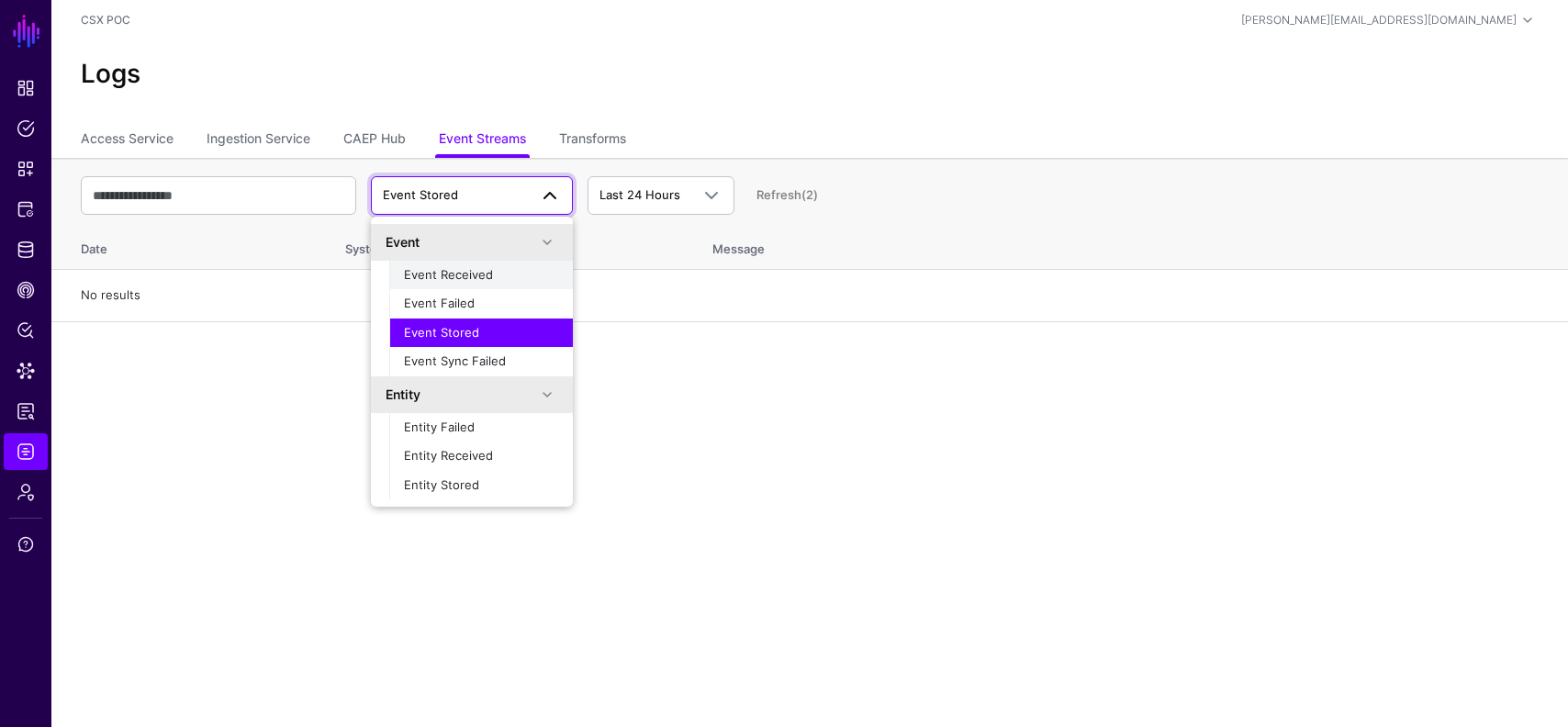
click at [478, 284] on button "Event Received" at bounding box center [481, 275] width 183 height 30
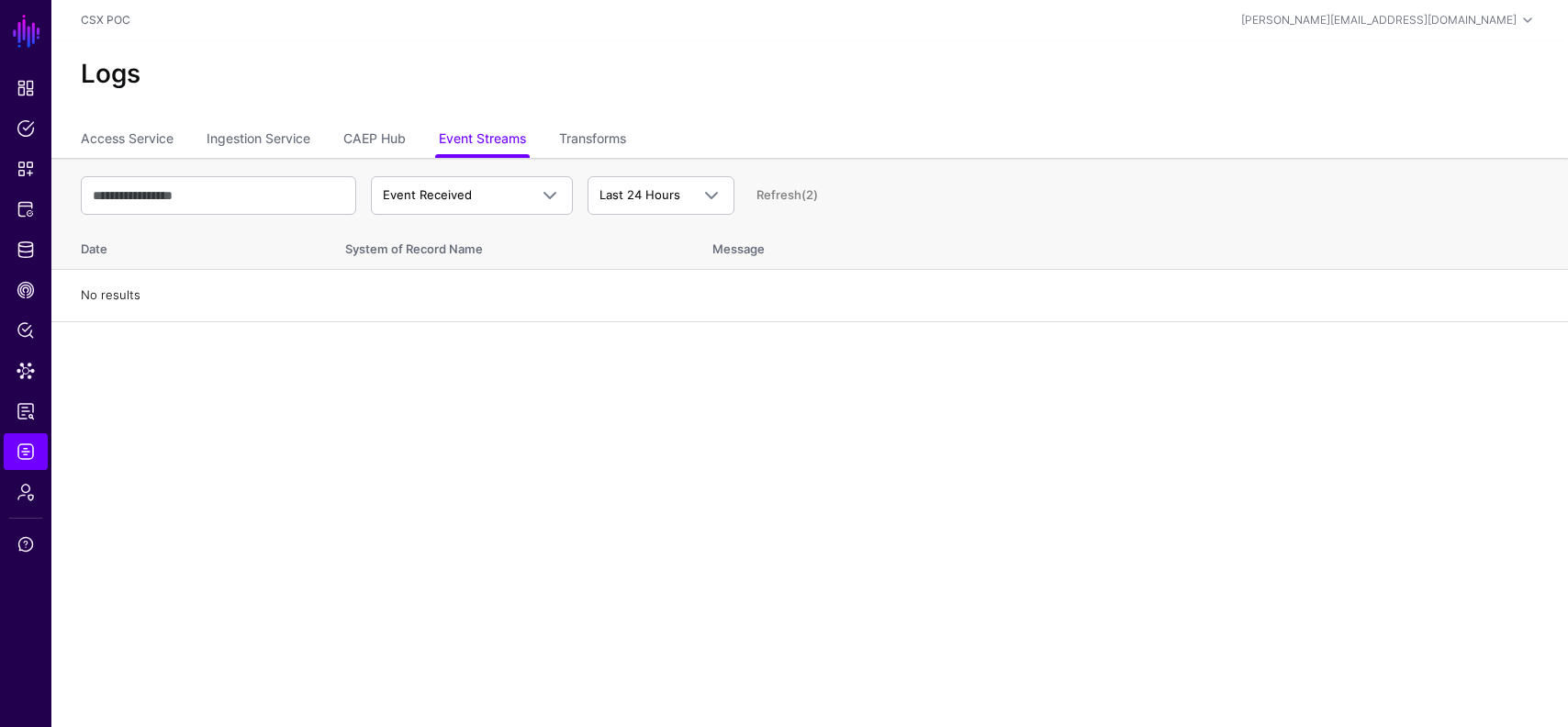
click at [789, 191] on link "Refresh (2)" at bounding box center [787, 194] width 61 height 15
click at [518, 191] on span "Event Received" at bounding box center [456, 195] width 145 height 19
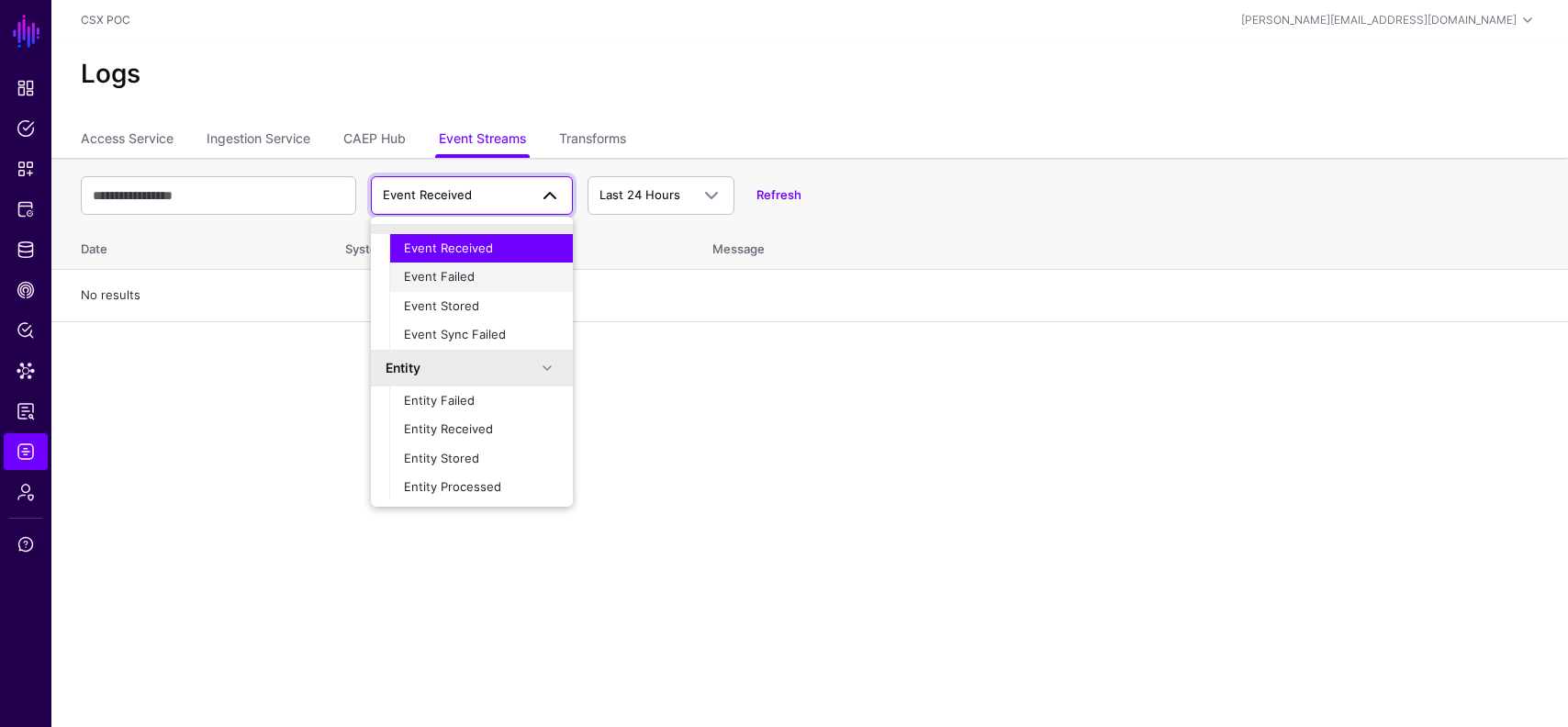
scroll to position [58, 0]
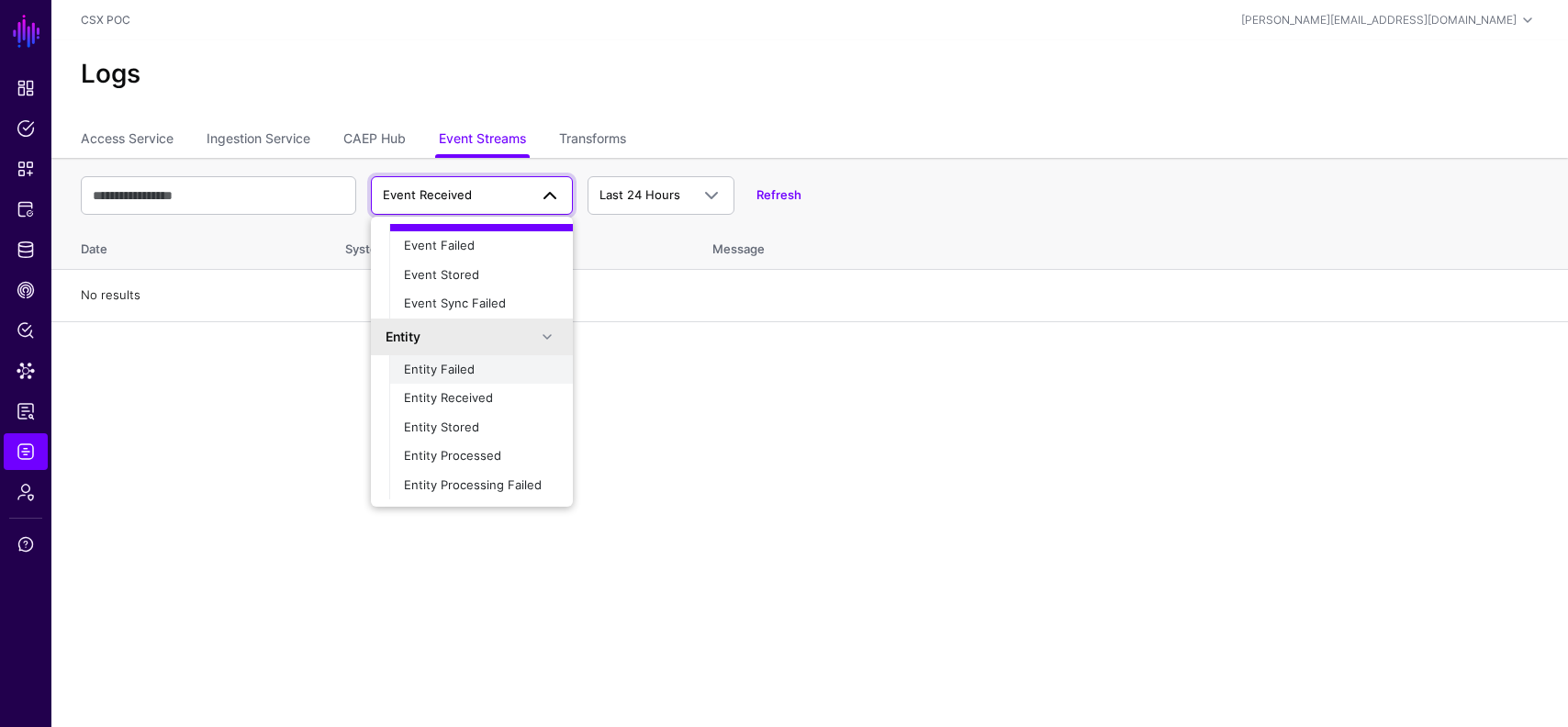
click at [480, 369] on div "Entity Failed" at bounding box center [481, 370] width 154 height 19
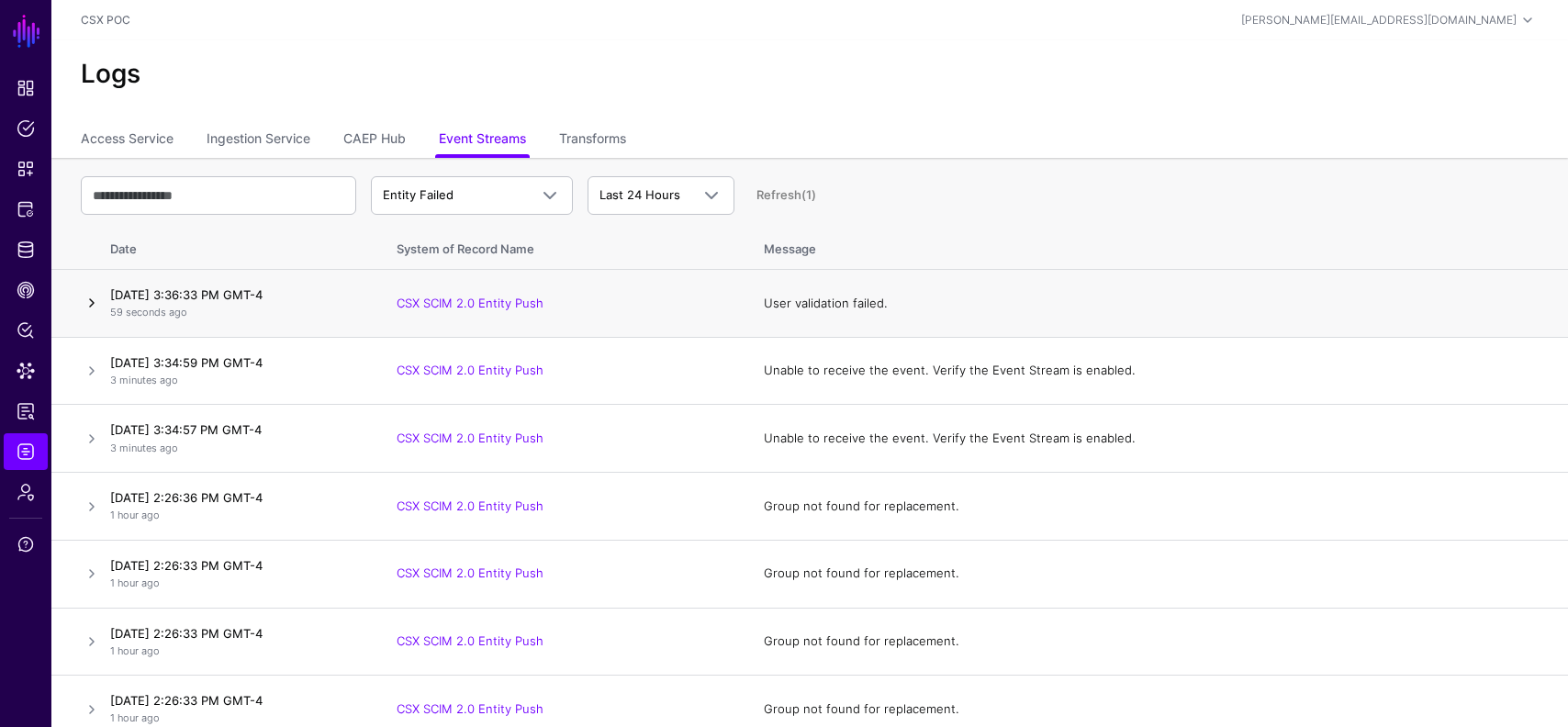
click at [89, 307] on link at bounding box center [92, 303] width 22 height 22
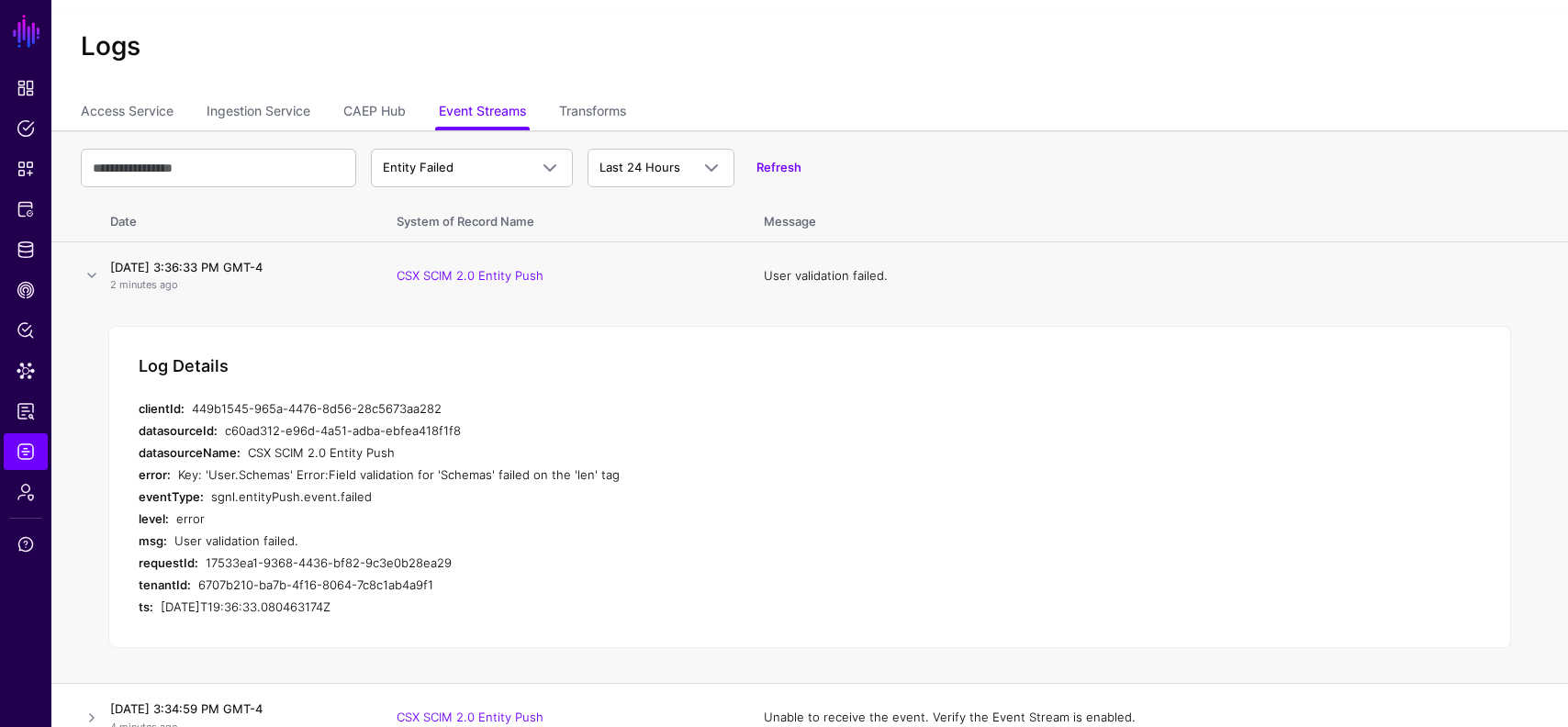
scroll to position [30, 0]
drag, startPoint x: 177, startPoint y: 473, endPoint x: 606, endPoint y: 464, distance: 429.1
click at [606, 464] on div "error: Key: 'User.Schemas' Error:Field validation for 'Schemas' failed on the '…" at bounding box center [506, 473] width 735 height 22
copy div "Key: 'User.Schemas' Error:Field validation for 'Schemas' failed on the 'len' tag"
click at [31, 258] on span "Identity Data Fabric" at bounding box center [26, 250] width 19 height 19
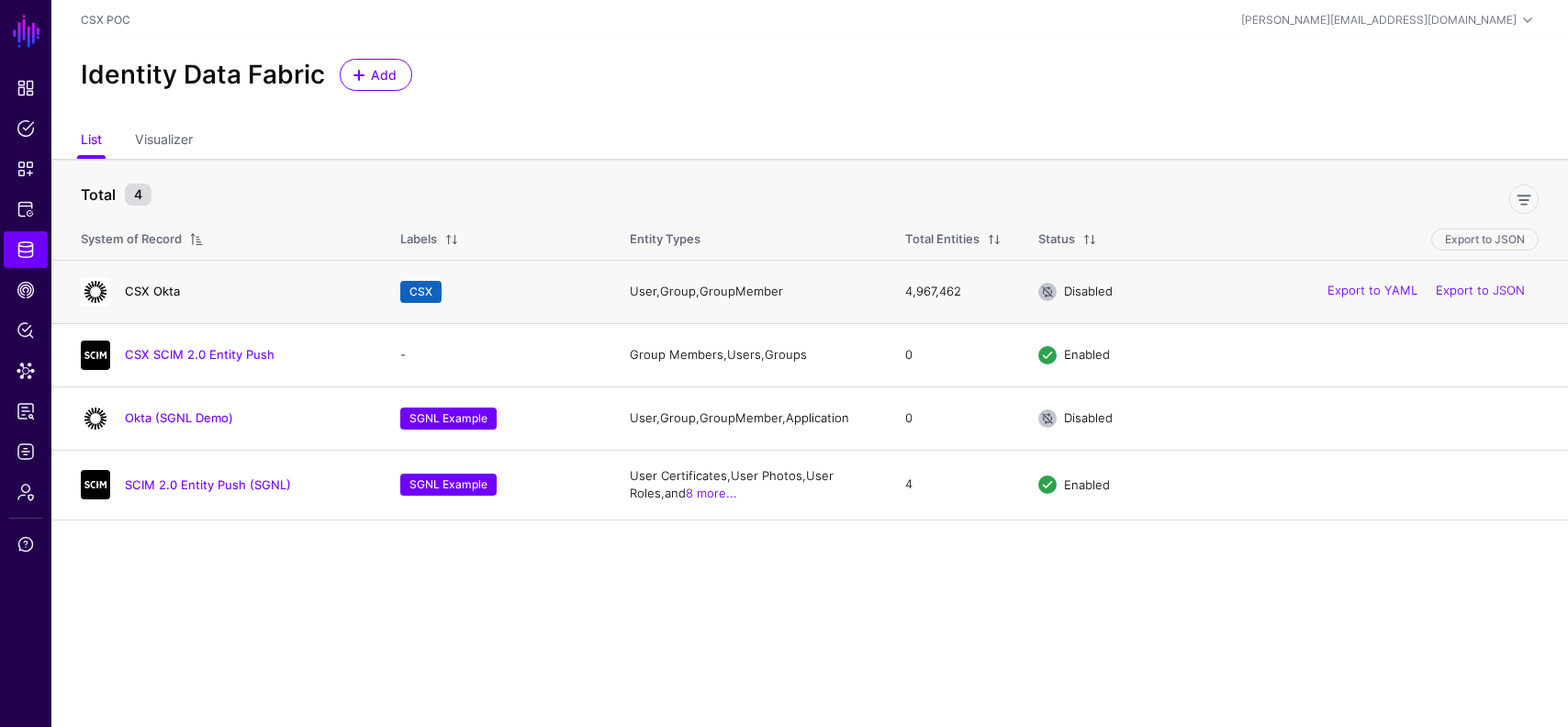
click at [155, 290] on link "CSX Okta" at bounding box center [152, 291] width 55 height 15
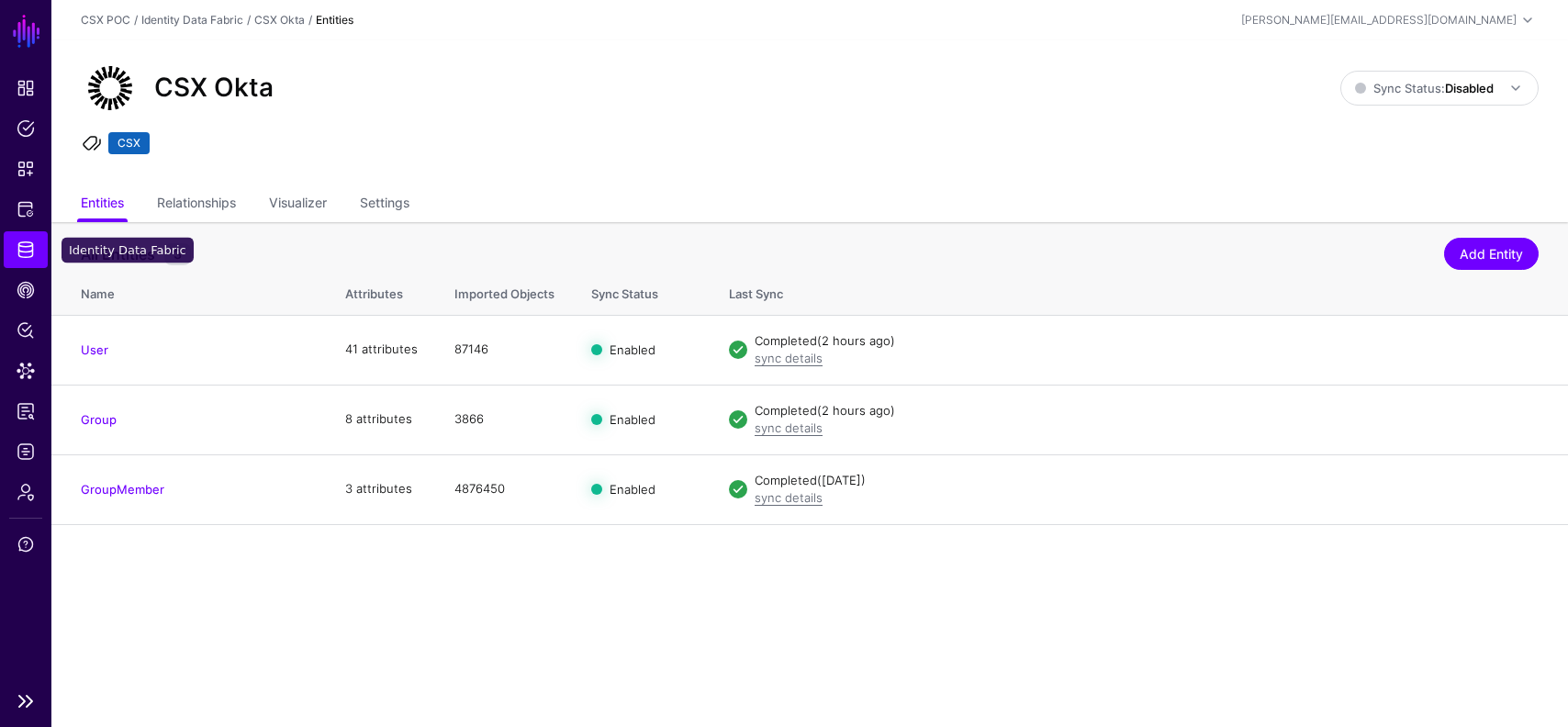
click at [20, 244] on span "Identity Data Fabric" at bounding box center [26, 250] width 19 height 19
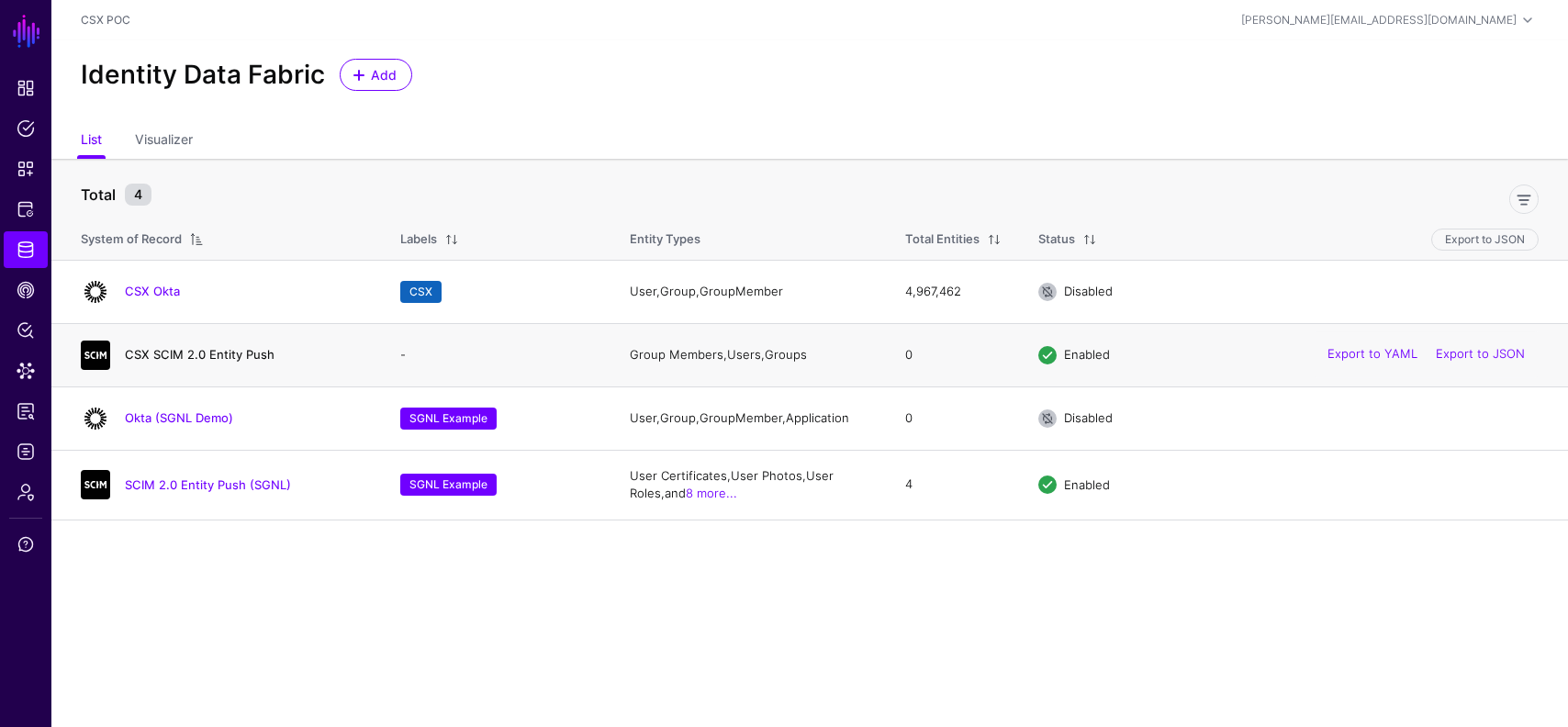
click at [213, 353] on link "CSX SCIM 2.0 Entity Push" at bounding box center [199, 354] width 150 height 15
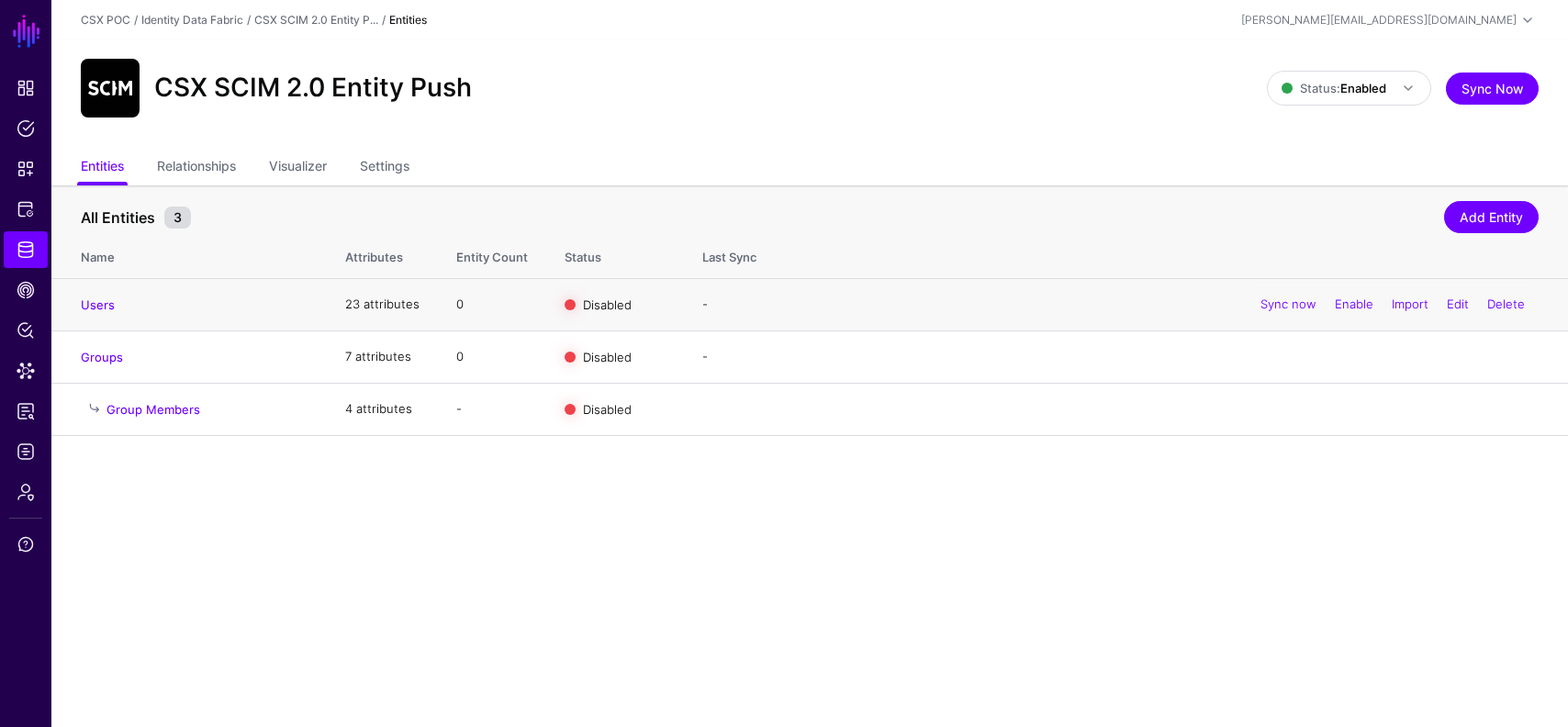
click at [1247, 312] on div "Sync now Enable Import Edit Delete" at bounding box center [1393, 304] width 292 height 46
click at [1256, 315] on div "Sync now Enable Import Edit Delete" at bounding box center [1393, 304] width 292 height 46
click at [112, 310] on link "Users" at bounding box center [98, 305] width 34 height 15
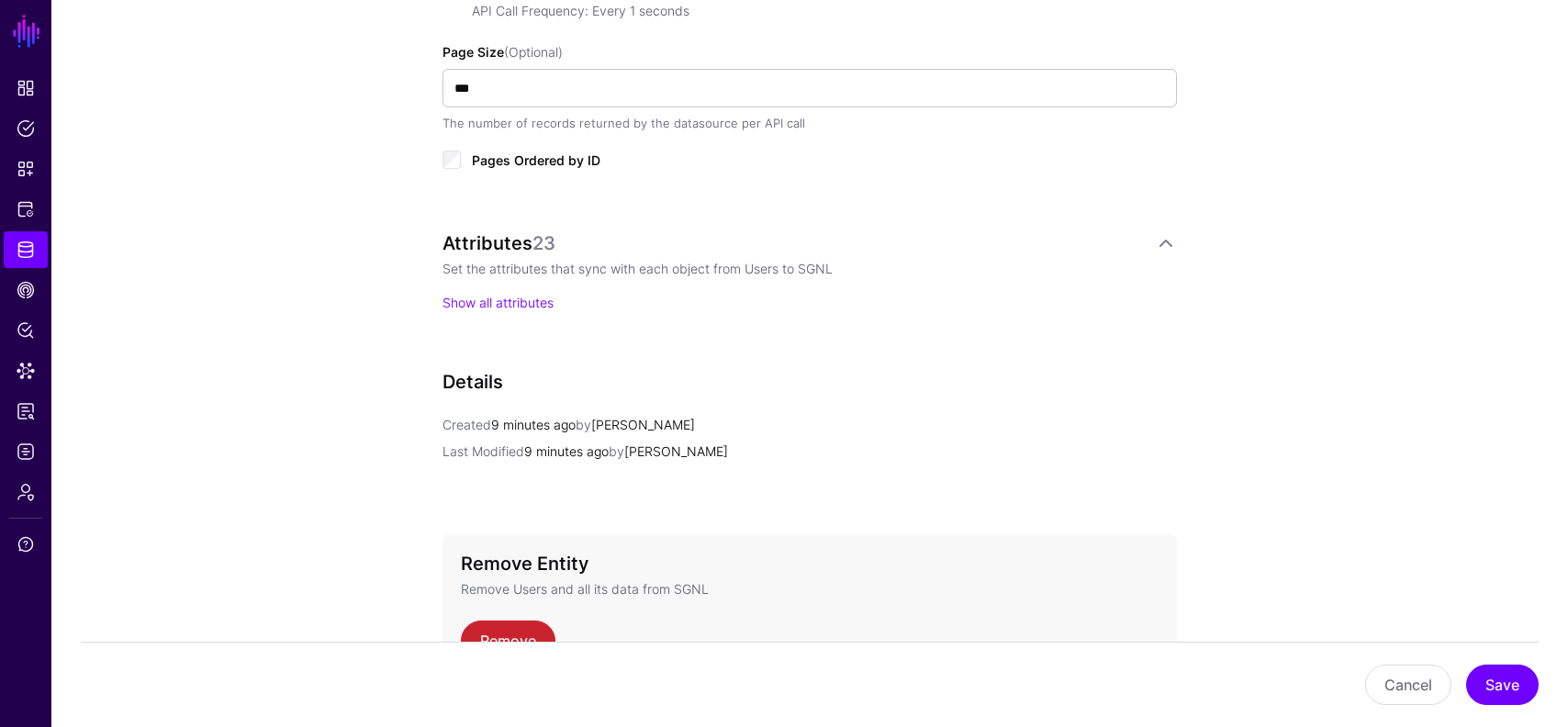
scroll to position [1119, 0]
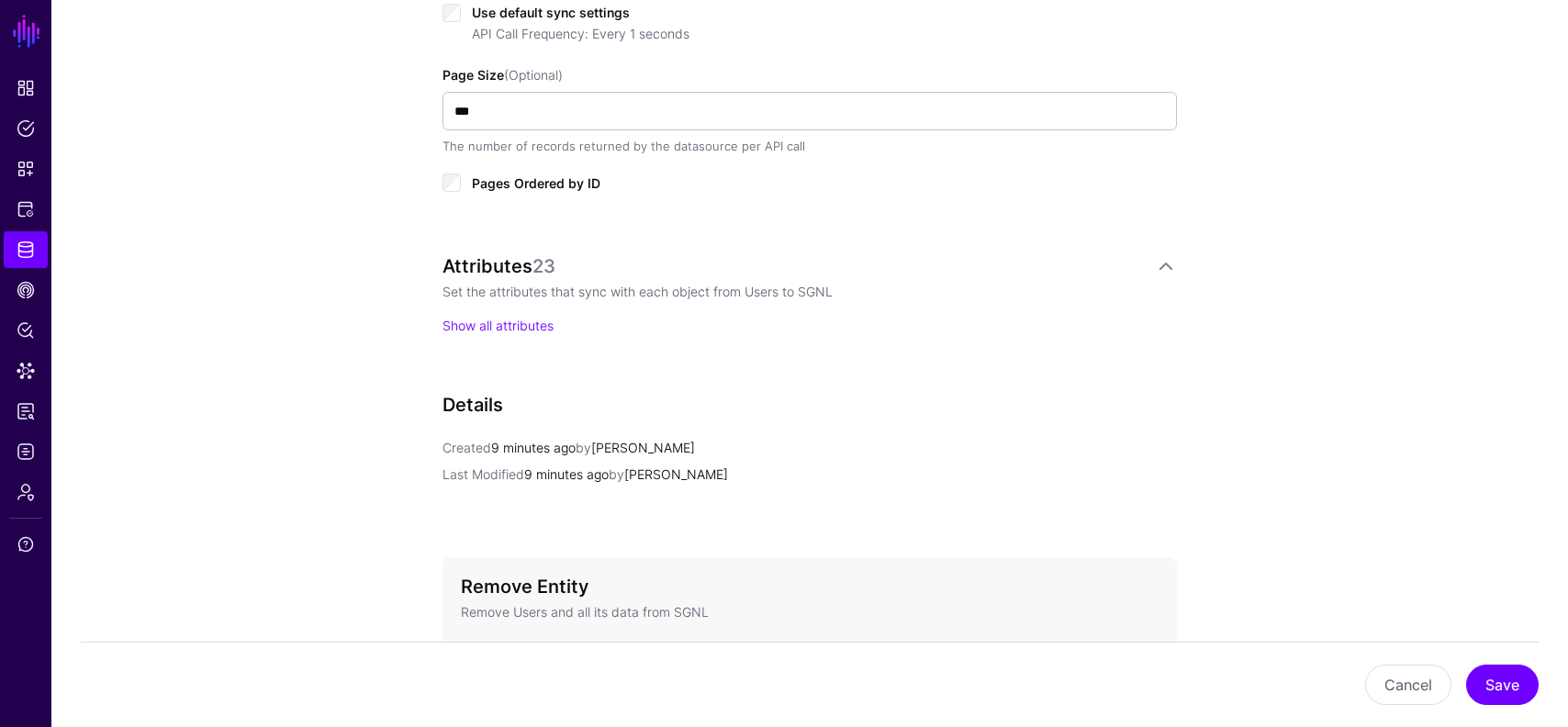
click at [447, 312] on div "Attributes 23 Set the attributes that sync with each object from Users to SGNL …" at bounding box center [810, 295] width 735 height 80
click at [455, 322] on link "Show all attributes" at bounding box center [498, 325] width 111 height 16
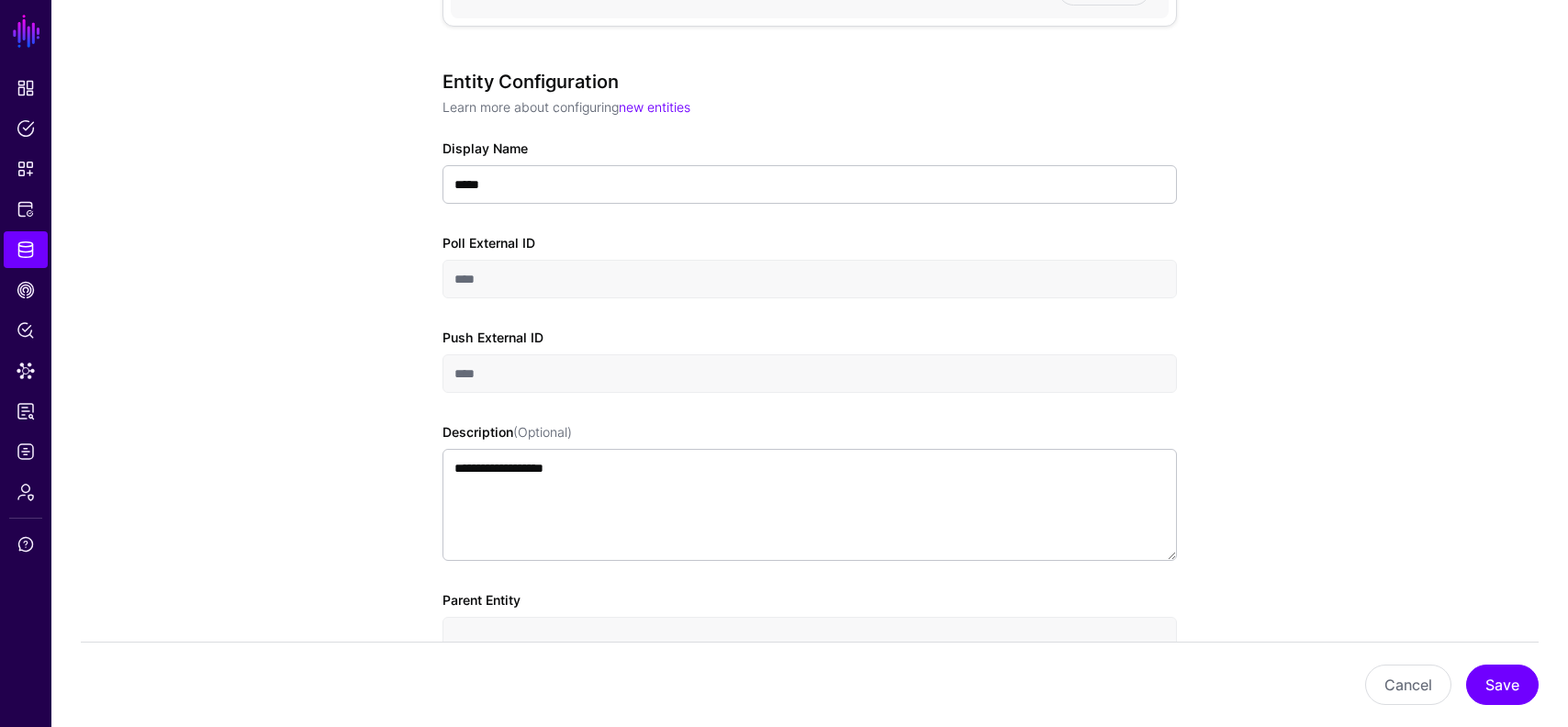
scroll to position [0, 0]
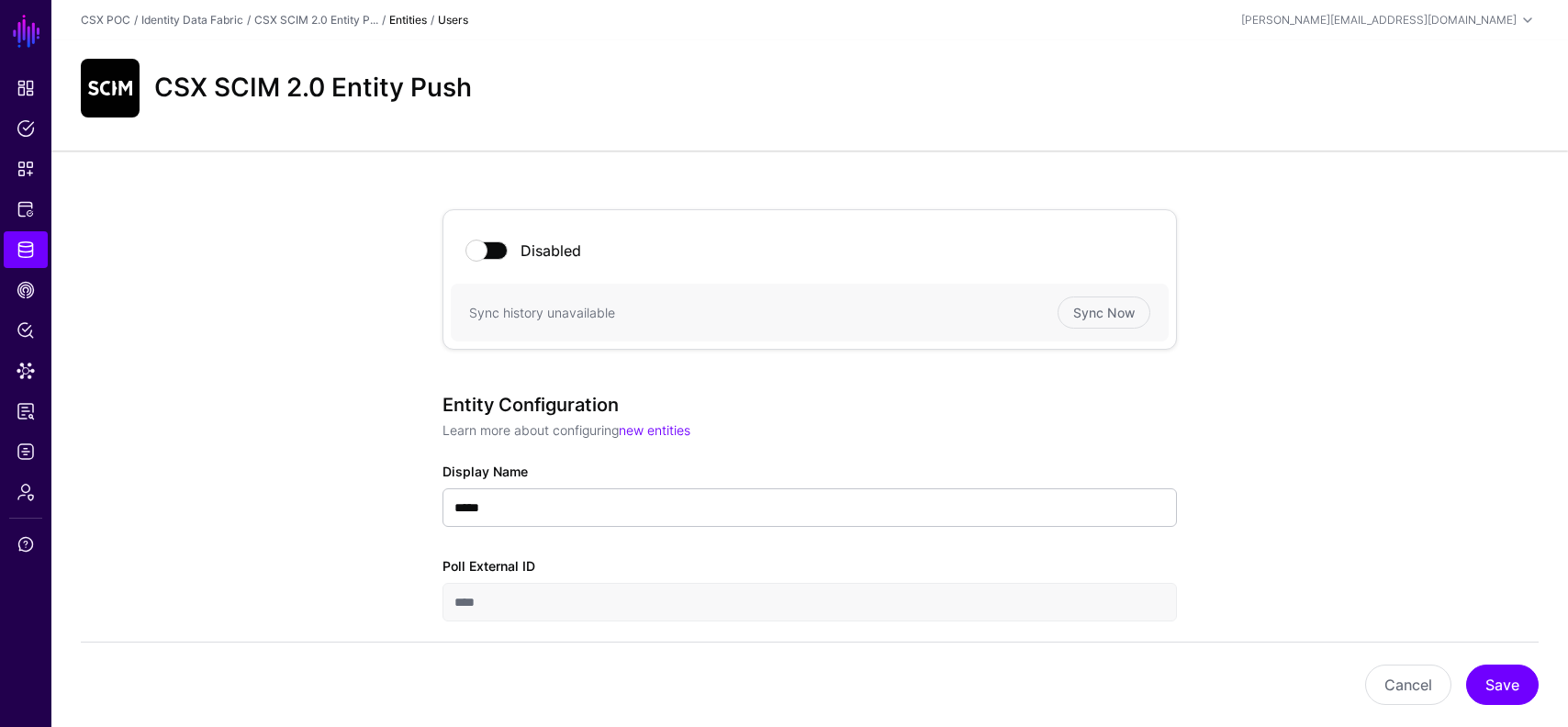
click at [485, 250] on span at bounding box center [486, 251] width 40 height 19
click at [30, 446] on span "Logs" at bounding box center [26, 452] width 19 height 19
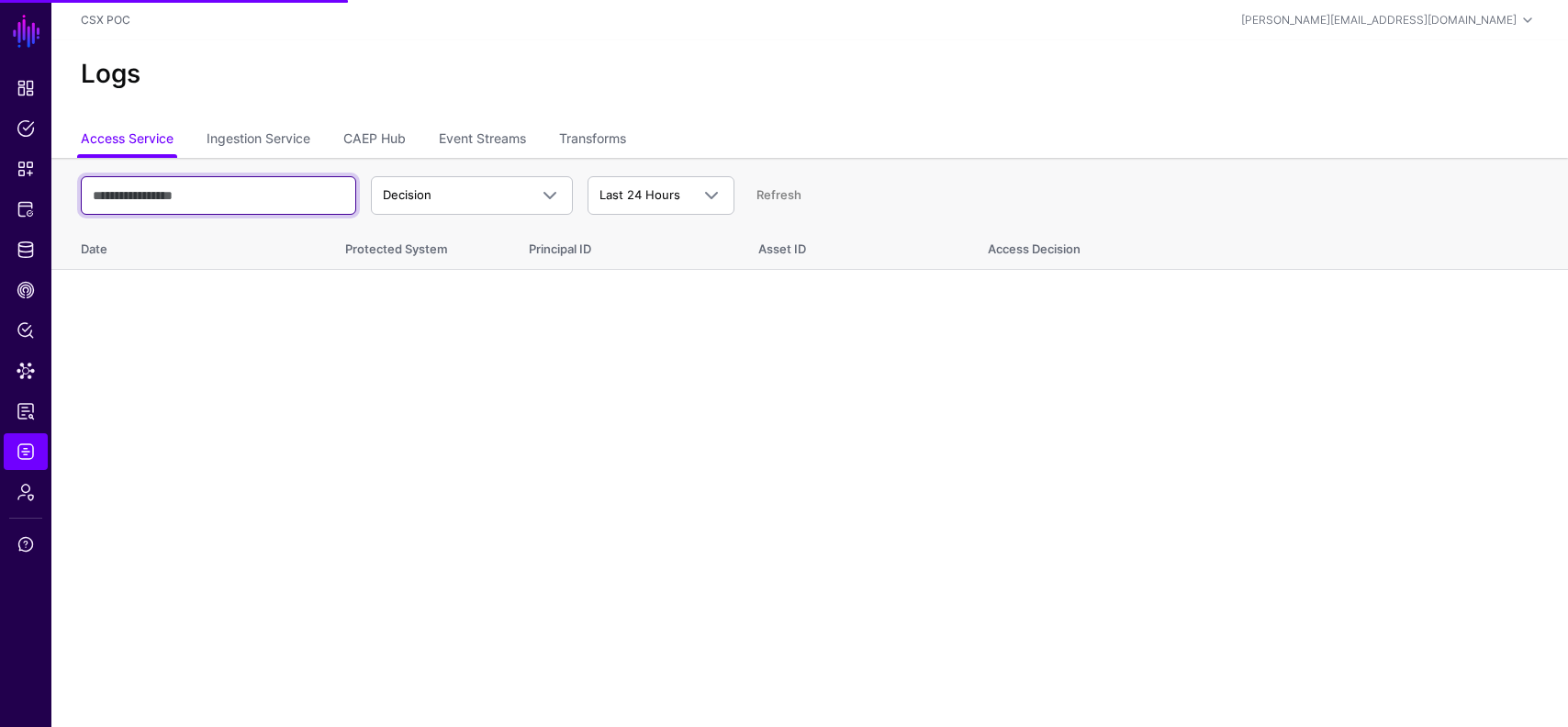
click at [252, 200] on input "text" at bounding box center [219, 195] width 275 height 38
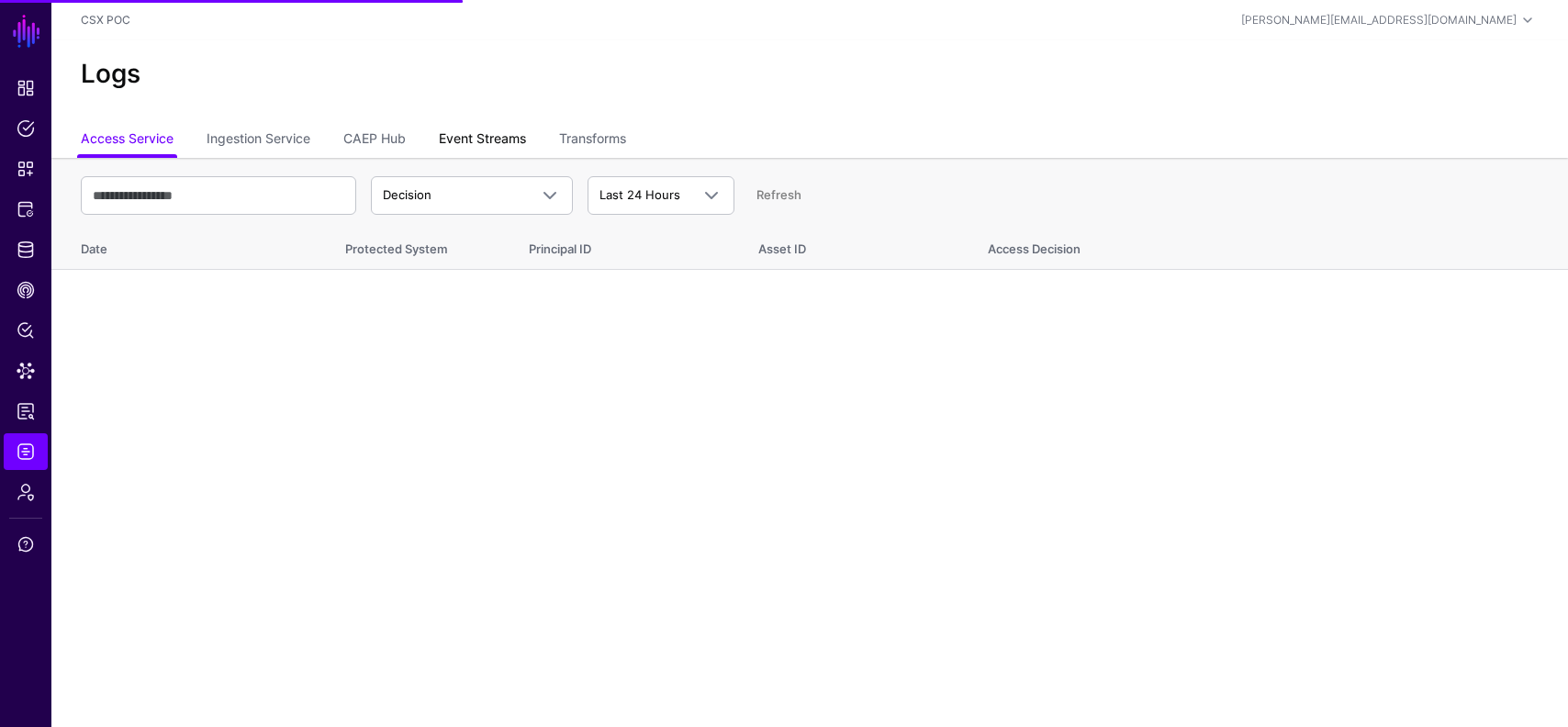
click at [509, 136] on link "Event Streams" at bounding box center [483, 140] width 87 height 35
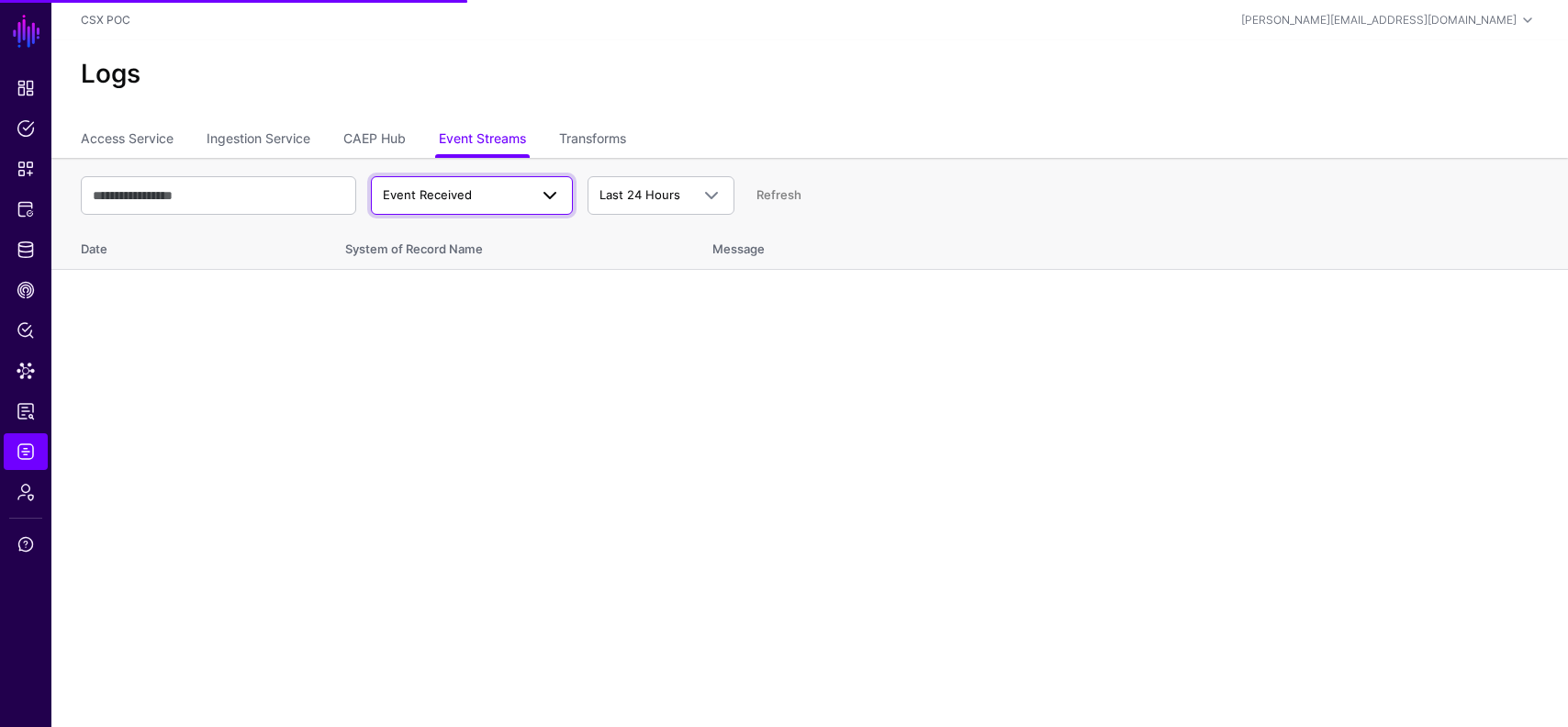
click at [469, 180] on link "Event Received" at bounding box center [472, 195] width 202 height 38
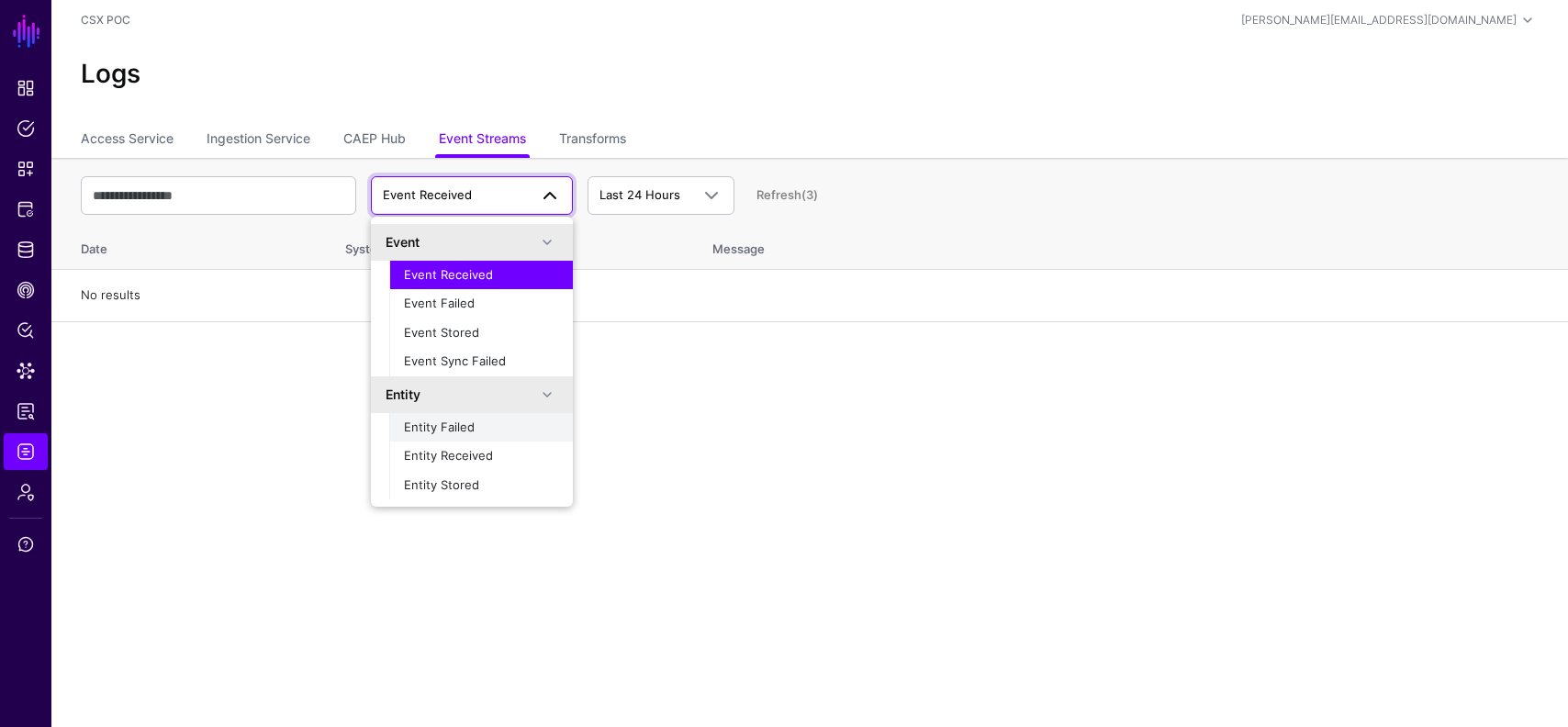
click at [485, 422] on div "Entity Failed" at bounding box center [481, 428] width 154 height 19
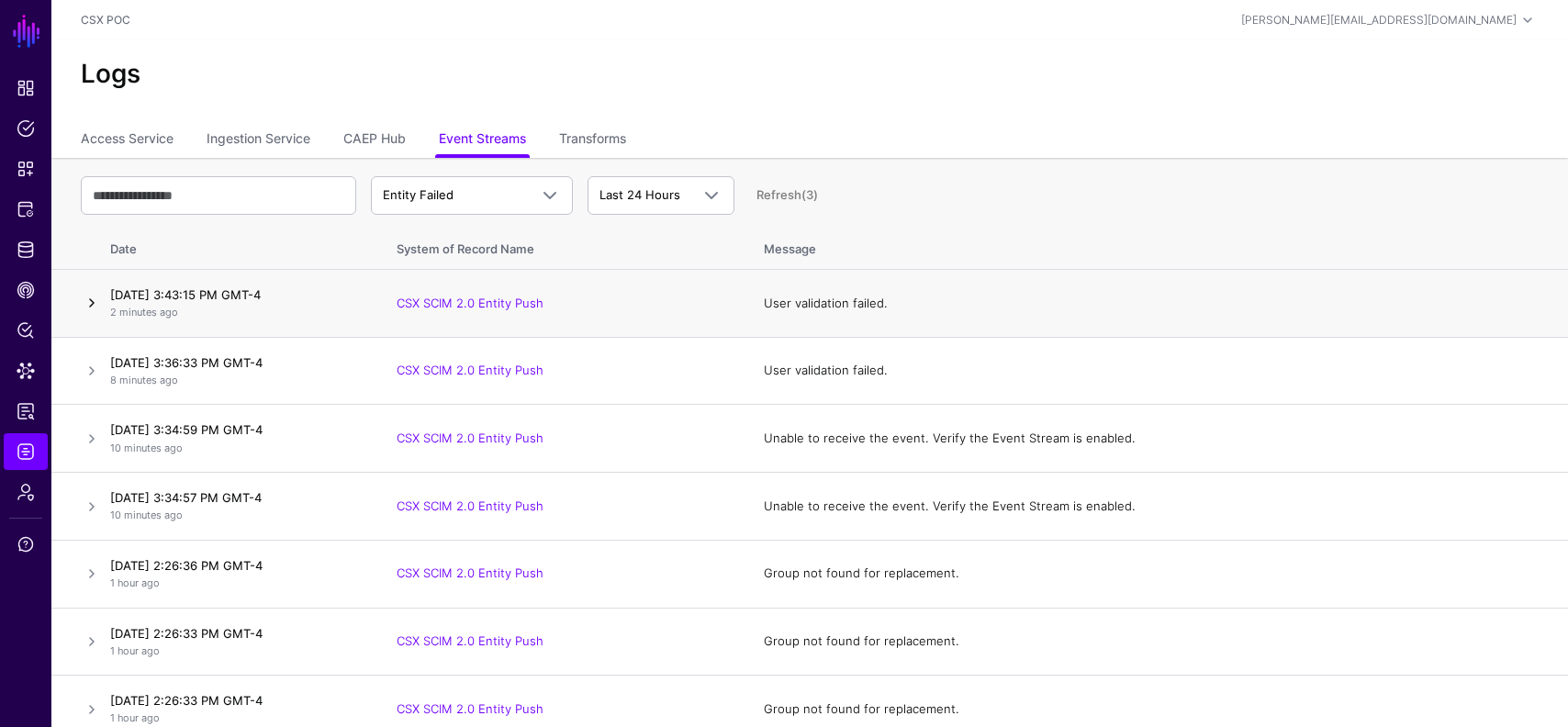
click at [93, 301] on link at bounding box center [92, 303] width 22 height 22
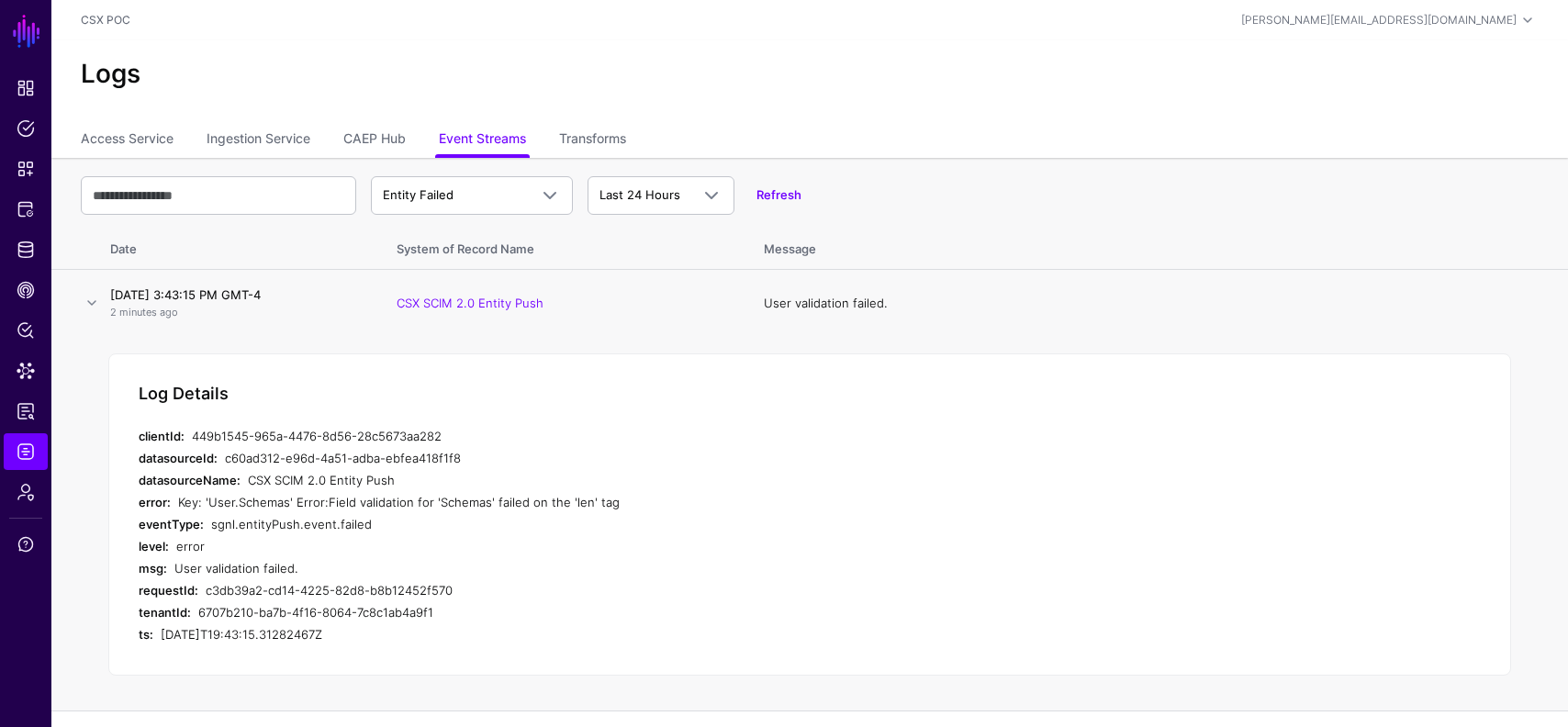
scroll to position [4, 0]
drag, startPoint x: 630, startPoint y: 492, endPoint x: 206, endPoint y: 501, distance: 424.1
click at [206, 501] on div "Key: 'User.Schemas' Error:Field validation for 'Schemas' failed on the 'len' tag" at bounding box center [525, 498] width 695 height 22
copy div "User.Schemas' Error:Field validation for 'Schemas' failed on the 'len' tag"
